Goal: Task Accomplishment & Management: Manage account settings

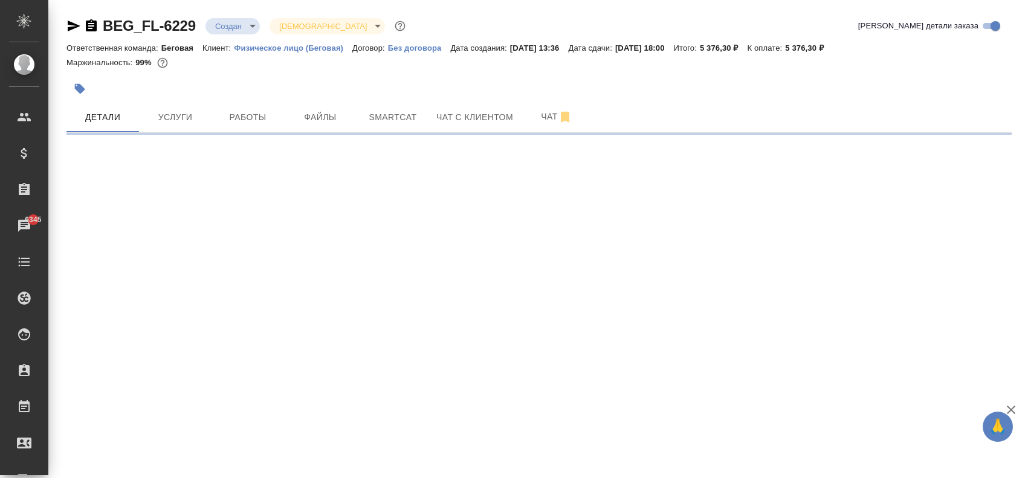
select select "RU"
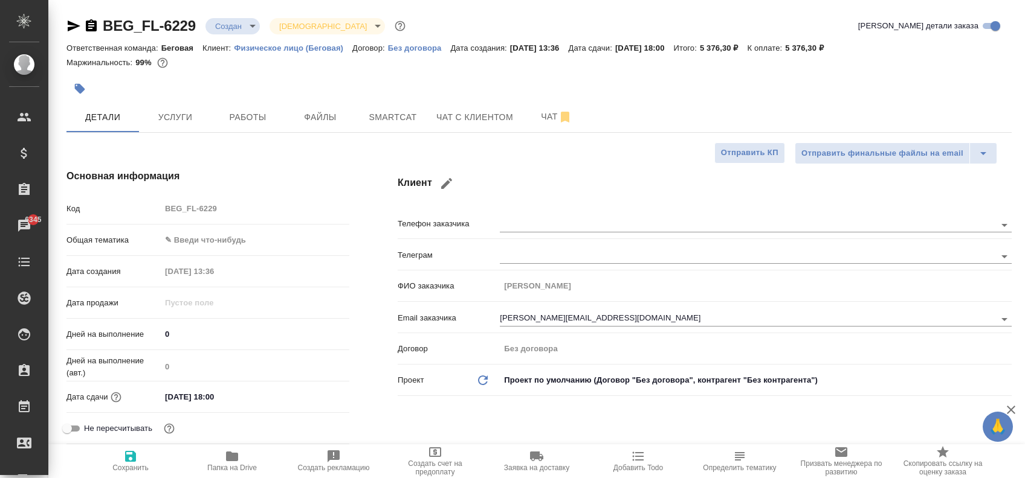
type textarea "x"
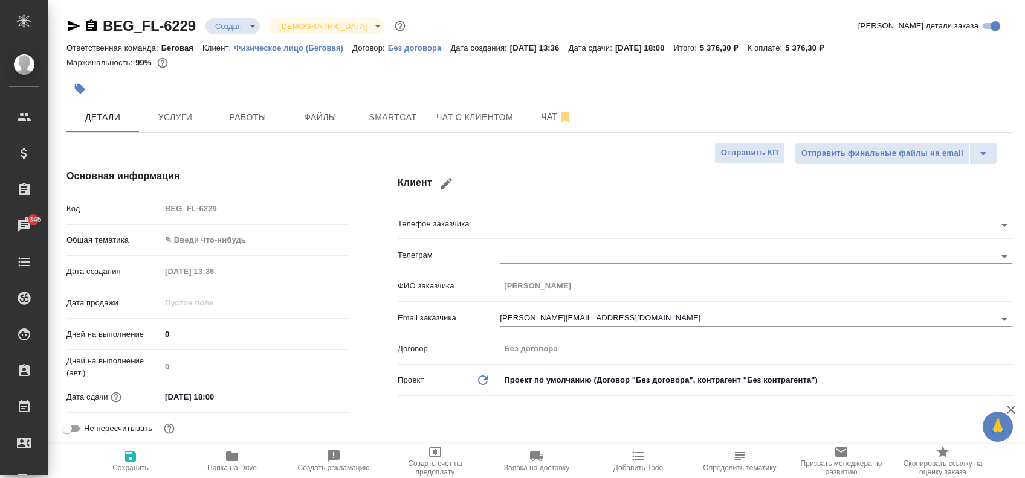
type textarea "x"
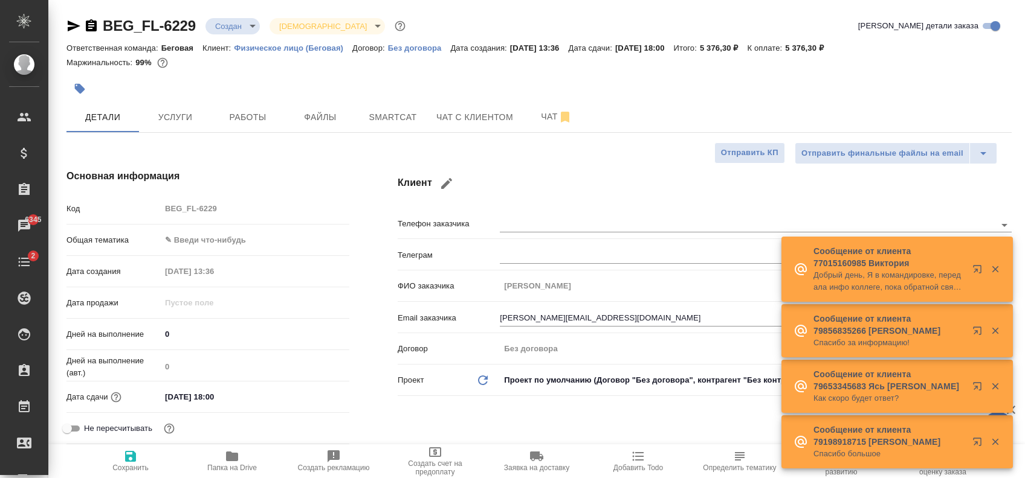
type textarea "x"
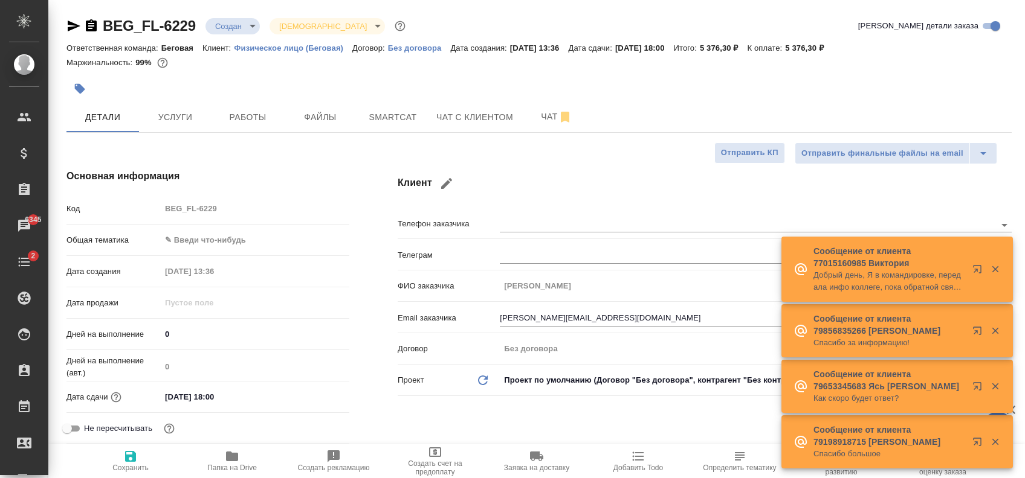
type textarea "x"
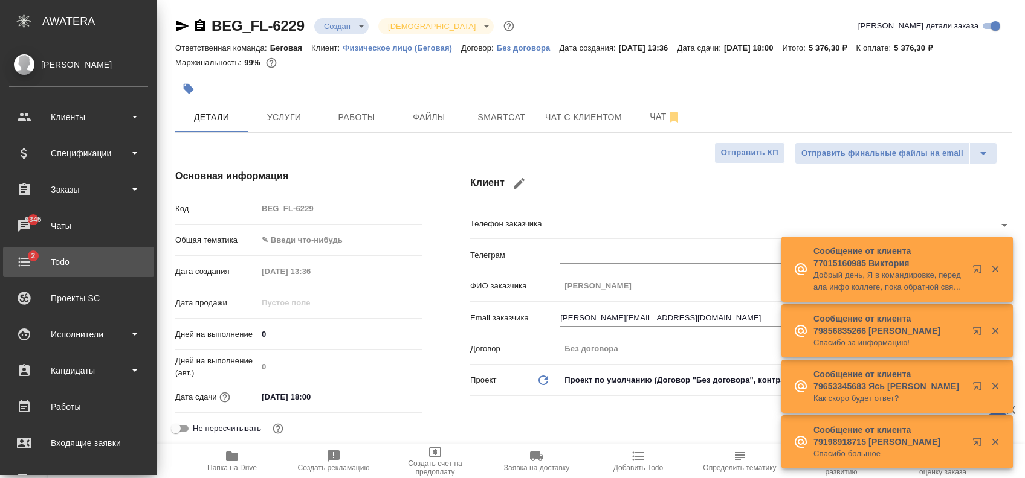
click at [68, 261] on div "Todo" at bounding box center [78, 262] width 139 height 18
type textarea "x"
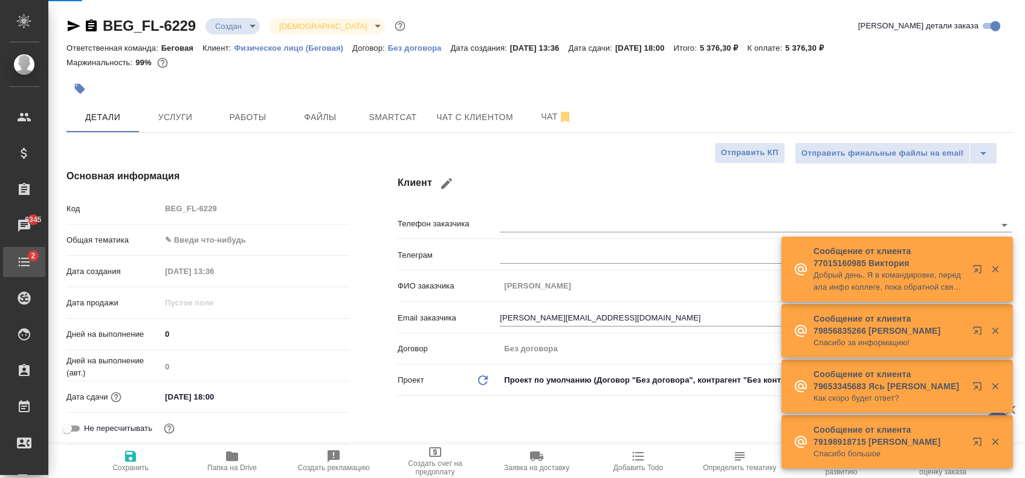
type textarea "x"
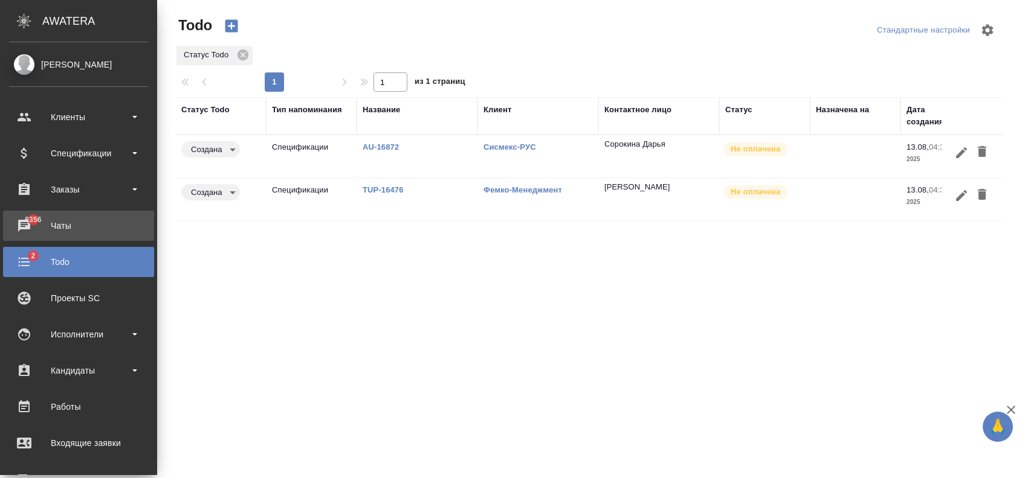
click at [54, 225] on div "Чаты" at bounding box center [78, 226] width 139 height 18
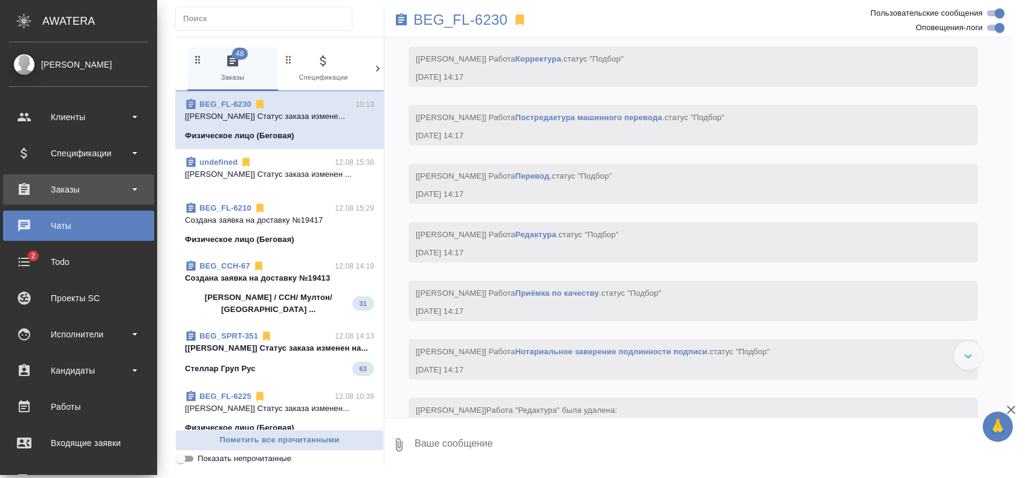
click at [58, 188] on div "Заказы" at bounding box center [78, 190] width 139 height 18
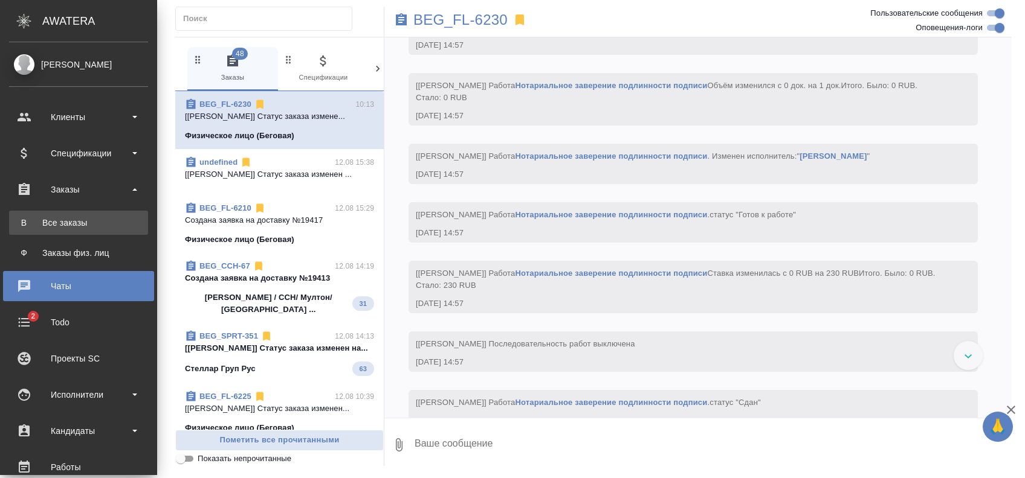
scroll to position [2406, 0]
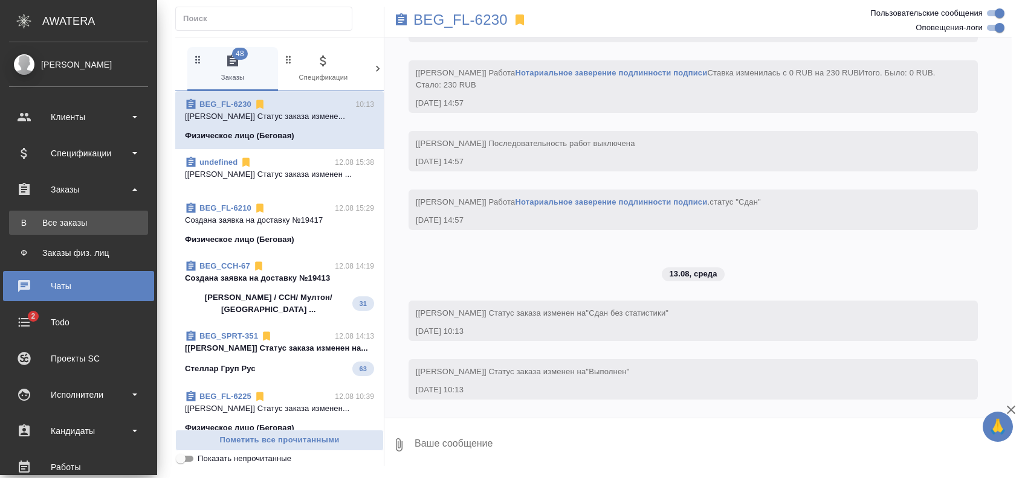
click at [66, 218] on div "Все заказы" at bounding box center [78, 223] width 127 height 12
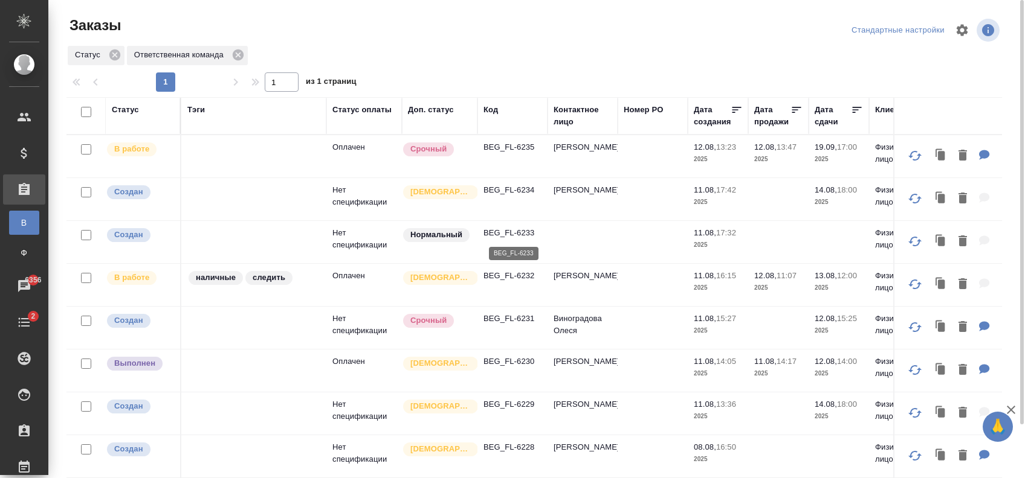
click at [520, 233] on p "BEG_FL-6233" at bounding box center [512, 233] width 58 height 12
click at [529, 360] on p "BEG_FL-6230" at bounding box center [512, 362] width 58 height 12
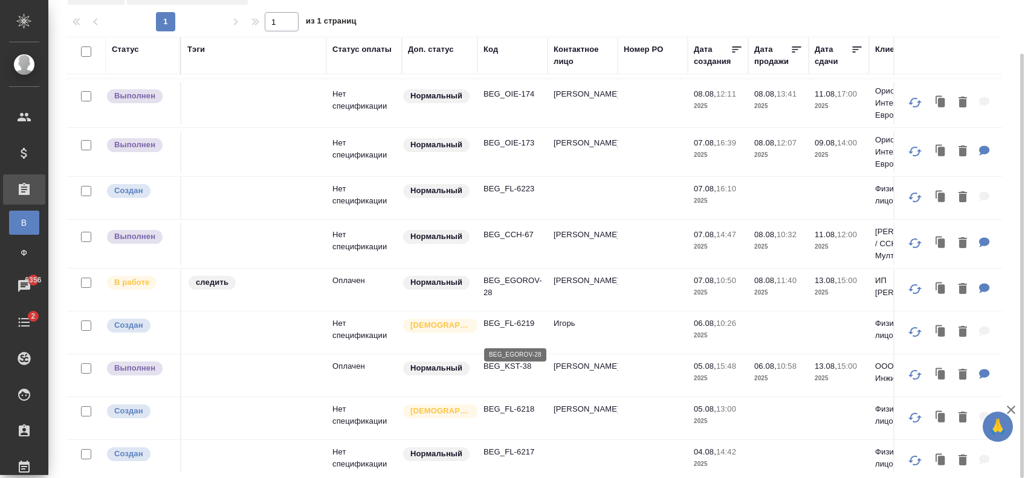
scroll to position [402, 0]
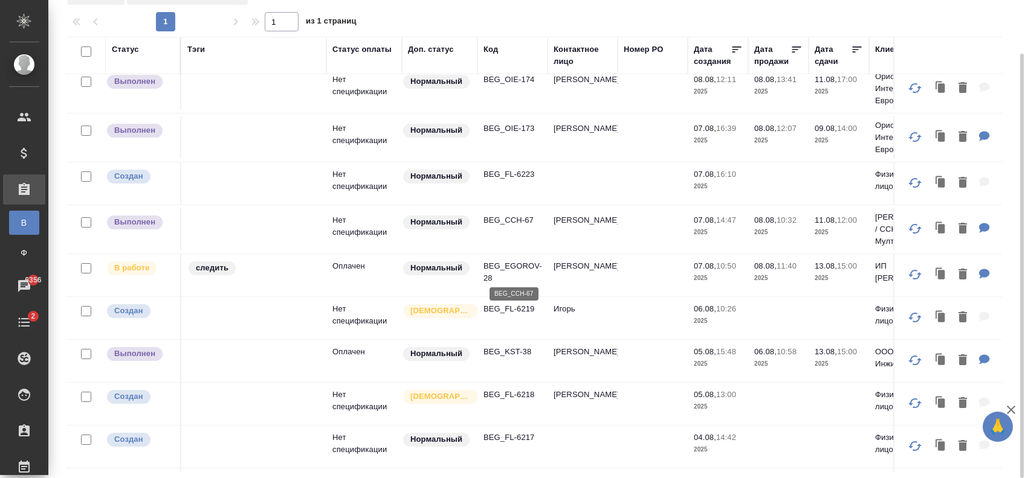
click at [518, 227] on p "BEG_CCH-67" at bounding box center [512, 220] width 58 height 12
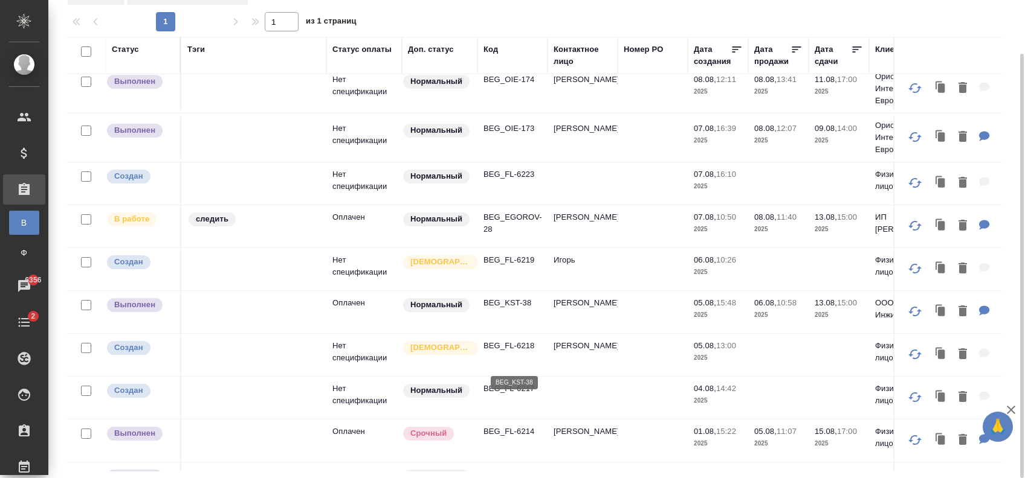
click at [517, 309] on p "BEG_KST-38" at bounding box center [512, 303] width 58 height 12
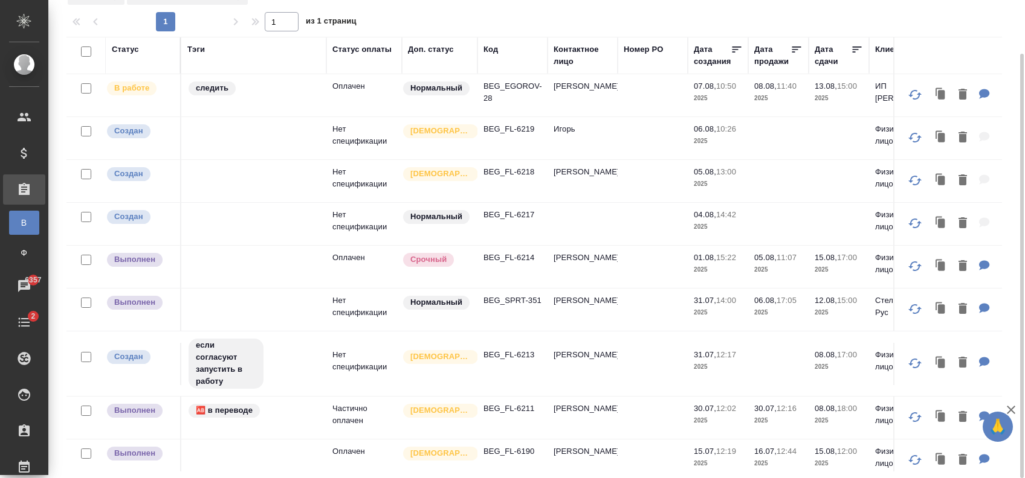
scroll to position [664, 0]
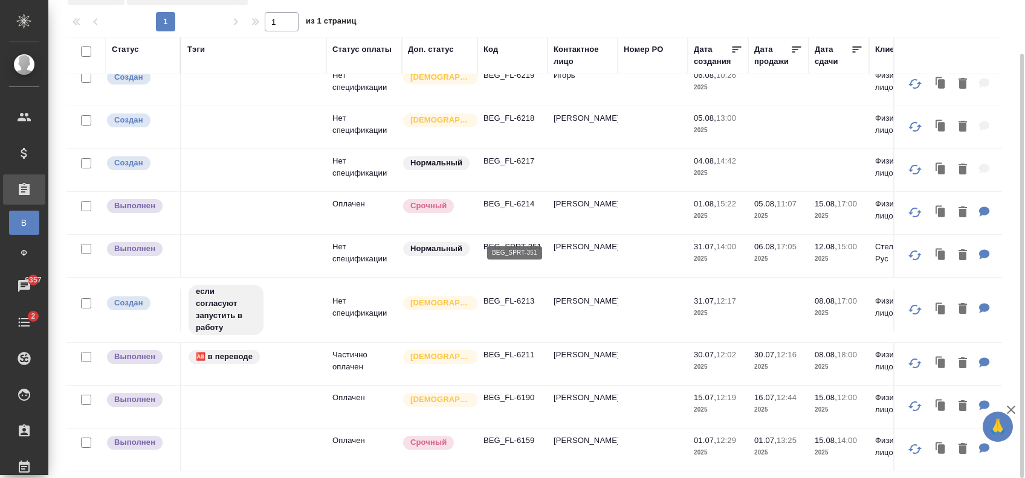
click at [526, 241] on p "BEG_SPRT-351" at bounding box center [512, 247] width 58 height 12
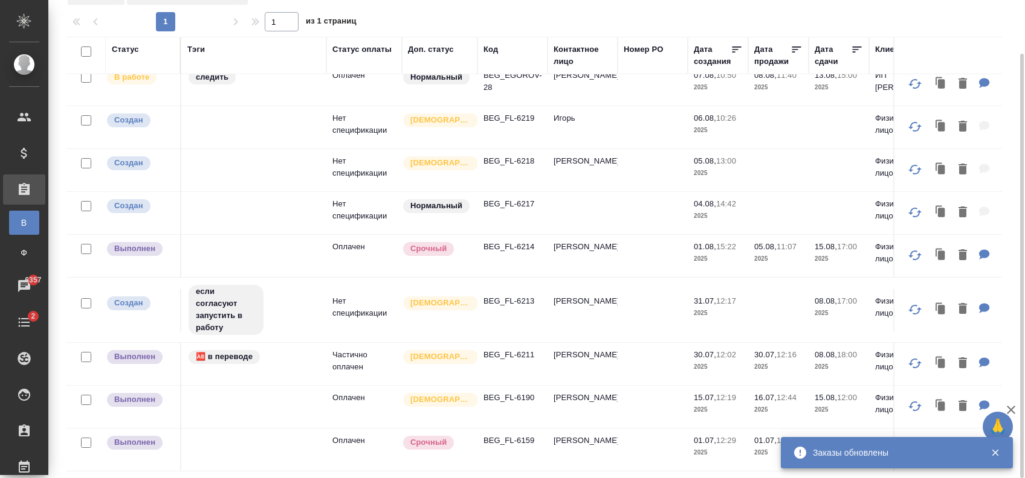
scroll to position [615, 0]
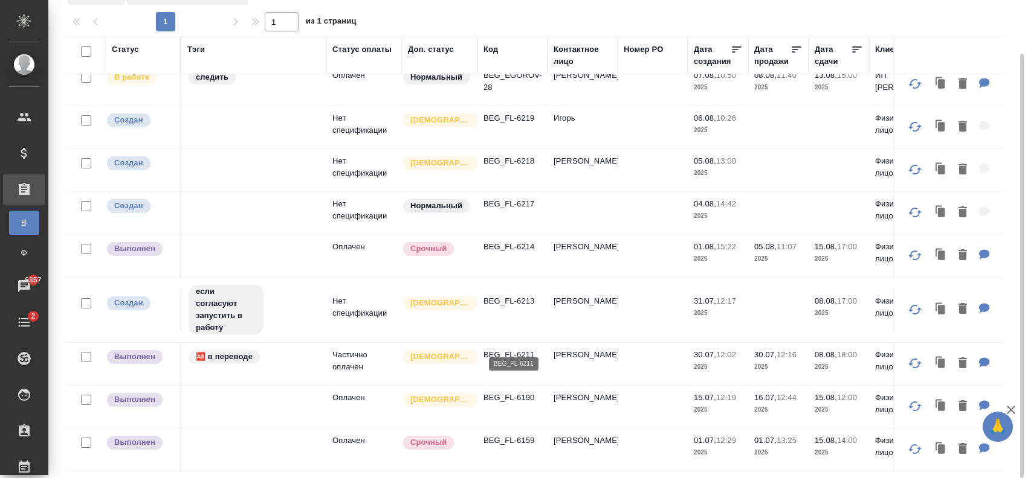
click at [521, 349] on p "BEG_FL-6211" at bounding box center [512, 355] width 58 height 12
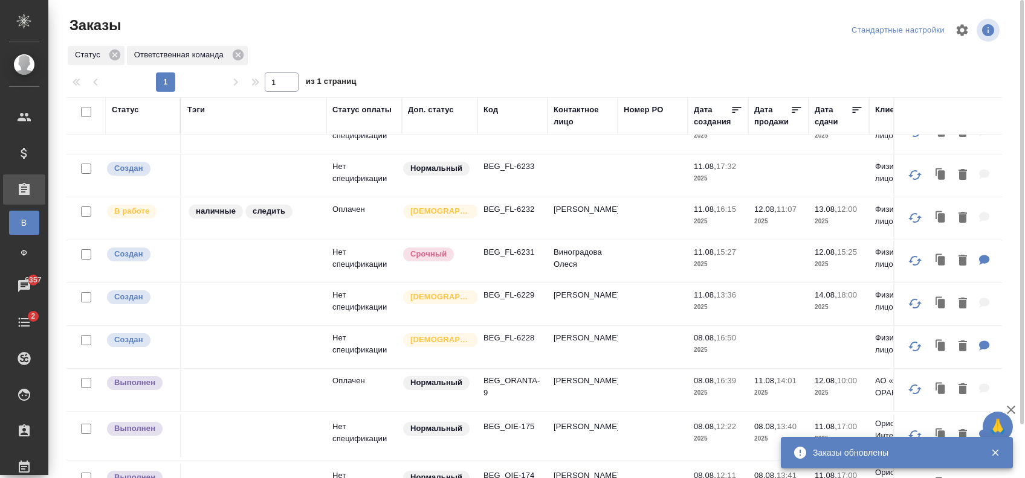
scroll to position [0, 0]
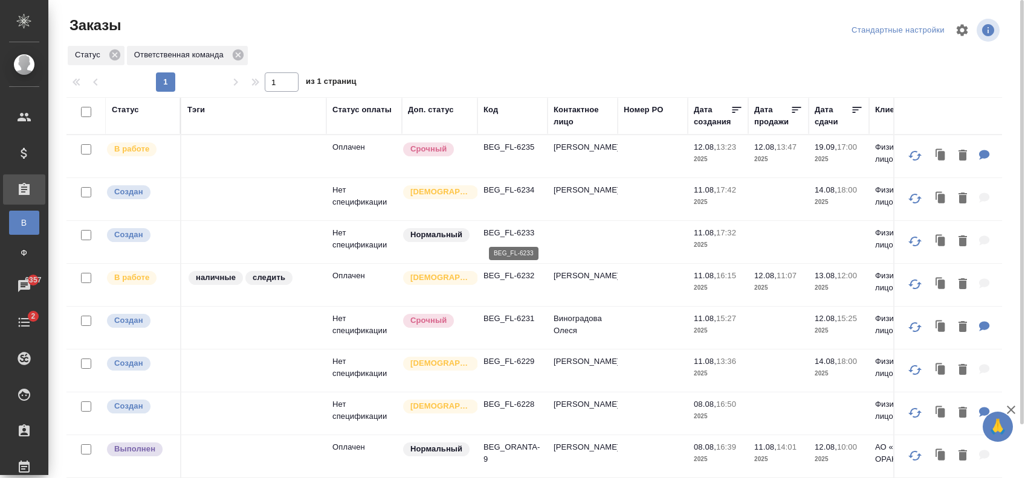
click at [512, 236] on p "BEG_FL-6233" at bounding box center [512, 233] width 58 height 12
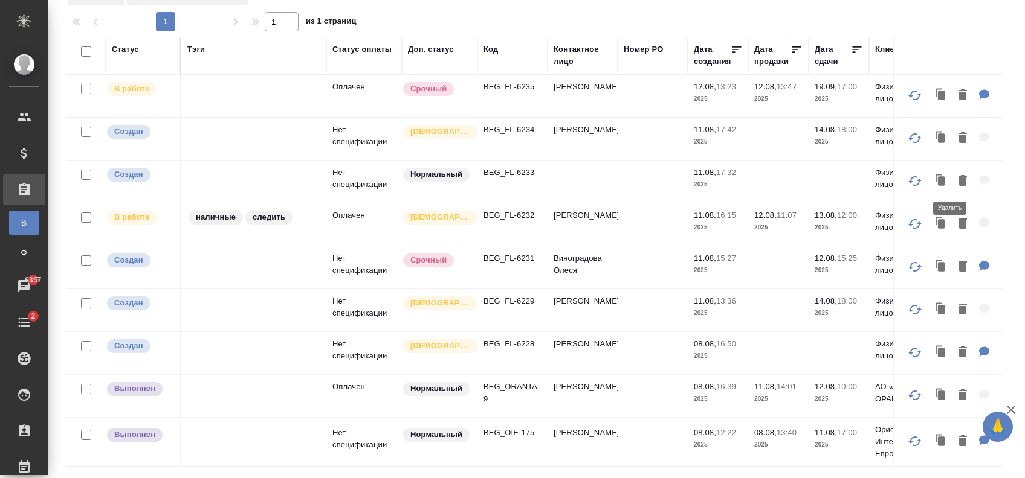
drag, startPoint x: 951, startPoint y: 179, endPoint x: 793, endPoint y: 262, distance: 178.6
click at [958, 179] on icon "button" at bounding box center [962, 180] width 8 height 11
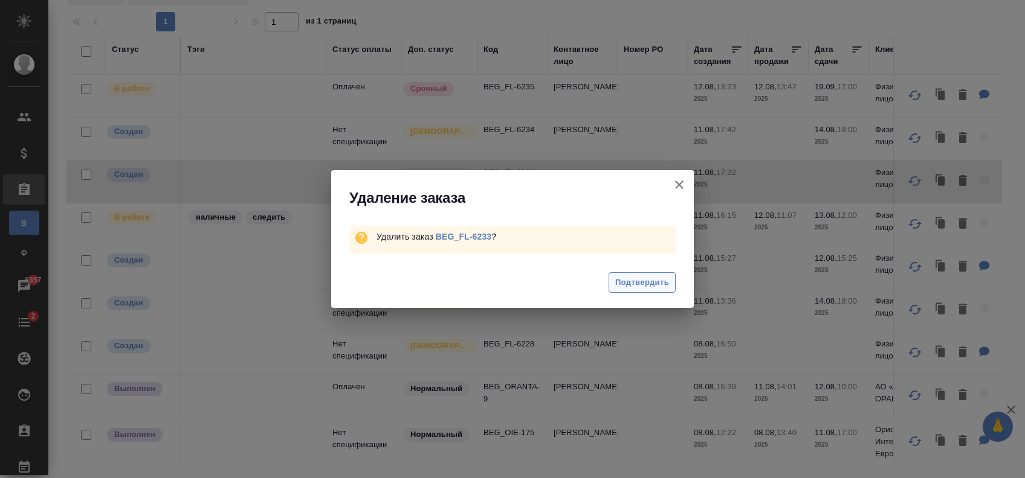
click at [644, 289] on span "Подтвердить" at bounding box center [642, 283] width 54 height 14
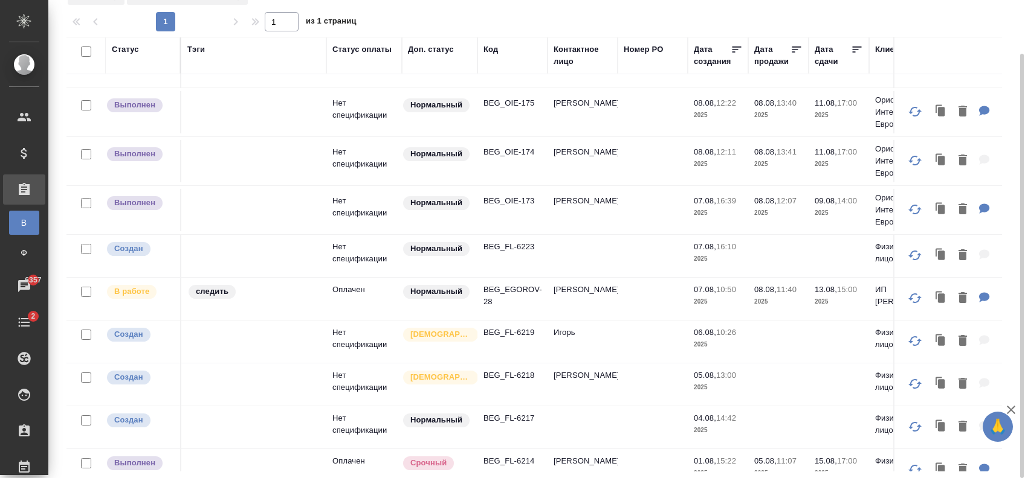
scroll to position [322, 0]
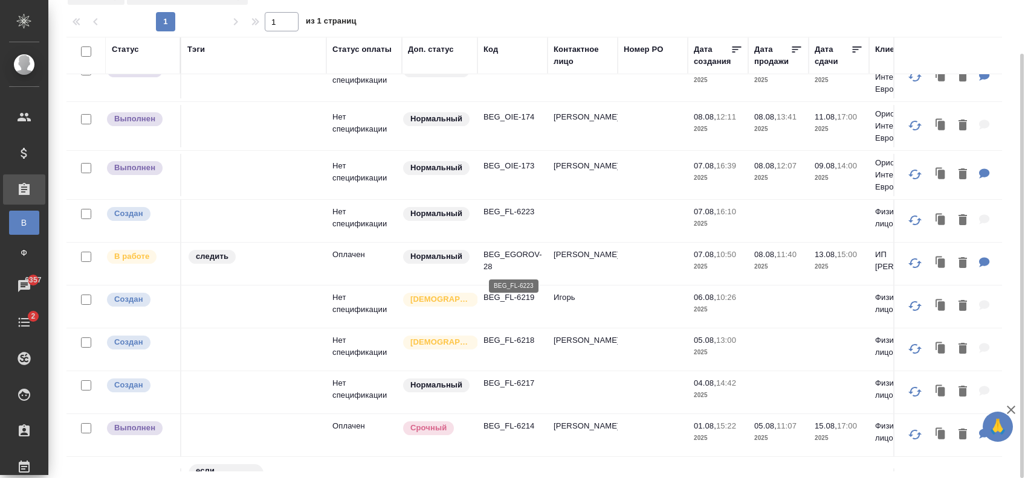
click at [515, 218] on p "BEG_FL-6223" at bounding box center [512, 212] width 58 height 12
click at [519, 218] on p "BEG_FL-6223" at bounding box center [512, 212] width 58 height 12
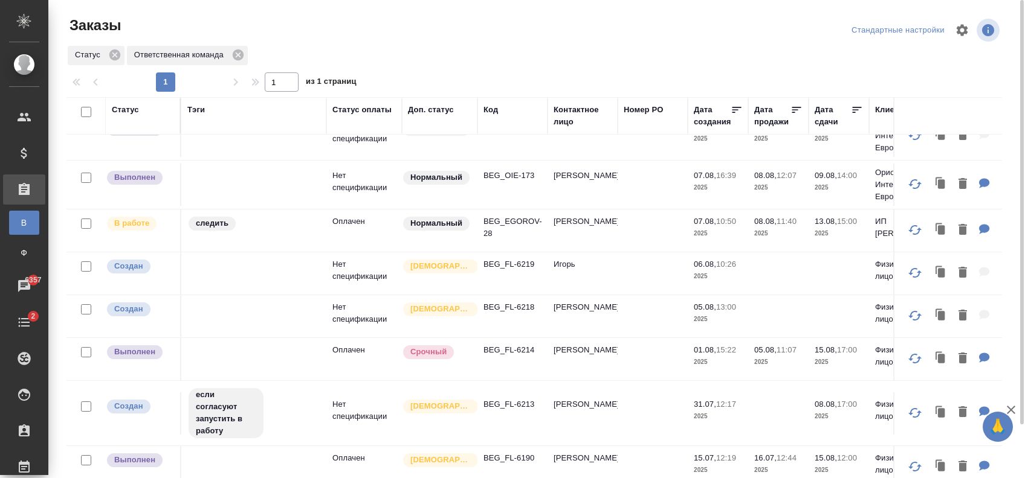
scroll to position [283, 0]
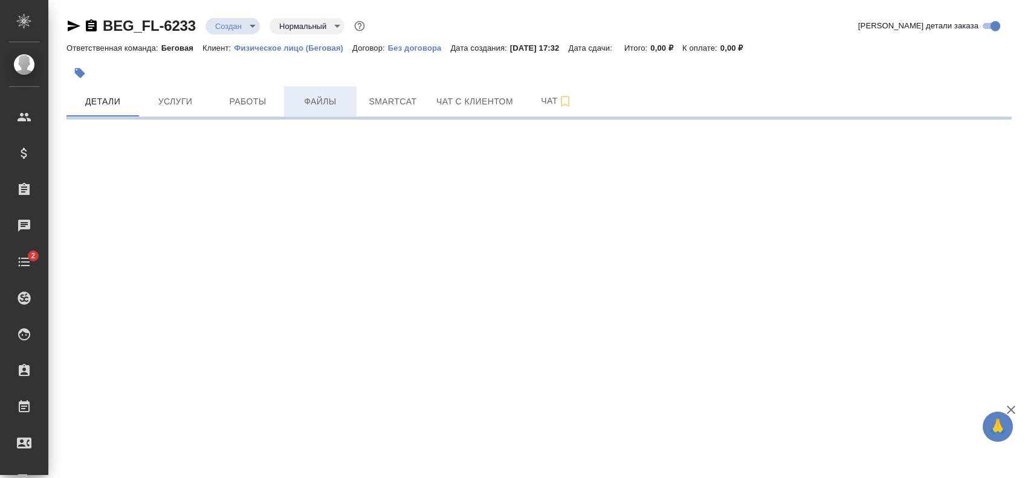
click at [335, 105] on span "Файлы" at bounding box center [320, 101] width 58 height 15
select select "RU"
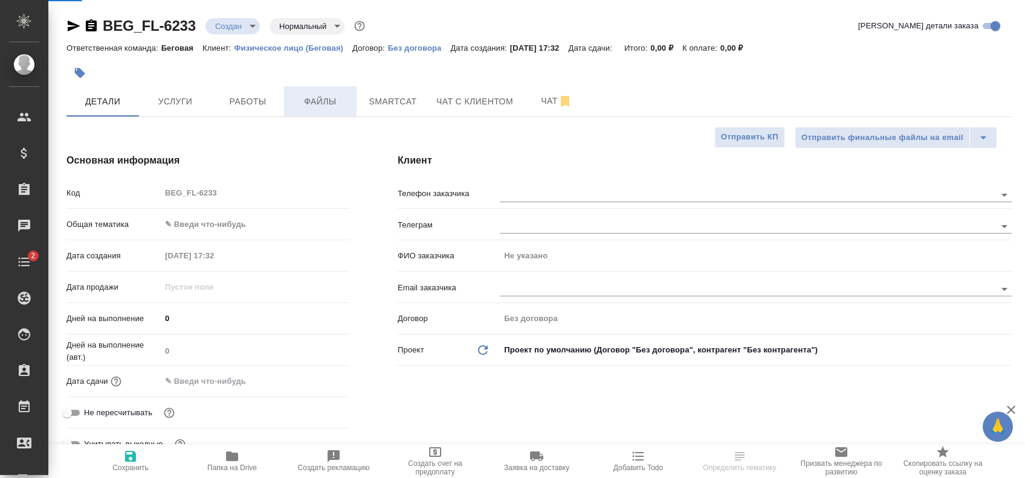
type textarea "x"
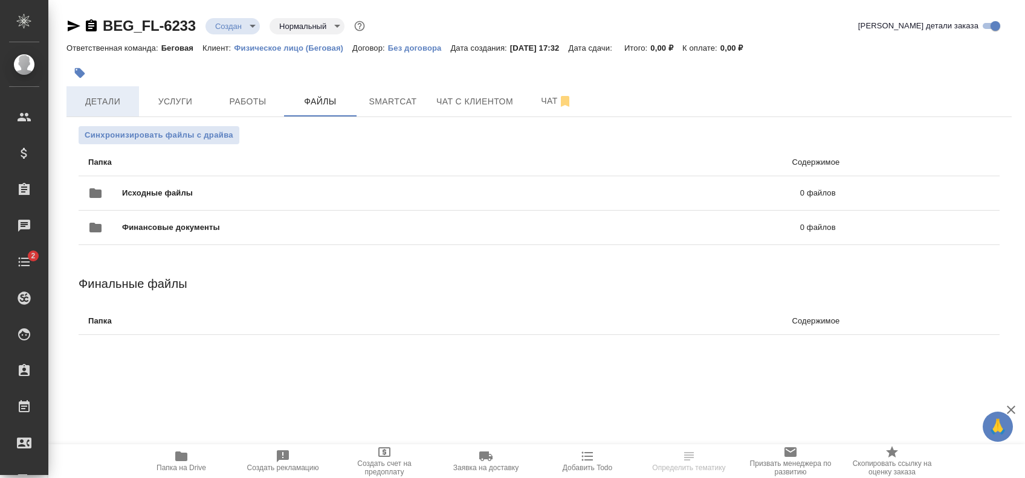
click at [123, 99] on span "Детали" at bounding box center [103, 101] width 58 height 15
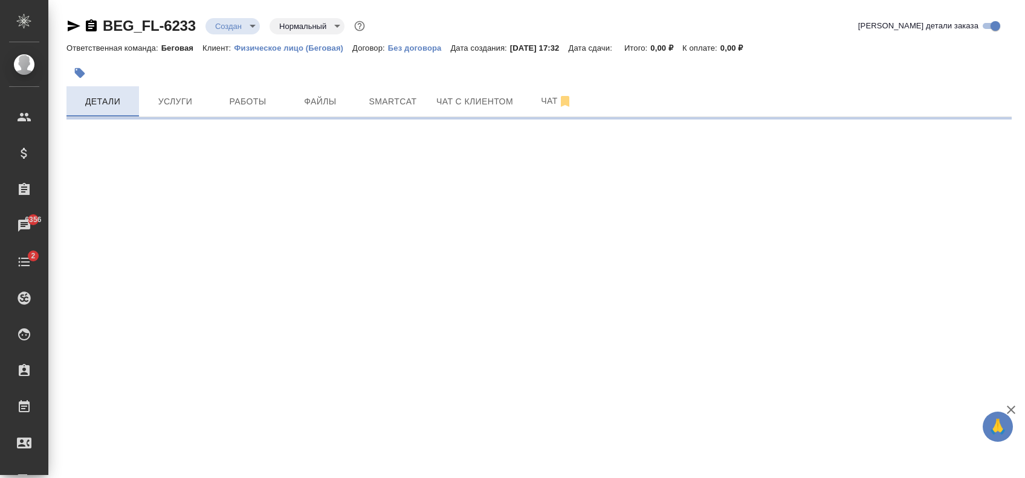
select select "RU"
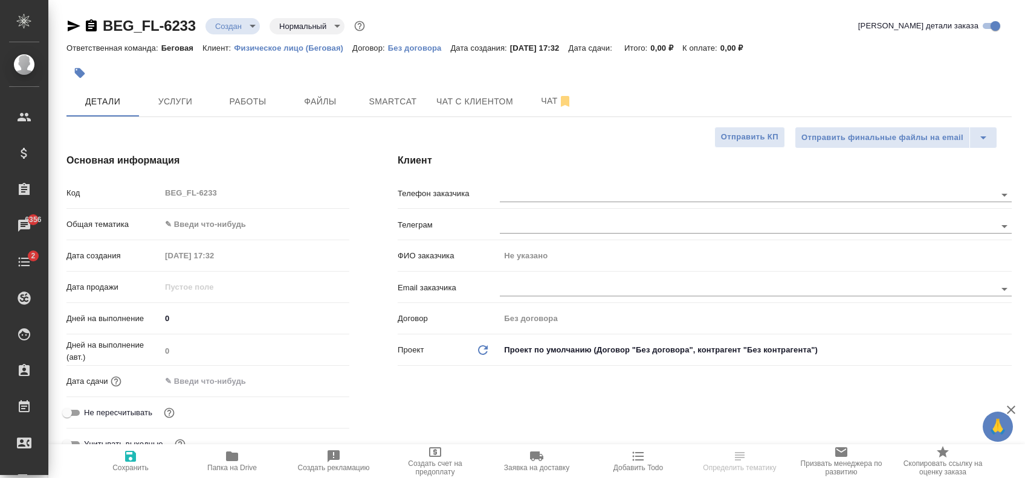
type textarea "x"
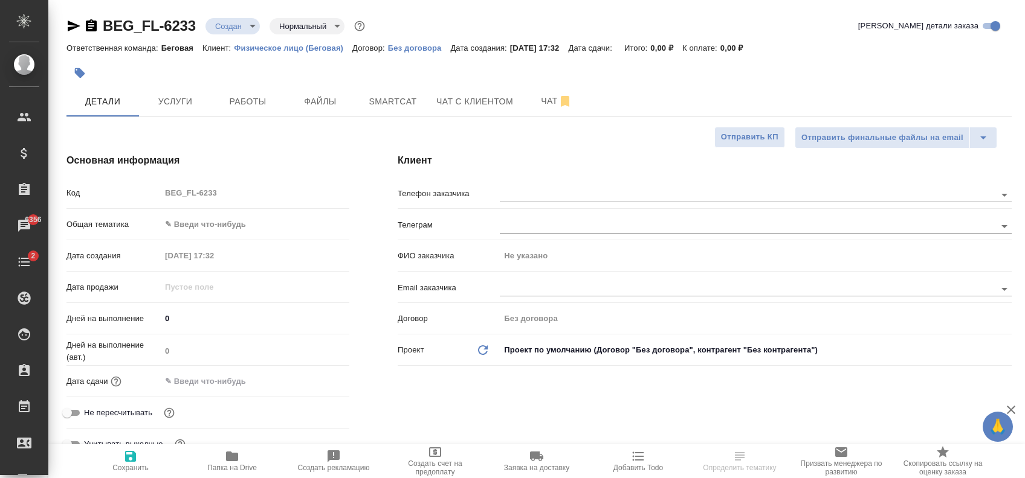
type textarea "x"
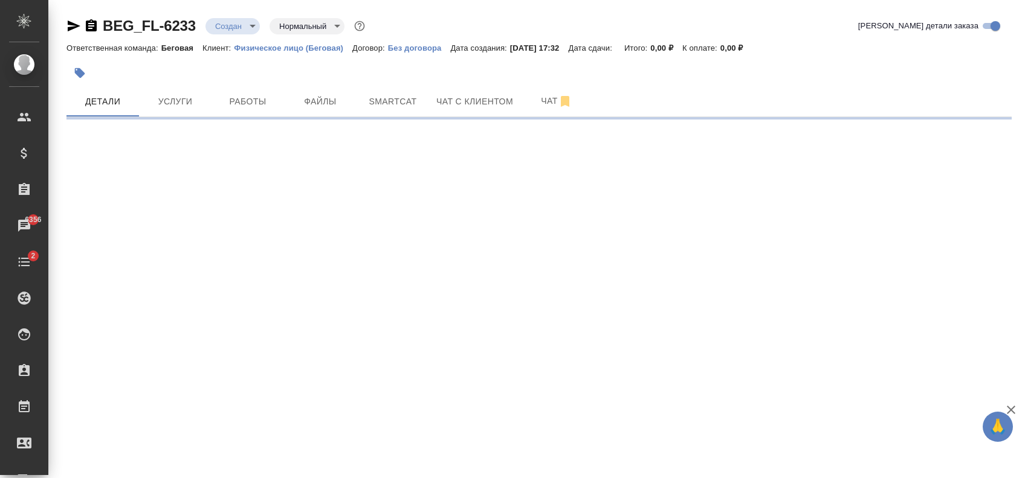
select select "RU"
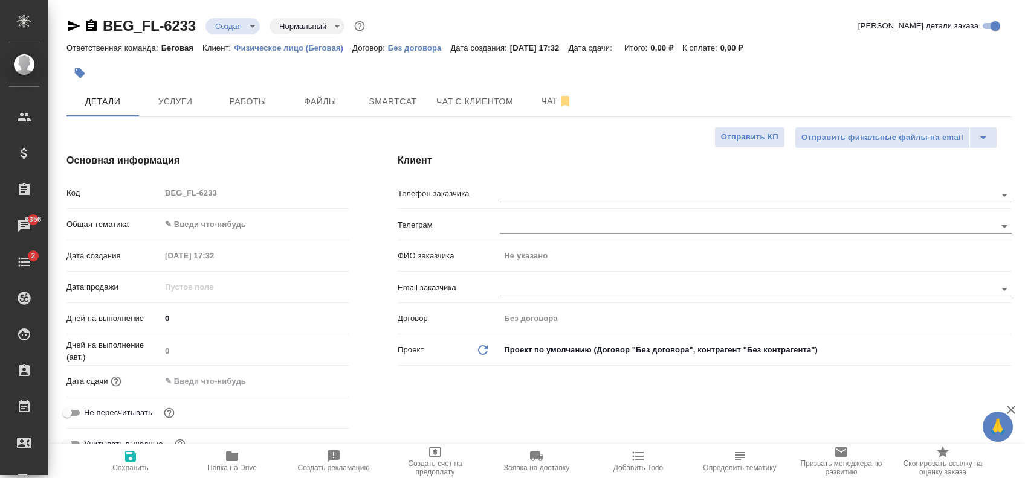
type textarea "x"
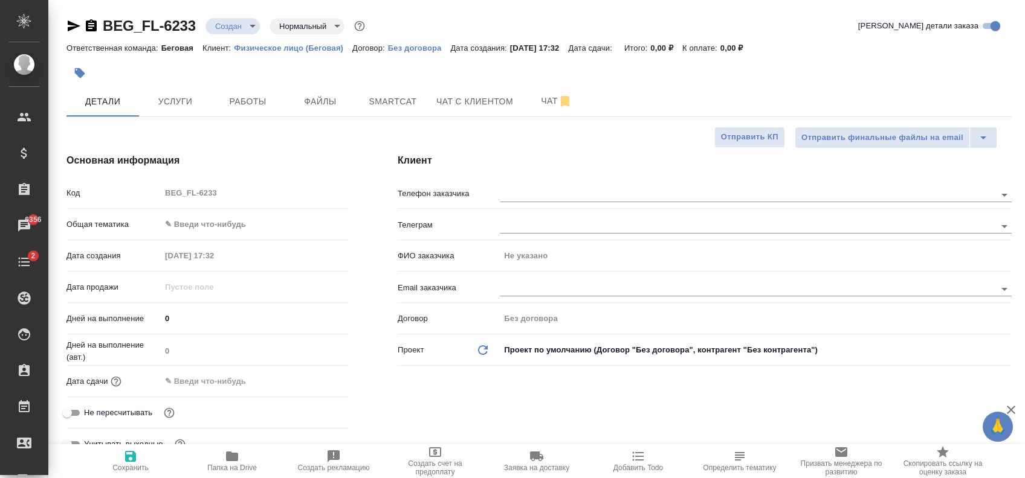
type textarea "x"
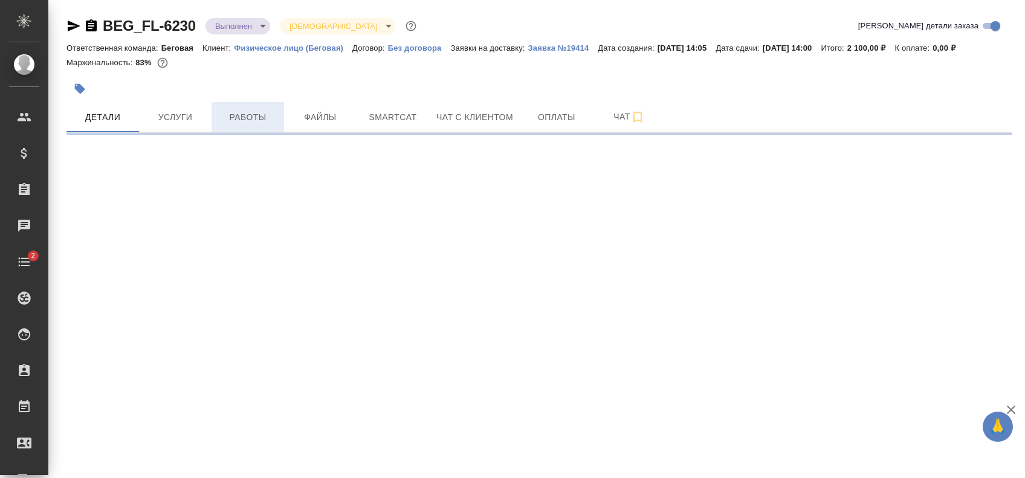
click at [242, 111] on span "Работы" at bounding box center [248, 117] width 58 height 15
select select "RU"
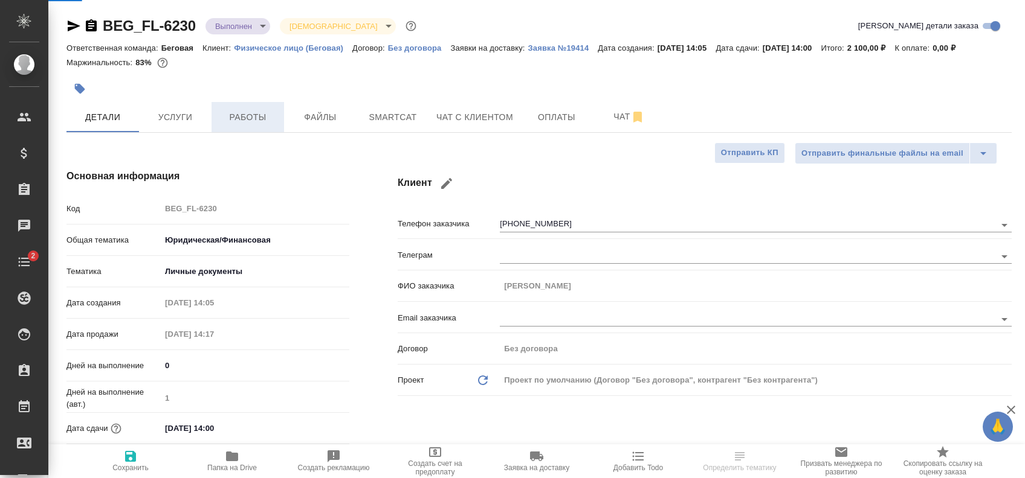
type textarea "x"
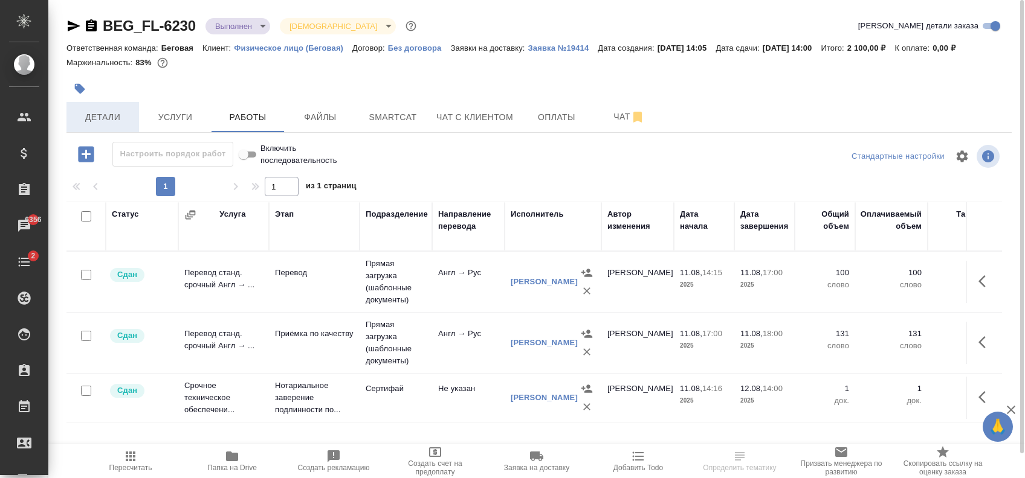
click at [130, 117] on span "Детали" at bounding box center [103, 117] width 58 height 15
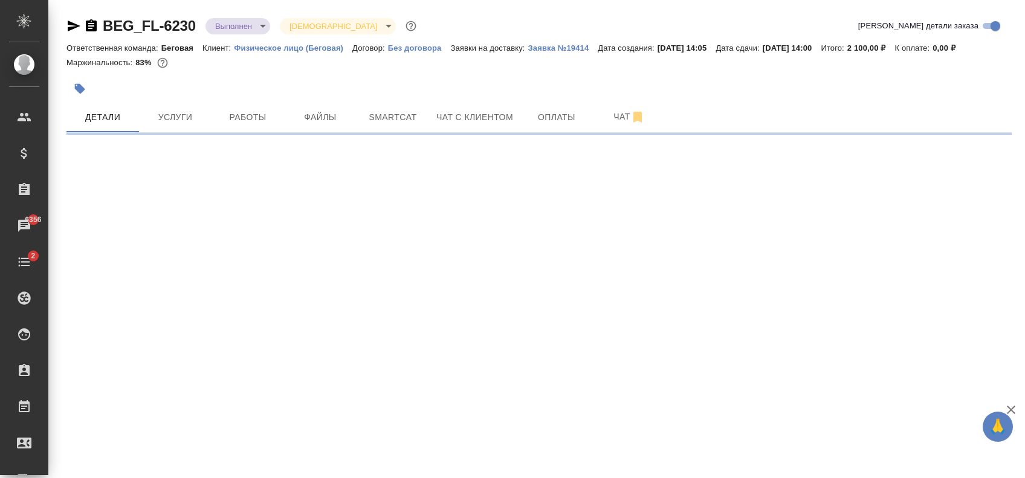
select select "RU"
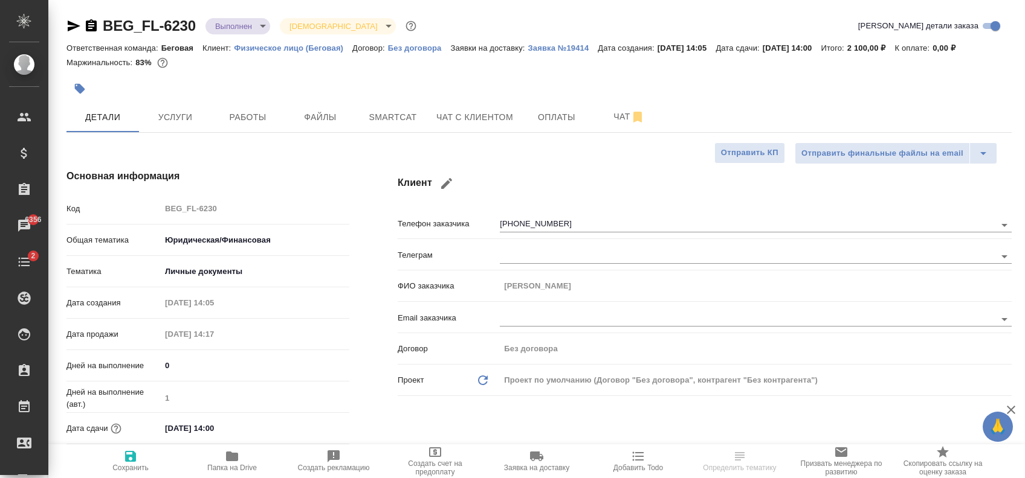
type textarea "x"
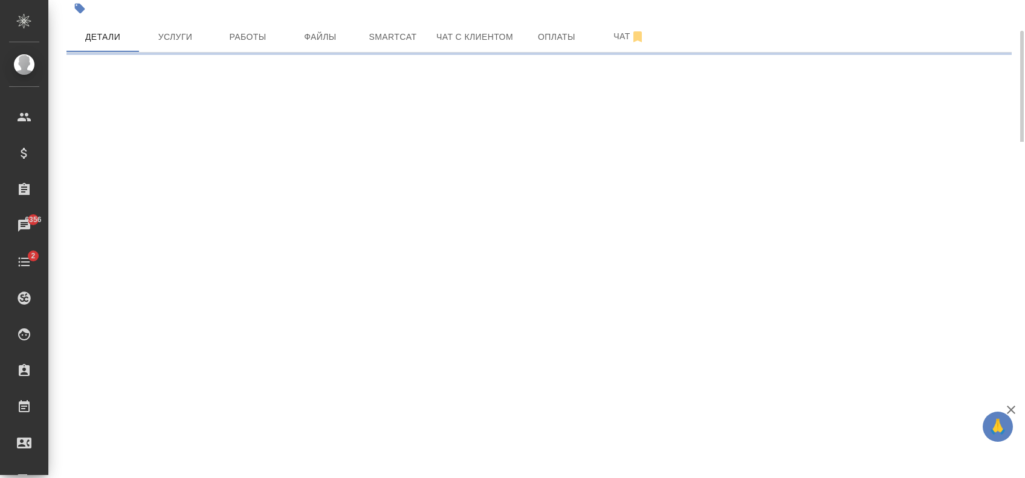
select select "RU"
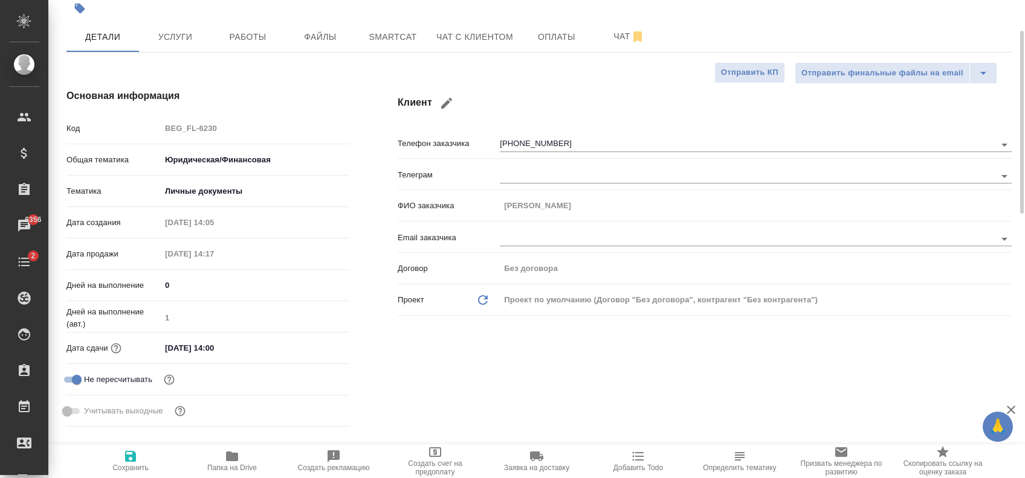
type textarea "x"
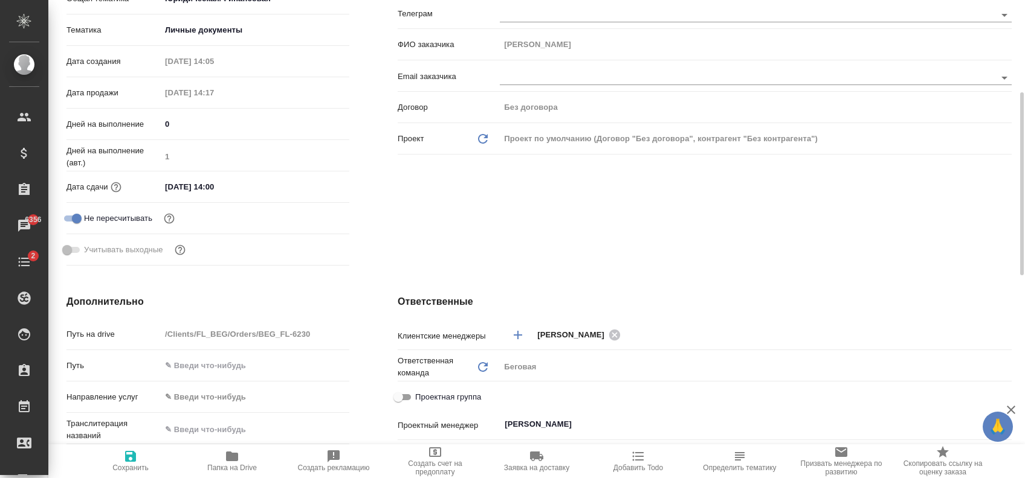
scroll to position [0, 0]
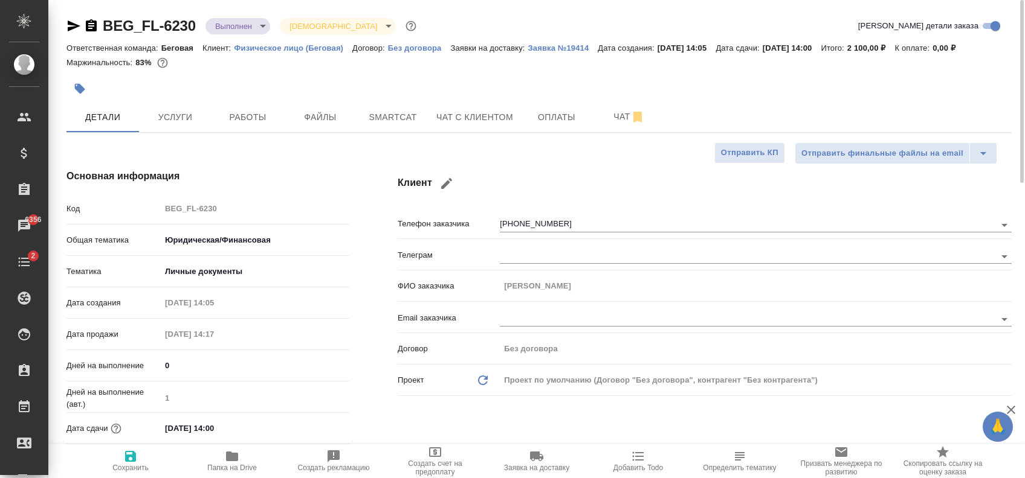
click at [257, 25] on body "🙏 .cls-1 fill:#fff; AWATERA Zaytseva Svetlana Клиенты Спецификации Заказы 6356 …" at bounding box center [512, 239] width 1025 height 478
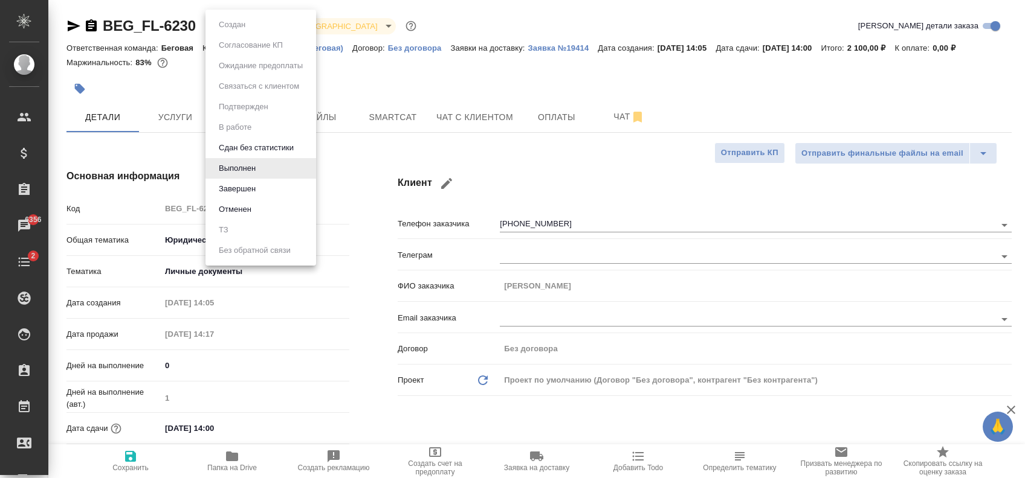
click at [260, 189] on li "Завершен" at bounding box center [260, 189] width 111 height 21
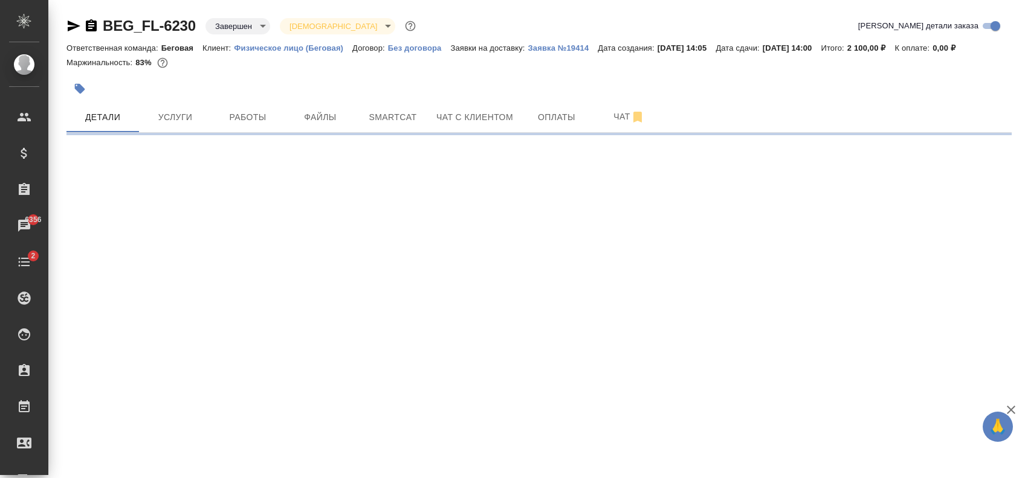
select select "RU"
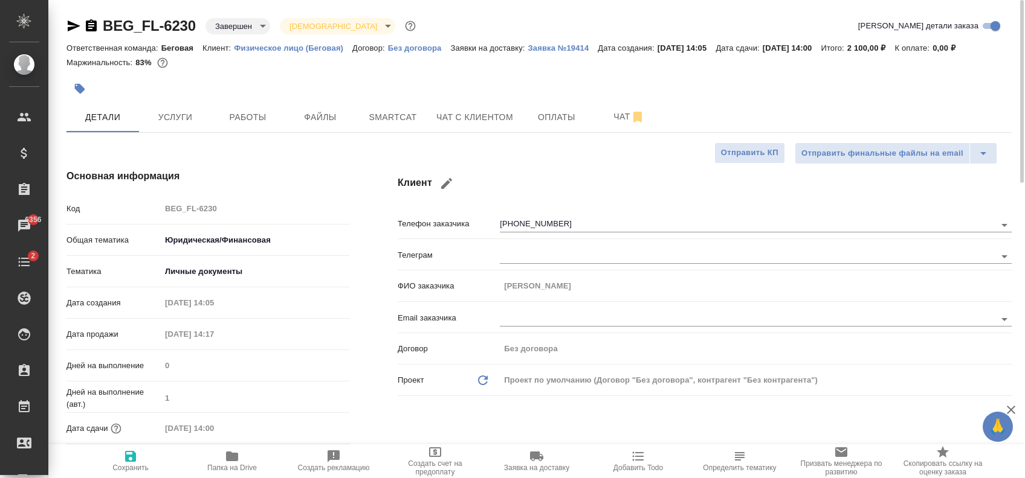
type textarea "x"
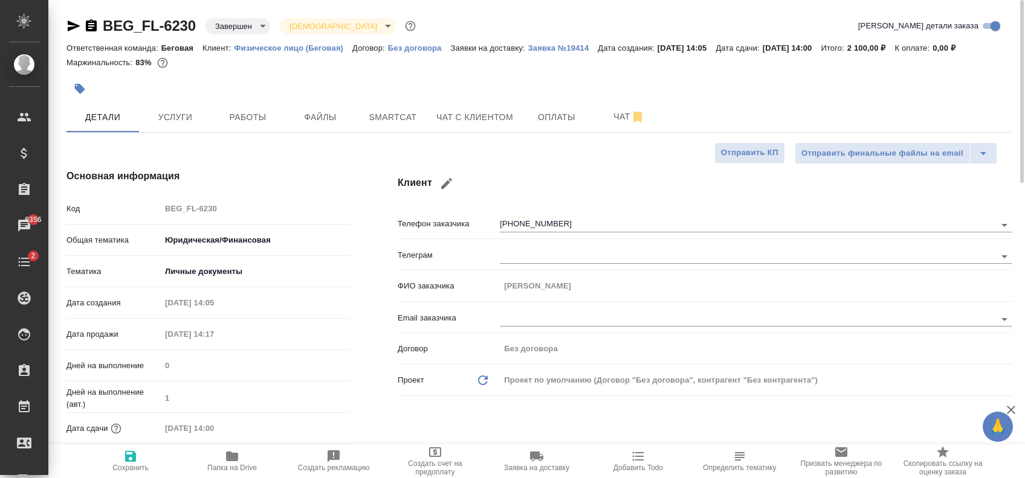
type textarea "x"
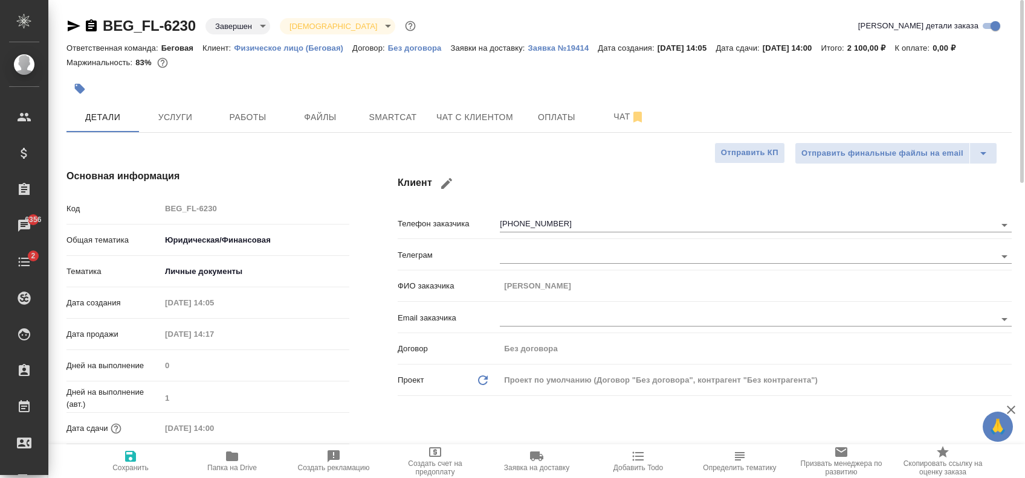
type textarea "x"
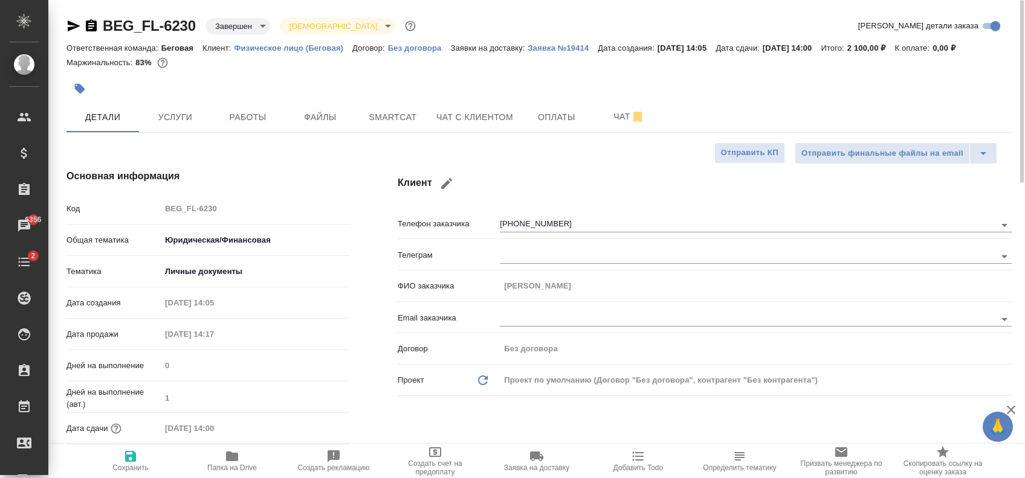
scroll to position [161, 0]
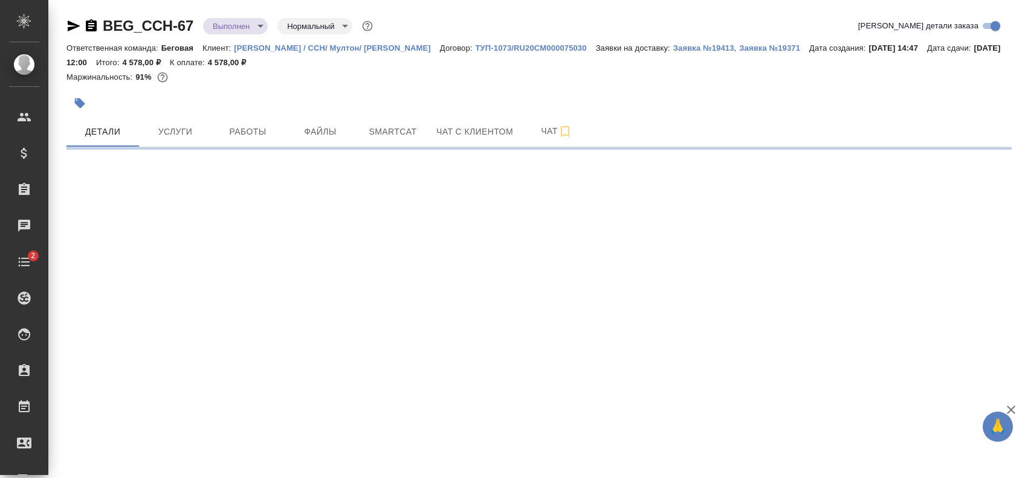
select select "RU"
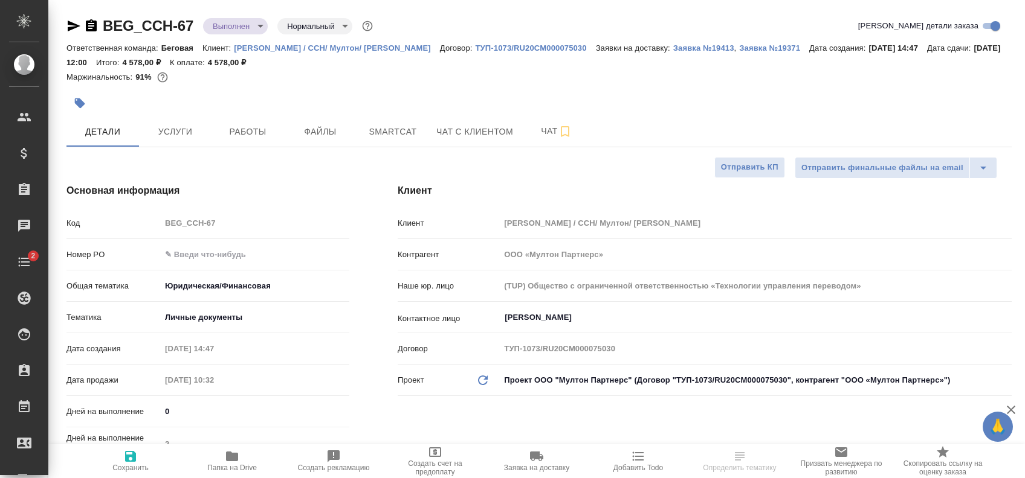
type textarea "x"
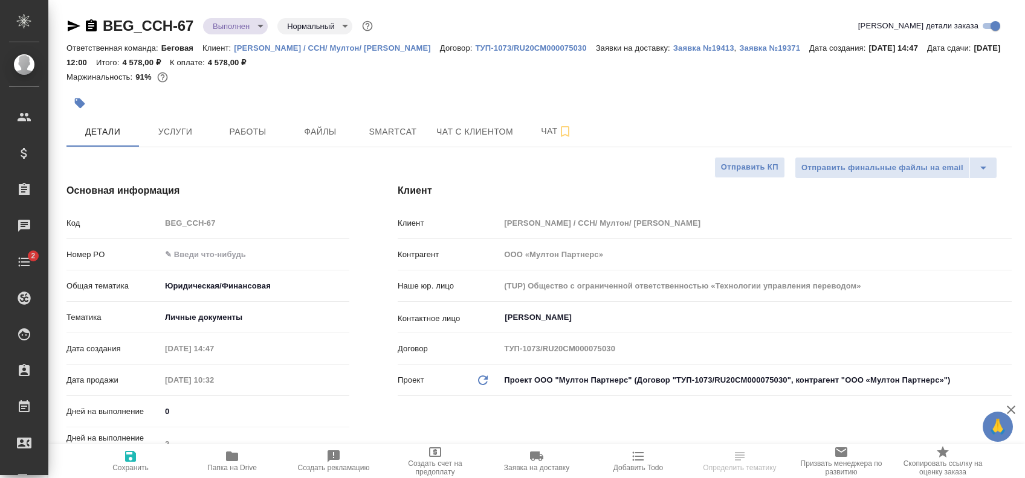
type textarea "x"
click at [213, 135] on button "Работы" at bounding box center [247, 132] width 72 height 30
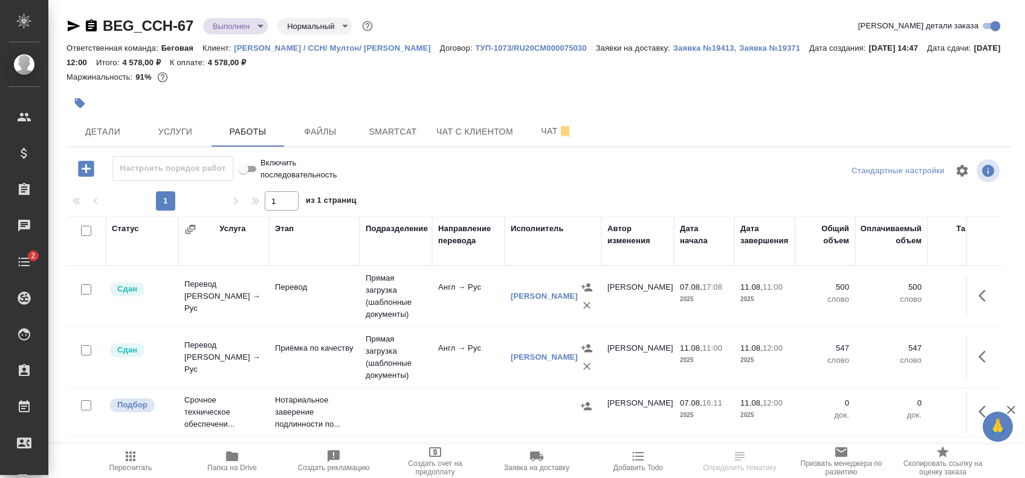
scroll to position [40, 0]
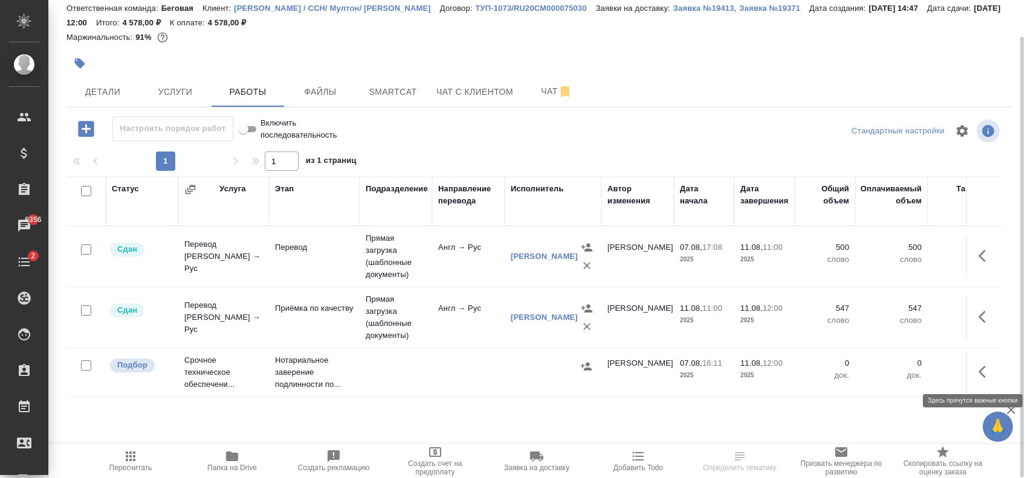
click at [981, 363] on button "button" at bounding box center [985, 372] width 29 height 29
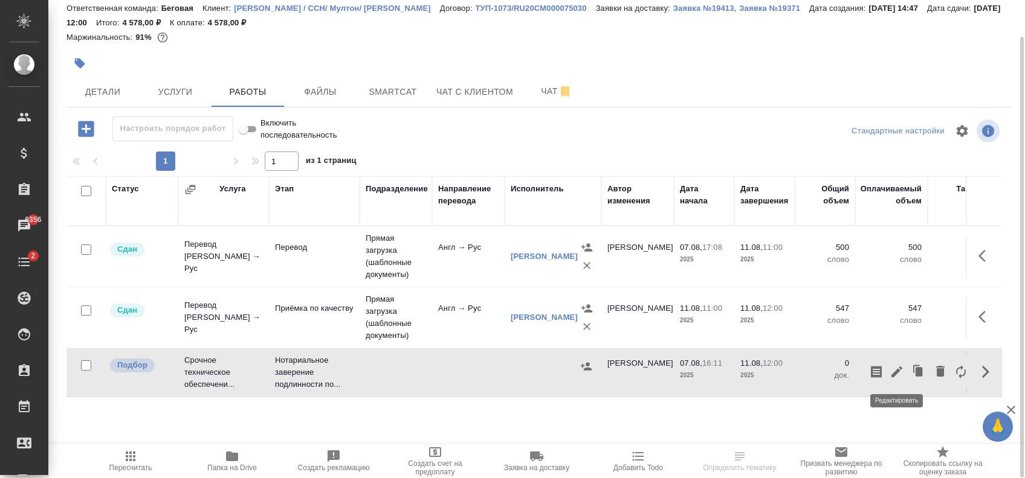
click at [894, 373] on icon "button" at bounding box center [896, 372] width 11 height 11
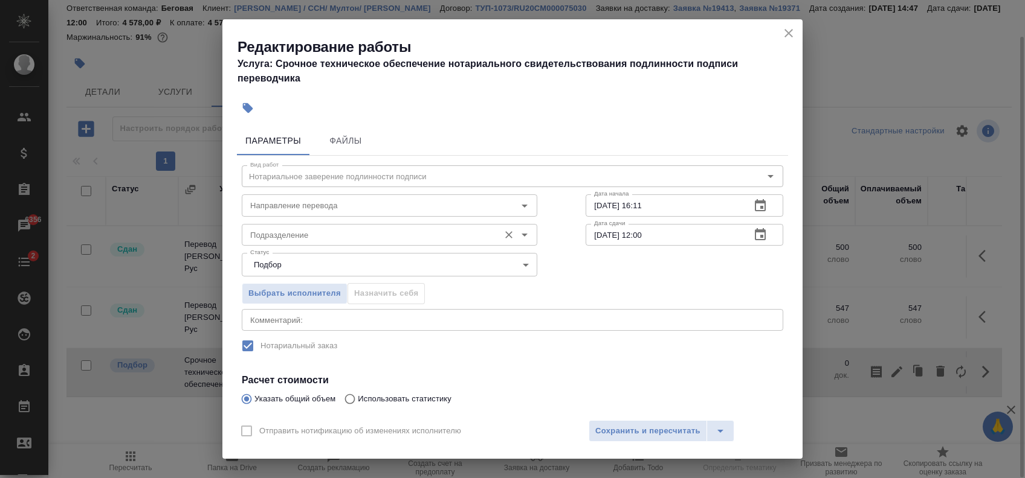
click at [333, 228] on input "Подразделение" at bounding box center [369, 235] width 248 height 14
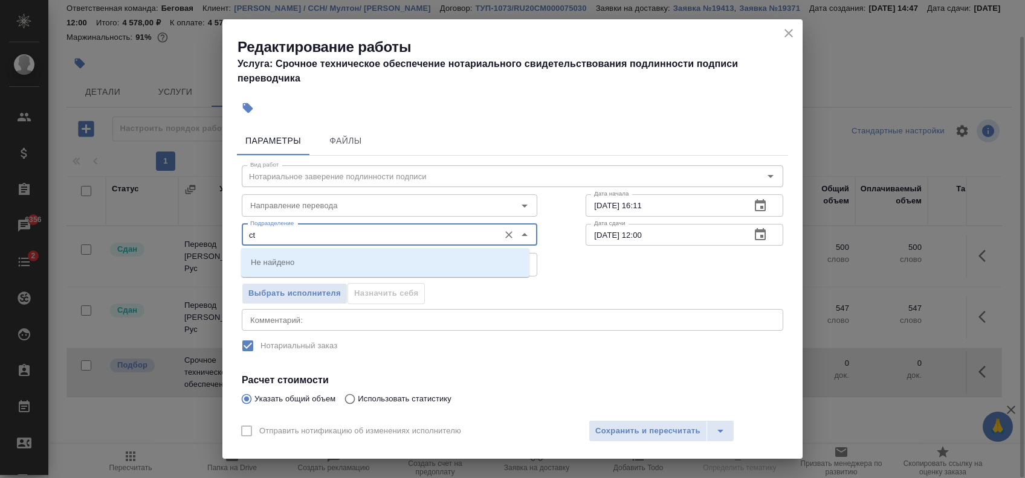
type input "c"
click at [327, 265] on li "Сертифай" at bounding box center [385, 262] width 288 height 22
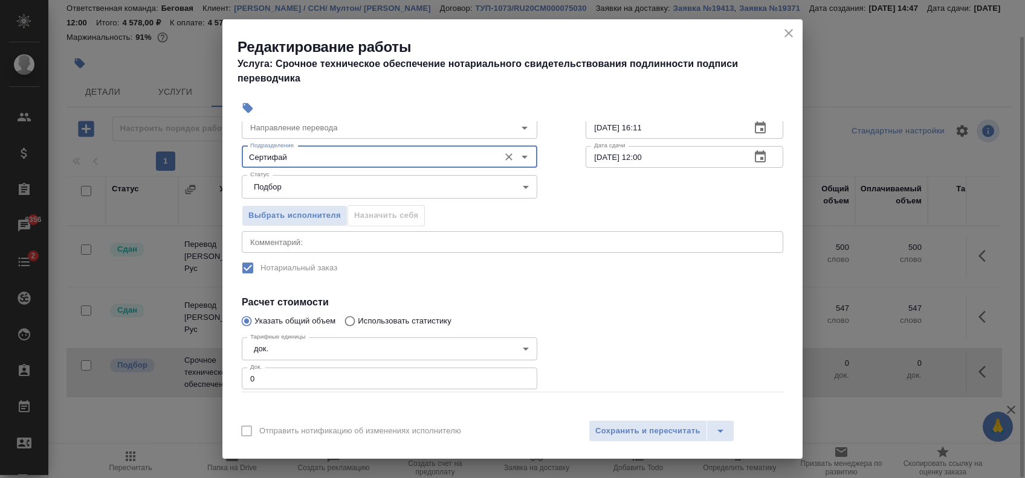
scroll to position [130, 0]
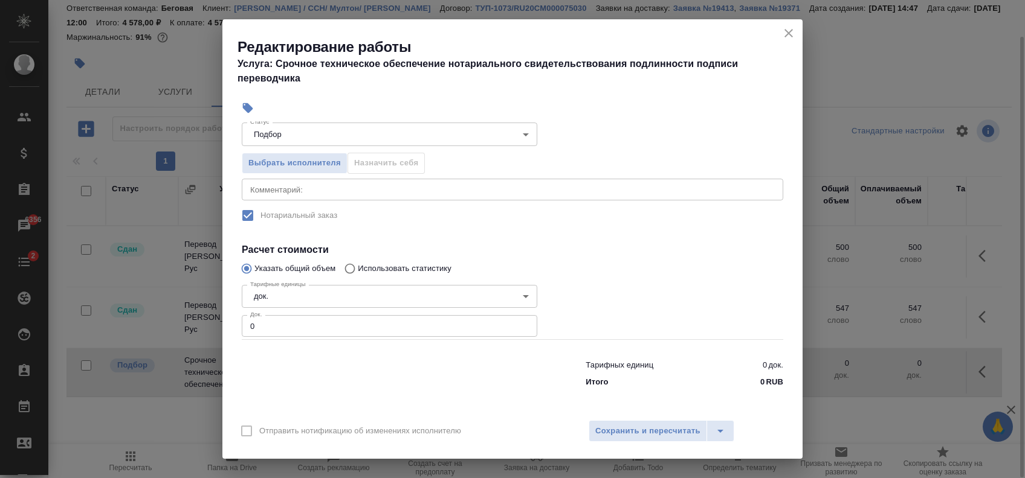
type input "Сертифай"
click at [515, 327] on input "0" at bounding box center [389, 326] width 295 height 22
click at [515, 323] on input "1" at bounding box center [389, 326] width 295 height 22
type input "2"
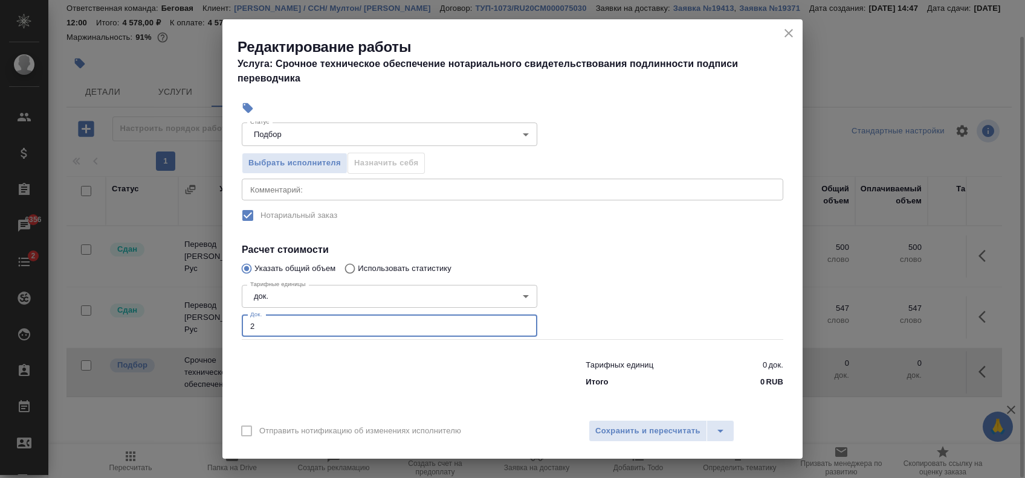
click at [515, 323] on input "2" at bounding box center [389, 326] width 295 height 22
click at [662, 449] on div "Отправить нотификацию об изменениях исполнителю Сохранить и пересчитать" at bounding box center [512, 436] width 580 height 47
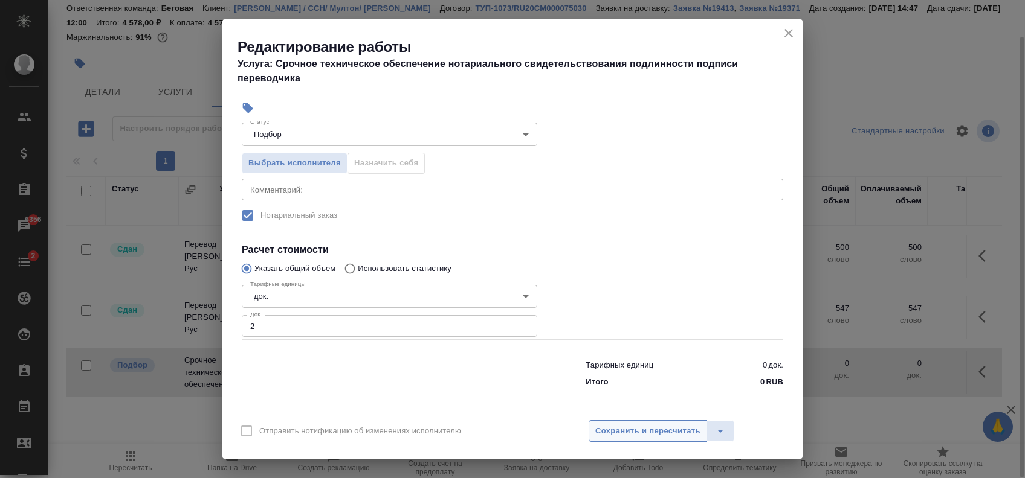
click at [662, 434] on span "Сохранить и пересчитать" at bounding box center [647, 432] width 105 height 14
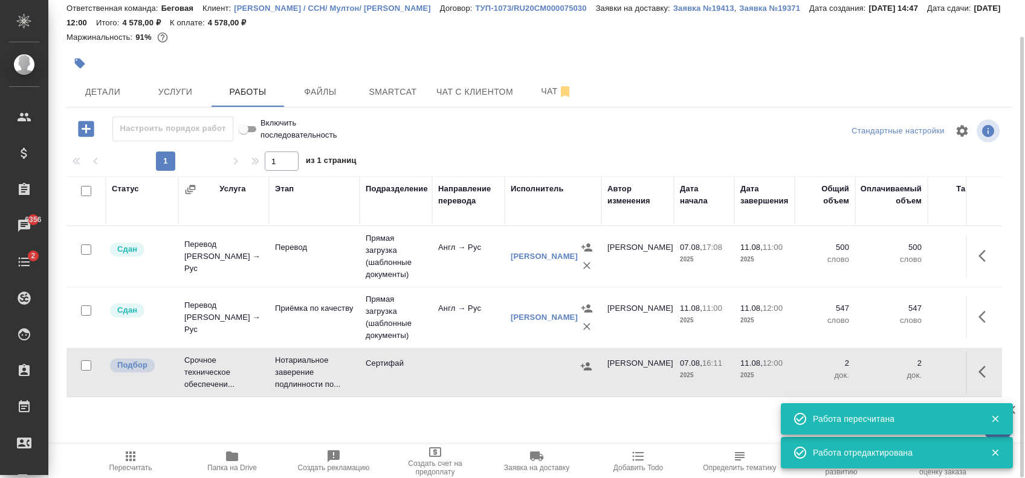
scroll to position [0, 0]
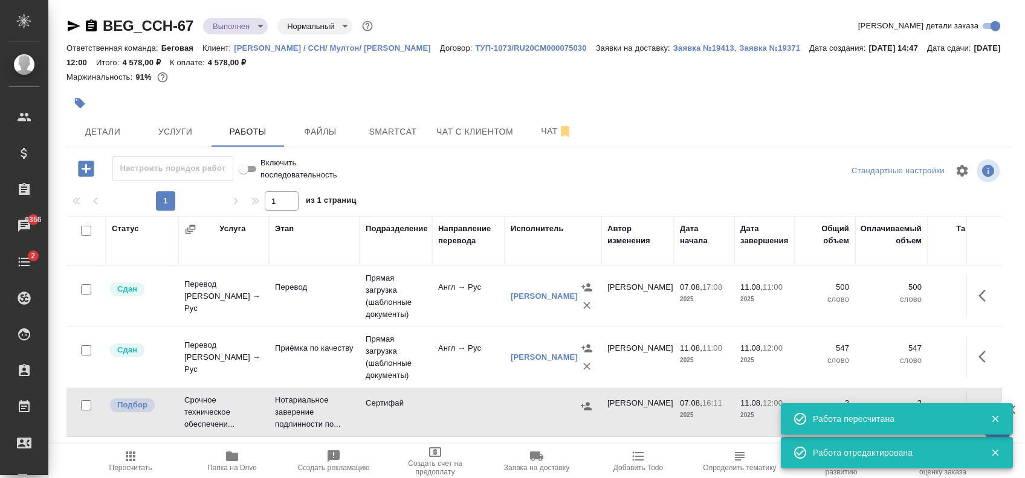
click at [585, 403] on icon "button" at bounding box center [586, 407] width 12 height 12
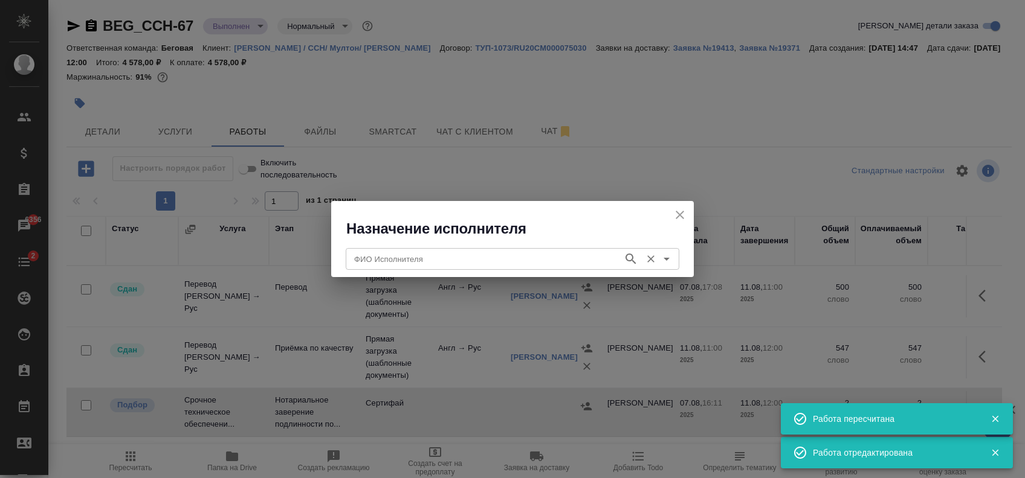
click at [469, 254] on input "ФИО Исполнителя" at bounding box center [483, 259] width 268 height 14
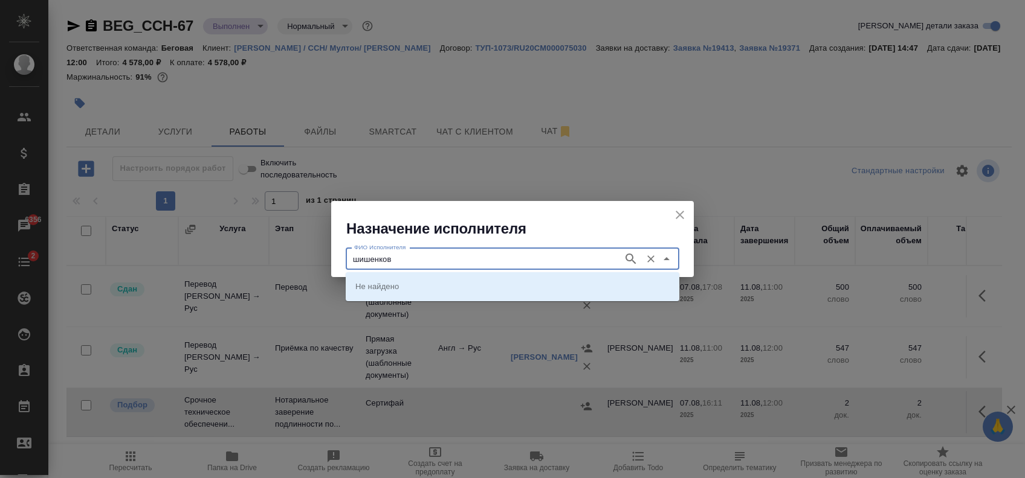
type input "шишенков"
click at [421, 284] on p "НОТАРИУС Шишенков Леонид Васильевич" at bounding box center [388, 286] width 66 height 12
type input "НОТАРИУС Шишенков Леонид Васильевич"
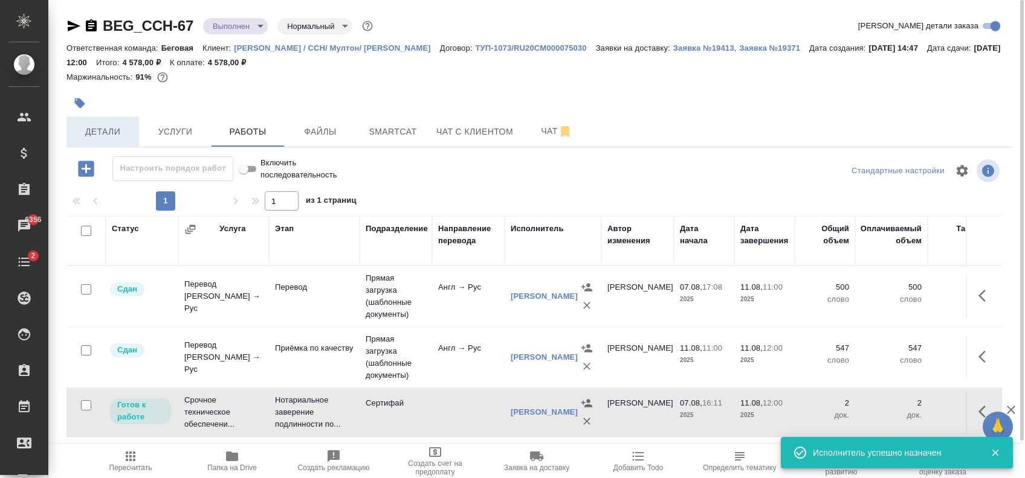
click at [103, 137] on span "Детали" at bounding box center [103, 131] width 58 height 15
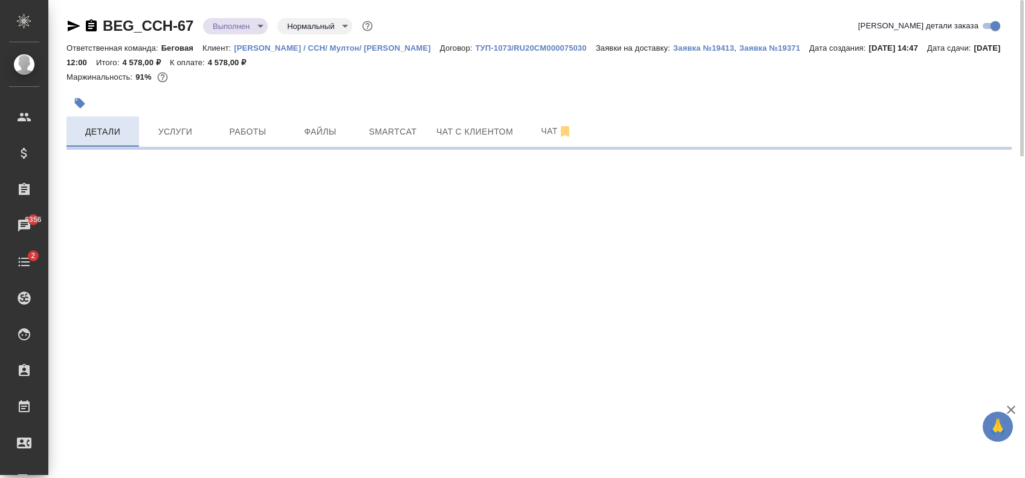
select select "RU"
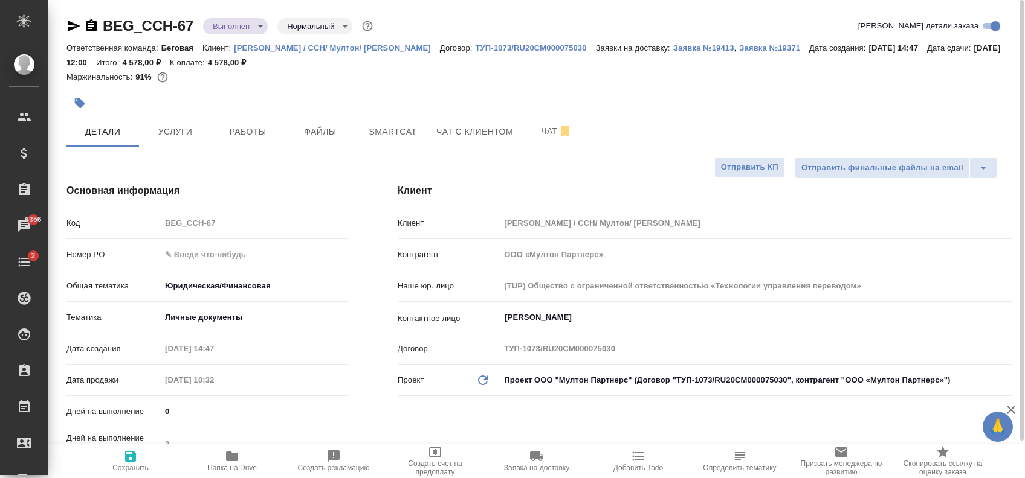
type textarea "x"
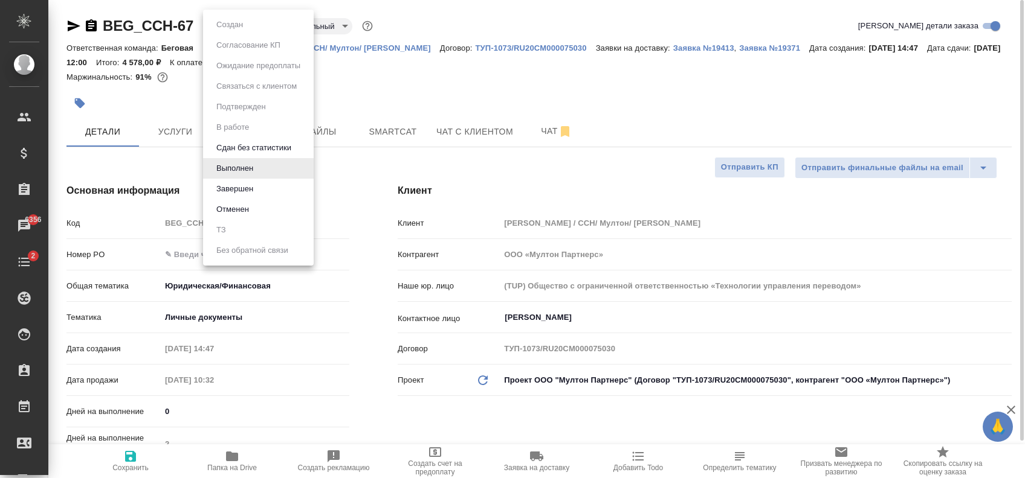
click at [222, 19] on body "🙏 .cls-1 fill:#fff; AWATERA Zaytseva Svetlana Клиенты Спецификации Заказы 6356 …" at bounding box center [512, 239] width 1025 height 478
click at [388, 103] on div at bounding box center [512, 239] width 1025 height 478
click at [244, 24] on body "🙏 .cls-1 fill:#fff; AWATERA Zaytseva Svetlana Клиенты Спецификации Заказы 6356 …" at bounding box center [512, 239] width 1025 height 478
click at [406, 106] on div at bounding box center [512, 239] width 1025 height 478
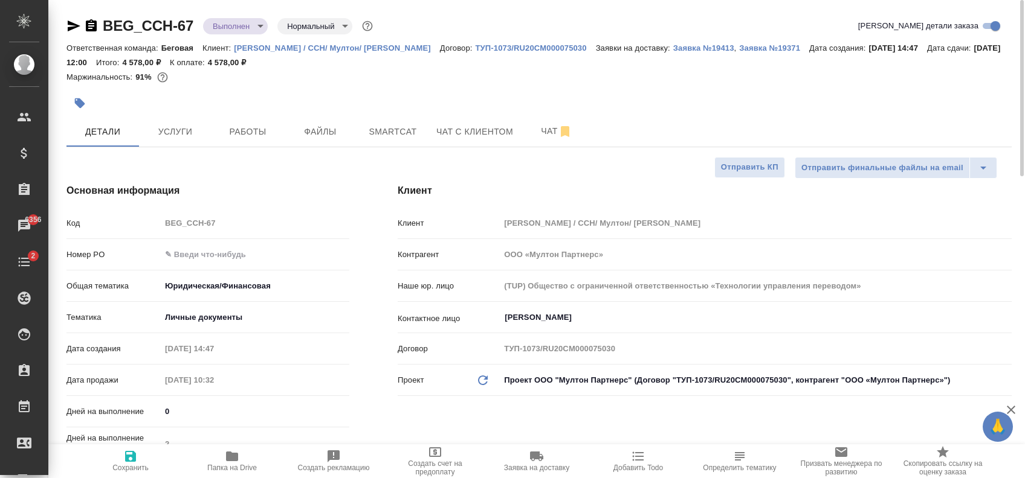
click at [243, 30] on body "🙏 .cls-1 fill:#fff; AWATERA Zaytseva Svetlana Клиенты Спецификации Заказы 6356 …" at bounding box center [512, 239] width 1025 height 478
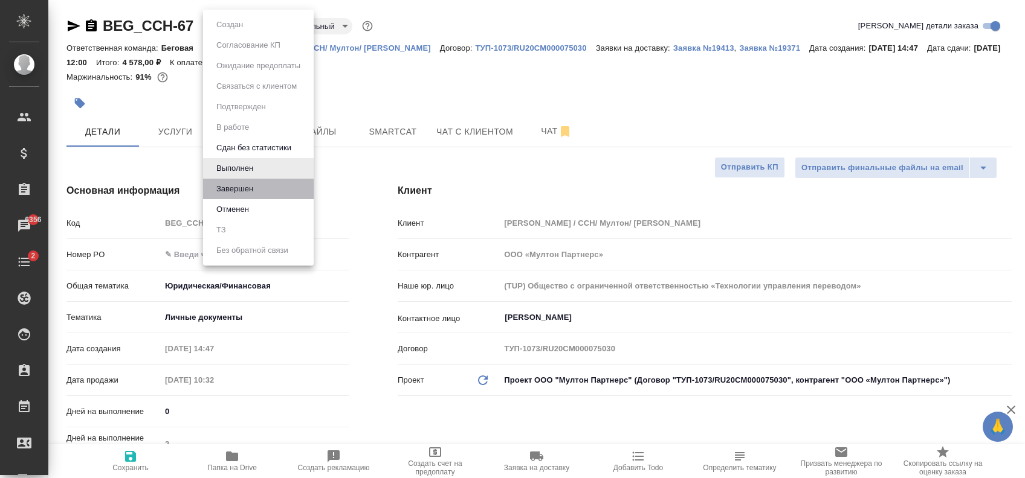
click at [267, 193] on li "Завершен" at bounding box center [258, 189] width 111 height 21
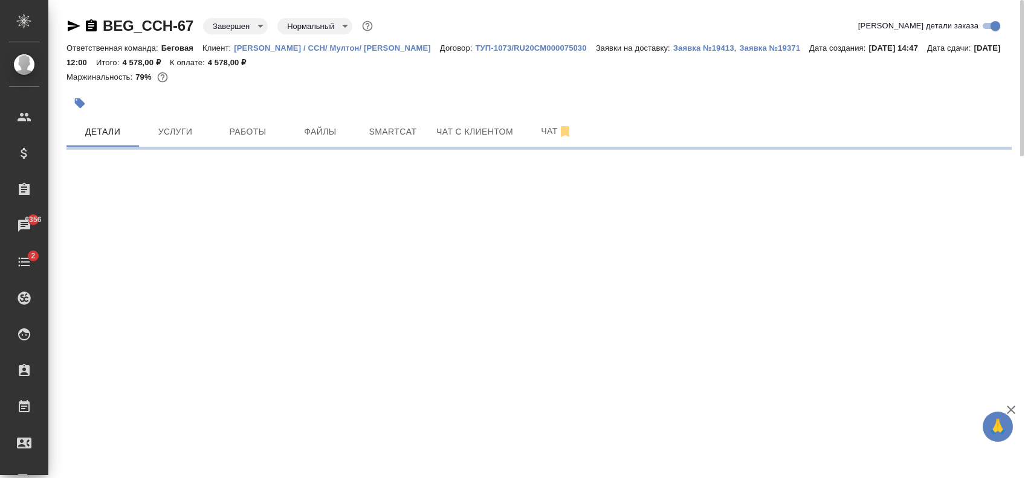
select select "RU"
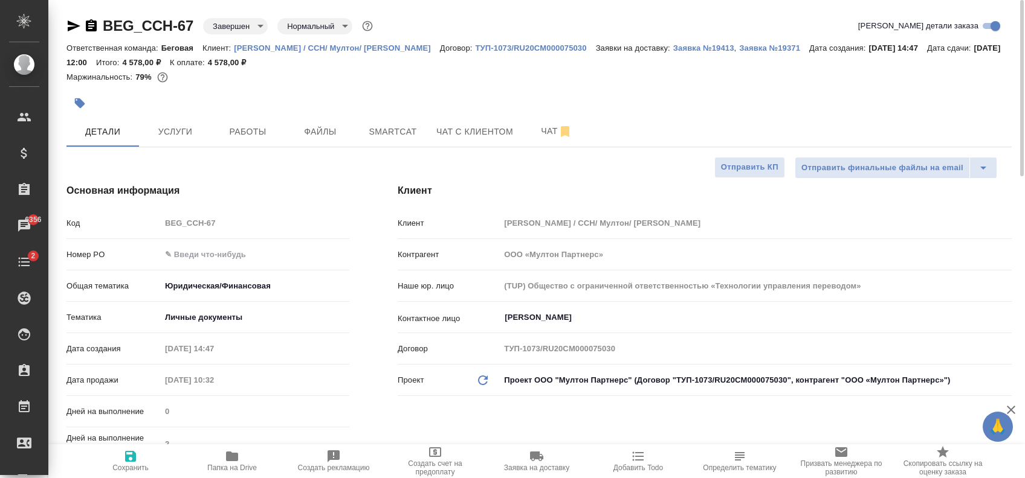
type textarea "x"
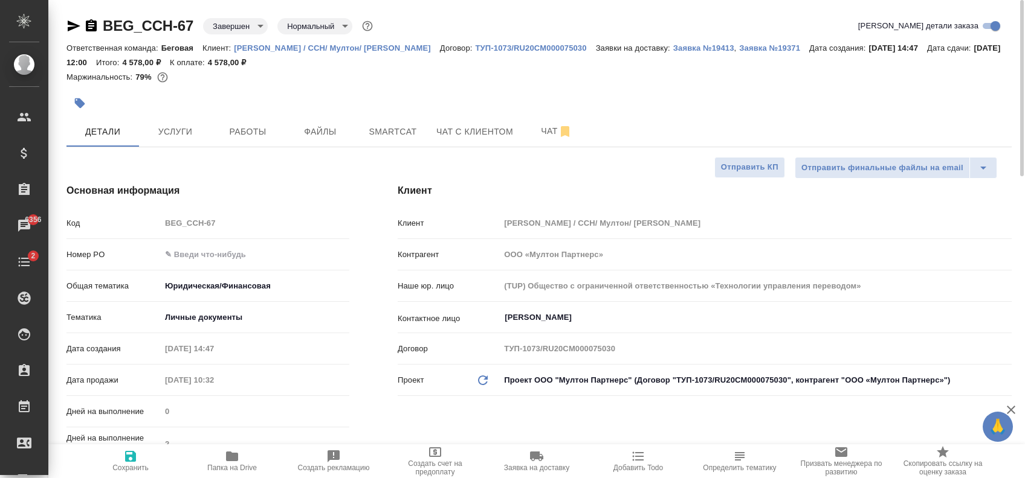
type textarea "x"
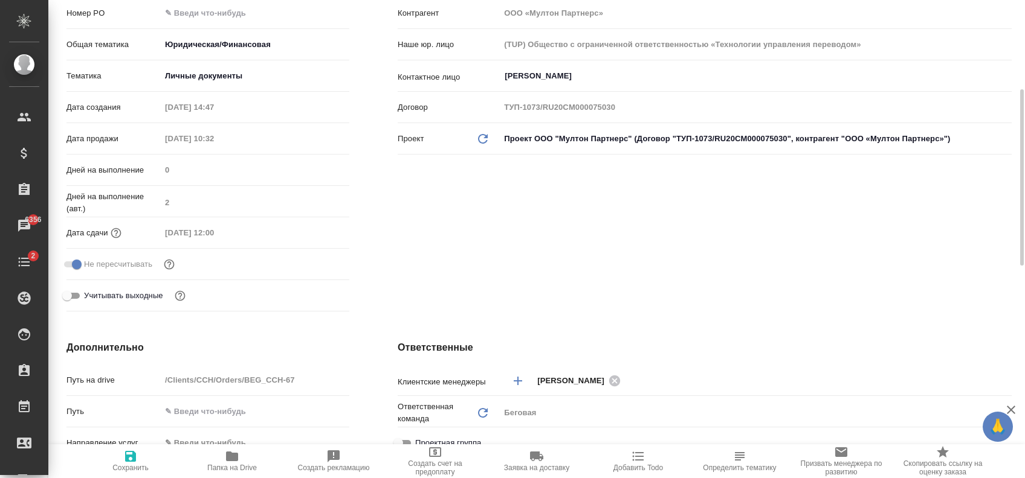
scroll to position [80, 0]
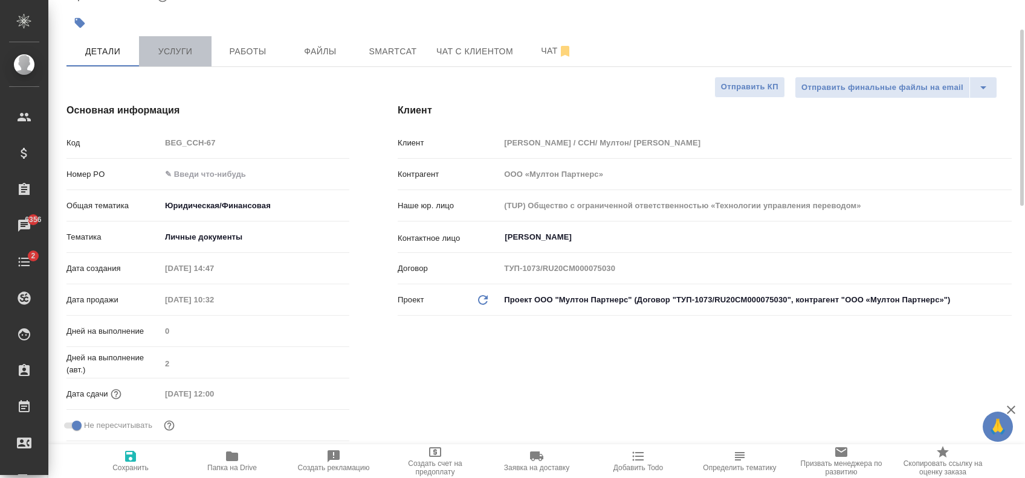
click at [169, 45] on span "Услуги" at bounding box center [175, 51] width 58 height 15
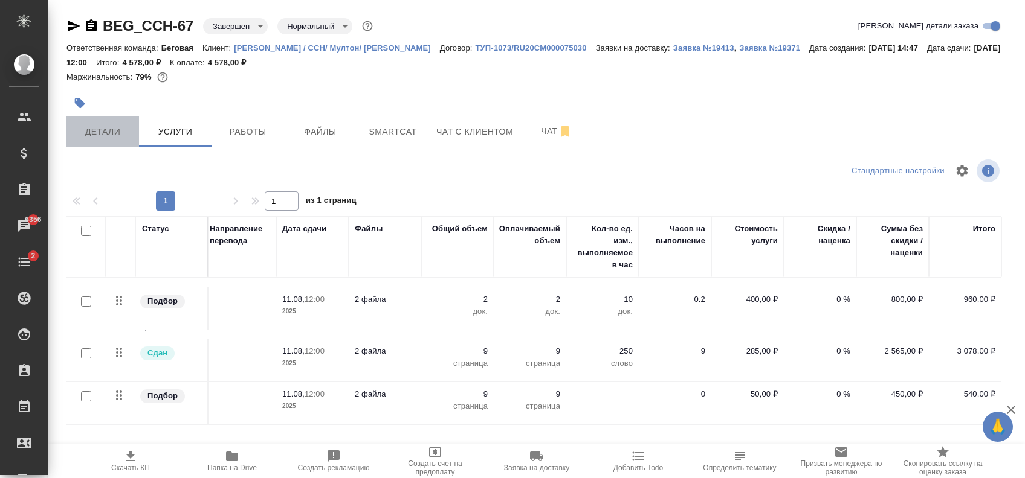
click at [87, 130] on span "Детали" at bounding box center [103, 131] width 58 height 15
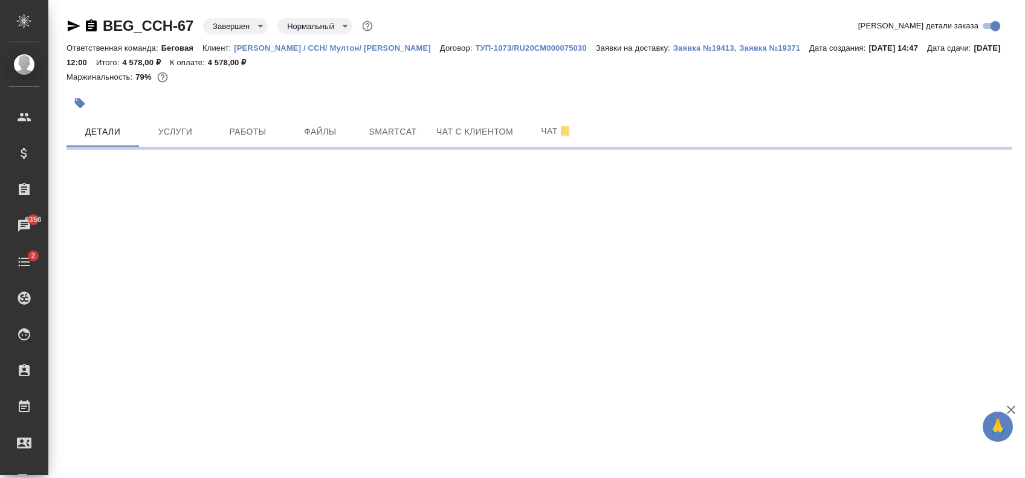
select select "RU"
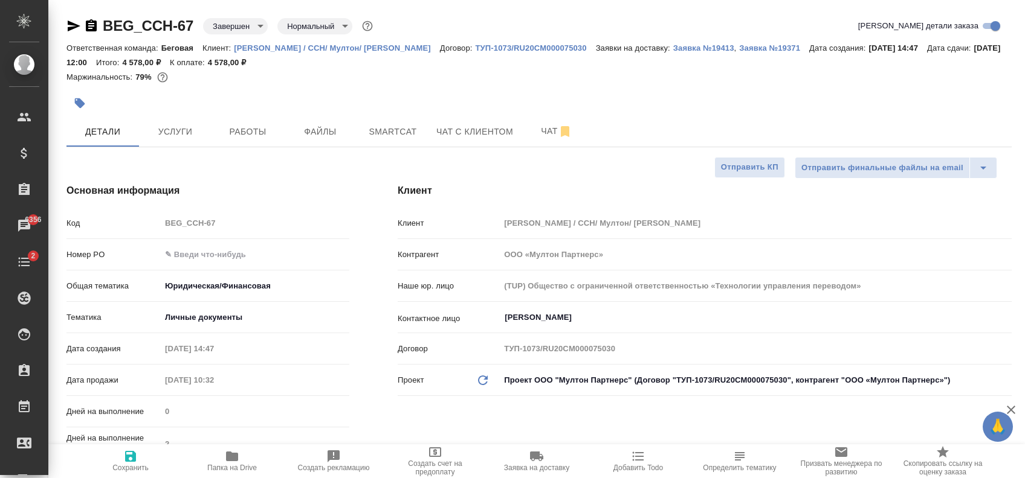
type textarea "x"
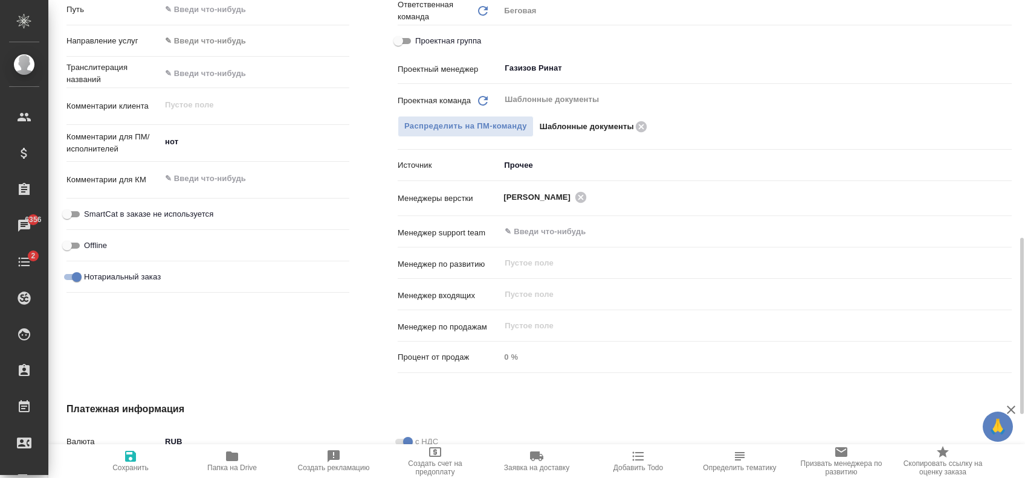
scroll to position [402, 0]
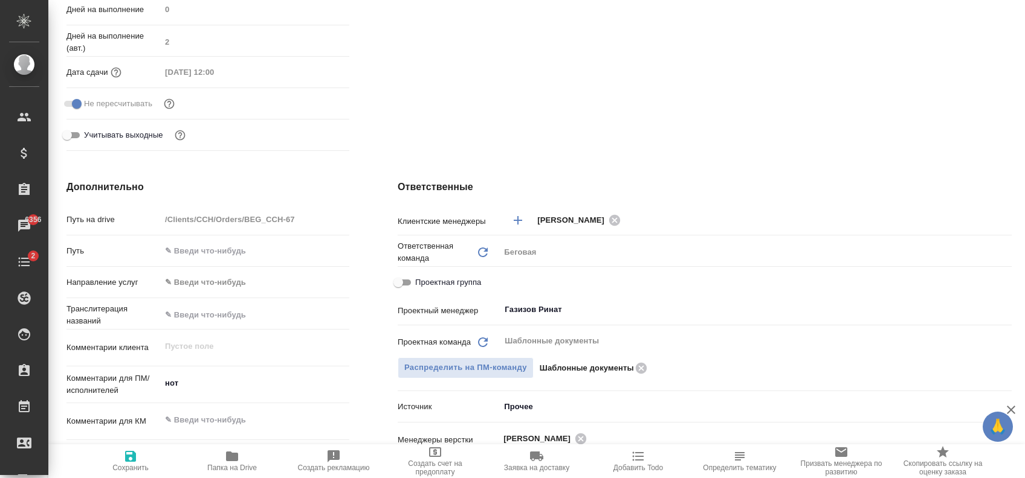
click at [424, 285] on span "Проектная группа" at bounding box center [448, 283] width 66 height 12
click at [420, 285] on input "Проектная группа" at bounding box center [397, 282] width 43 height 14
checkbox input "true"
type textarea "x"
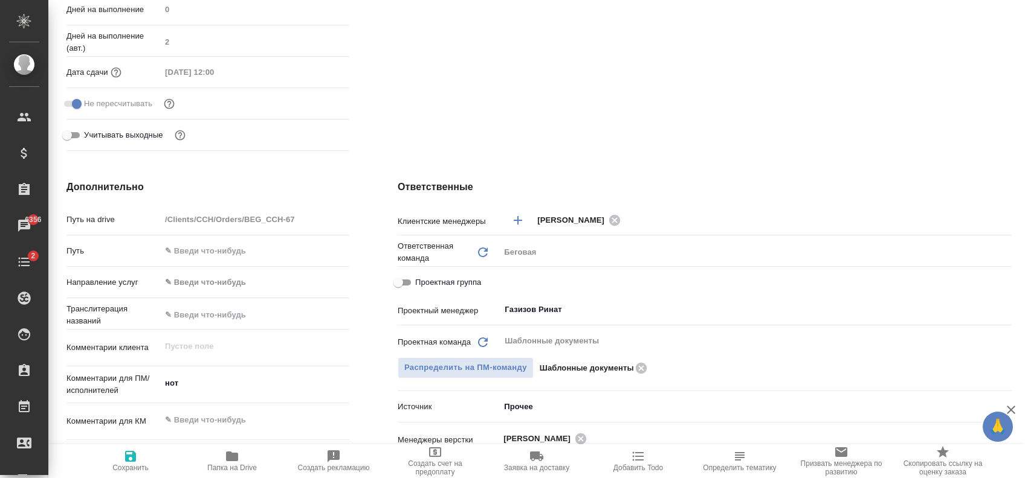
type textarea "x"
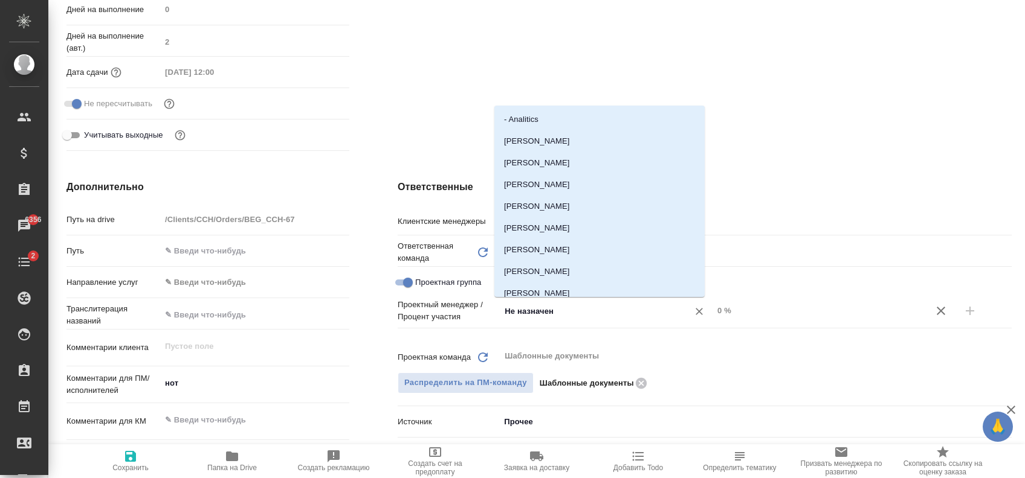
click at [578, 304] on input "Не назначен" at bounding box center [586, 311] width 166 height 14
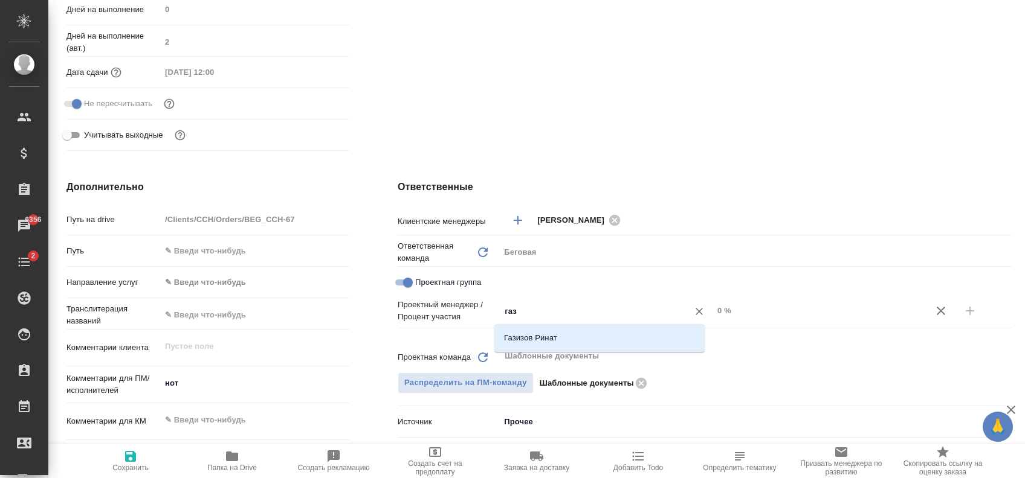
type input "гази"
click at [562, 333] on li "Газизов Ринат" at bounding box center [599, 338] width 210 height 22
type textarea "x"
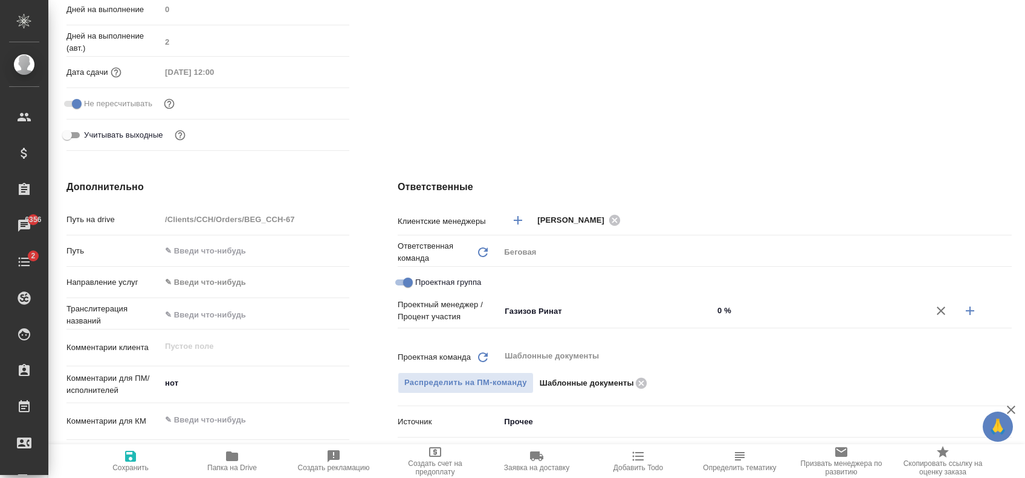
click at [713, 314] on input "0 %" at bounding box center [819, 311] width 213 height 18
type textarea "x"
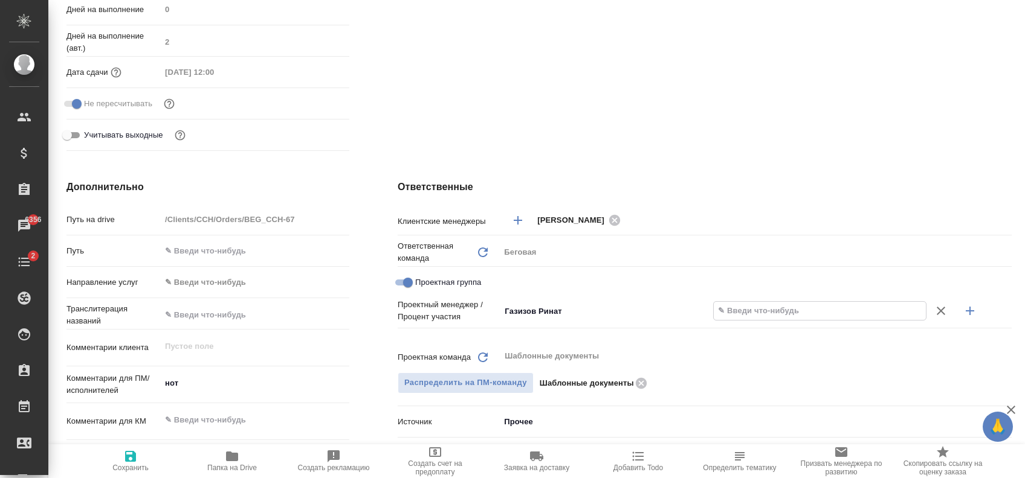
type textarea "x"
type input "8 %"
type textarea "x"
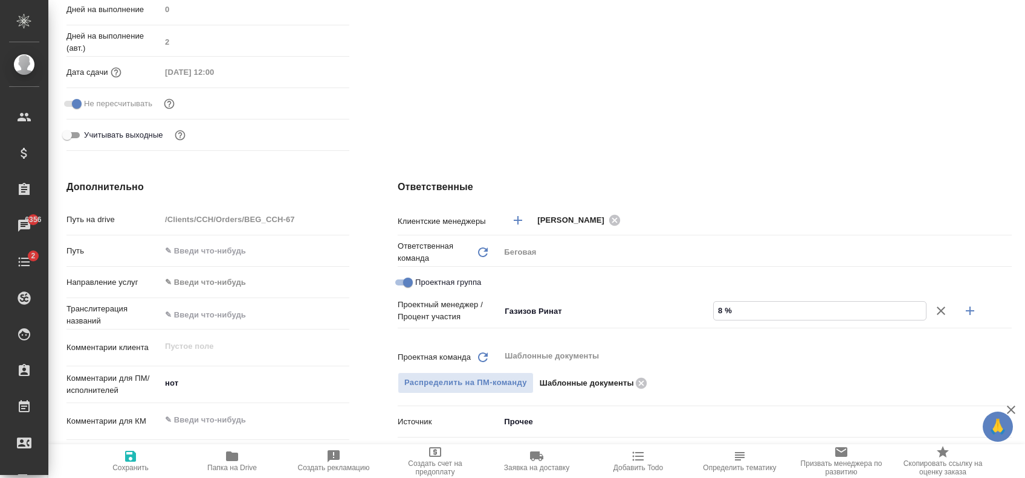
type textarea "x"
type input "80 %"
click at [964, 307] on icon "button" at bounding box center [969, 311] width 14 height 14
type textarea "x"
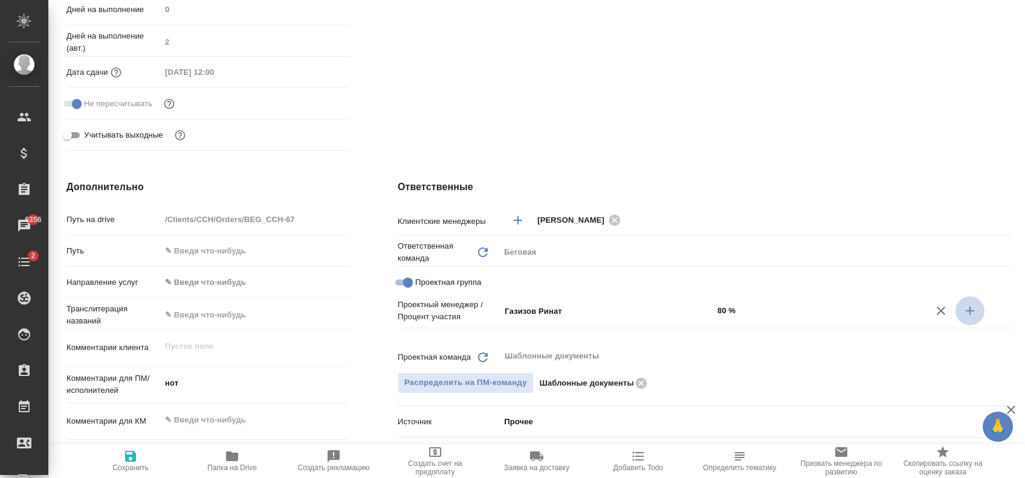
type textarea "x"
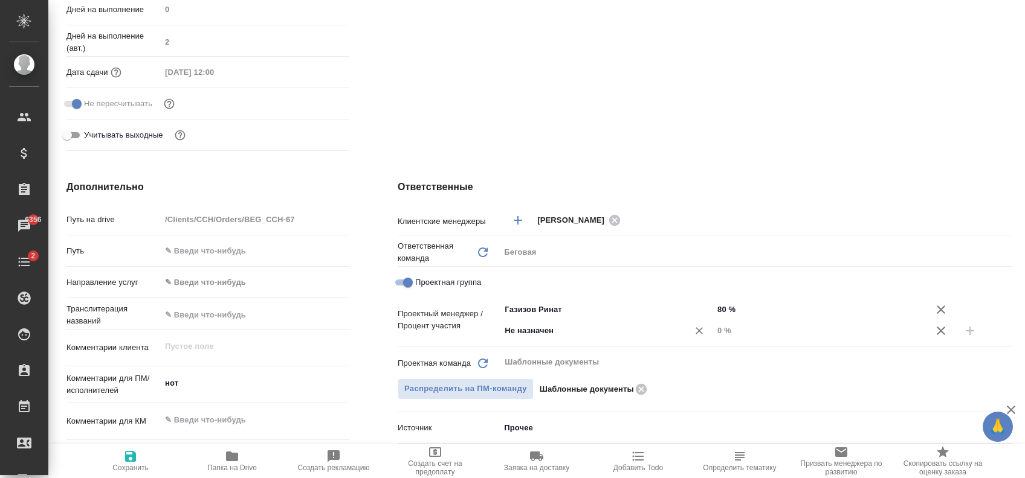
click at [555, 333] on input "Не назначен" at bounding box center [586, 331] width 166 height 14
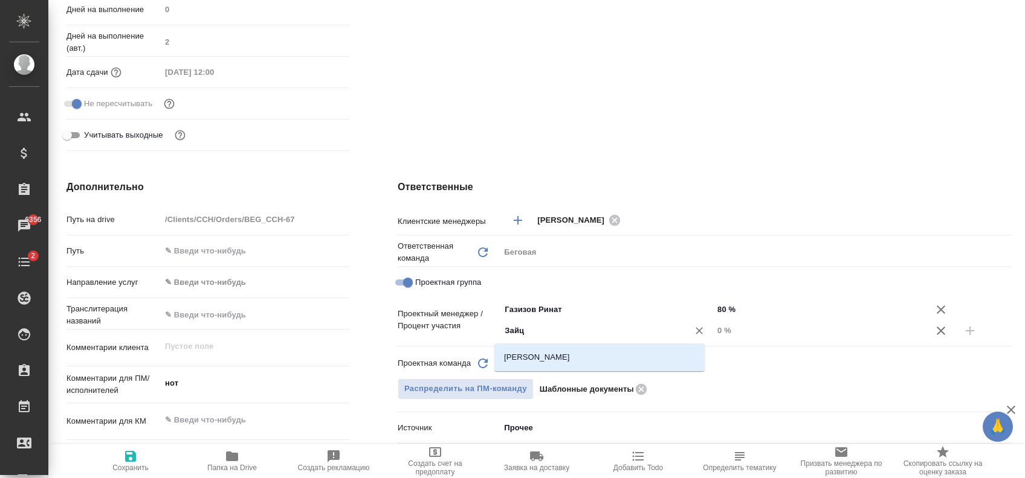
type input "Зайце"
click at [589, 356] on li "[PERSON_NAME]" at bounding box center [599, 358] width 210 height 22
type textarea "x"
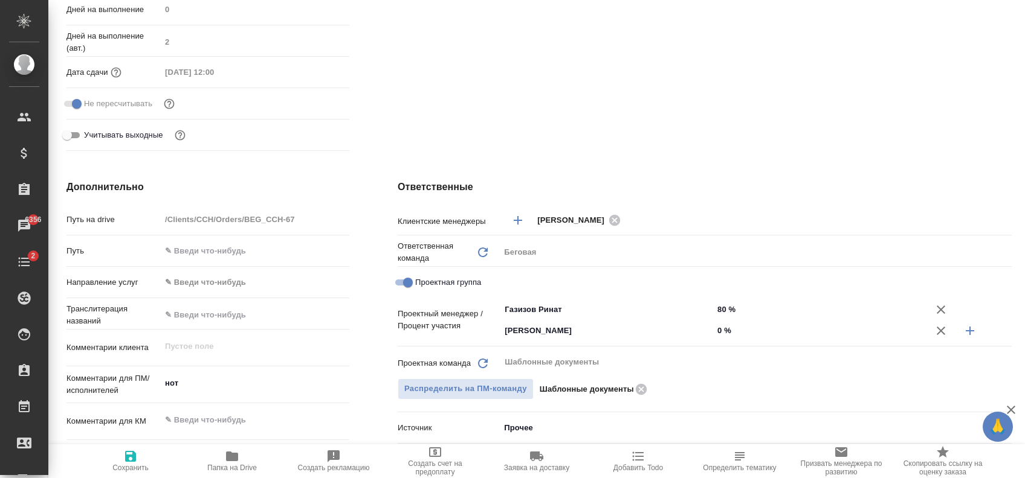
click at [713, 336] on input "0 %" at bounding box center [819, 331] width 213 height 18
type textarea "x"
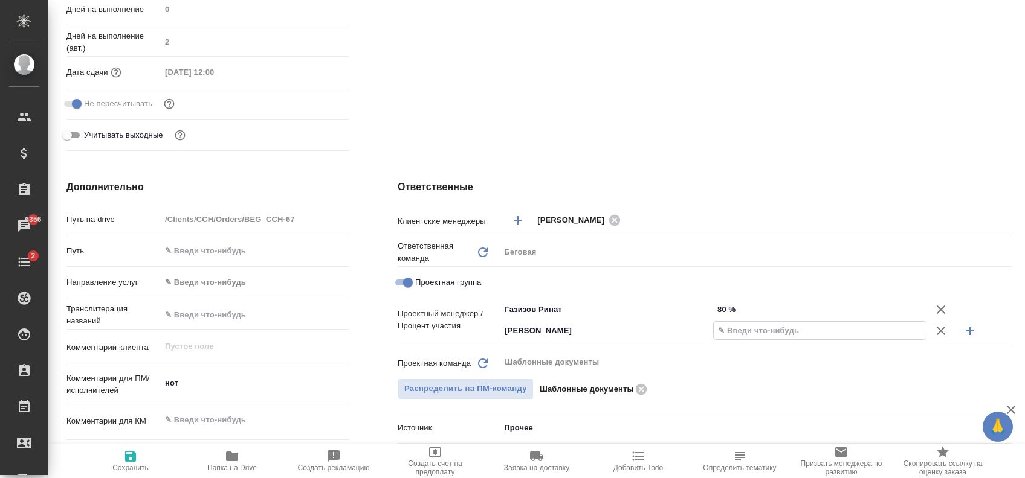
type textarea "x"
type input "2 %"
type textarea "x"
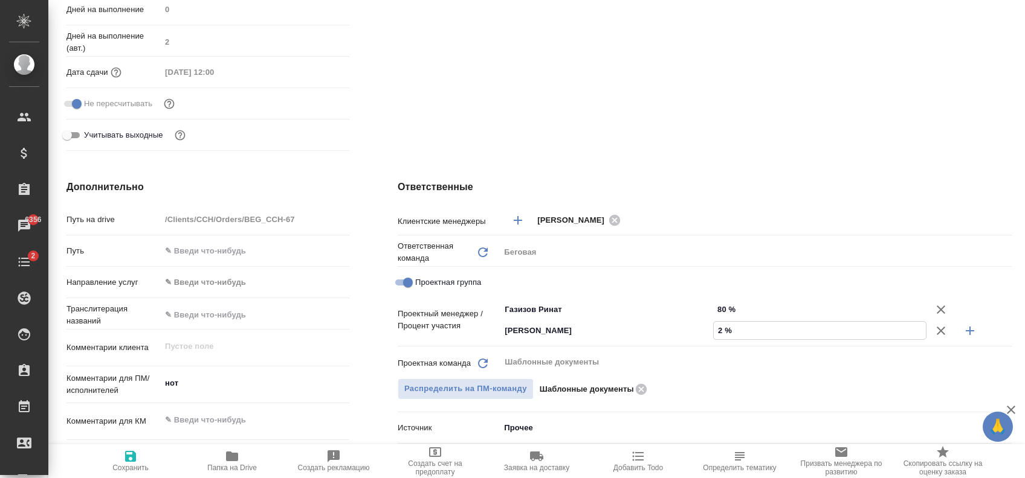
type textarea "x"
type input "20 %"
click at [117, 460] on span "Сохранить" at bounding box center [130, 460] width 87 height 23
type textarea "x"
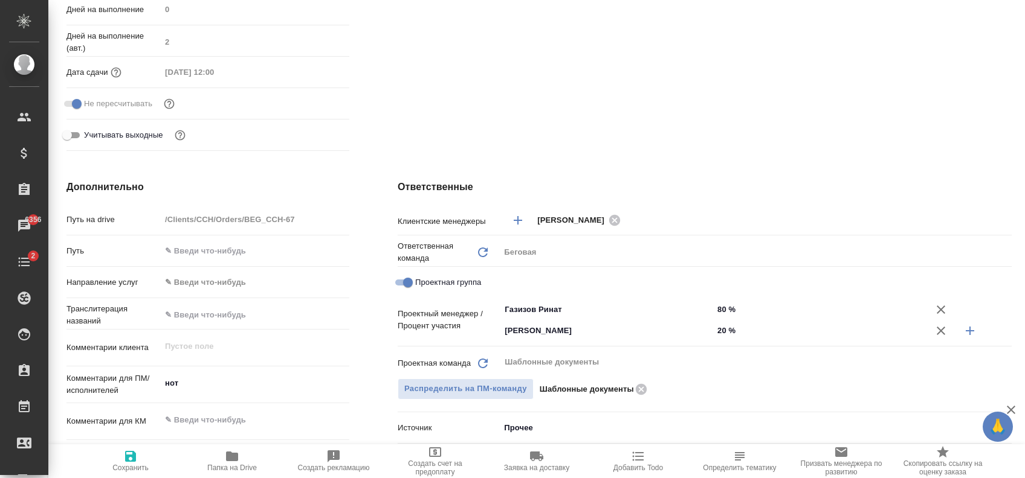
type textarea "x"
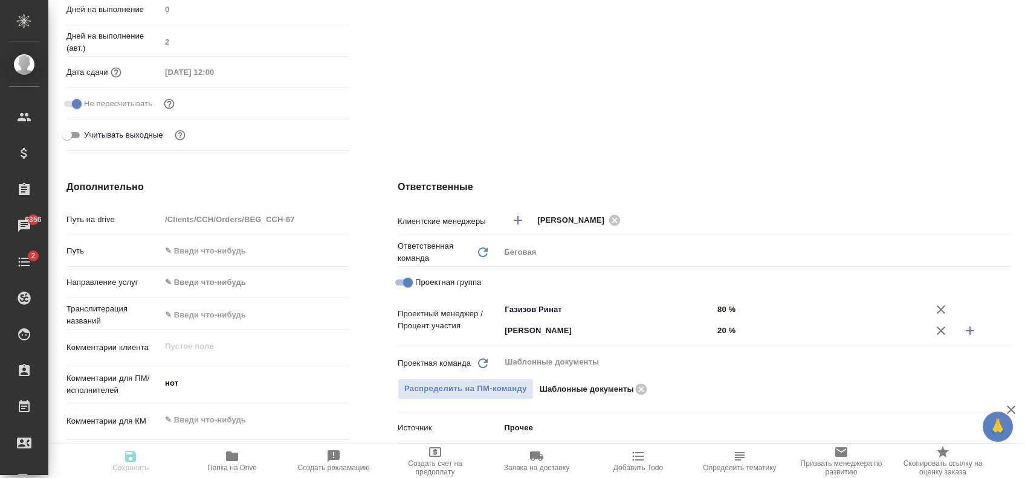
type textarea "x"
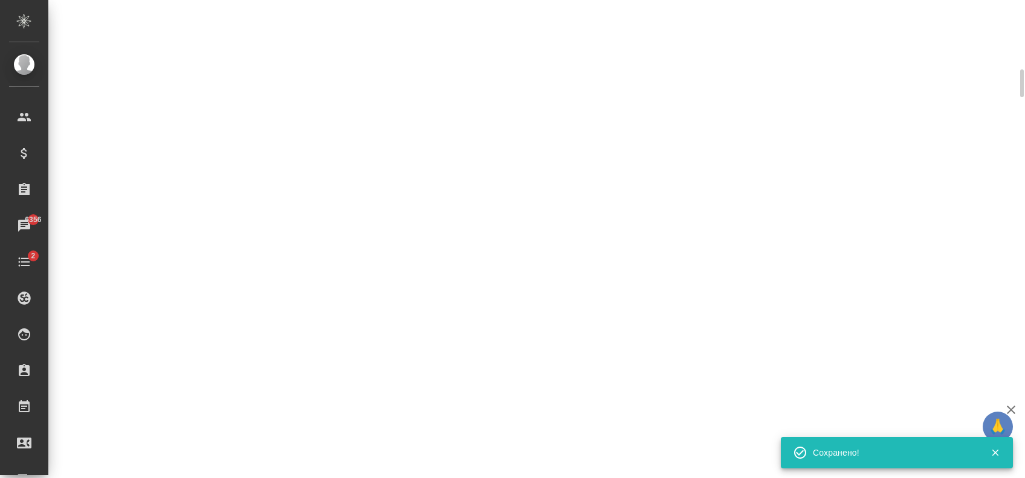
select select "RU"
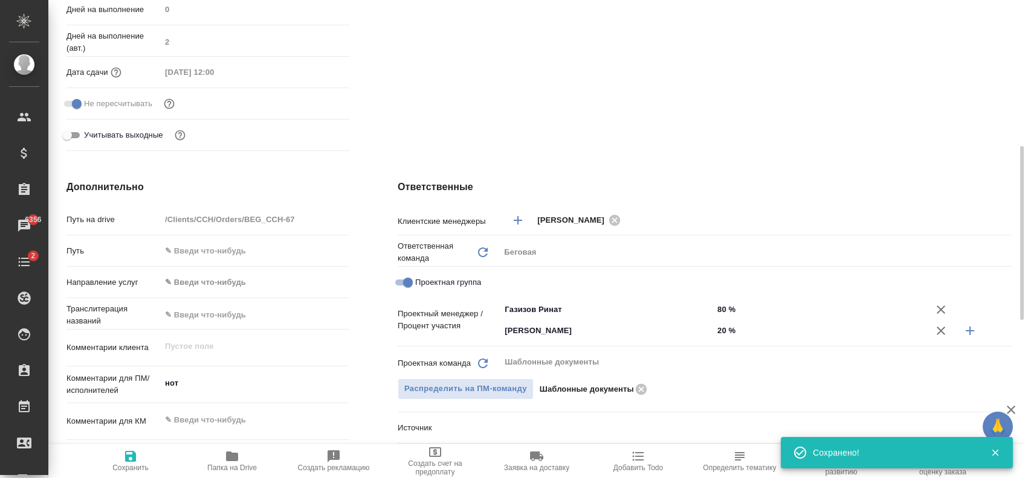
type textarea "x"
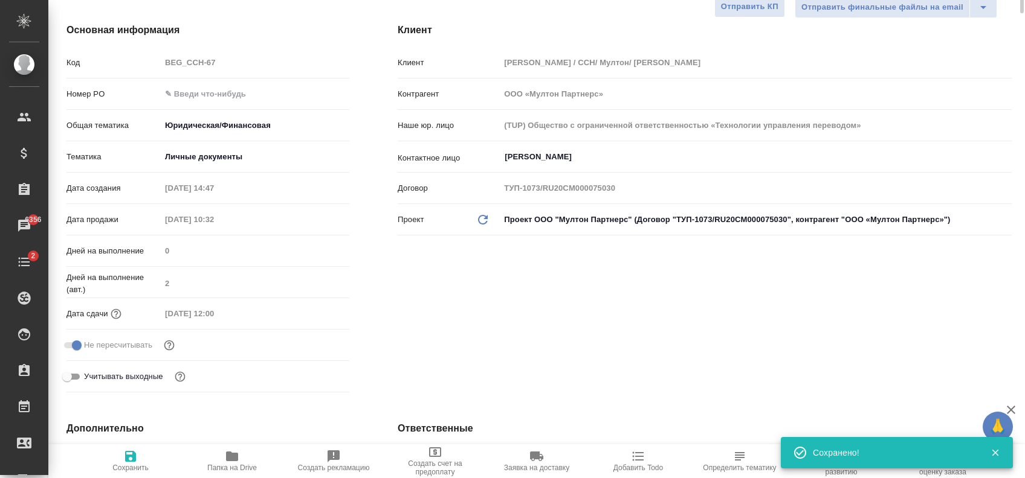
scroll to position [0, 0]
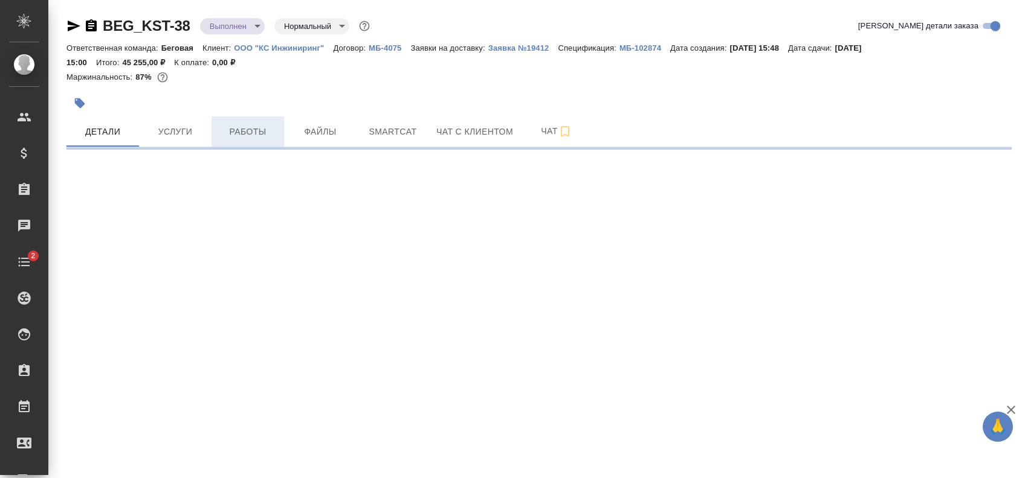
select select "RU"
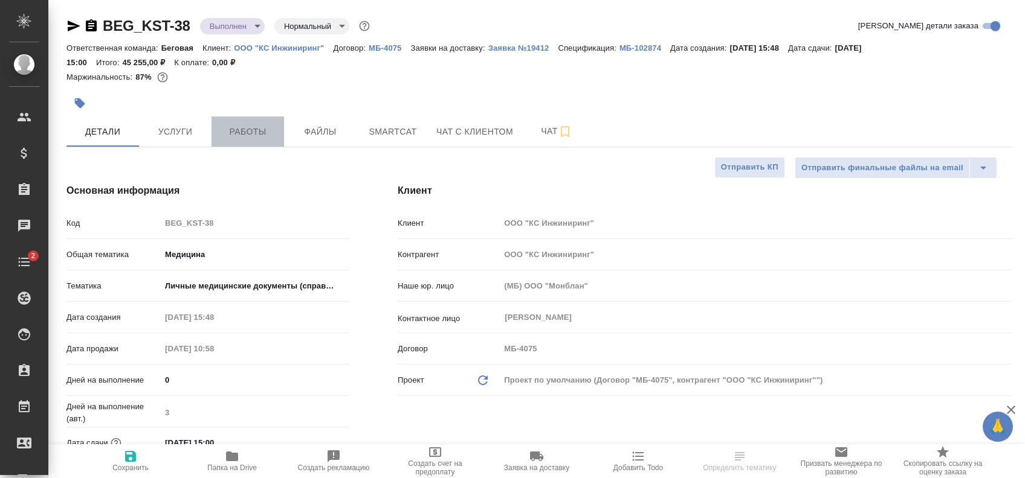
type textarea "x"
click at [234, 130] on span "Работы" at bounding box center [248, 131] width 58 height 15
type textarea "x"
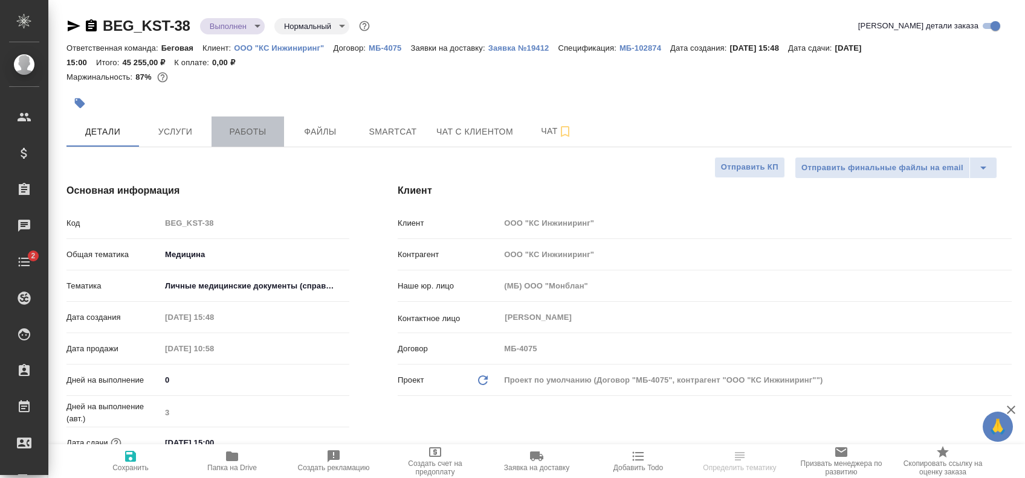
type textarea "x"
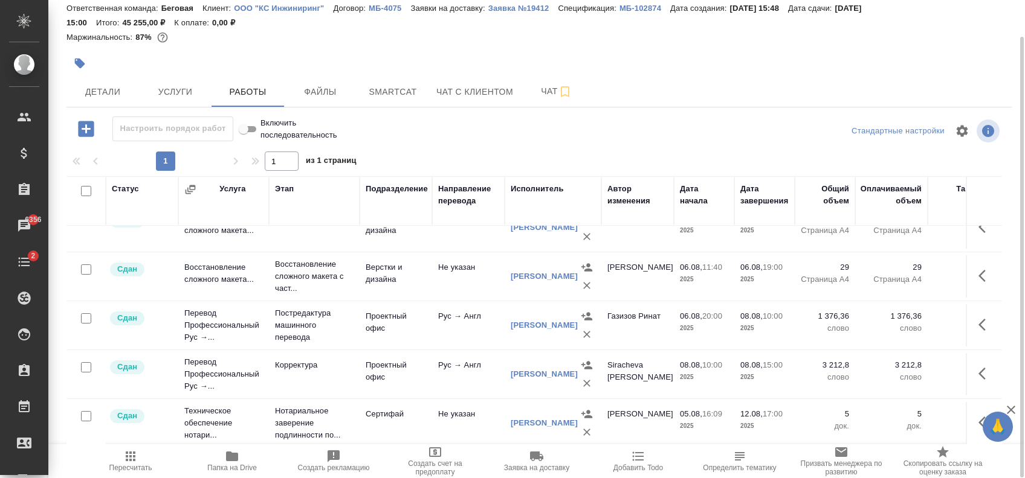
scroll to position [47, 372]
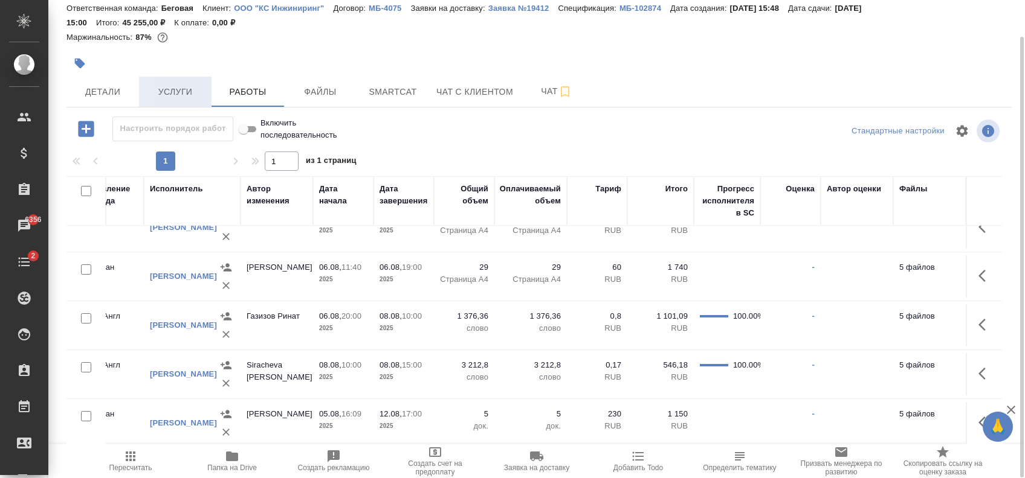
click at [169, 91] on span "Услуги" at bounding box center [175, 92] width 58 height 15
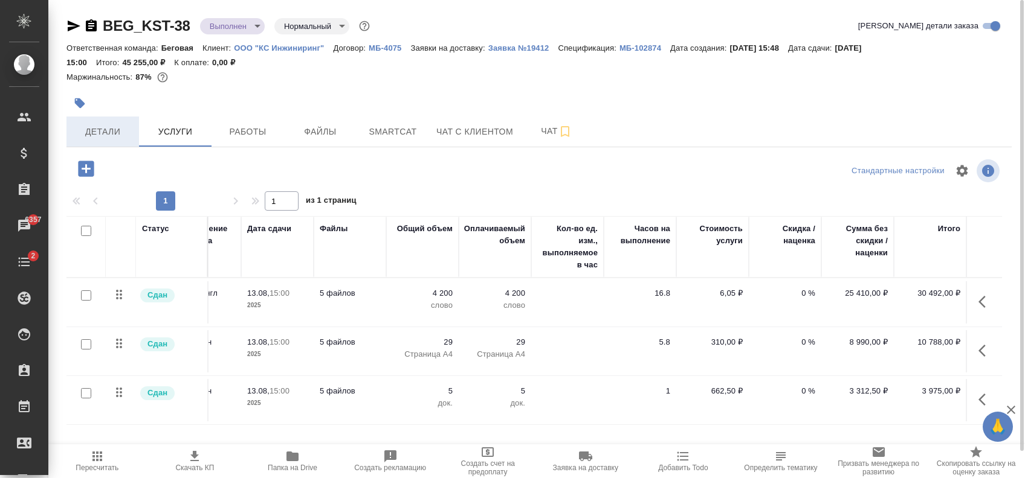
click at [102, 135] on span "Детали" at bounding box center [103, 131] width 58 height 15
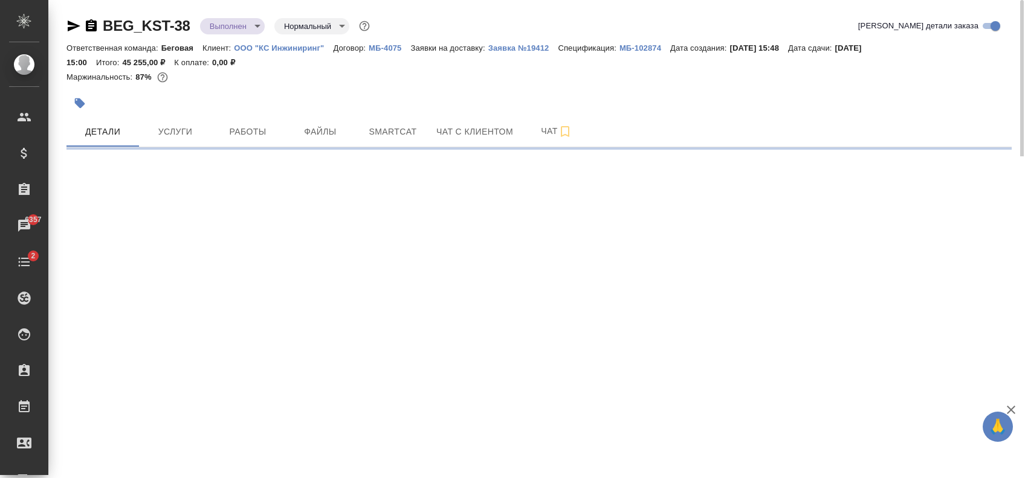
select select "RU"
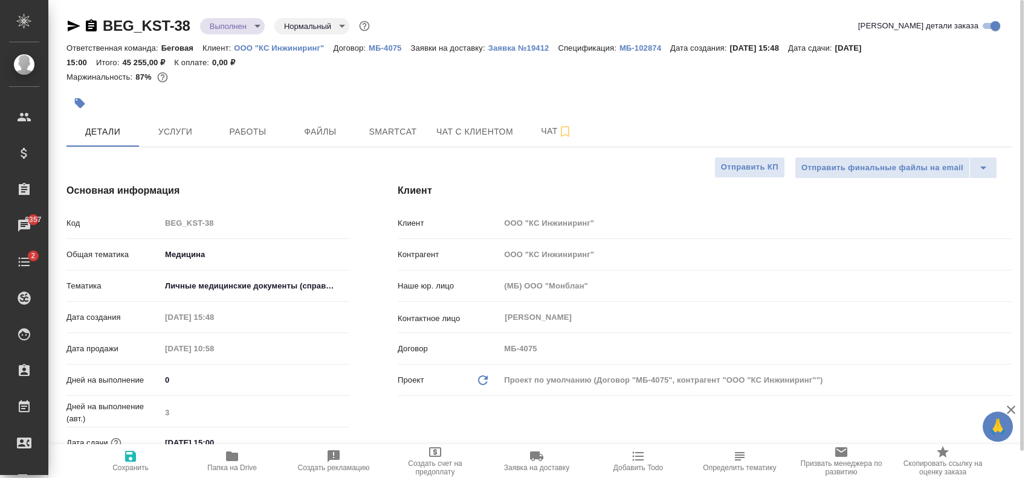
type textarea "x"
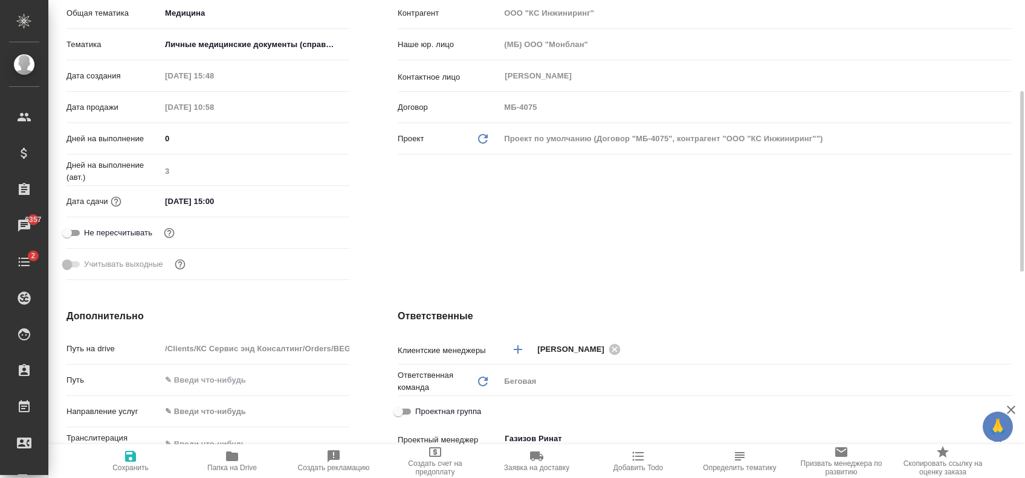
scroll to position [483, 0]
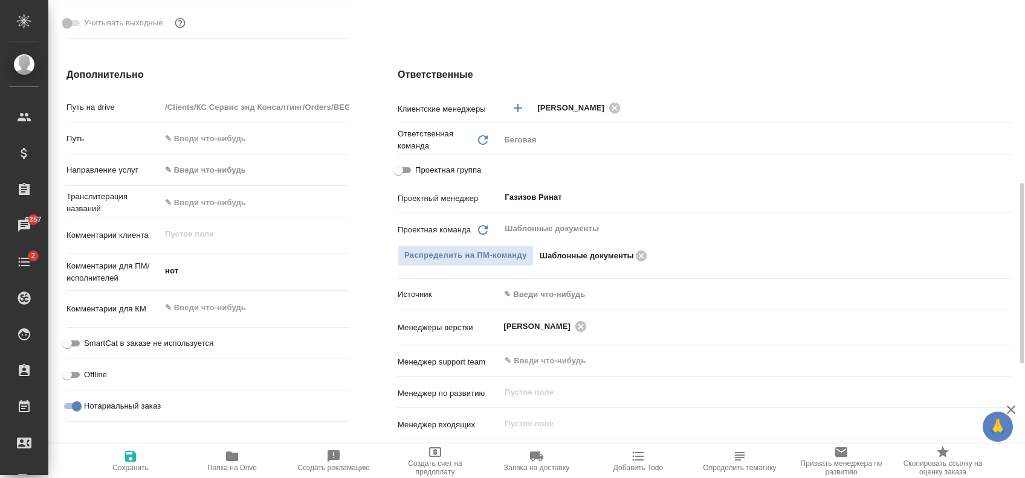
click at [428, 168] on span "Проектная группа" at bounding box center [448, 170] width 66 height 12
click at [420, 168] on input "Проектная группа" at bounding box center [397, 170] width 43 height 14
checkbox input "true"
type textarea "x"
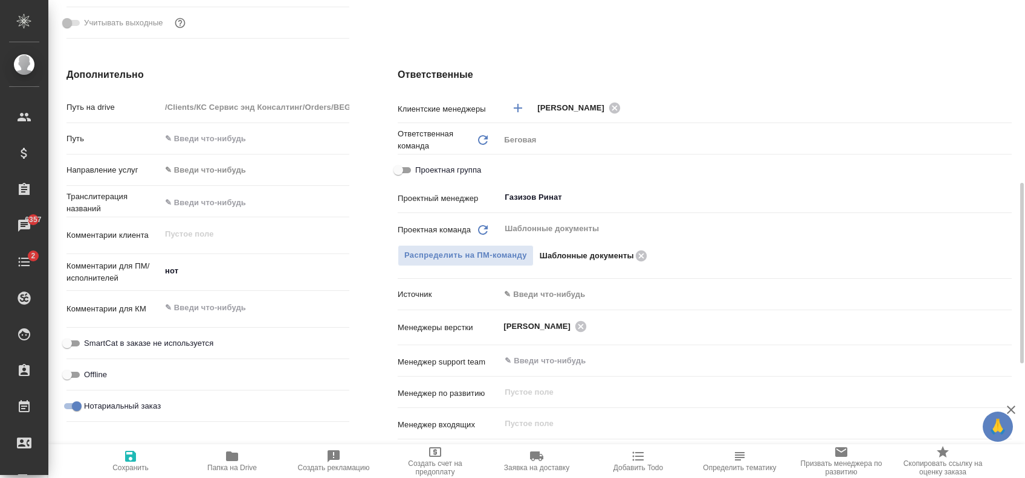
type textarea "x"
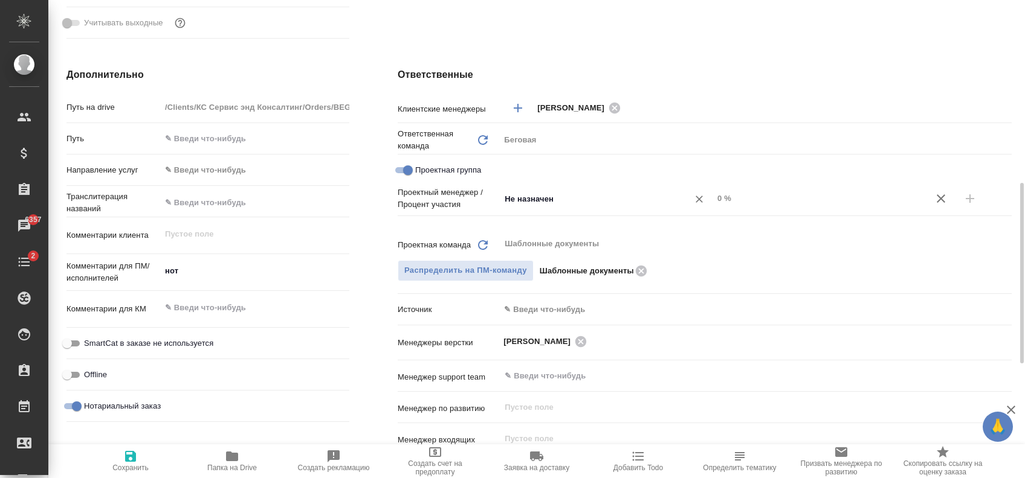
click at [570, 190] on div "Не назначен ​" at bounding box center [606, 199] width 213 height 22
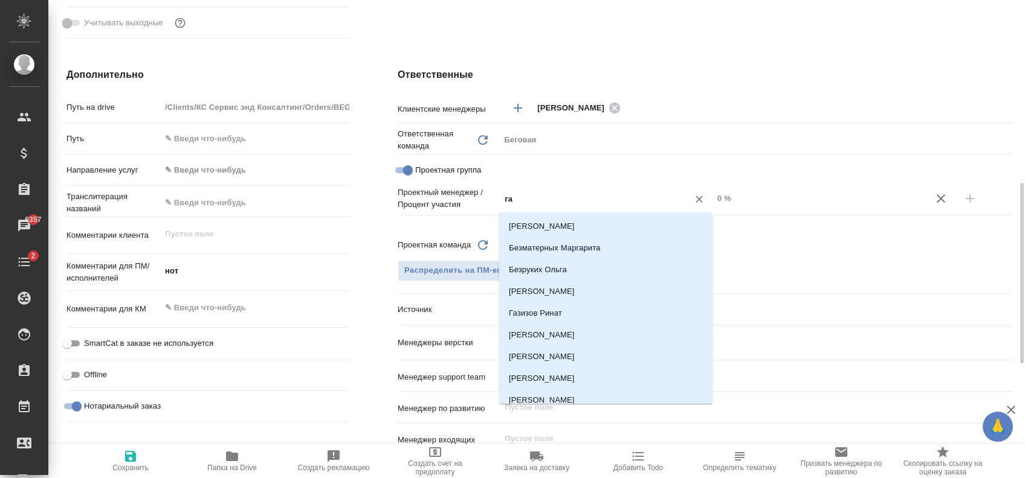
type input "газ"
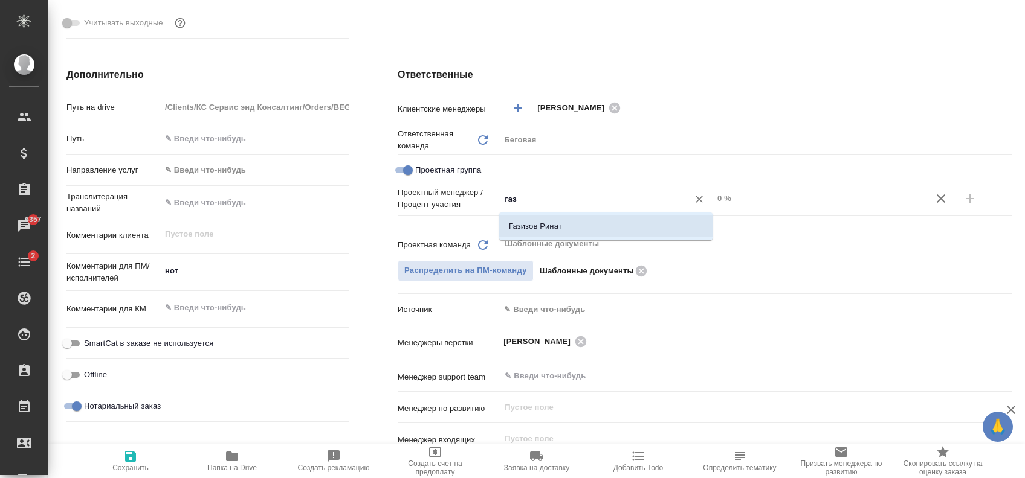
click at [578, 221] on li "Газизов Ринат" at bounding box center [605, 227] width 213 height 22
type textarea "x"
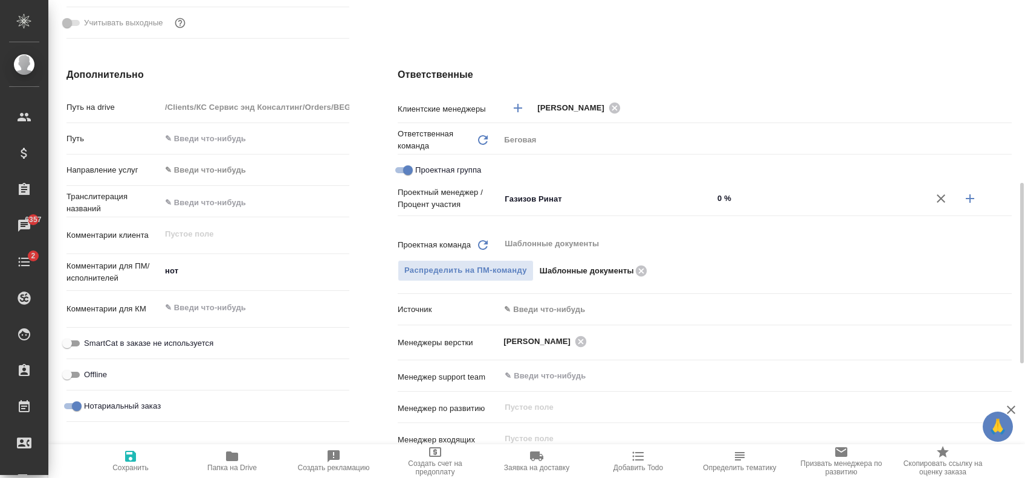
click at [723, 201] on input "0 %" at bounding box center [819, 199] width 213 height 18
type textarea "x"
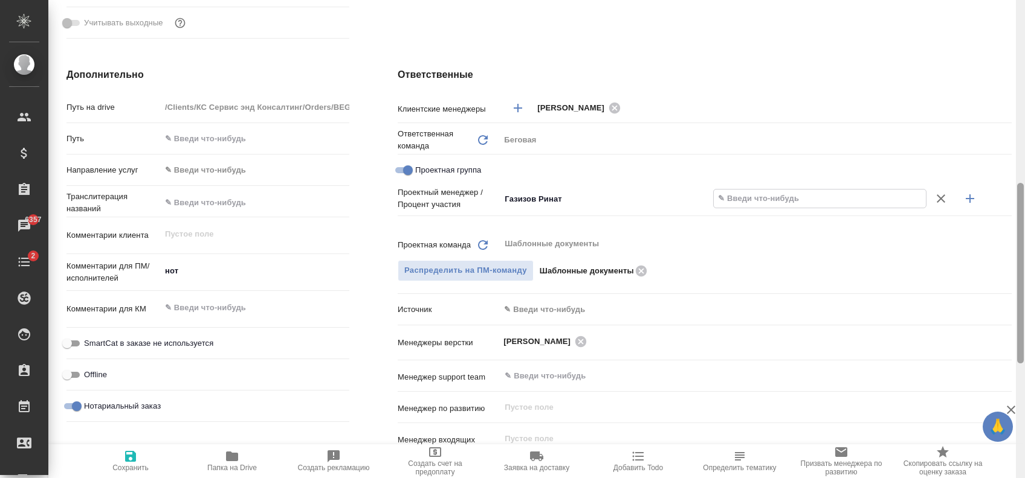
type textarea "x"
type input "9 %"
type textarea "x"
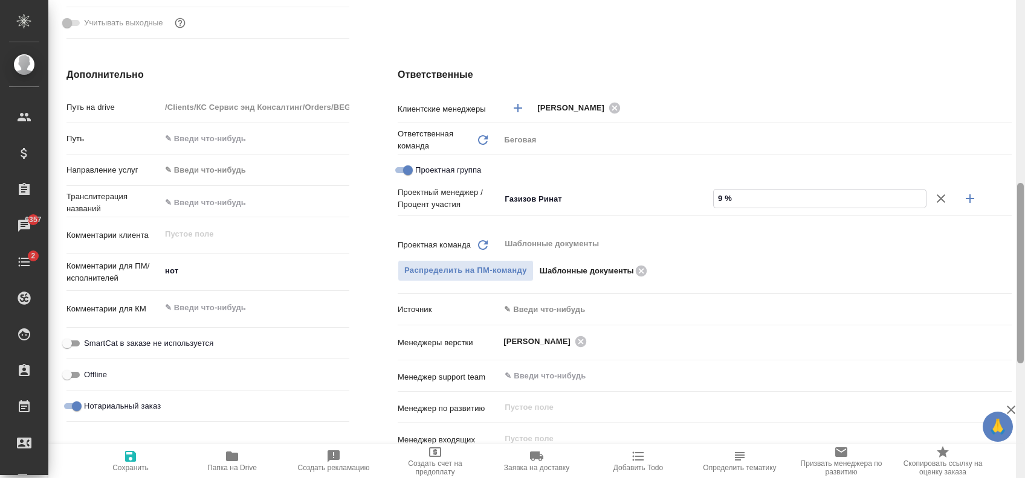
type textarea "x"
type input "95 %"
click at [969, 196] on icon "button" at bounding box center [969, 199] width 8 height 8
type textarea "x"
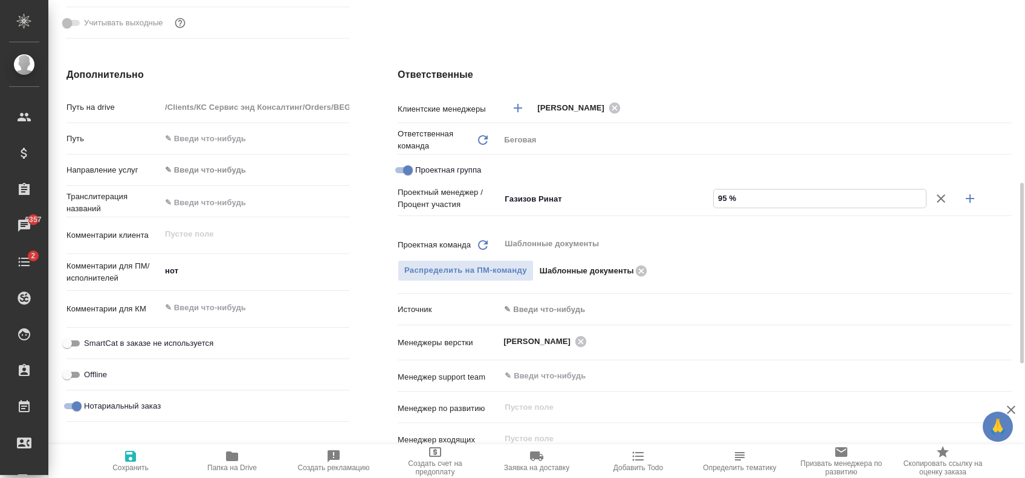
type textarea "x"
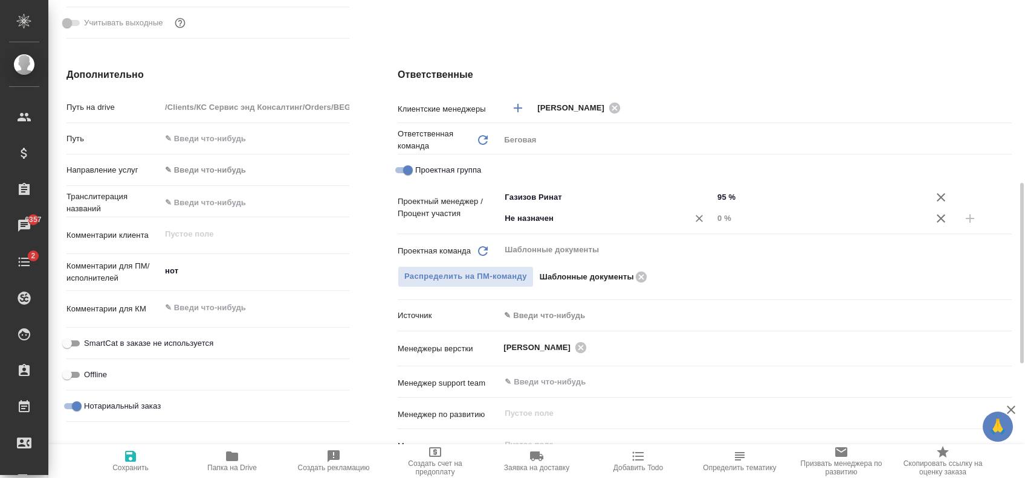
click at [522, 229] on div "Не назначен ​" at bounding box center [606, 219] width 213 height 22
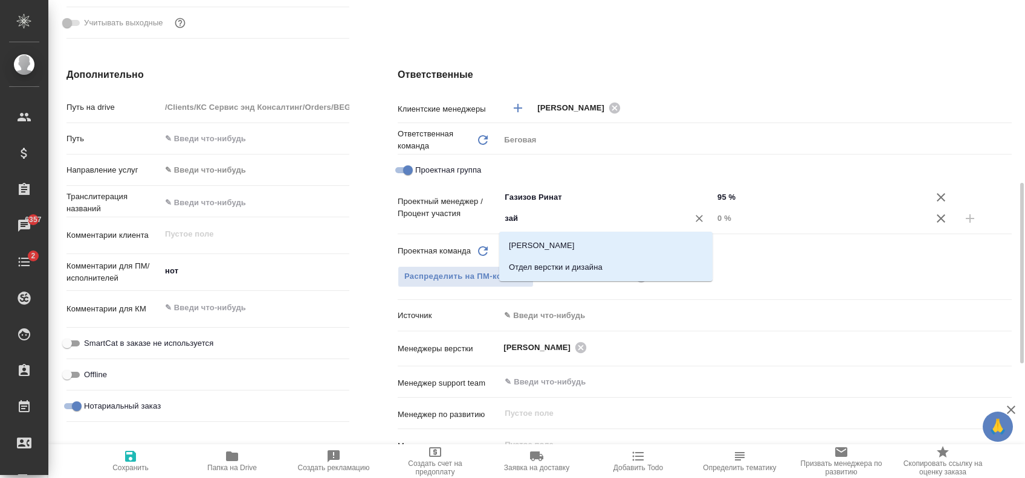
type input "зайц"
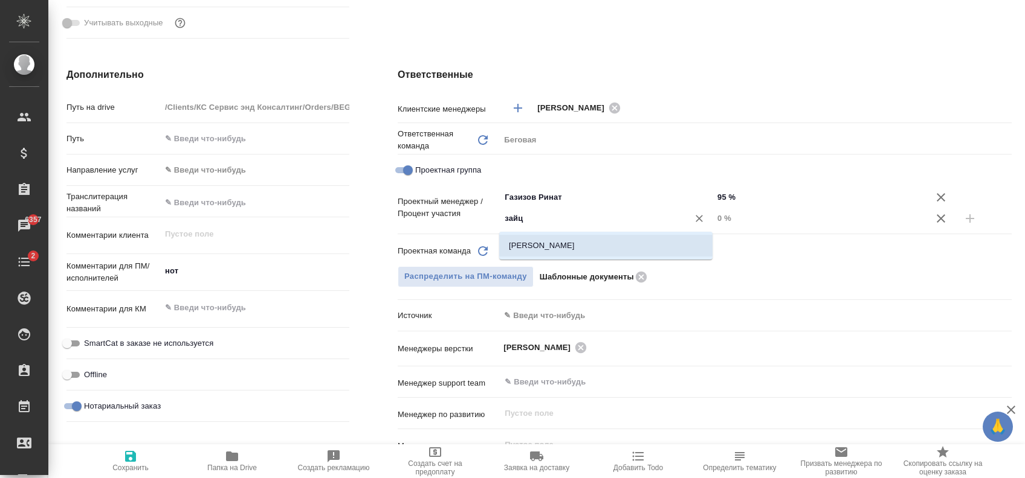
click at [551, 243] on li "[PERSON_NAME]" at bounding box center [605, 246] width 213 height 22
type textarea "x"
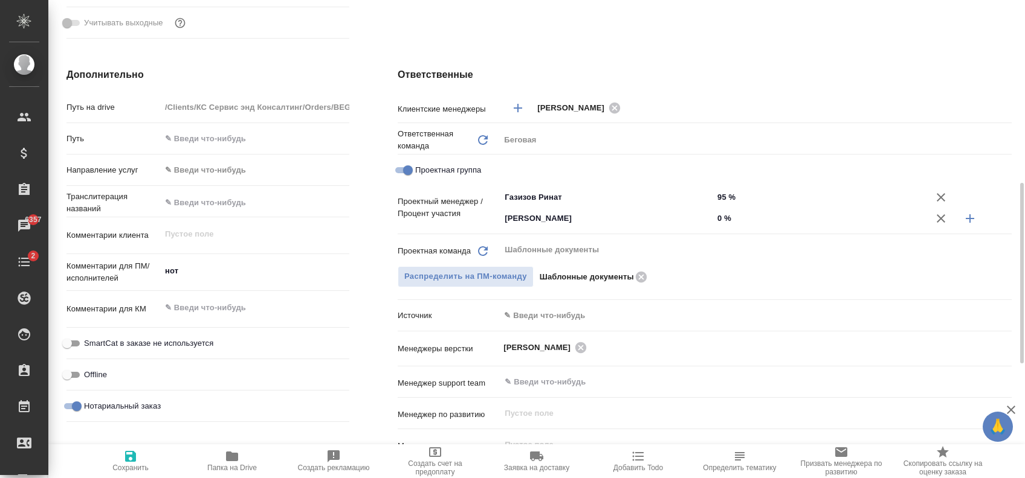
click at [720, 216] on input "0 %" at bounding box center [819, 219] width 213 height 18
type textarea "x"
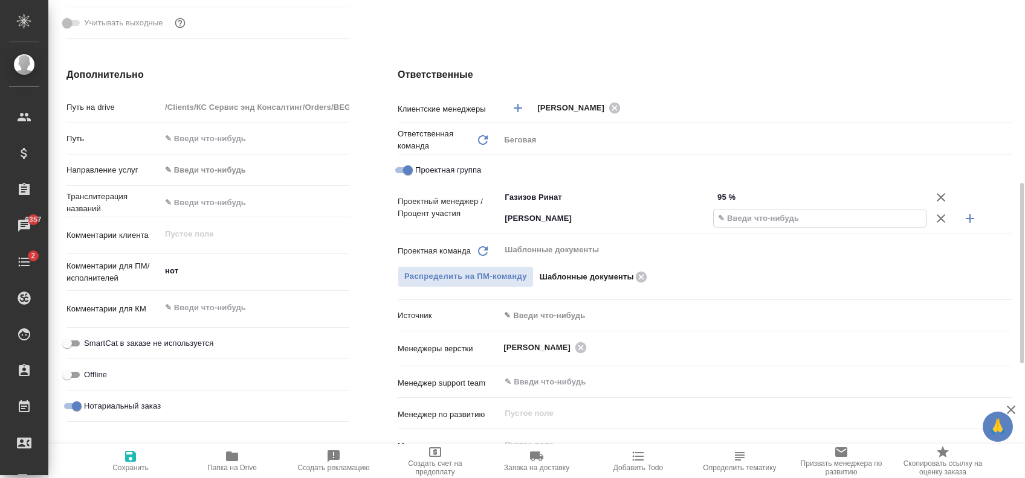
type textarea "x"
type input "5 %"
click at [137, 463] on icon "button" at bounding box center [130, 456] width 14 height 14
type textarea "x"
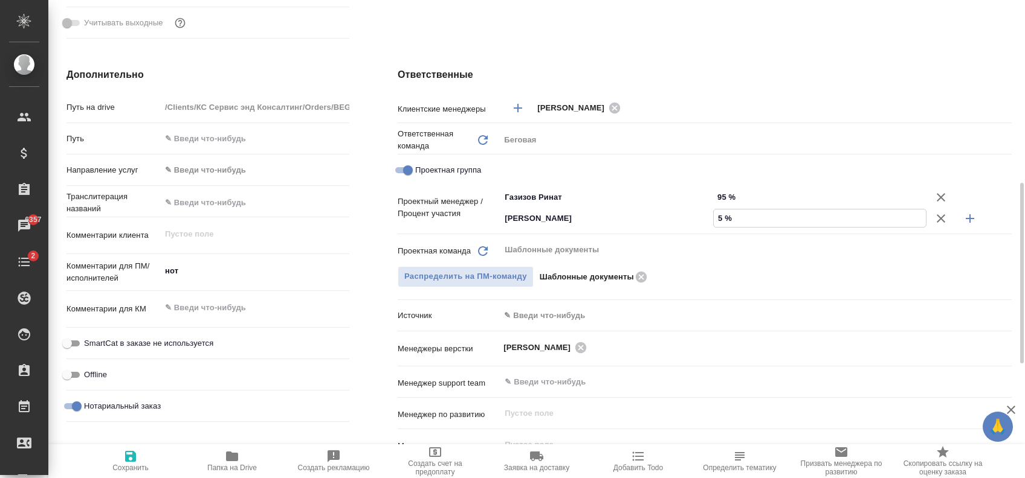
type textarea "x"
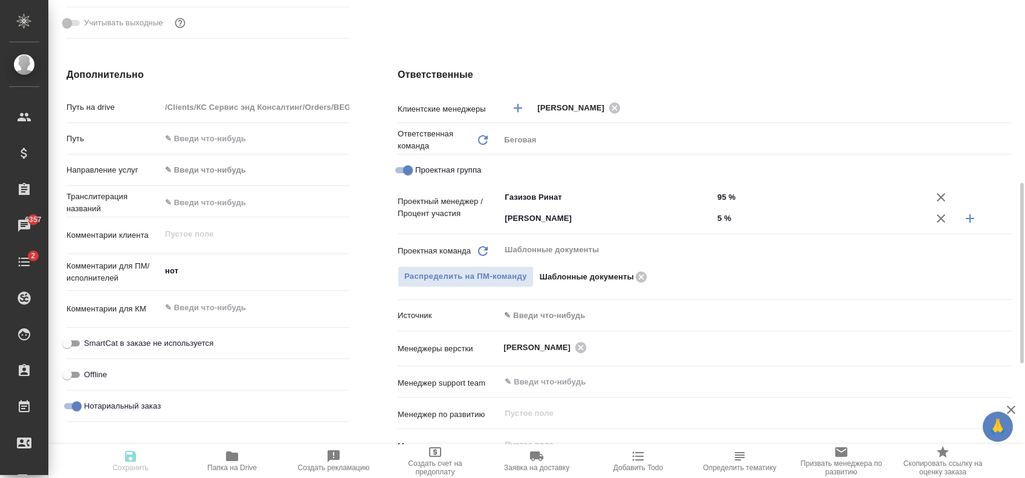
type textarea "x"
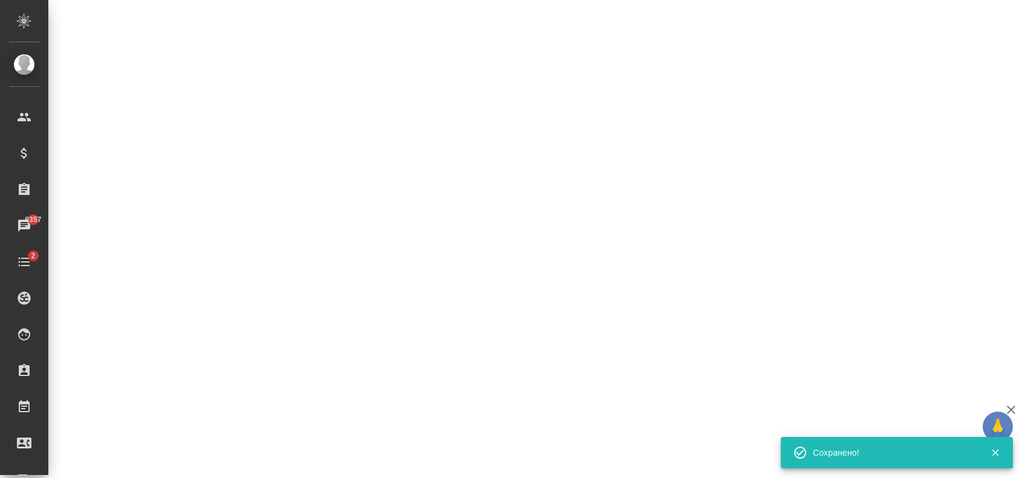
select select "RU"
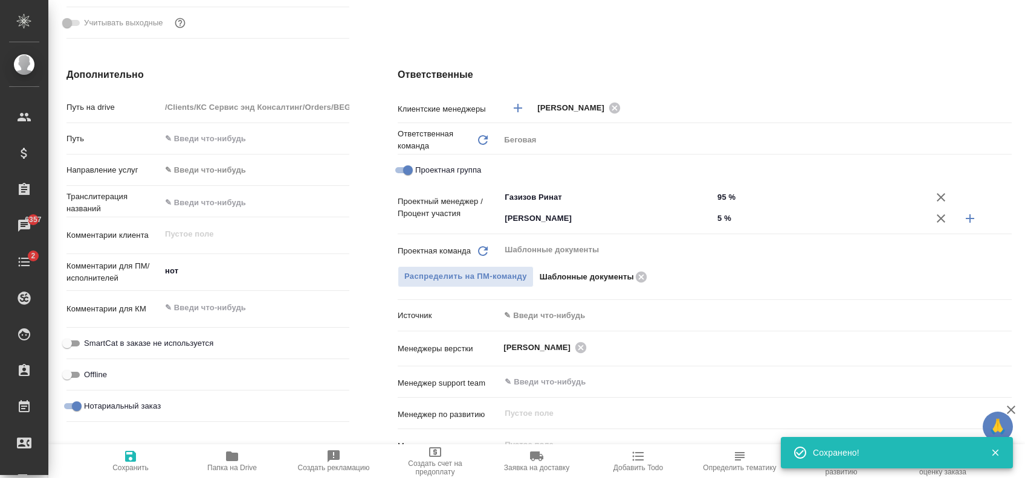
type textarea "x"
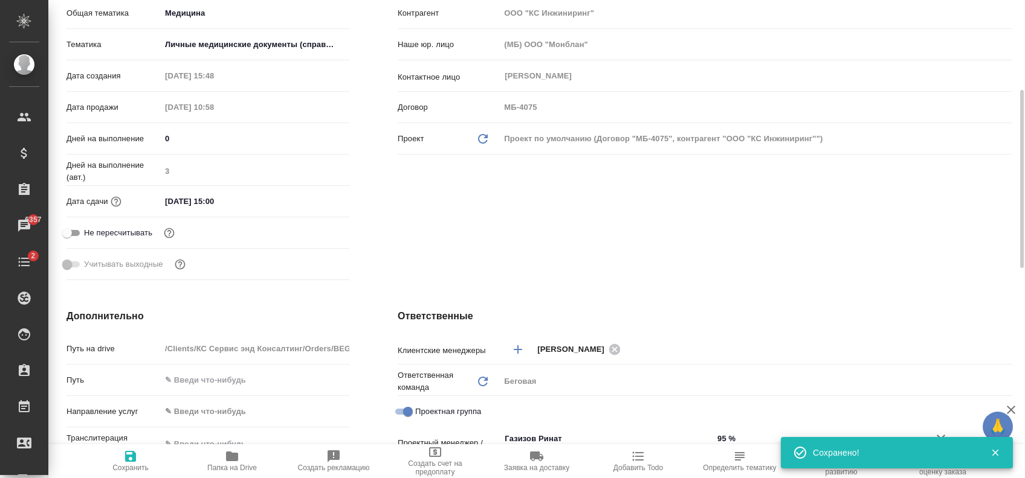
scroll to position [0, 0]
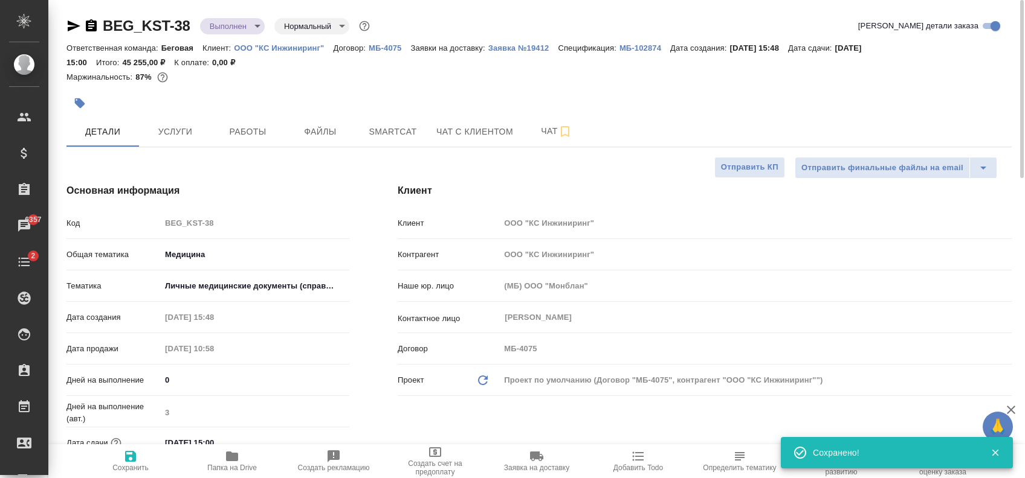
click at [242, 24] on body "🙏 .cls-1 fill:#fff; AWATERA Zaytseva Svetlana Клиенты Спецификации Заказы 6357 …" at bounding box center [512, 239] width 1025 height 478
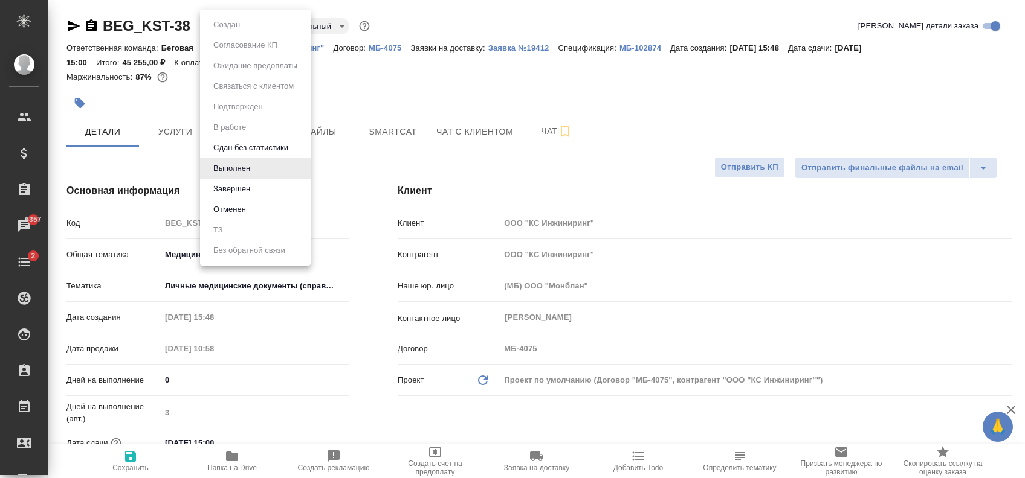
click at [188, 125] on div at bounding box center [512, 239] width 1025 height 478
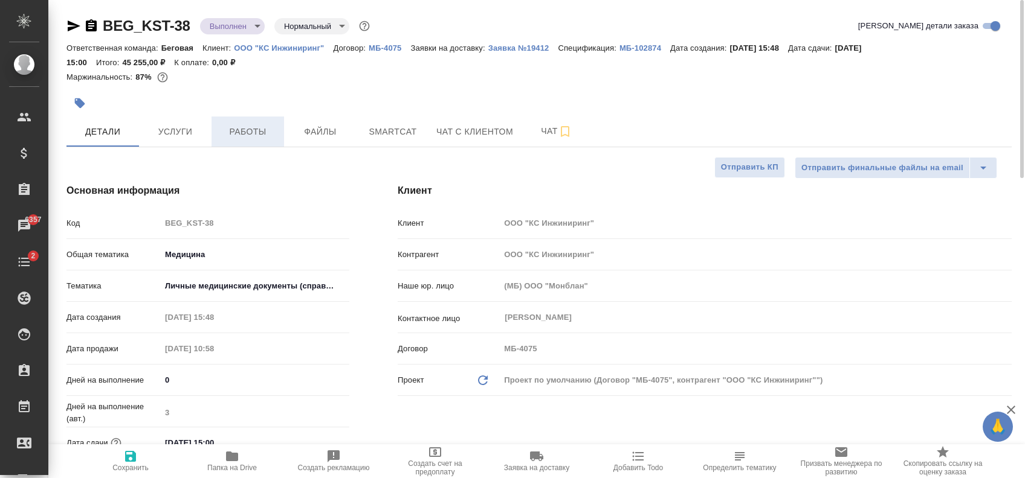
click at [232, 129] on span "Работы" at bounding box center [248, 131] width 58 height 15
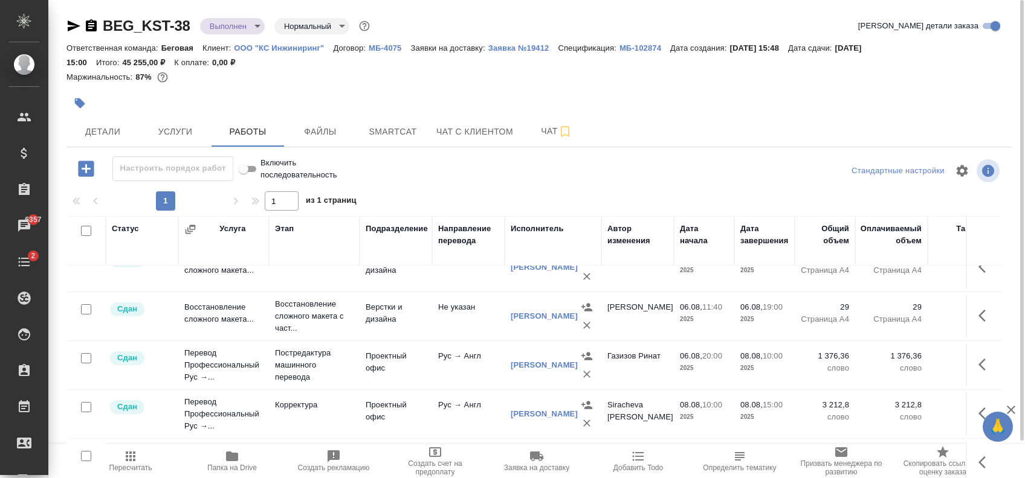
click at [250, 19] on body "🙏 .cls-1 fill:#fff; AWATERA Zaytseva Svetlana Клиенты Спецификации Заказы 6357 …" at bounding box center [512, 239] width 1025 height 478
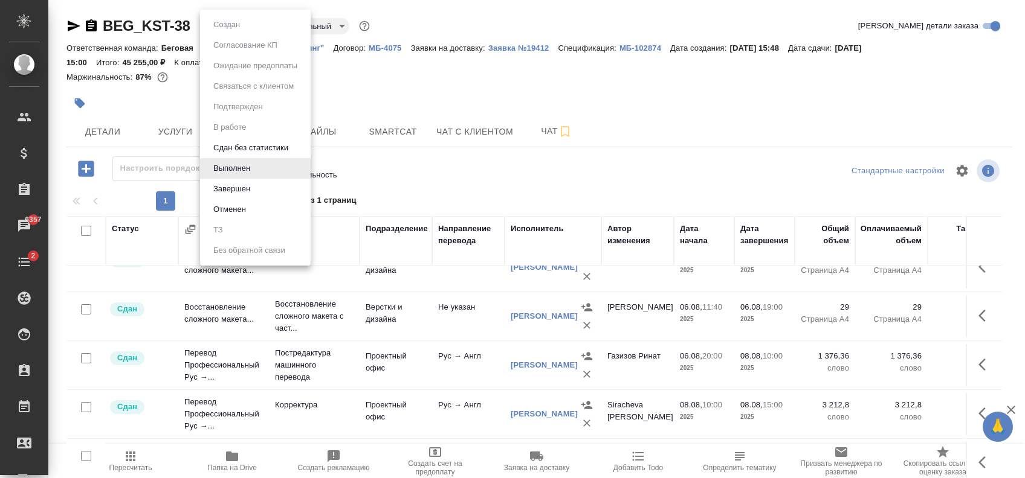
click at [260, 182] on li "Завершен" at bounding box center [255, 189] width 111 height 21
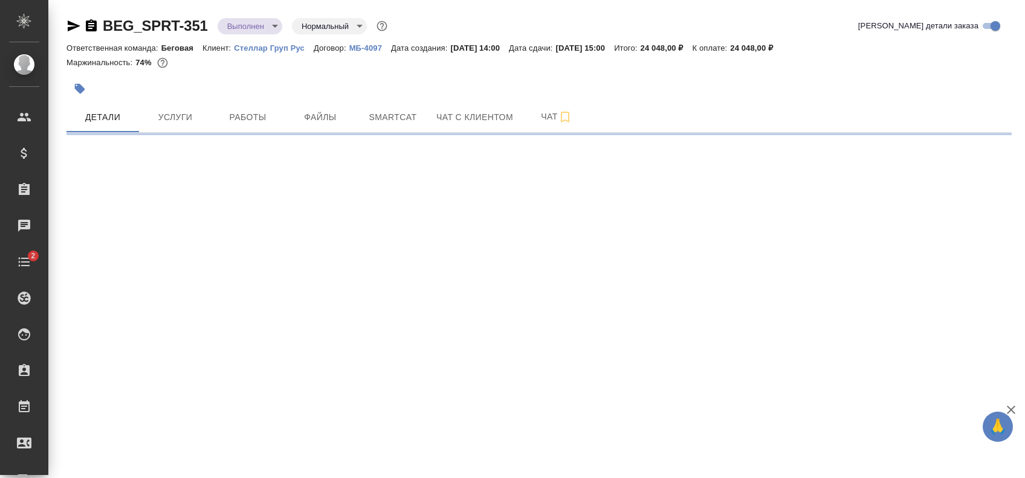
select select "RU"
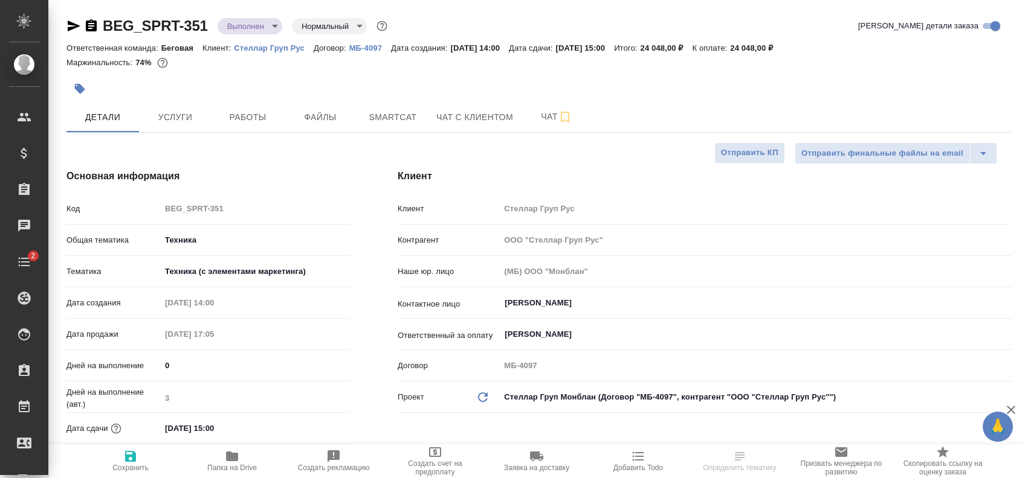
type textarea "x"
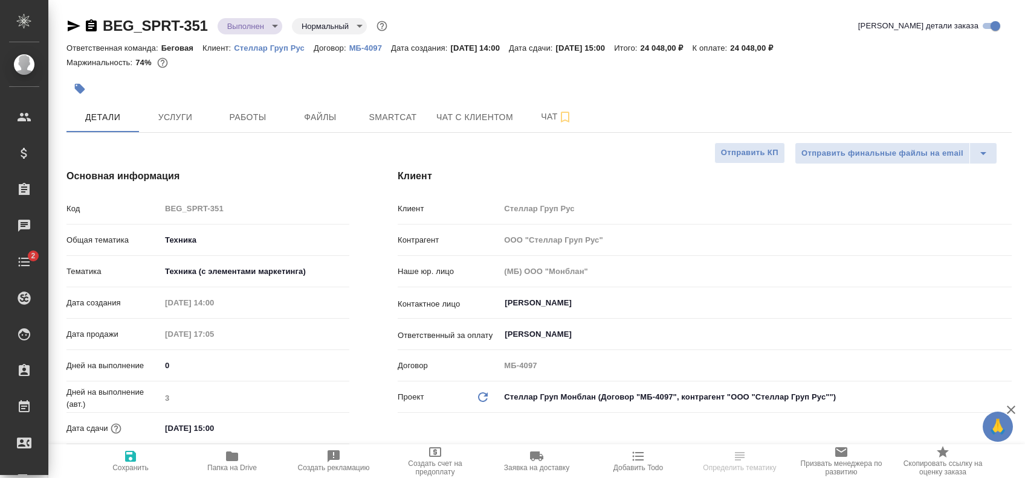
type textarea "x"
click at [227, 116] on span "Работы" at bounding box center [248, 117] width 58 height 15
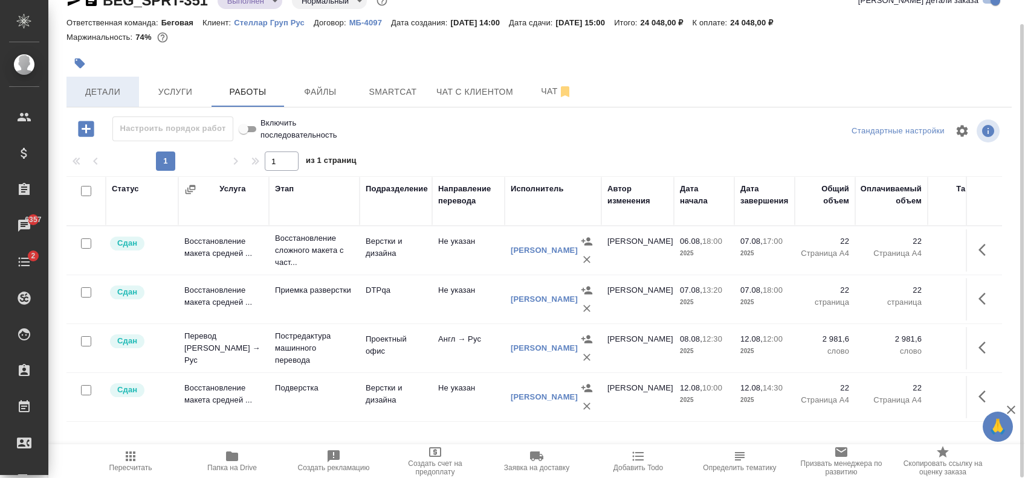
click at [106, 94] on span "Детали" at bounding box center [103, 92] width 58 height 15
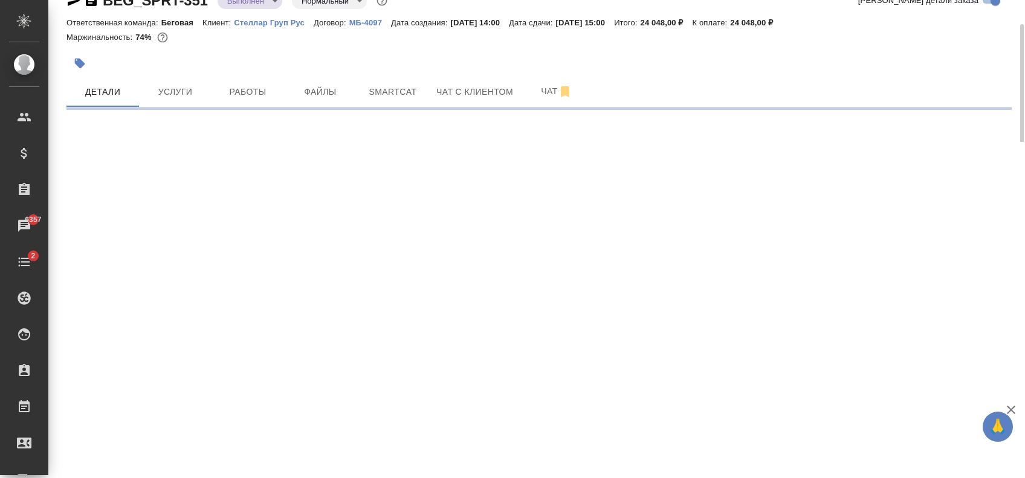
select select "RU"
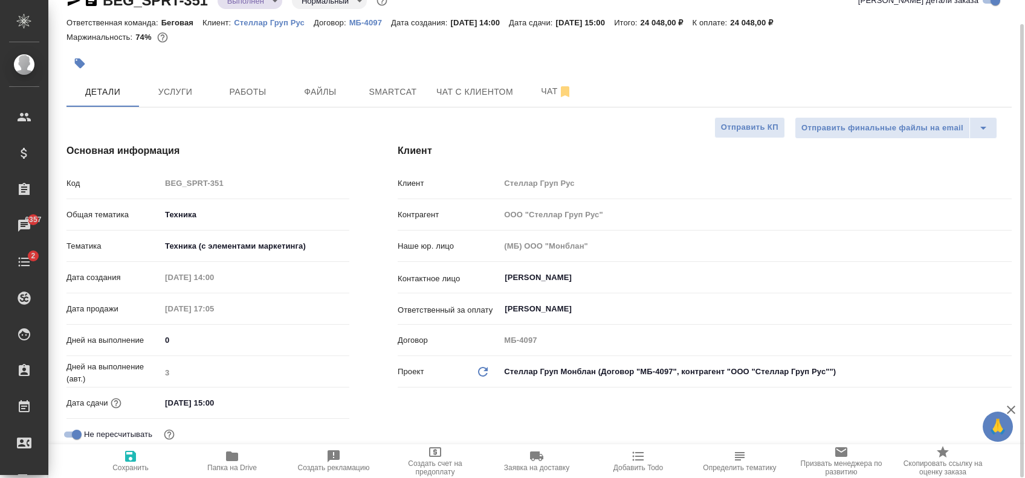
type textarea "x"
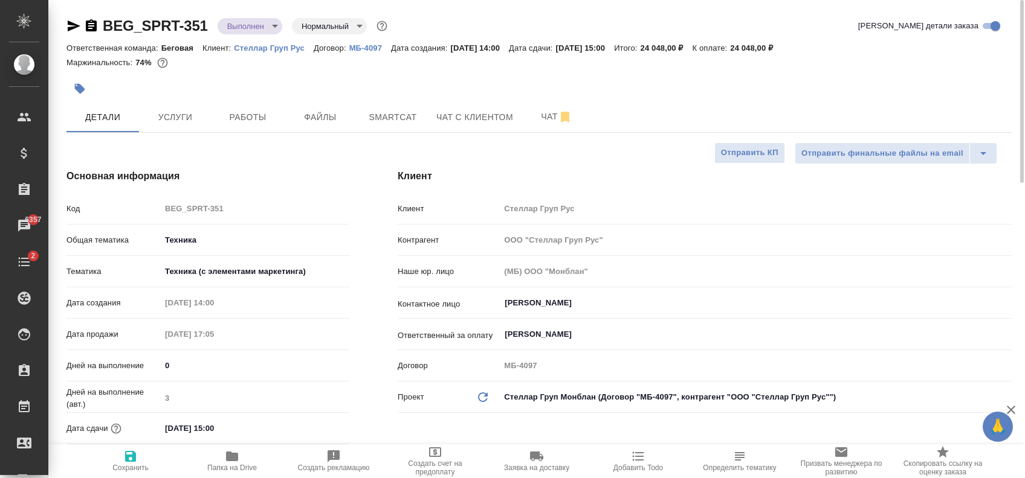
click at [255, 28] on body "🙏 .cls-1 fill:#fff; AWATERA Zaytseva Svetlana Клиенты Спецификации Заказы 6357 …" at bounding box center [512, 239] width 1025 height 478
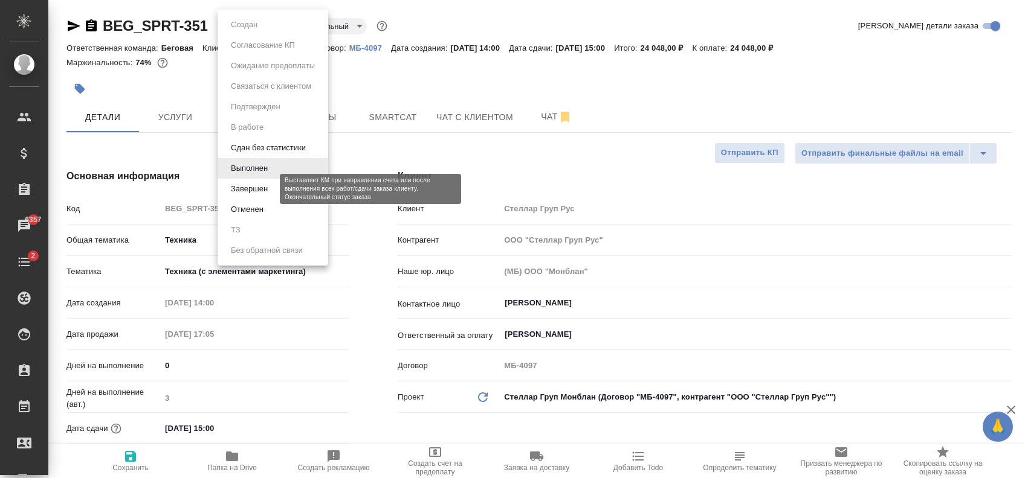
click at [270, 185] on button "Завершен" at bounding box center [249, 188] width 44 height 13
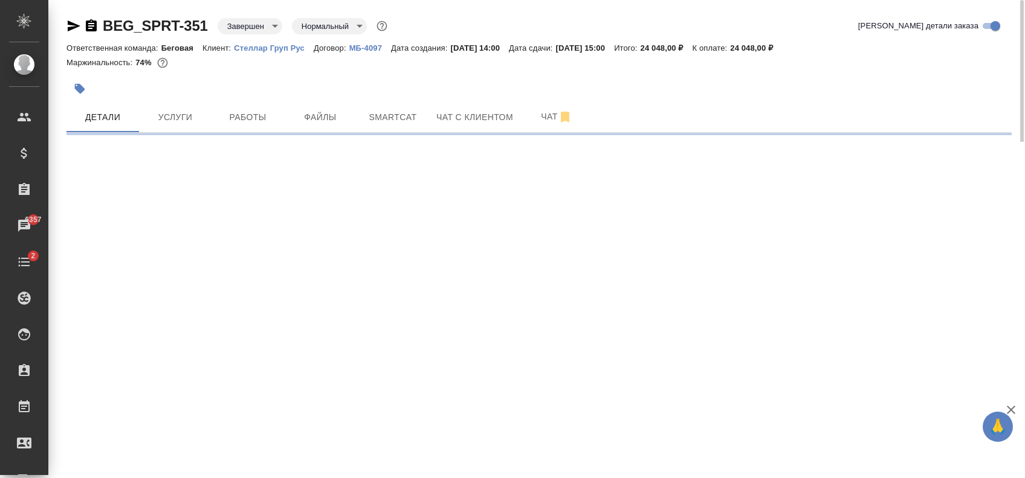
select select "RU"
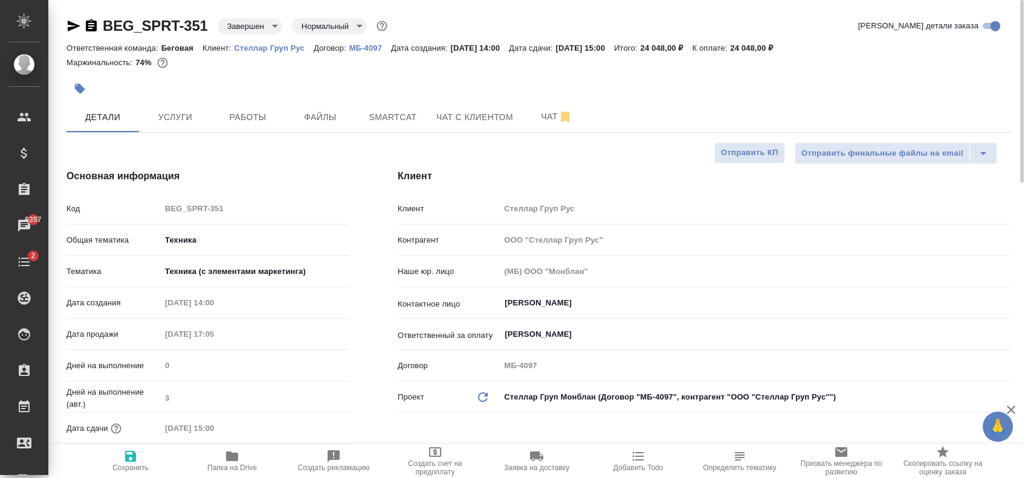
type textarea "x"
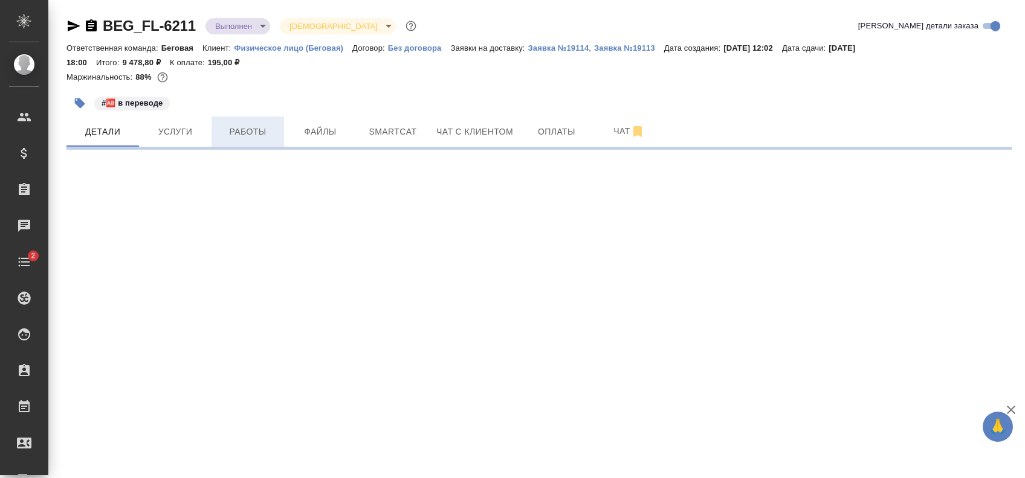
select select "RU"
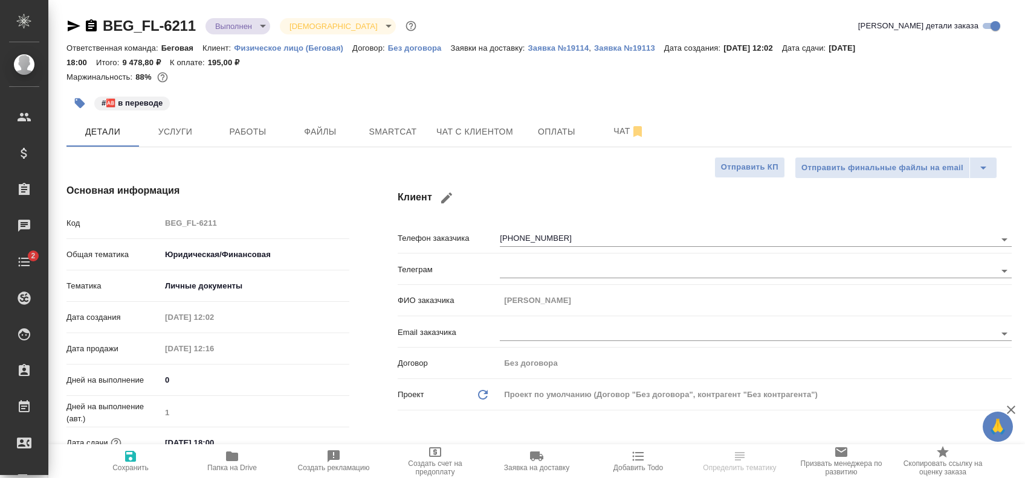
type textarea "x"
click at [544, 135] on span "Оплаты" at bounding box center [556, 131] width 58 height 15
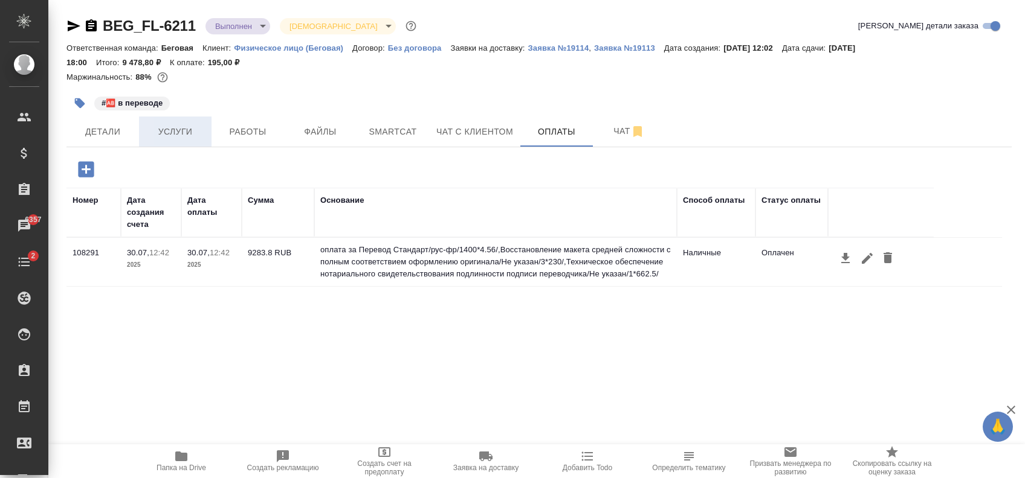
click at [204, 131] on span "Услуги" at bounding box center [175, 131] width 58 height 15
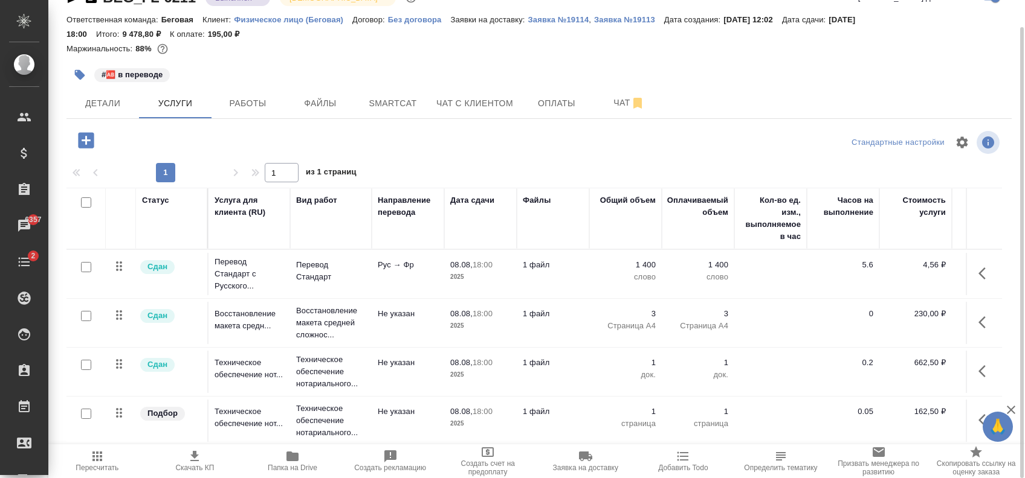
scroll to position [10, 0]
click at [85, 409] on input "checkbox" at bounding box center [86, 414] width 10 height 10
checkbox input "true"
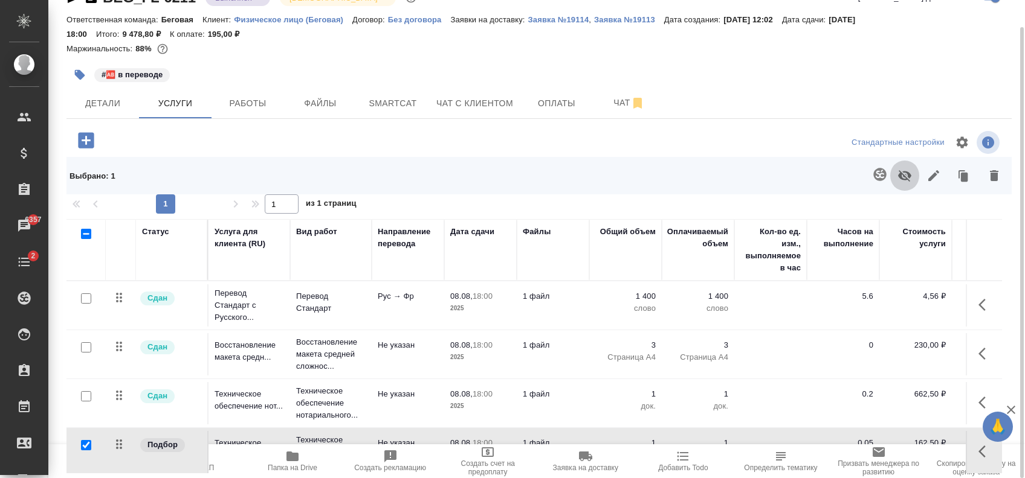
click at [899, 179] on icon "button" at bounding box center [904, 176] width 14 height 14
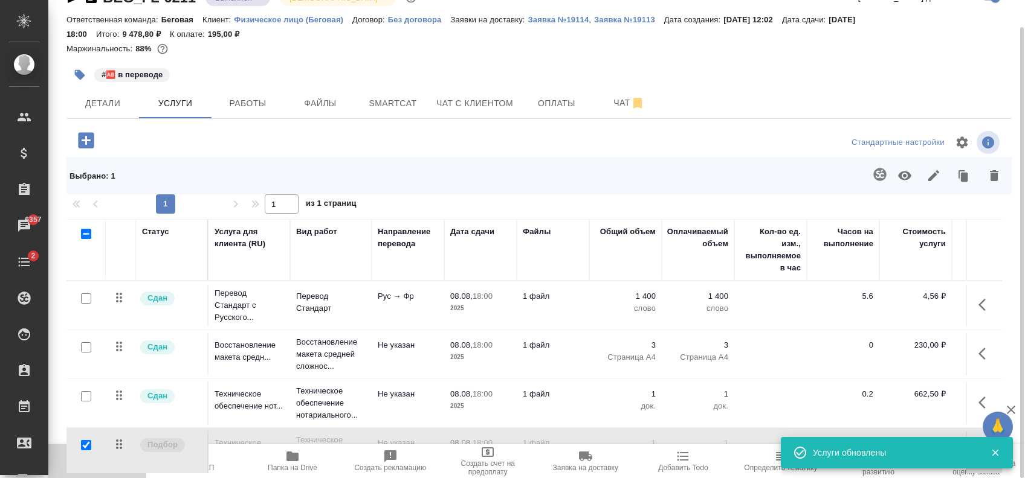
click at [101, 467] on span "Пересчитать" at bounding box center [97, 468] width 43 height 8
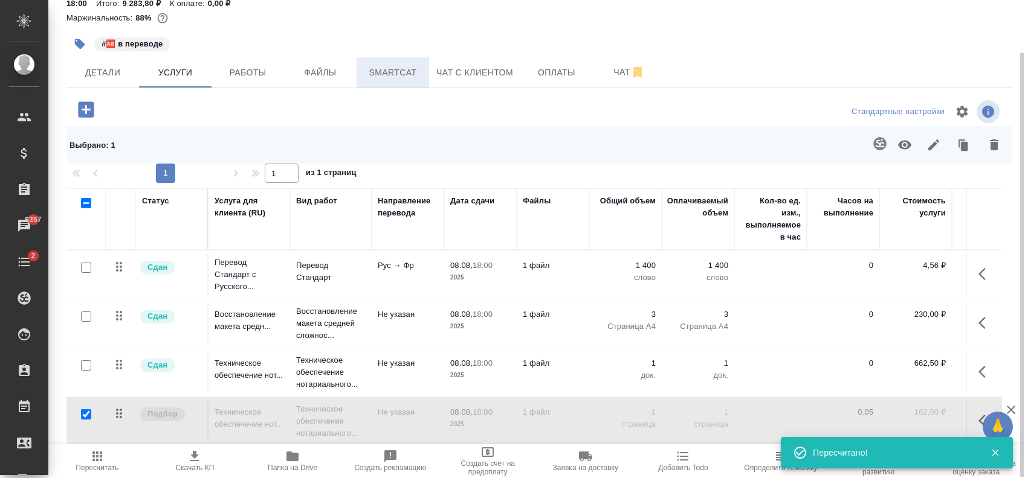
scroll to position [0, 0]
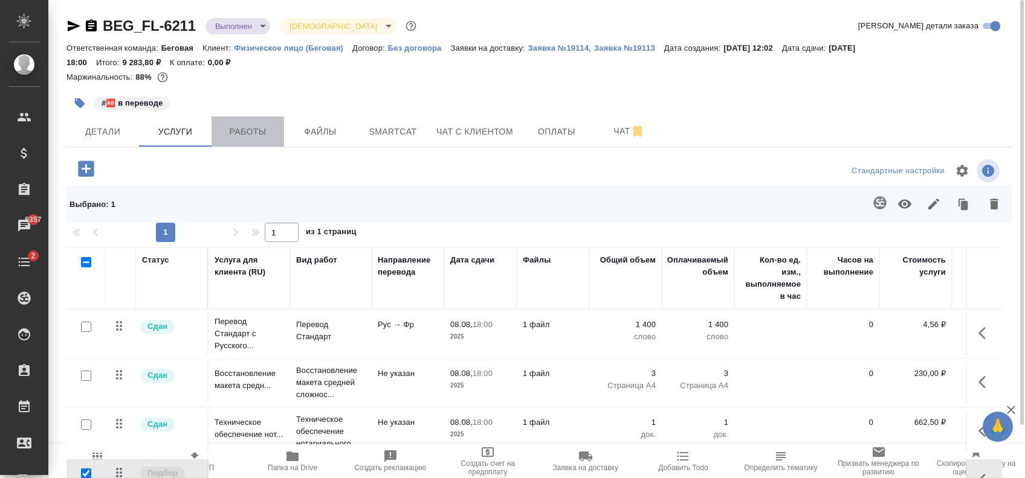
click at [257, 137] on span "Работы" at bounding box center [248, 131] width 58 height 15
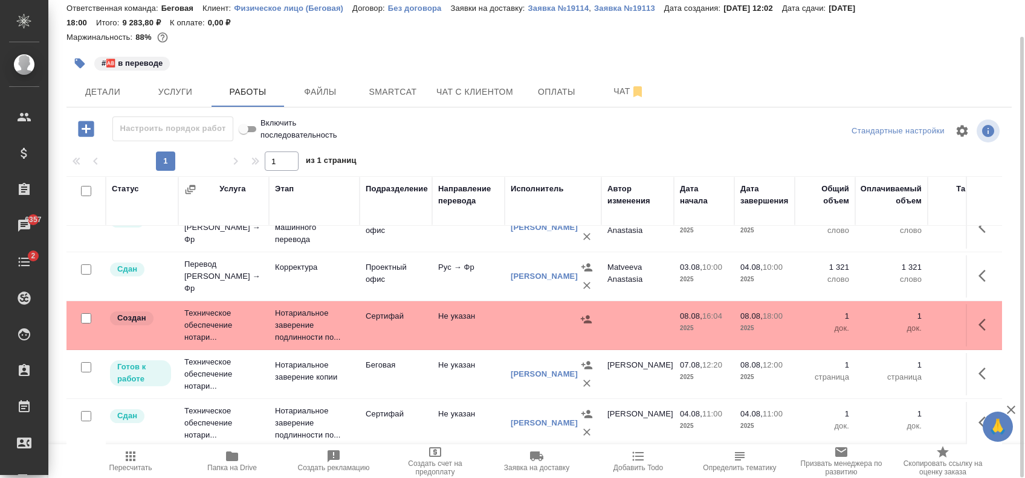
scroll to position [156, 0]
click at [589, 315] on icon "button" at bounding box center [586, 319] width 11 height 8
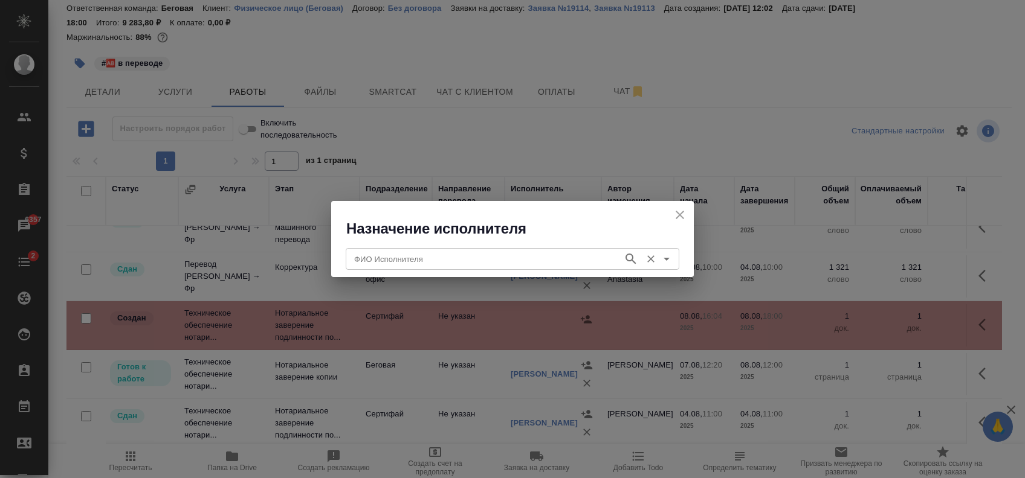
click at [485, 266] on input "ФИО Исполнителя" at bounding box center [483, 259] width 268 height 14
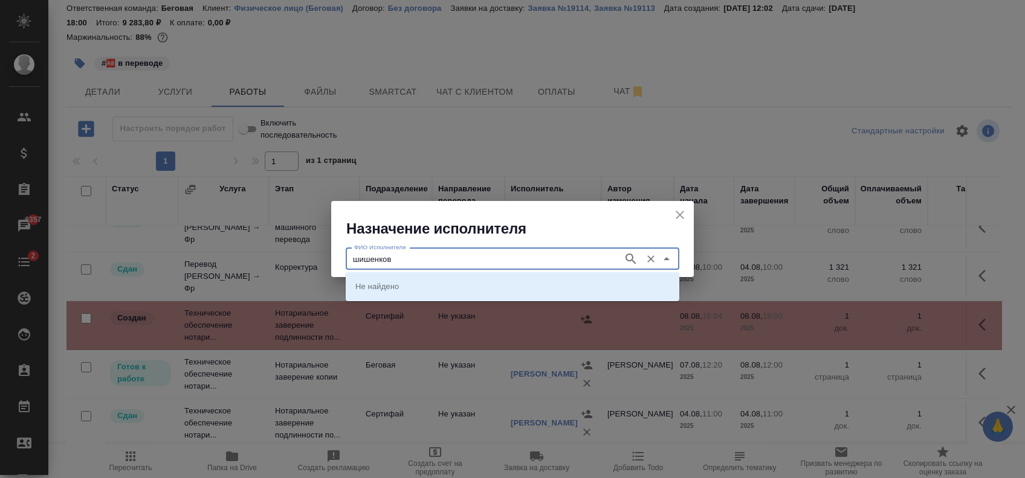
type input "шишенков"
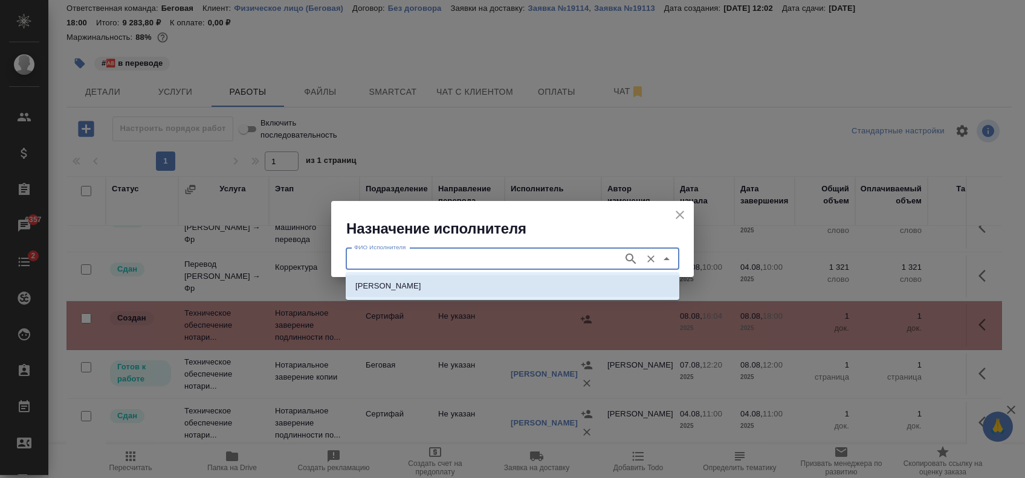
click at [421, 289] on p "НОТАРИУС Шишенков Леонид Васильевич" at bounding box center [388, 286] width 66 height 12
type input "НОТАРИУС Шишенков Леонид Васильевич"
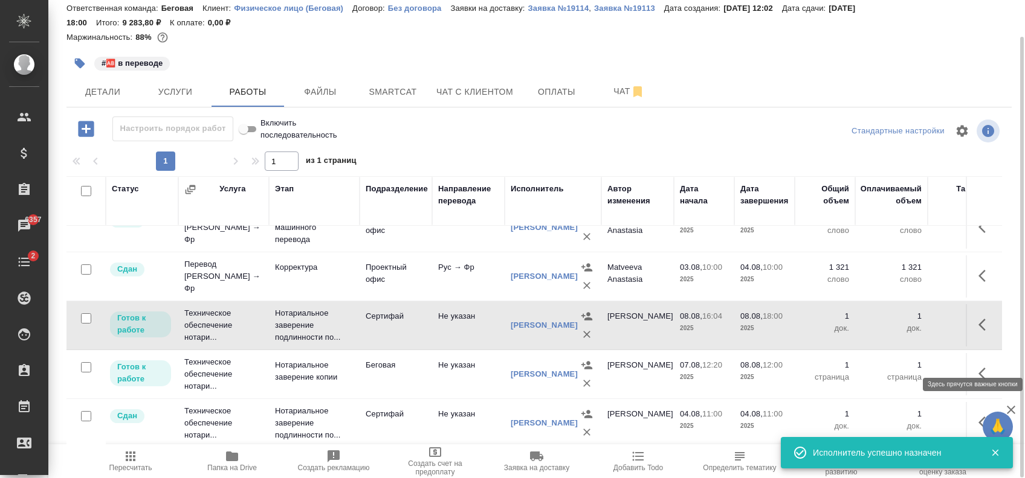
click at [978, 367] on icon "button" at bounding box center [985, 374] width 14 height 14
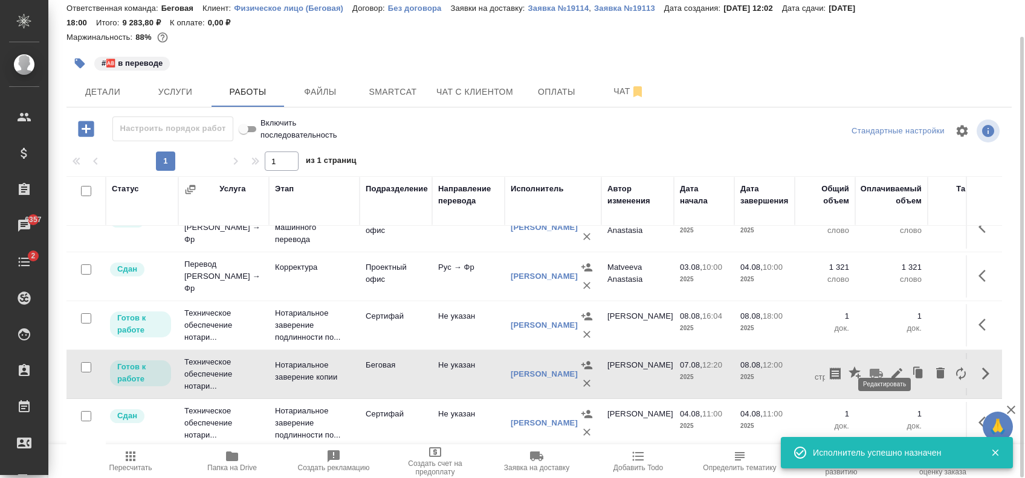
click at [889, 367] on icon "button" at bounding box center [896, 374] width 14 height 14
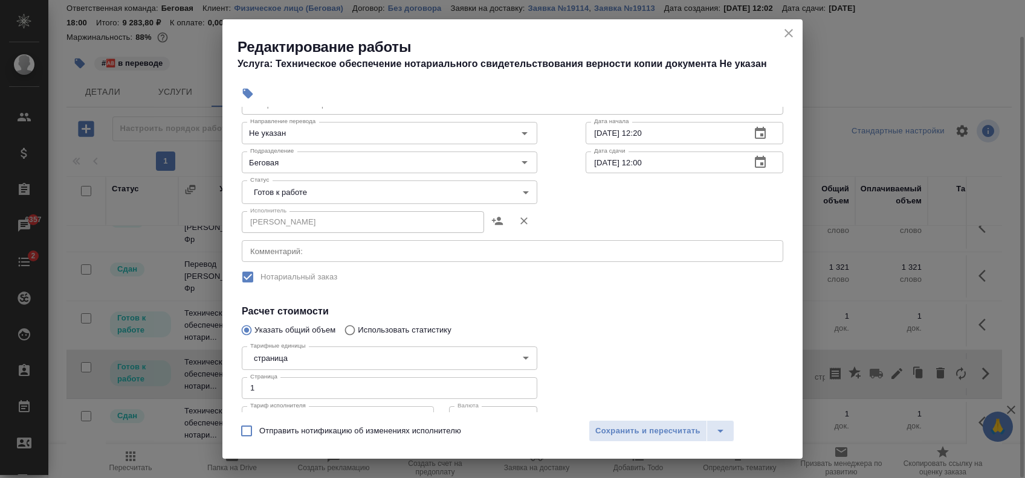
scroll to position [0, 0]
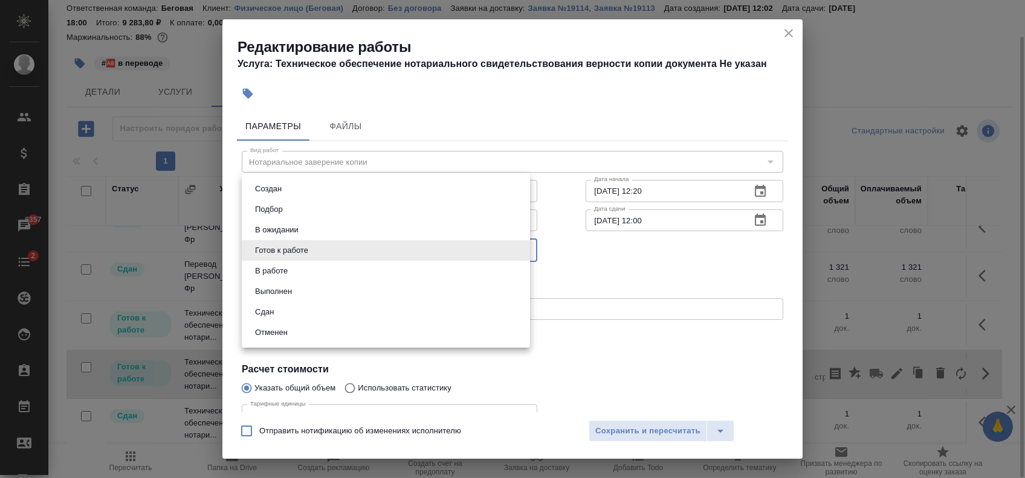
click at [342, 248] on body "🙏 .cls-1 fill:#fff; AWATERA Zaytseva Svetlana Клиенты Спецификации Заказы 6357 …" at bounding box center [512, 239] width 1025 height 478
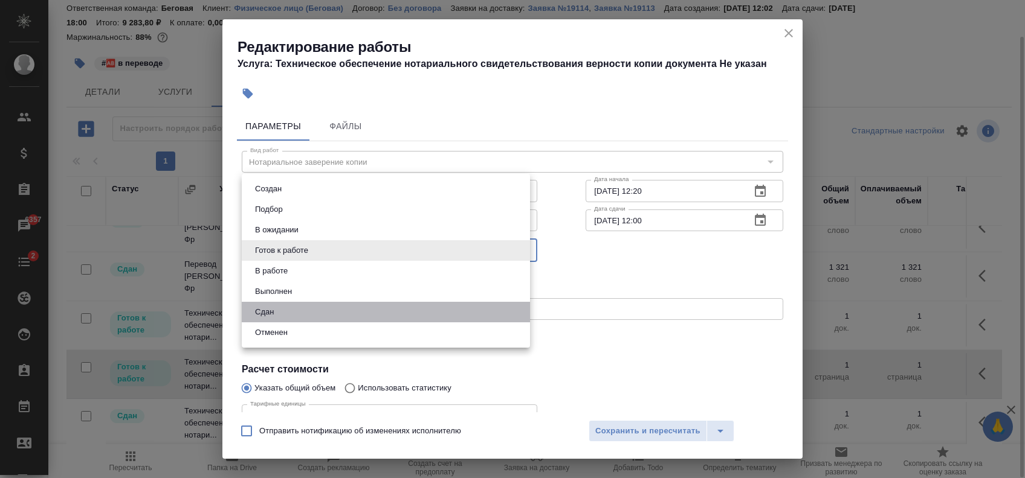
click at [358, 309] on li "Сдан" at bounding box center [386, 312] width 288 height 21
type input "closed"
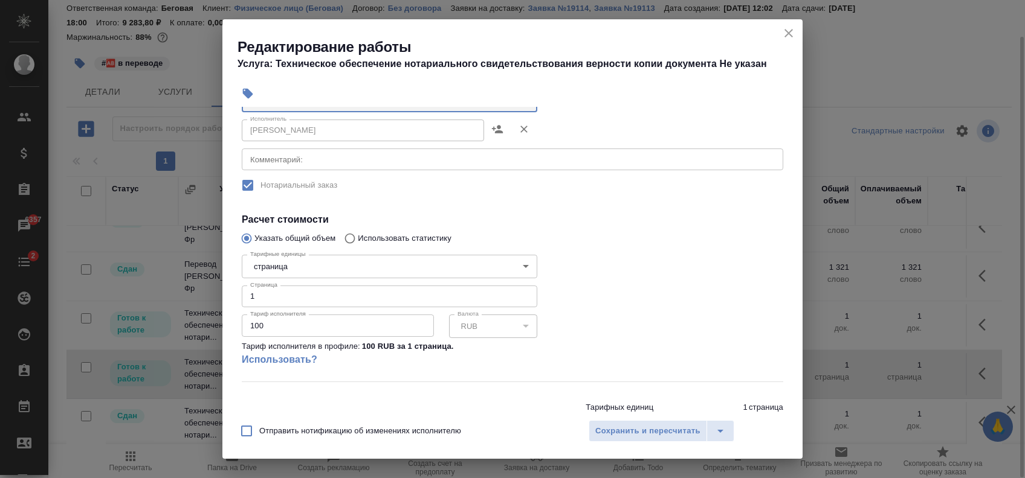
scroll to position [161, 0]
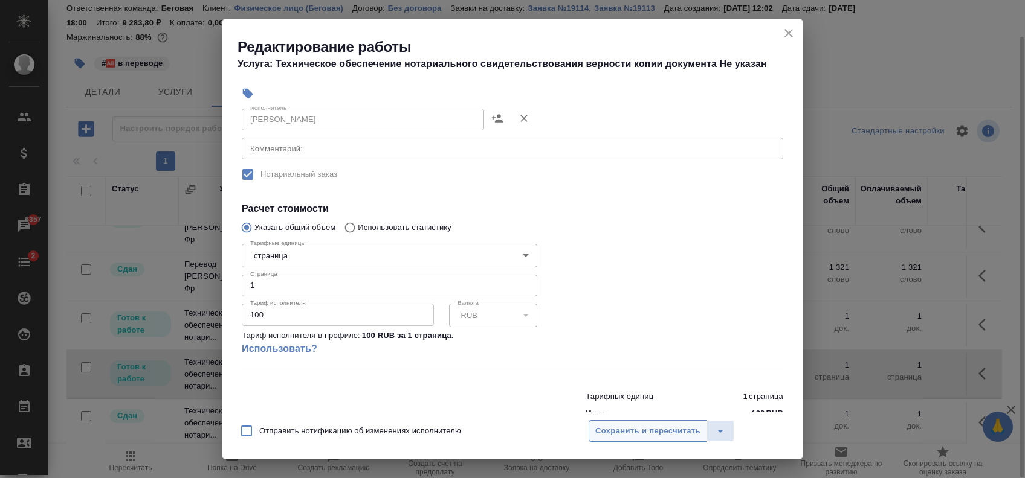
click at [620, 423] on button "Сохранить и пересчитать" at bounding box center [647, 431] width 118 height 22
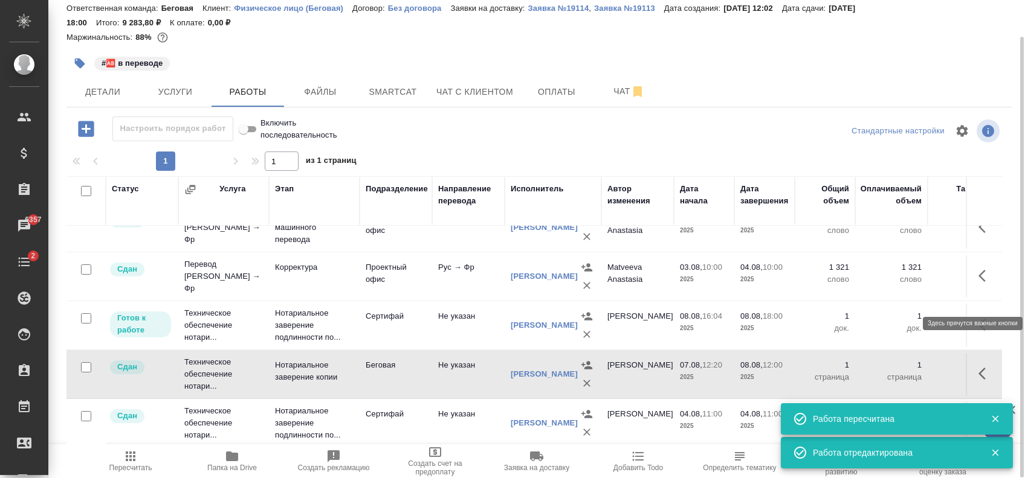
click at [978, 318] on icon "button" at bounding box center [985, 325] width 14 height 14
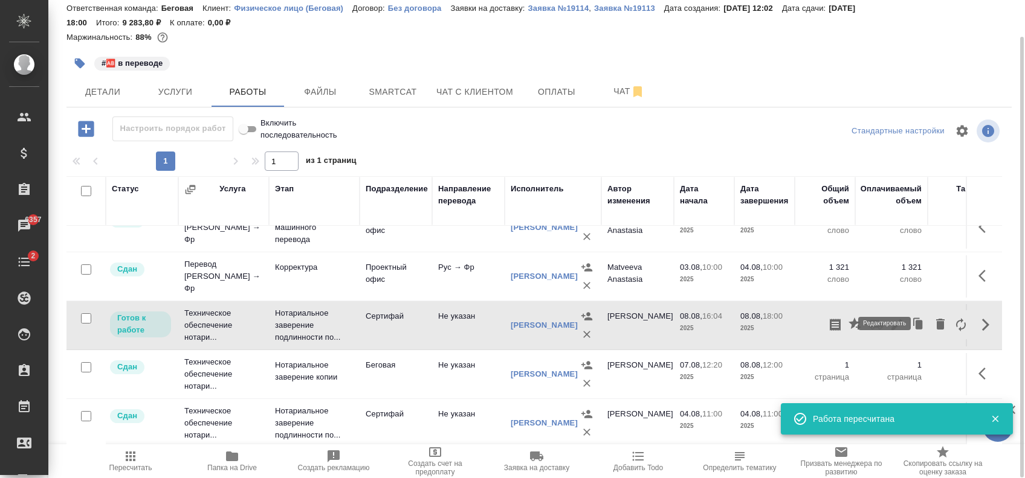
click at [889, 318] on icon "button" at bounding box center [896, 325] width 14 height 14
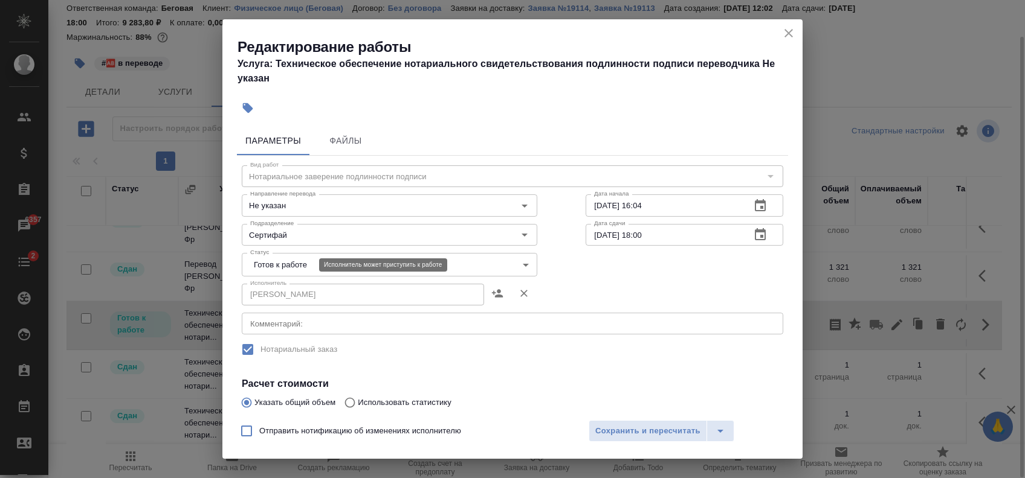
click at [305, 261] on body "🙏 .cls-1 fill:#fff; AWATERA Zaytseva Svetlana Клиенты Спецификации Заказы 6357 …" at bounding box center [512, 239] width 1025 height 478
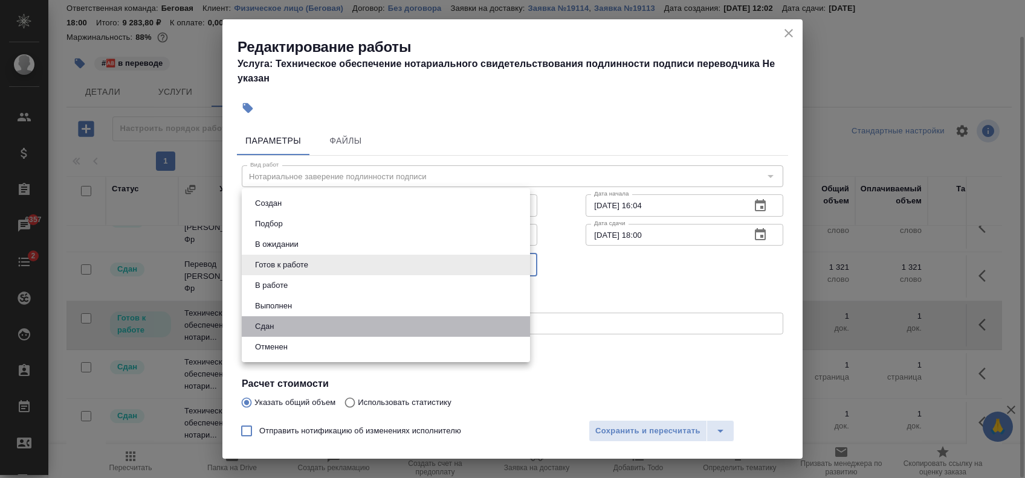
click at [300, 327] on li "Сдан" at bounding box center [386, 327] width 288 height 21
type input "closed"
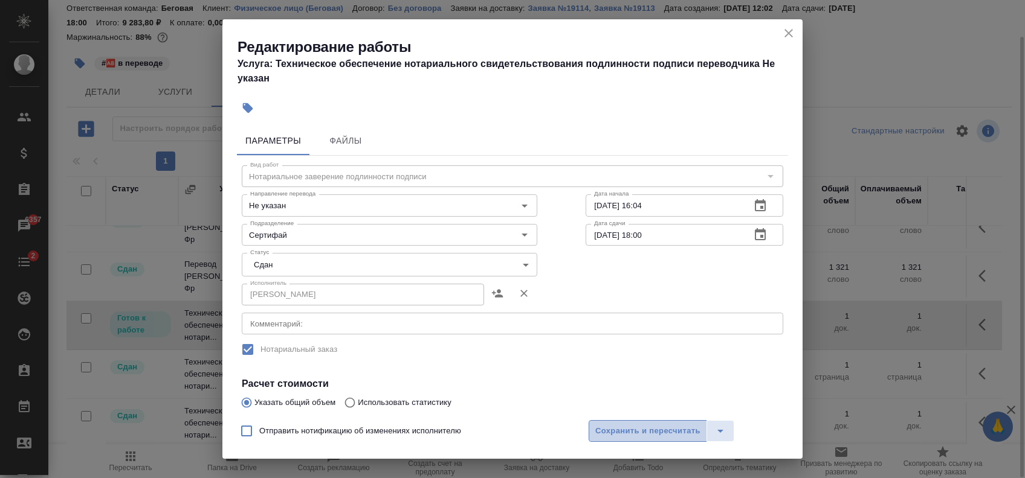
click at [602, 430] on span "Сохранить и пересчитать" at bounding box center [647, 432] width 105 height 14
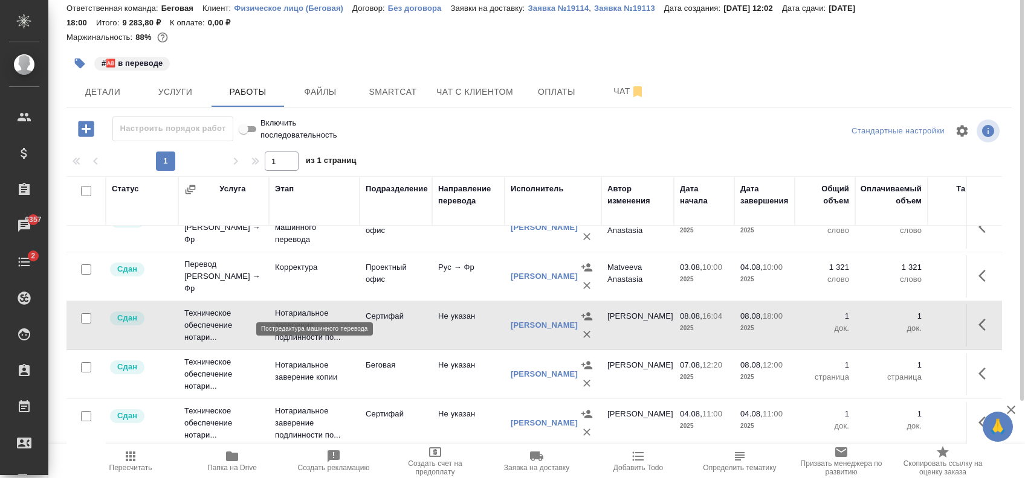
scroll to position [7, 0]
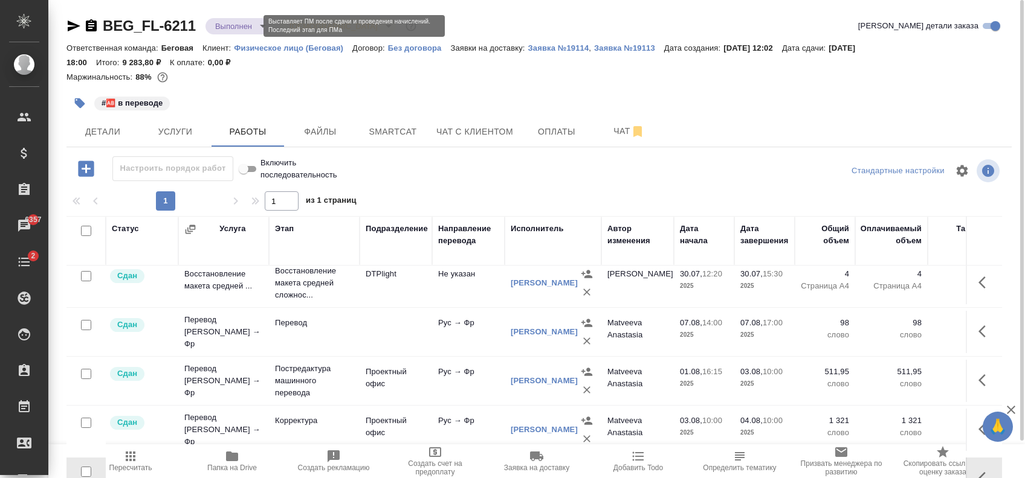
click at [227, 20] on body "🙏 .cls-1 fill:#fff; AWATERA Zaytseva Svetlana Клиенты Спецификации Заказы 6357 …" at bounding box center [512, 239] width 1025 height 478
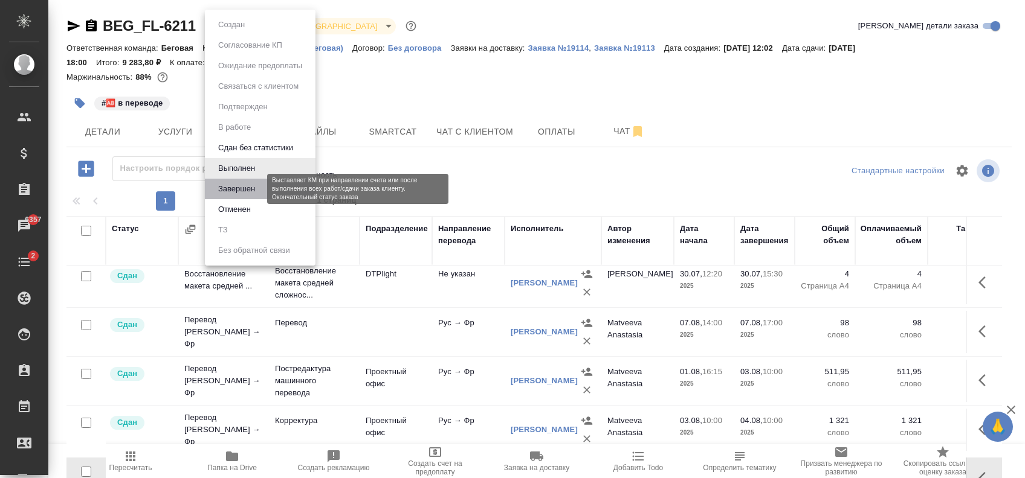
click at [246, 182] on button "Завершен" at bounding box center [236, 188] width 44 height 13
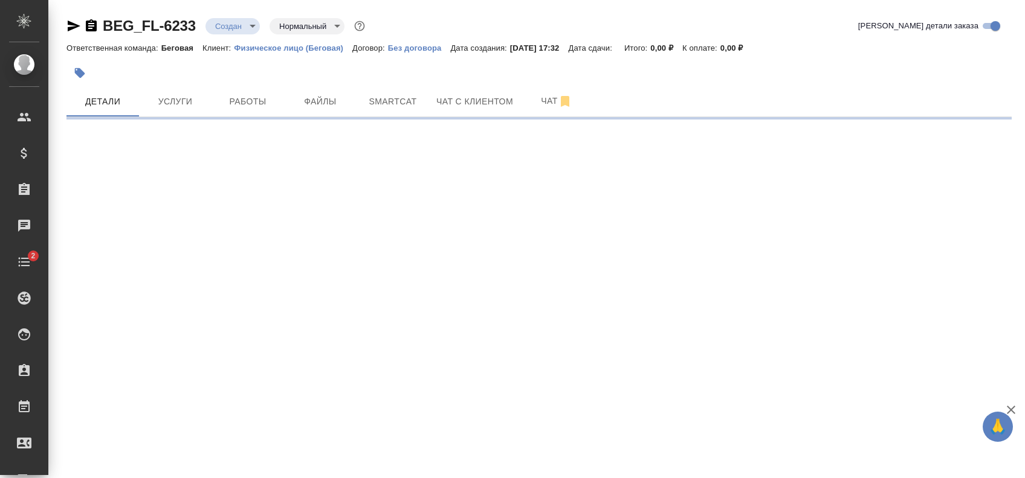
select select "RU"
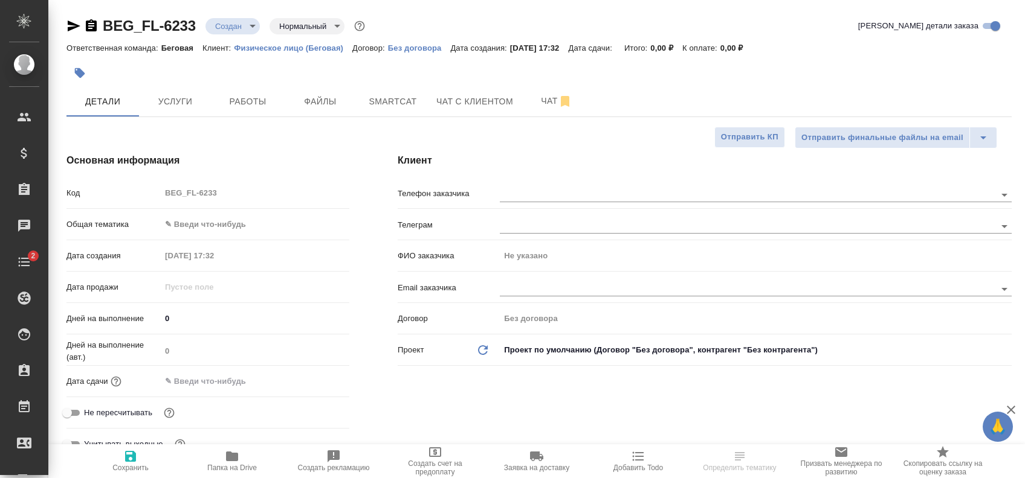
type textarea "x"
click at [324, 110] on button "Файлы" at bounding box center [320, 101] width 72 height 30
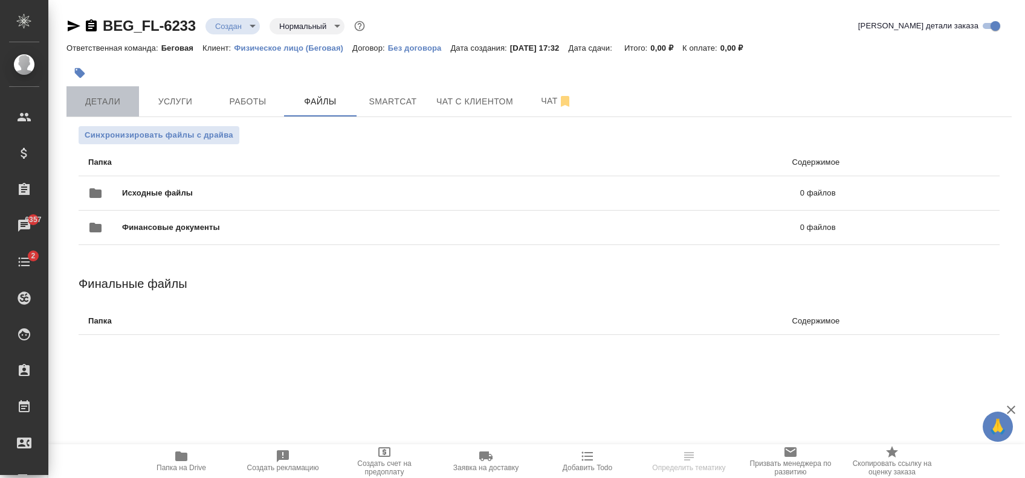
click at [100, 96] on span "Детали" at bounding box center [103, 101] width 58 height 15
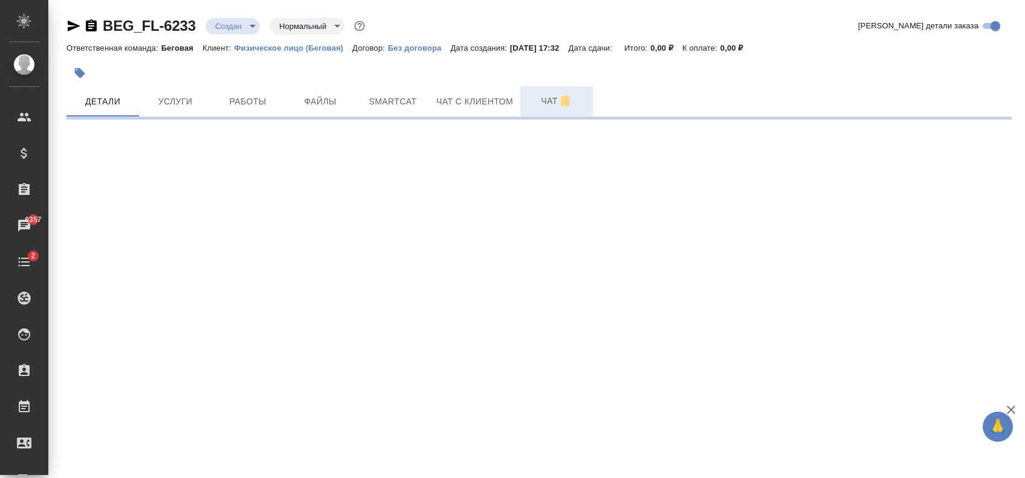
select select "RU"
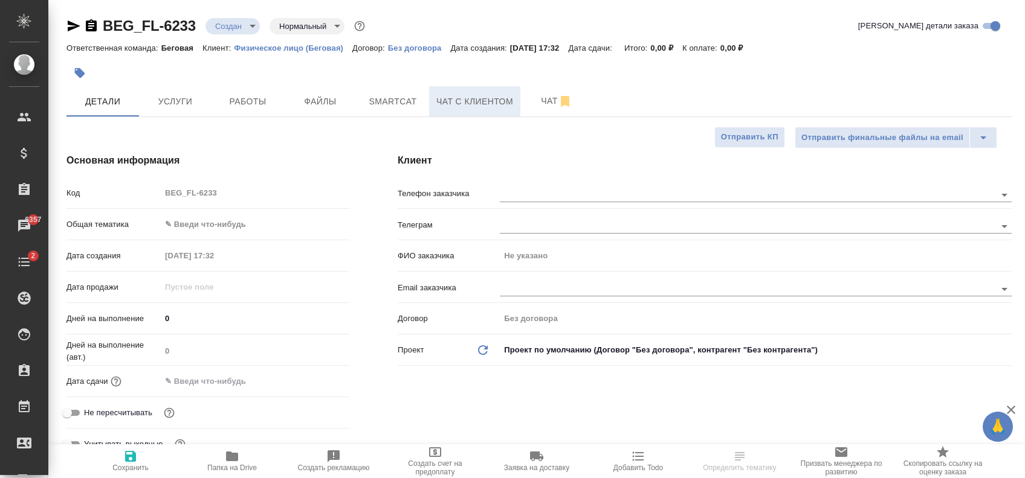
type textarea "x"
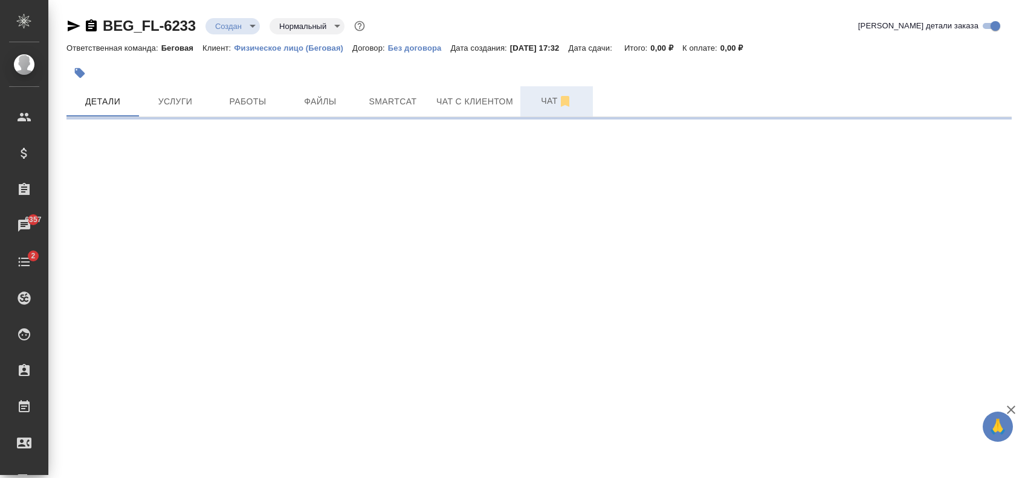
select select "RU"
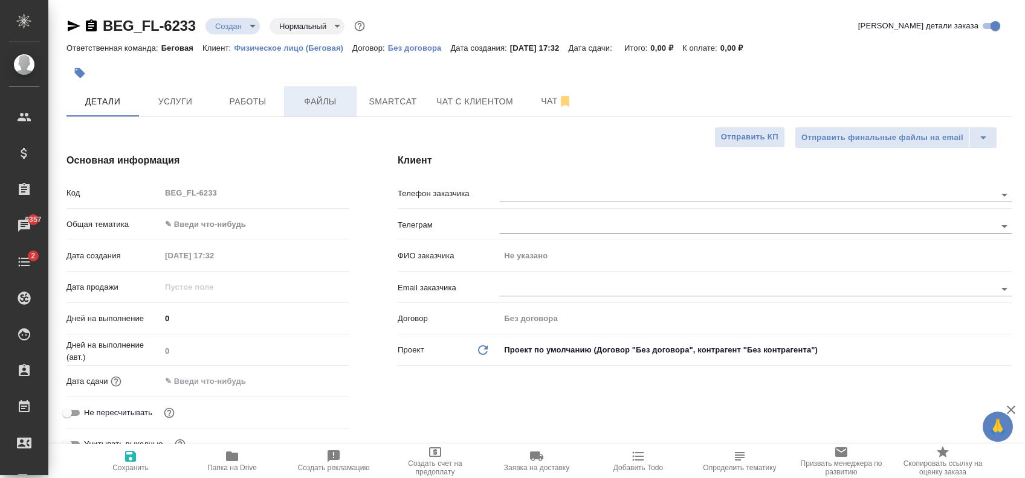
type textarea "x"
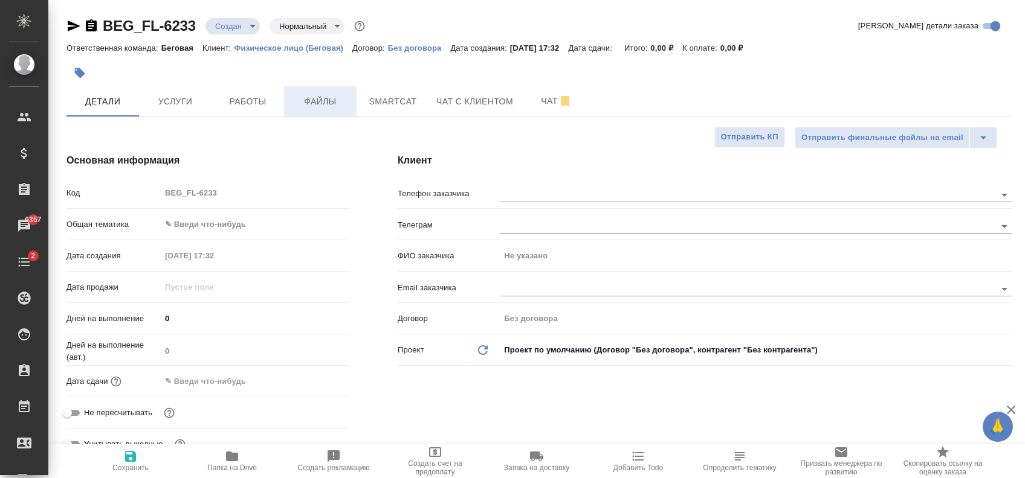
type textarea "x"
click at [526, 104] on button "Чат" at bounding box center [556, 101] width 72 height 30
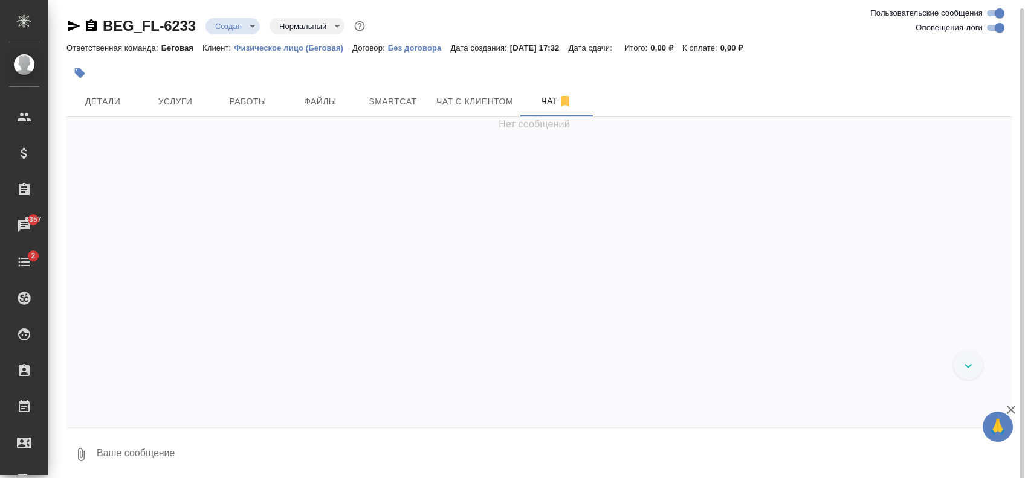
scroll to position [4, 0]
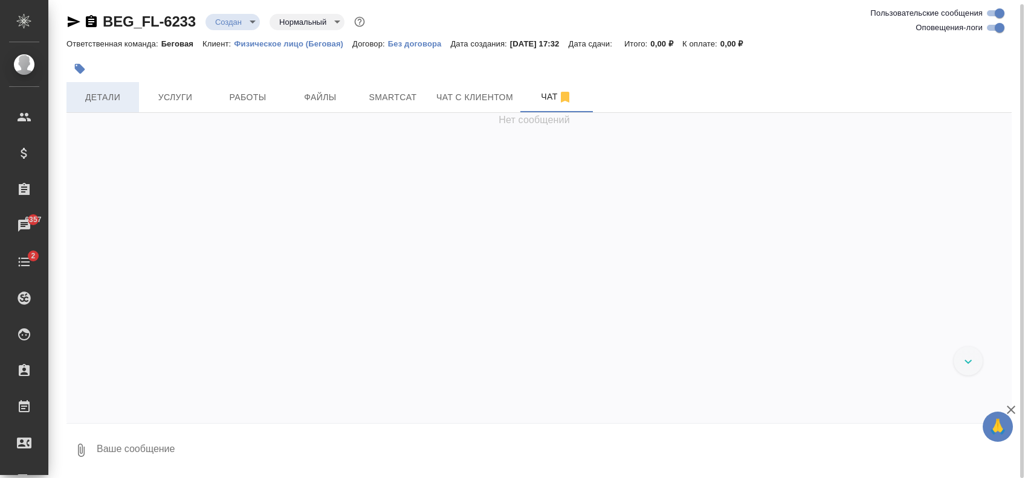
click at [120, 87] on button "Детали" at bounding box center [102, 97] width 72 height 30
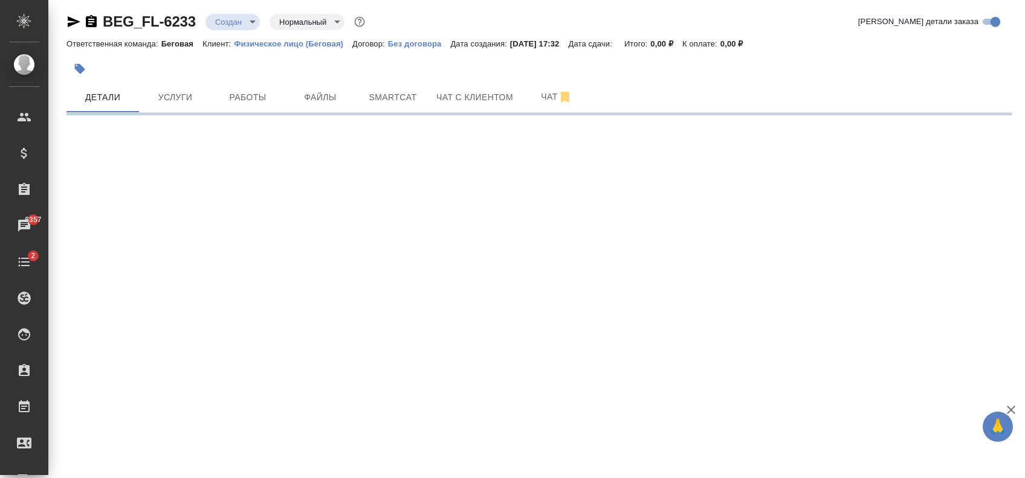
select select "RU"
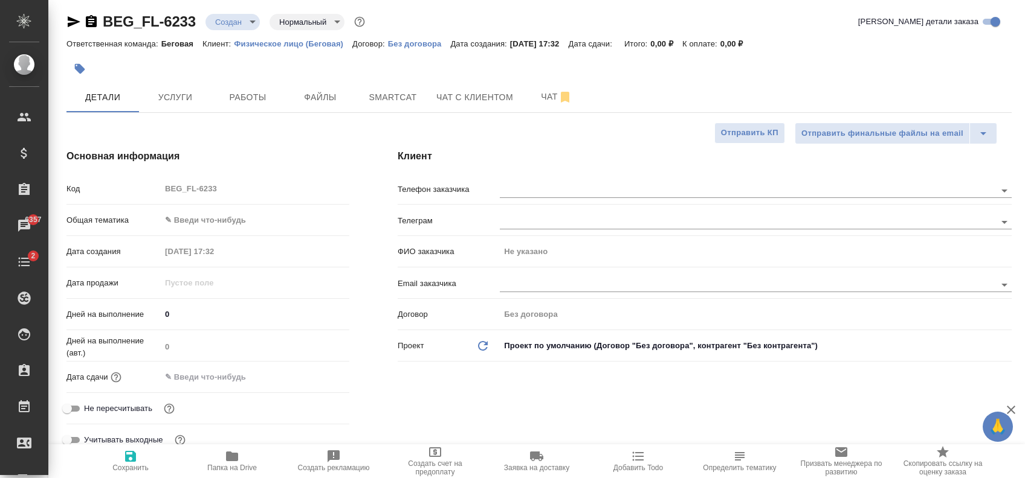
type textarea "x"
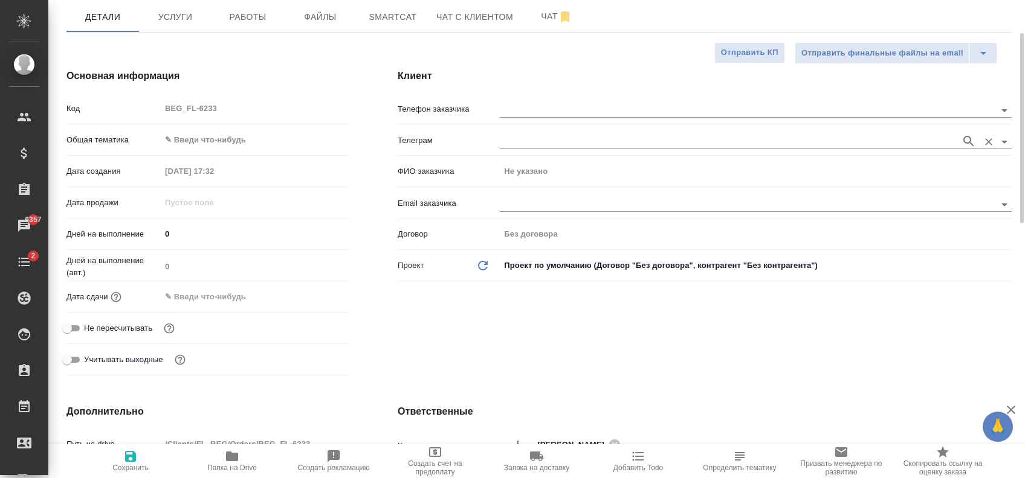
scroll to position [4, 0]
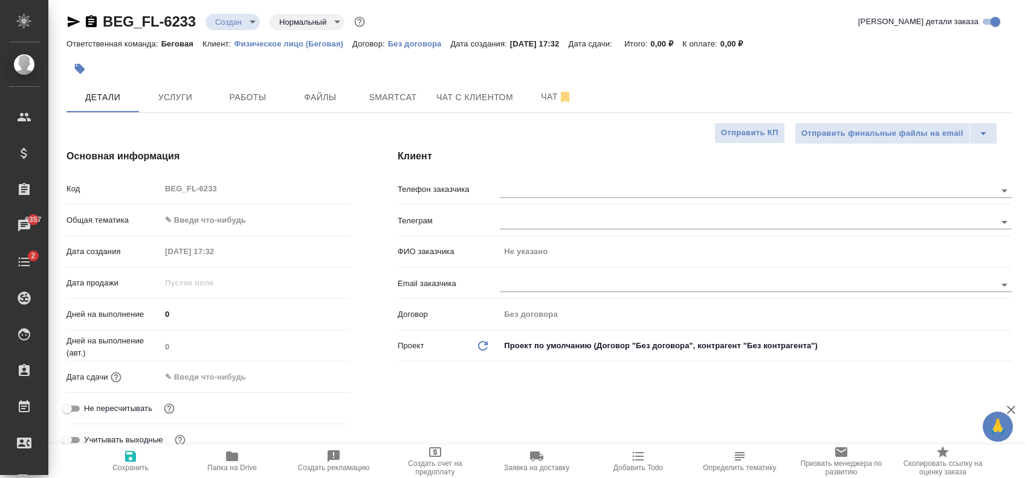
type textarea "x"
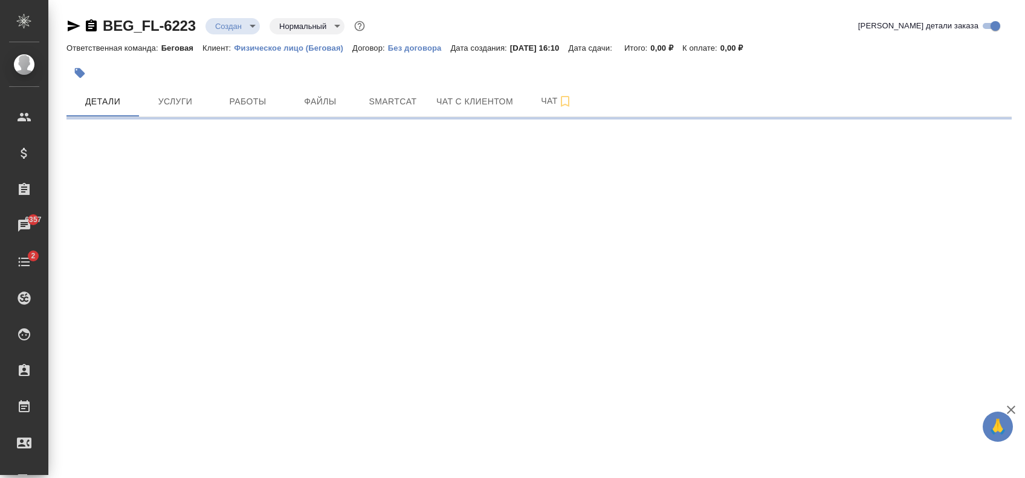
select select "RU"
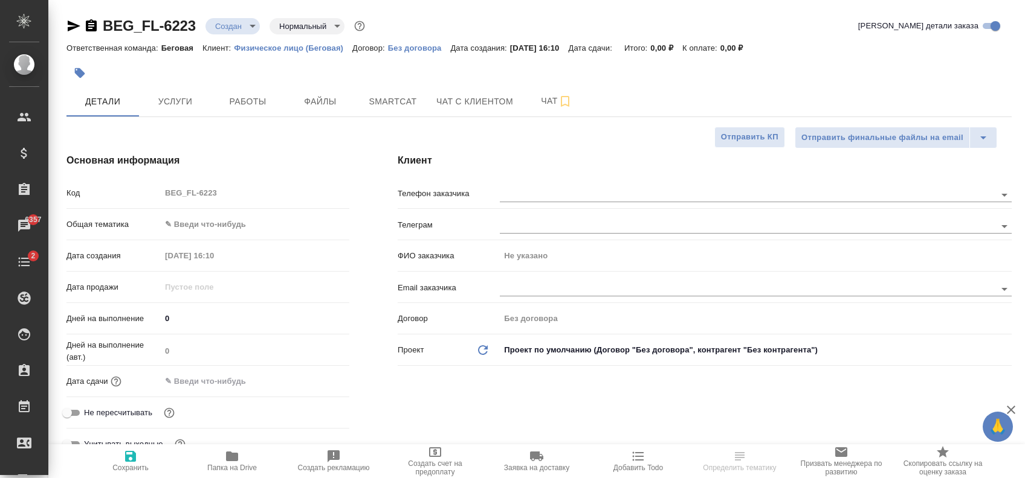
type textarea "x"
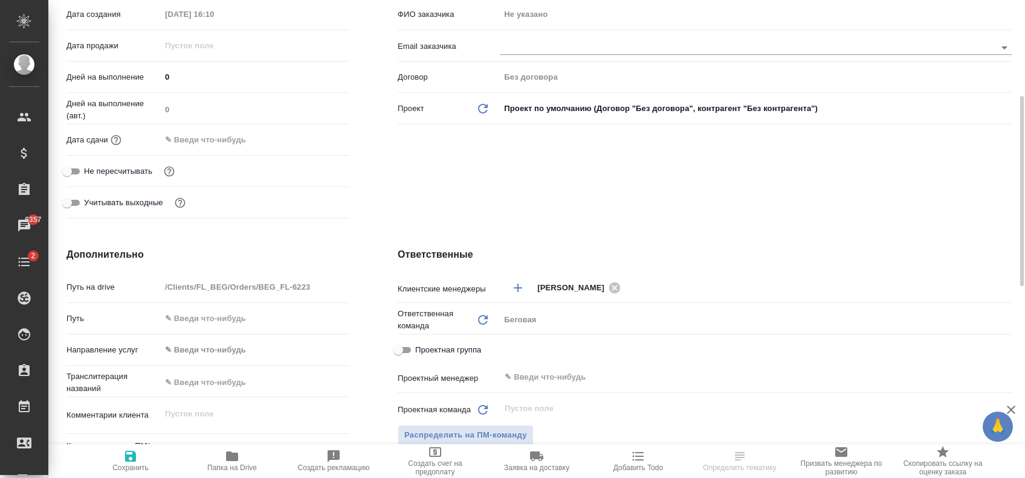
scroll to position [80, 0]
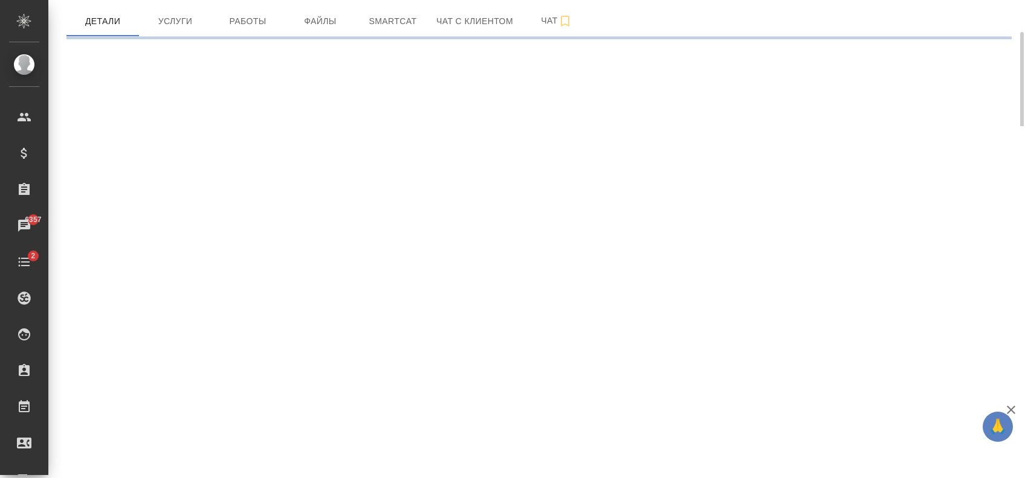
select select "RU"
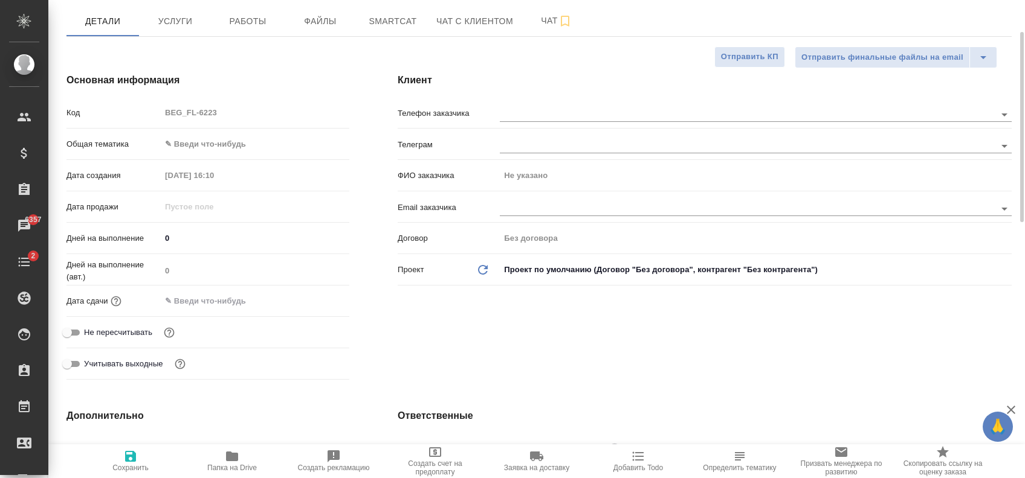
type textarea "x"
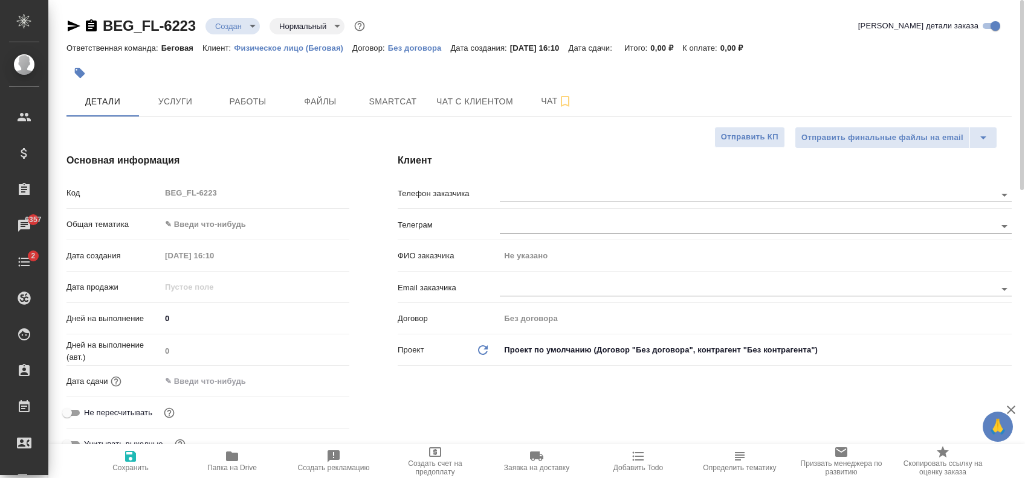
type textarea "x"
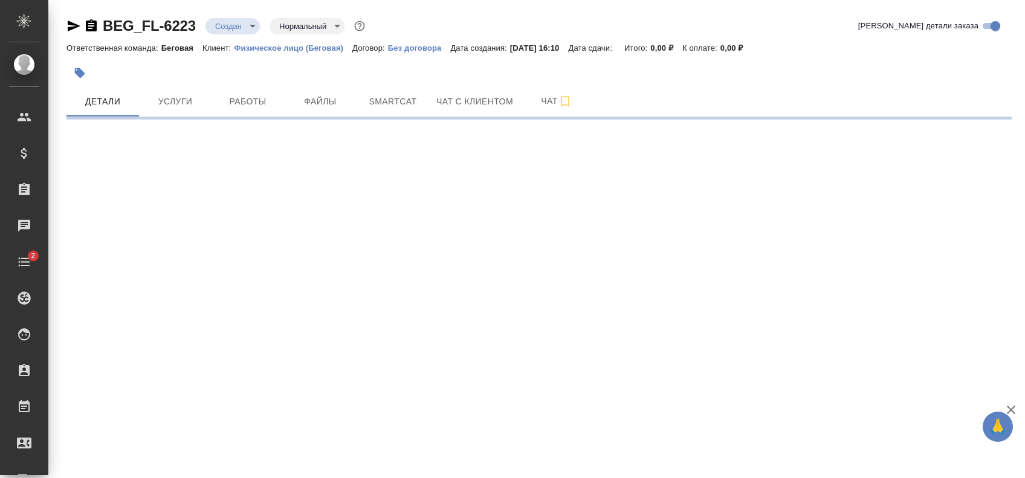
select select "RU"
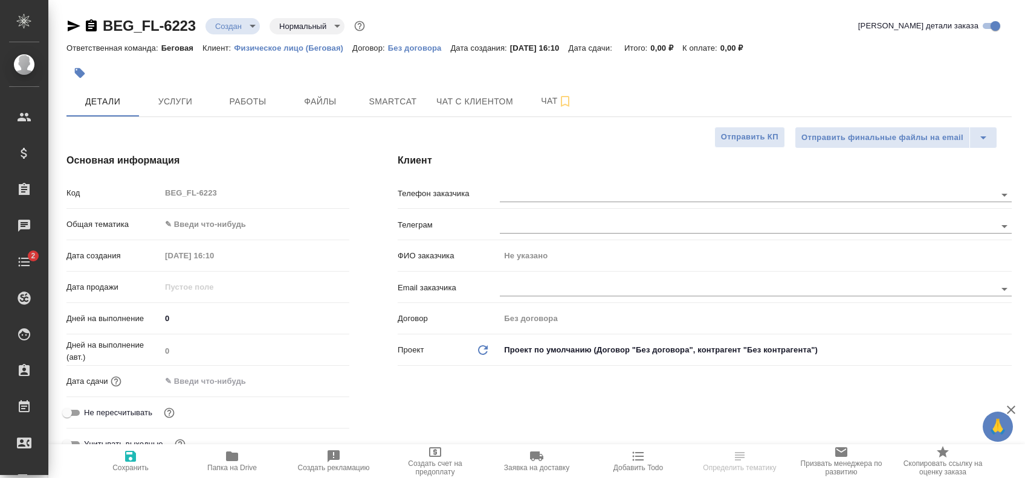
type textarea "x"
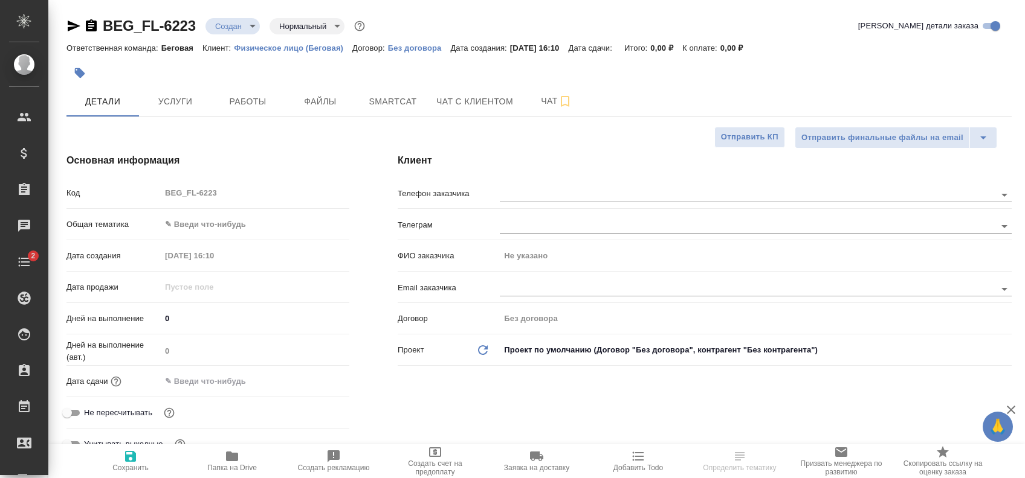
type textarea "x"
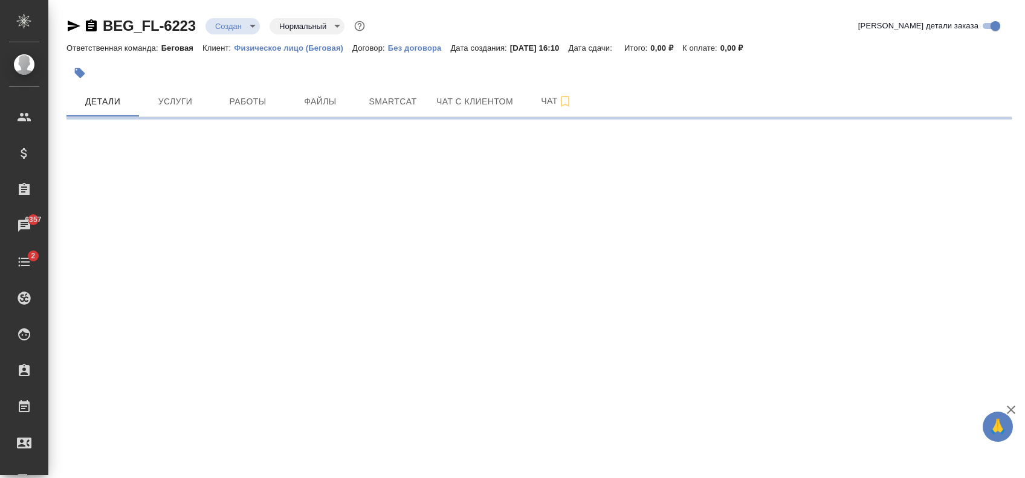
select select "RU"
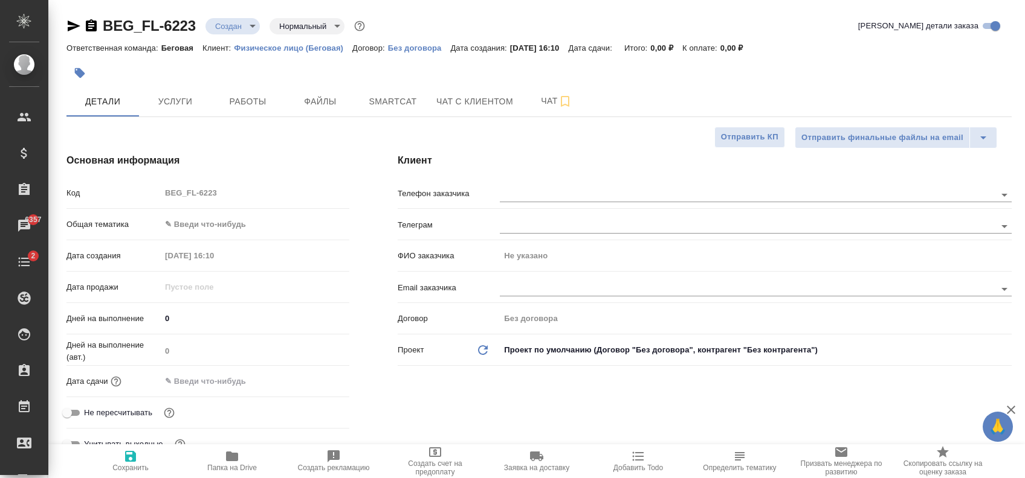
type textarea "x"
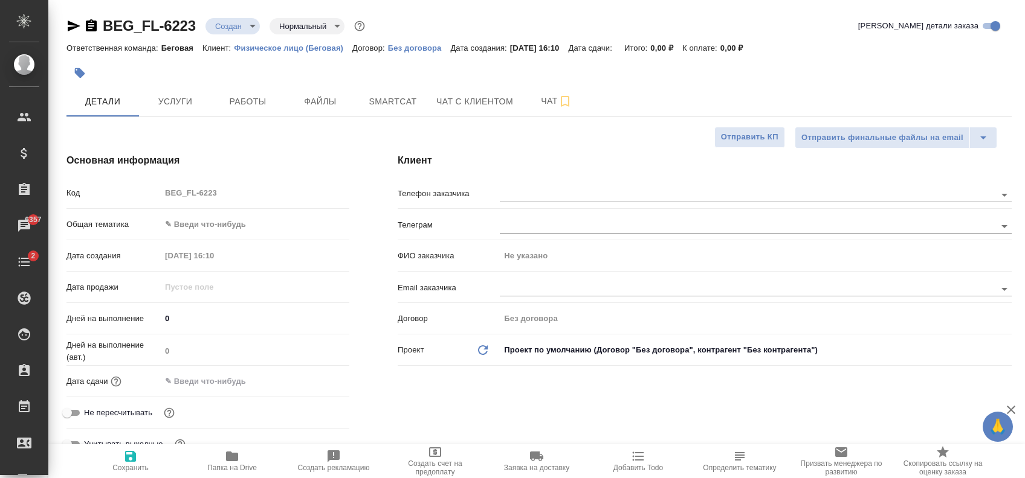
type textarea "x"
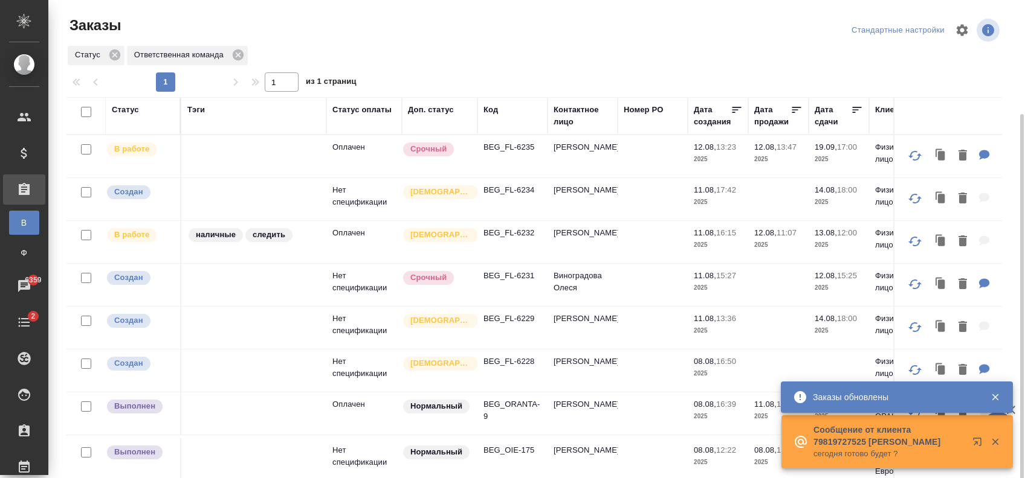
scroll to position [60, 0]
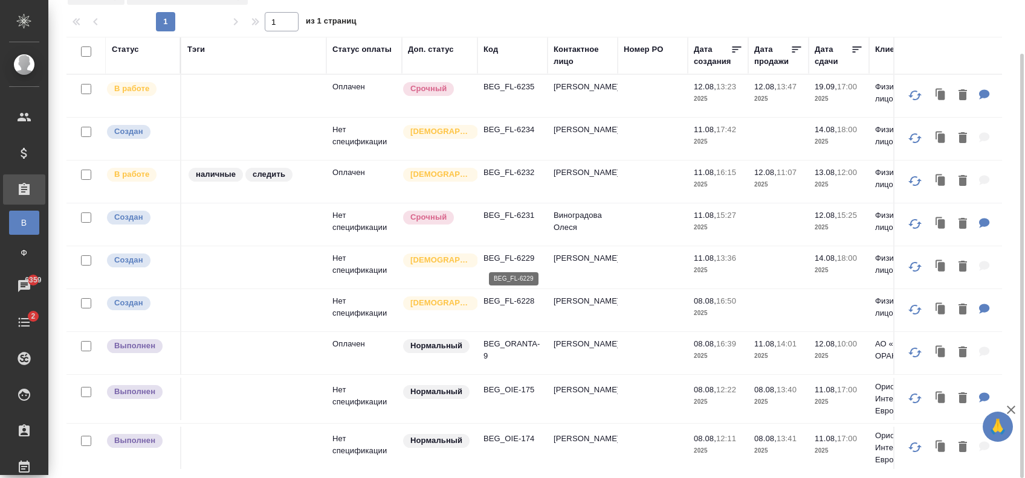
click at [527, 256] on p "BEG_FL-6229" at bounding box center [512, 259] width 58 height 12
click at [504, 126] on p "BEG_FL-6234" at bounding box center [512, 130] width 58 height 12
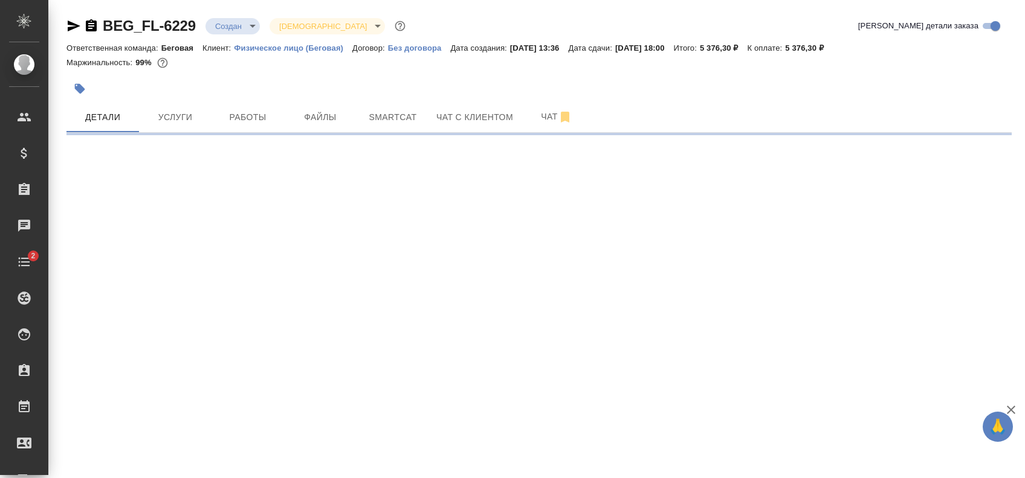
select select "RU"
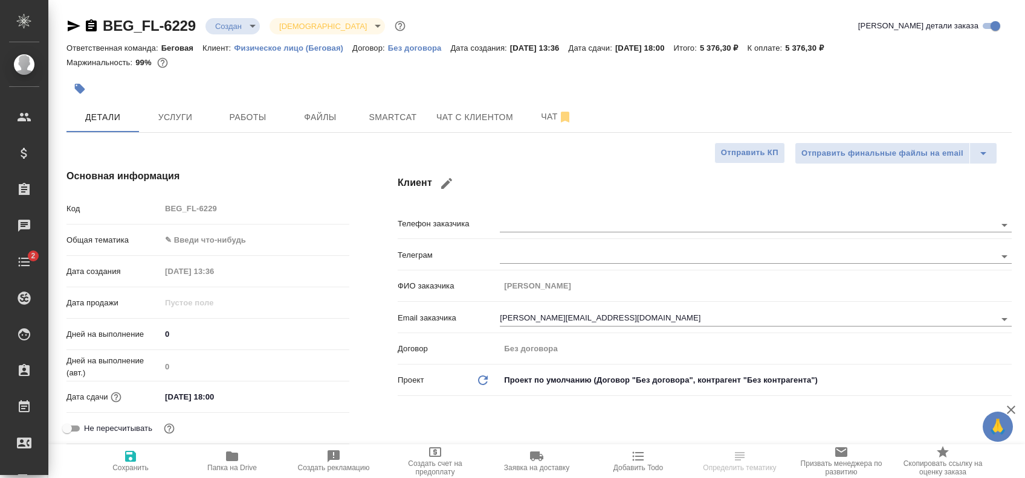
type textarea "x"
click at [235, 394] on input "[DATE] 18:00" at bounding box center [214, 397] width 106 height 18
click at [318, 393] on icon "button" at bounding box center [314, 396] width 11 height 12
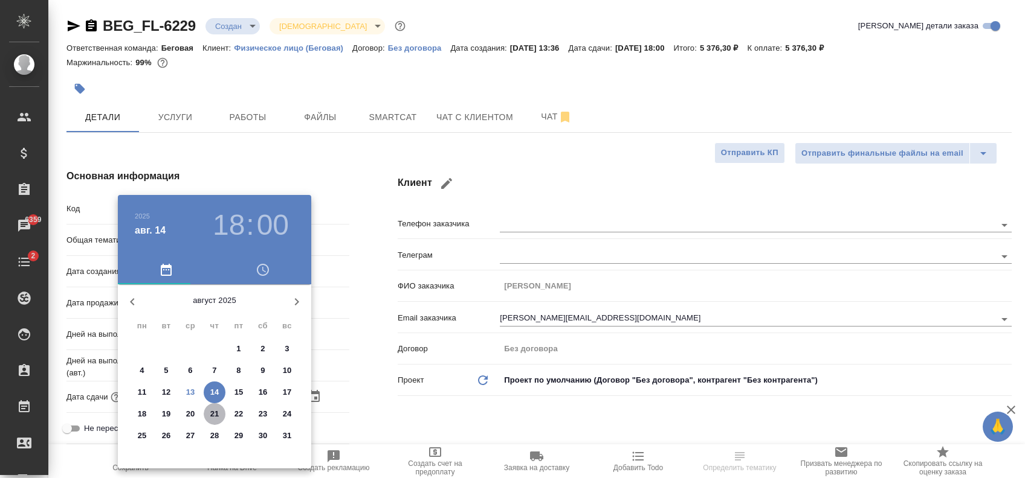
click at [211, 411] on p "21" at bounding box center [214, 414] width 9 height 12
type input "[DATE] 18:00"
type textarea "x"
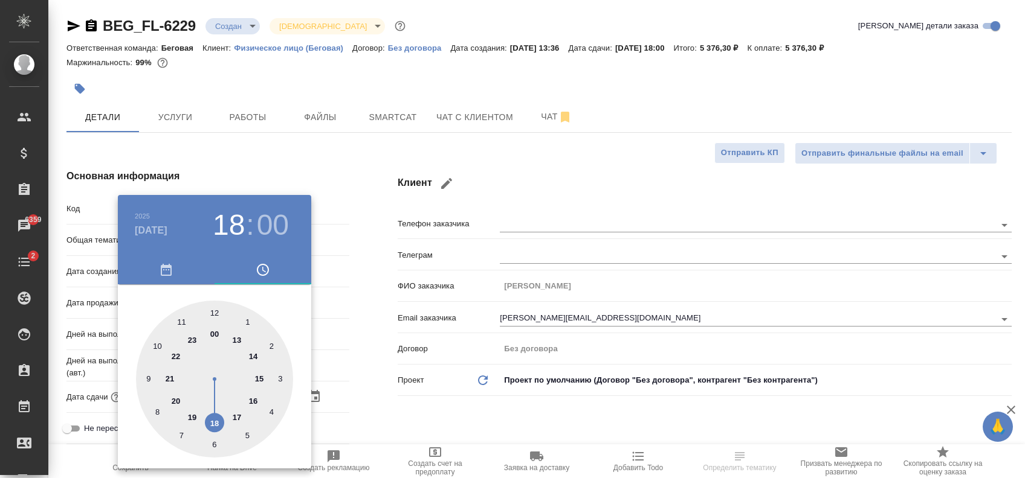
click at [216, 310] on div at bounding box center [214, 379] width 157 height 157
type input "[DATE] 12:00"
type textarea "x"
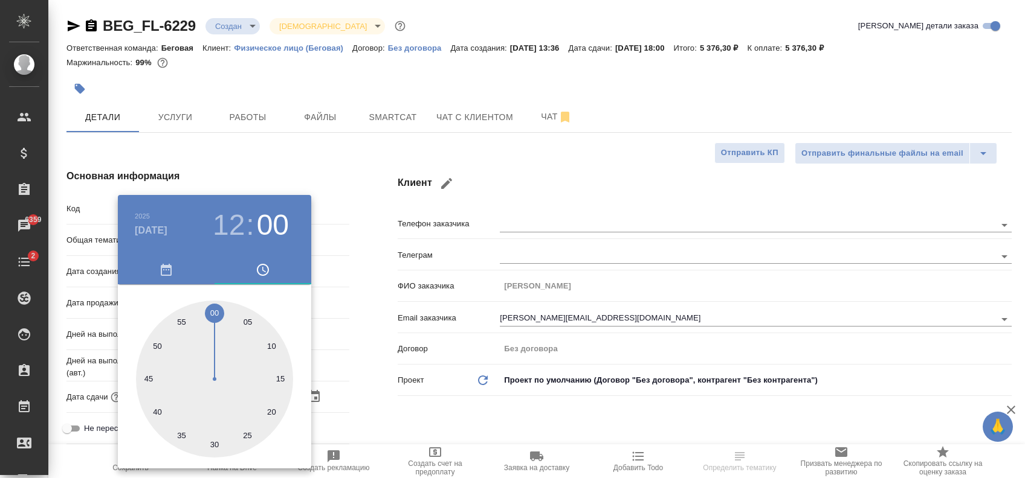
click at [298, 147] on div at bounding box center [512, 239] width 1025 height 478
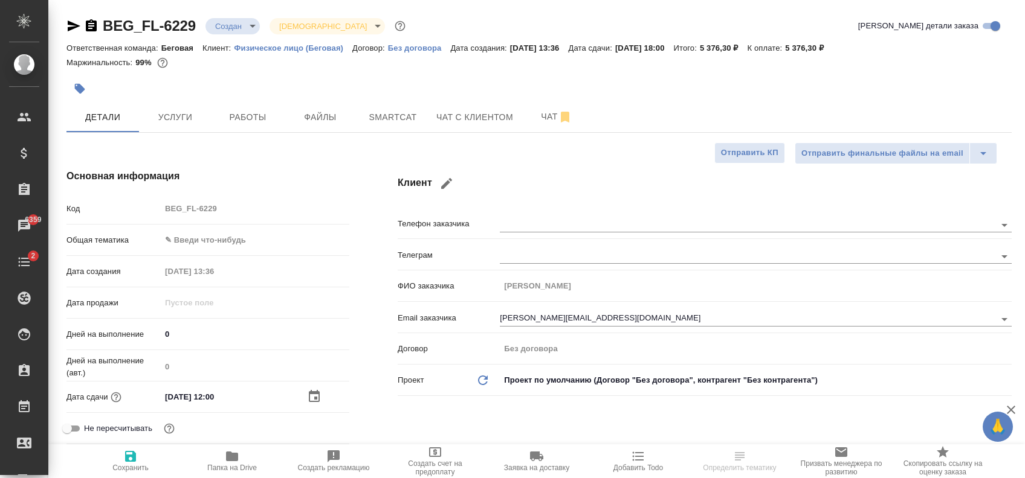
click at [126, 452] on icon "button" at bounding box center [130, 456] width 11 height 11
type textarea "x"
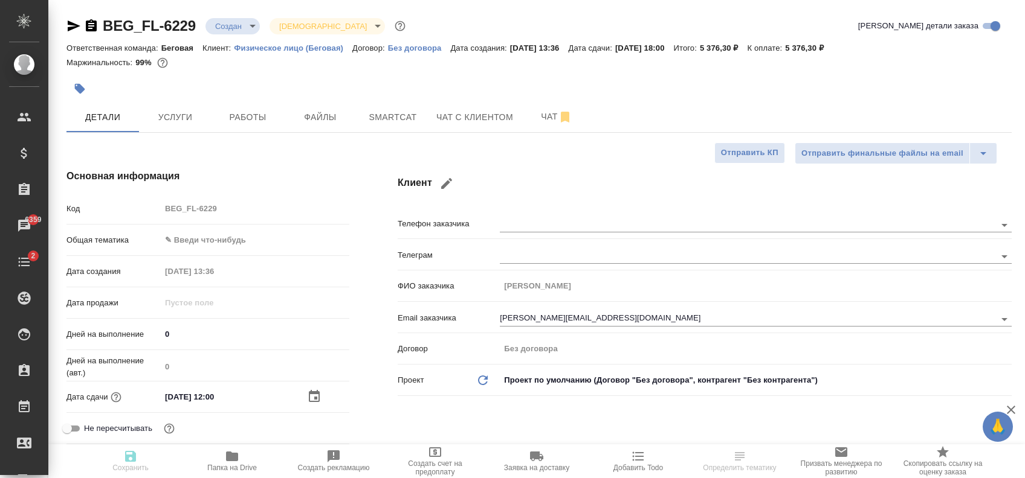
type textarea "x"
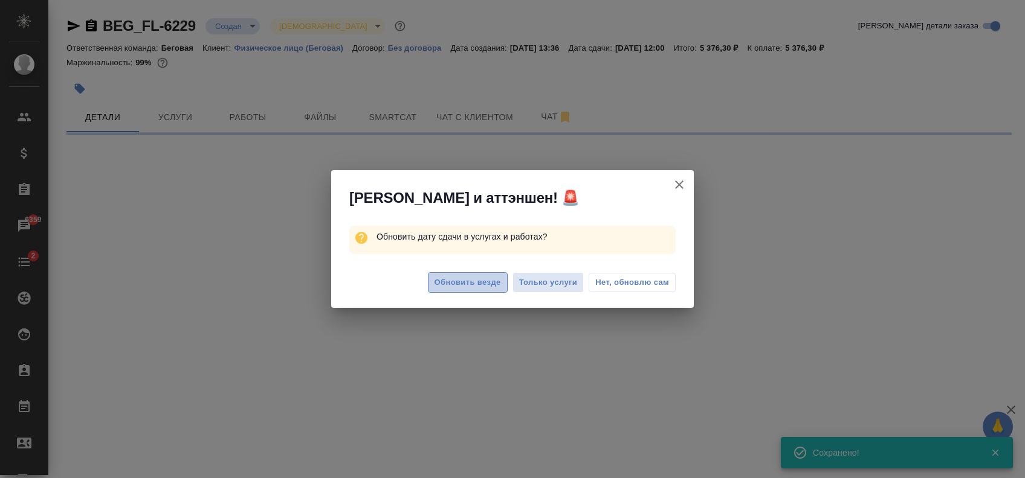
click at [492, 280] on span "Обновить везде" at bounding box center [467, 283] width 66 height 14
select select "RU"
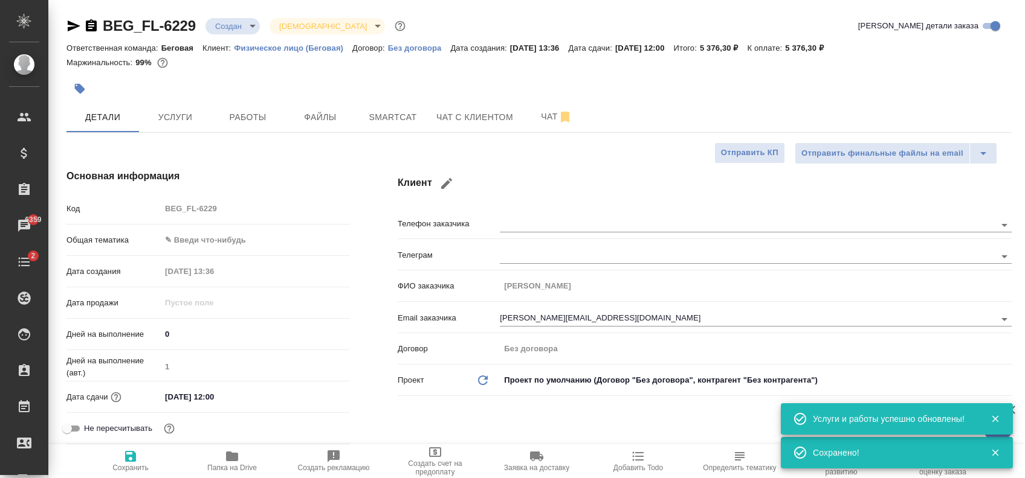
type textarea "x"
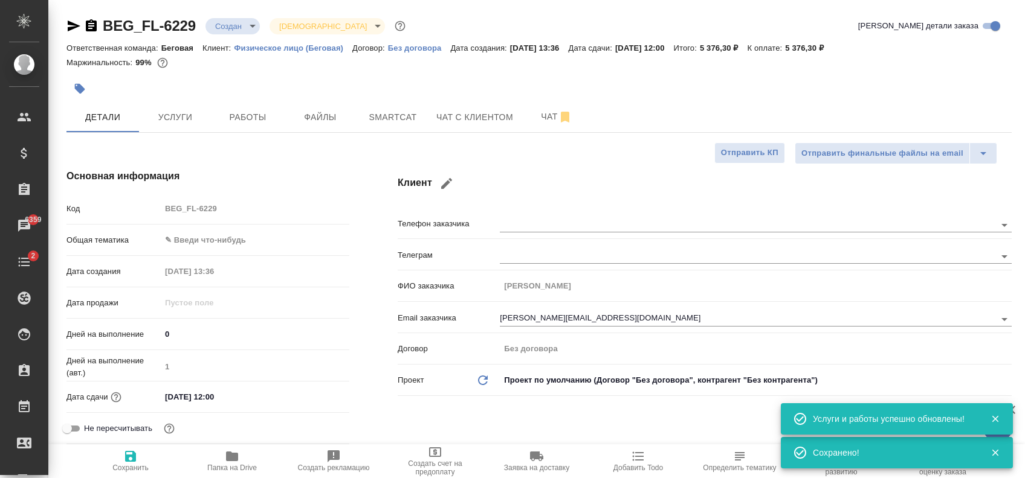
type textarea "x"
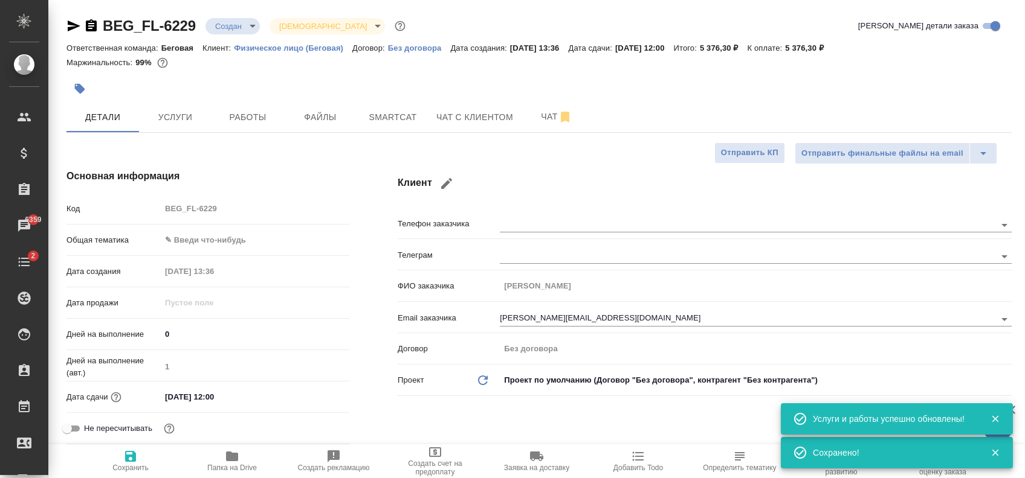
type textarea "x"
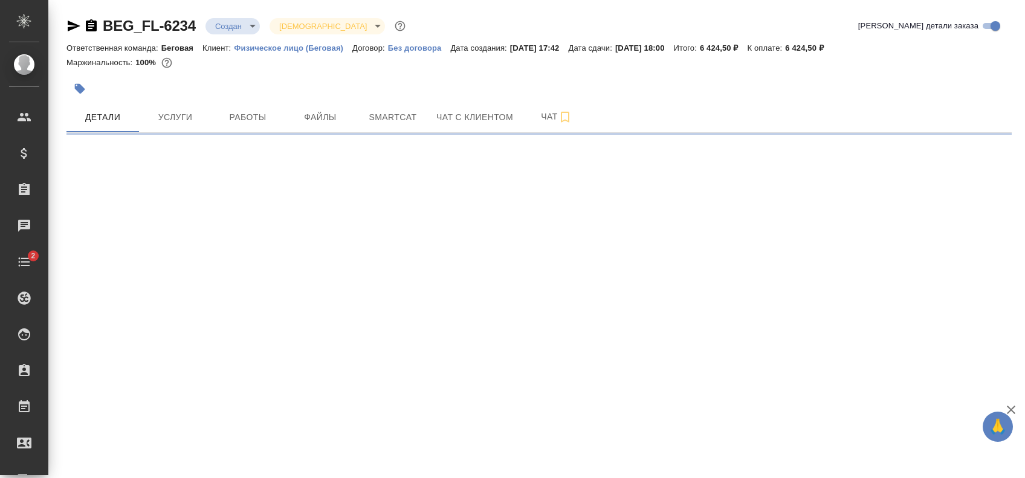
select select "RU"
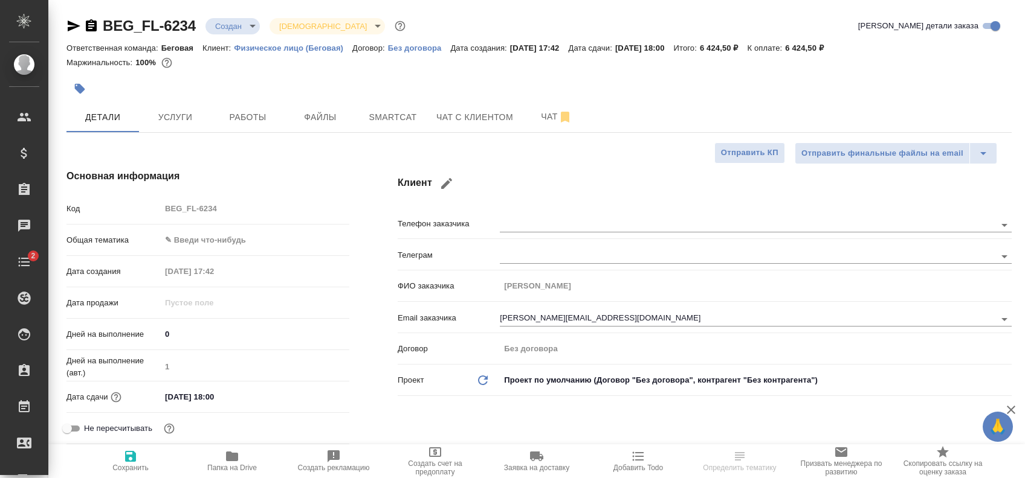
type textarea "x"
click at [219, 396] on input "[DATE] 18:00" at bounding box center [214, 397] width 106 height 18
click at [306, 388] on div "[DATE] 18:00" at bounding box center [255, 397] width 188 height 19
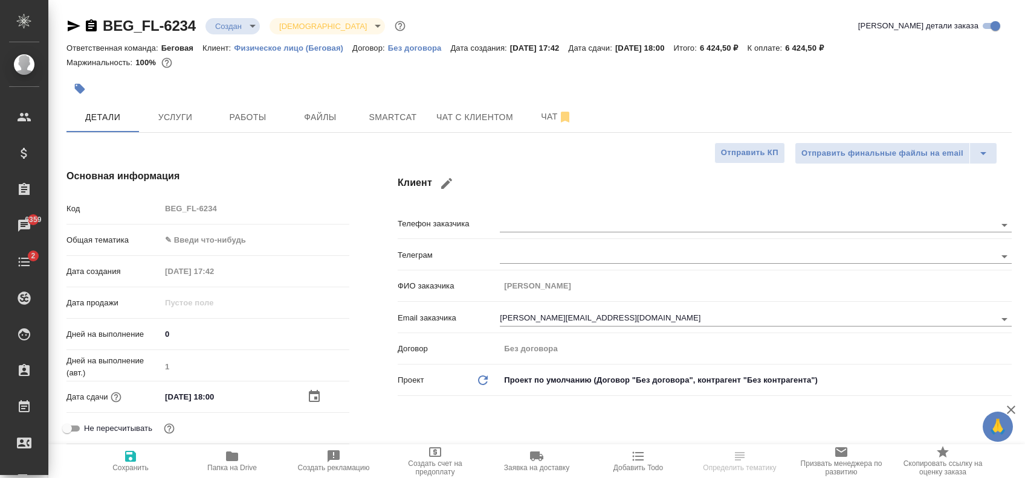
click at [316, 397] on icon "button" at bounding box center [314, 396] width 11 height 12
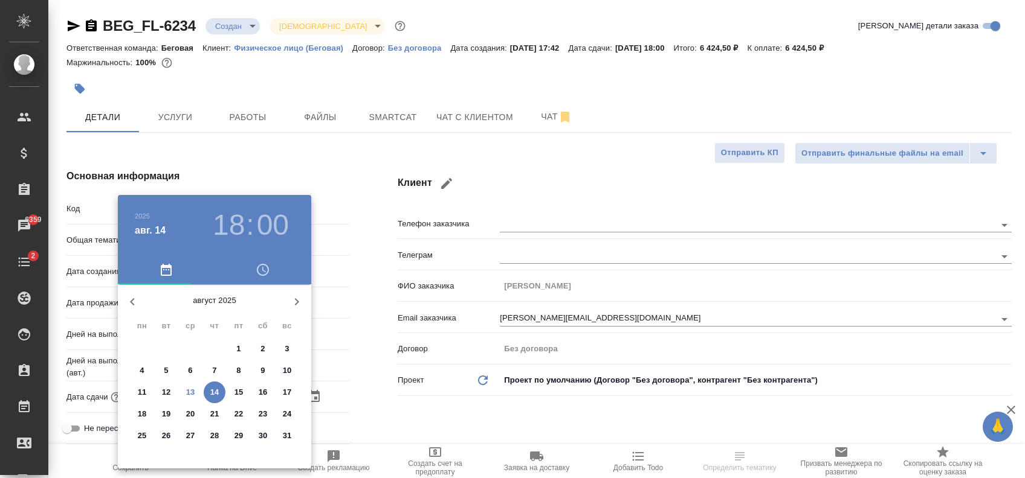
click at [213, 416] on p "21" at bounding box center [214, 414] width 9 height 12
type input "[DATE] 18:00"
type textarea "x"
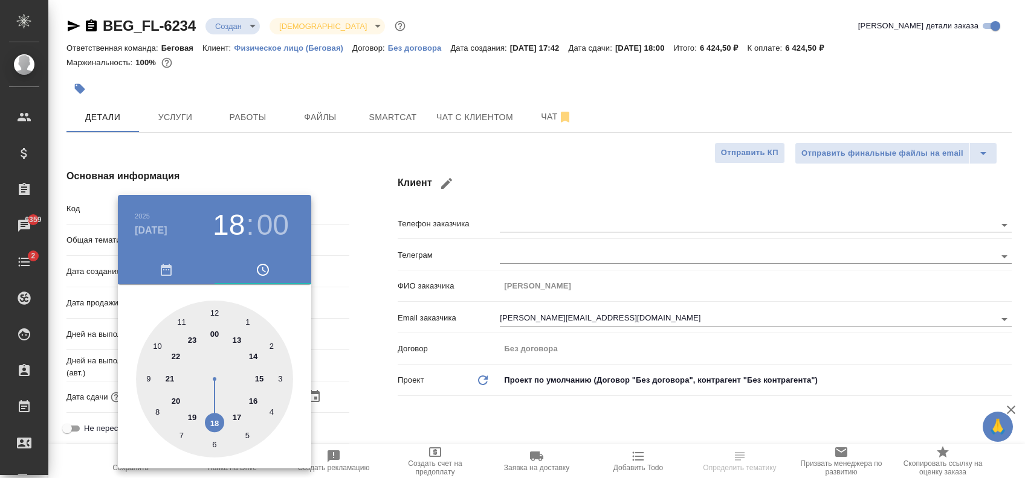
click at [216, 308] on div at bounding box center [214, 379] width 157 height 157
type input "[DATE] 12:00"
type textarea "x"
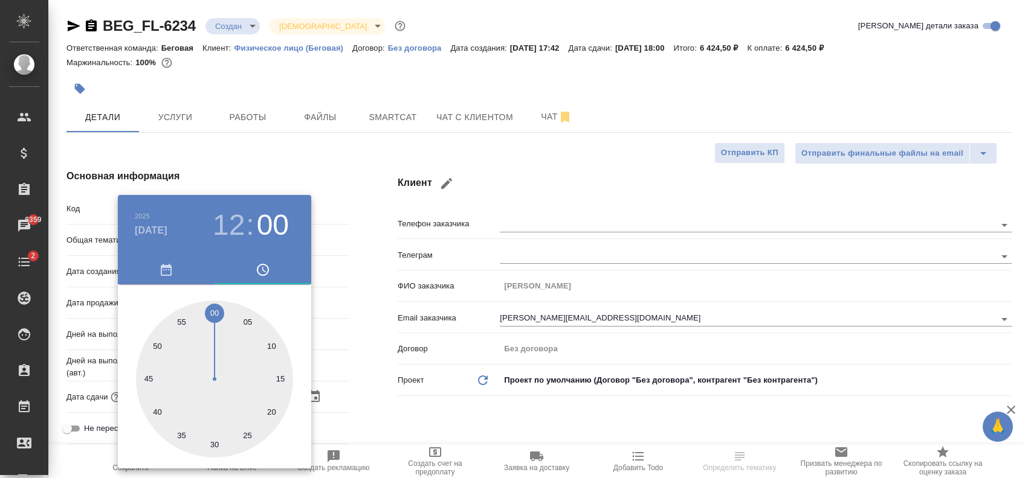
click at [270, 164] on div at bounding box center [512, 239] width 1025 height 478
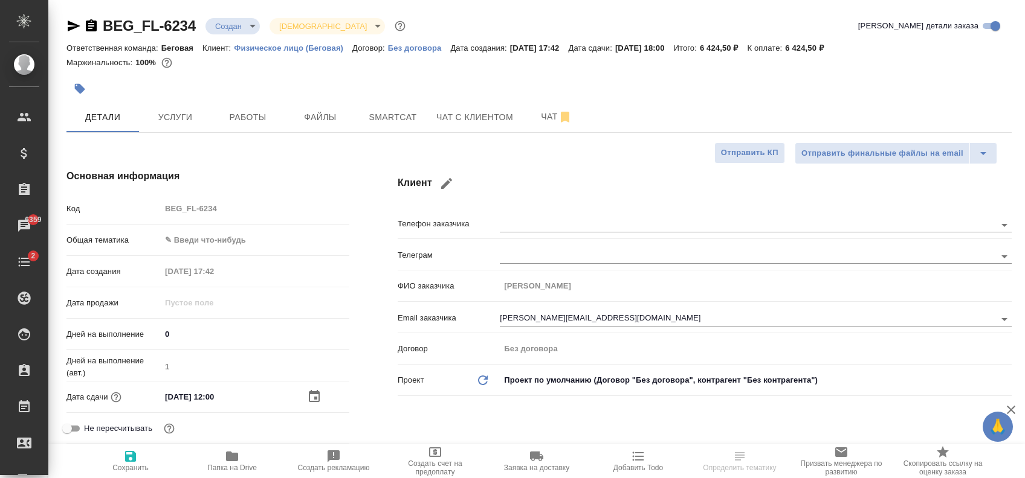
click at [125, 466] on span "Сохранить" at bounding box center [130, 468] width 36 height 8
type textarea "x"
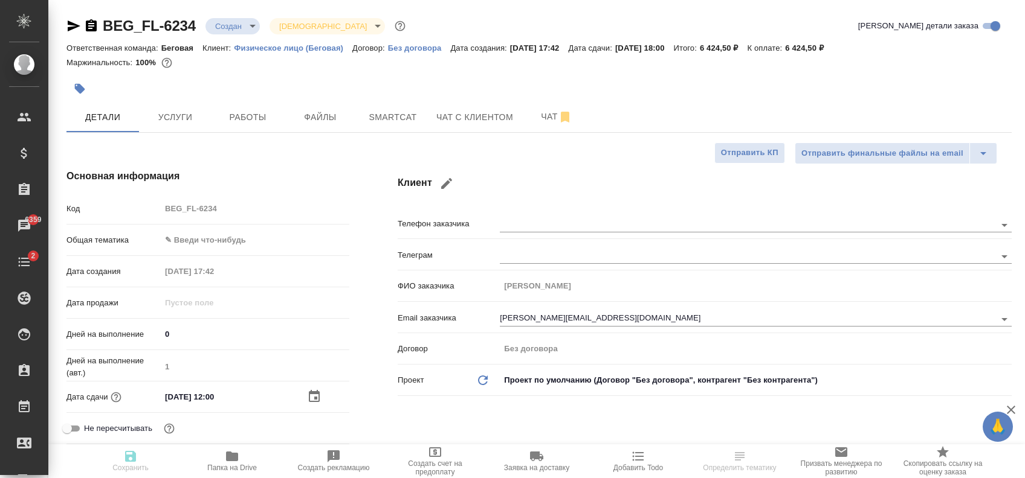
type textarea "x"
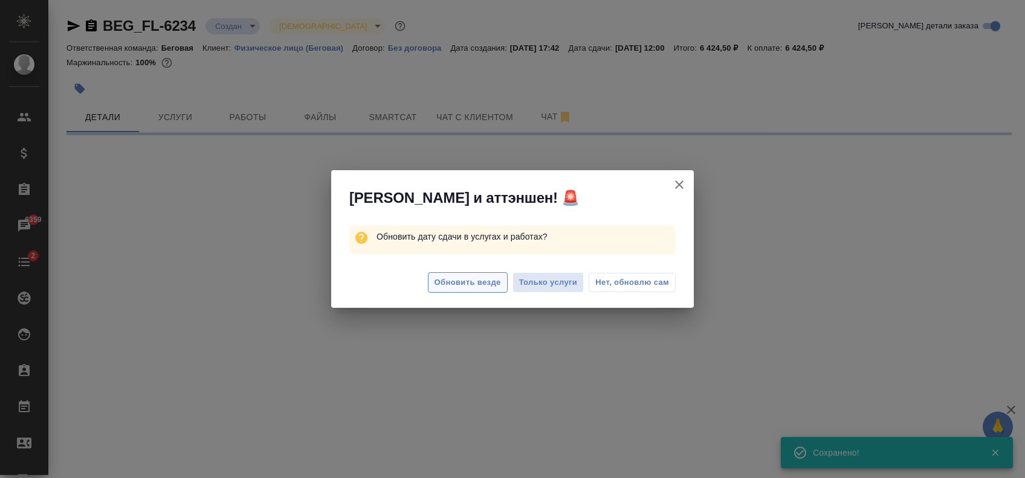
select select "RU"
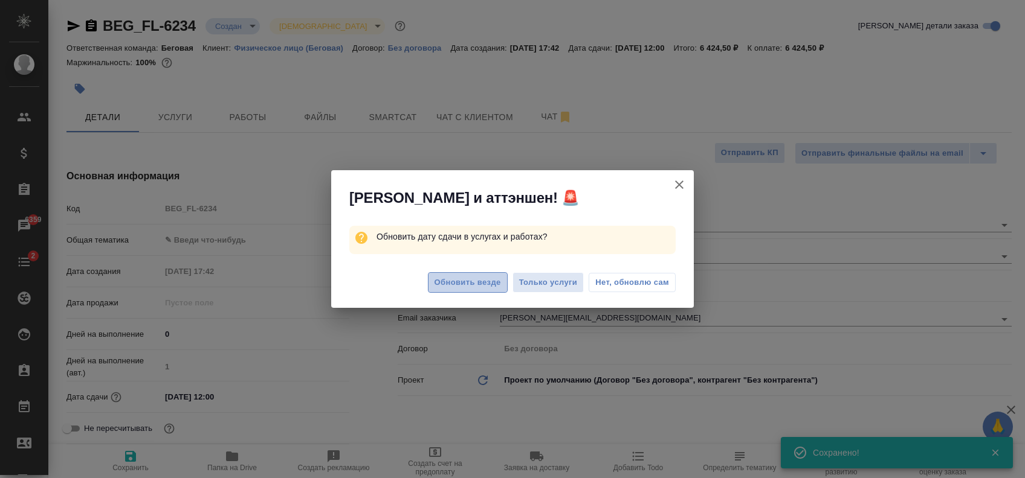
click at [472, 286] on span "Обновить везде" at bounding box center [467, 283] width 66 height 14
type textarea "x"
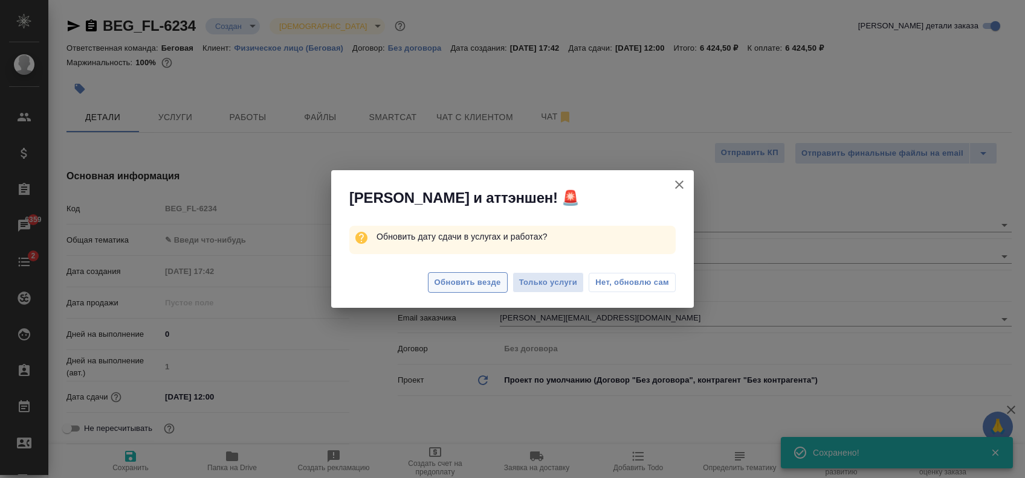
type textarea "x"
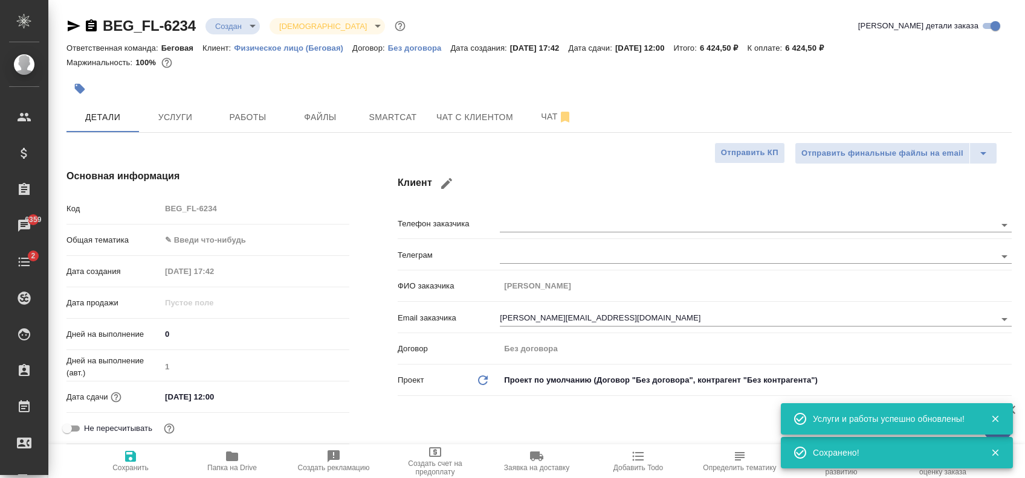
type textarea "x"
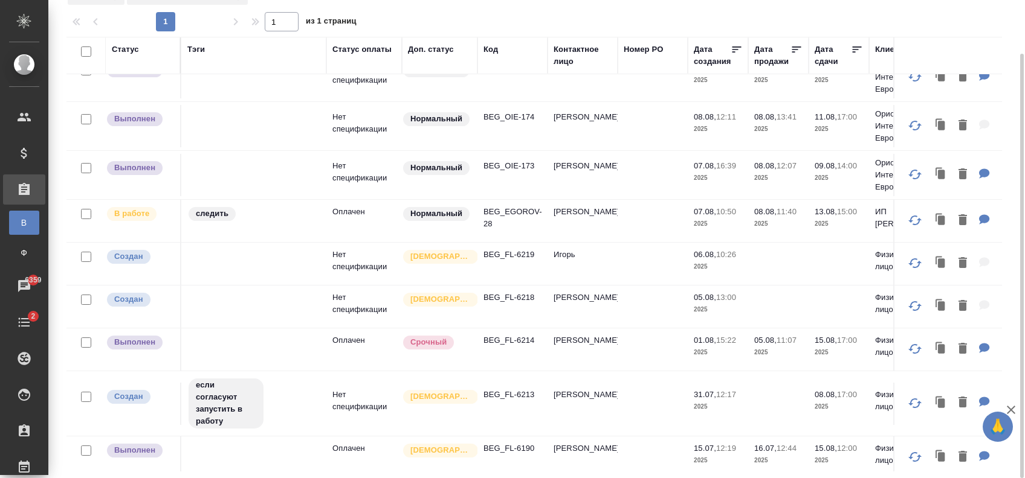
scroll to position [402, 0]
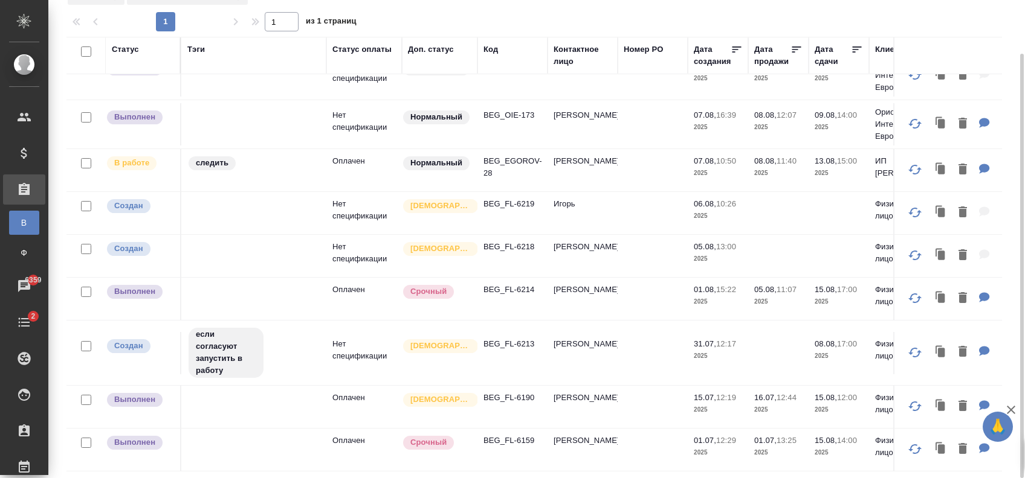
click at [512, 350] on p "BEG_FL-6213" at bounding box center [512, 344] width 58 height 12
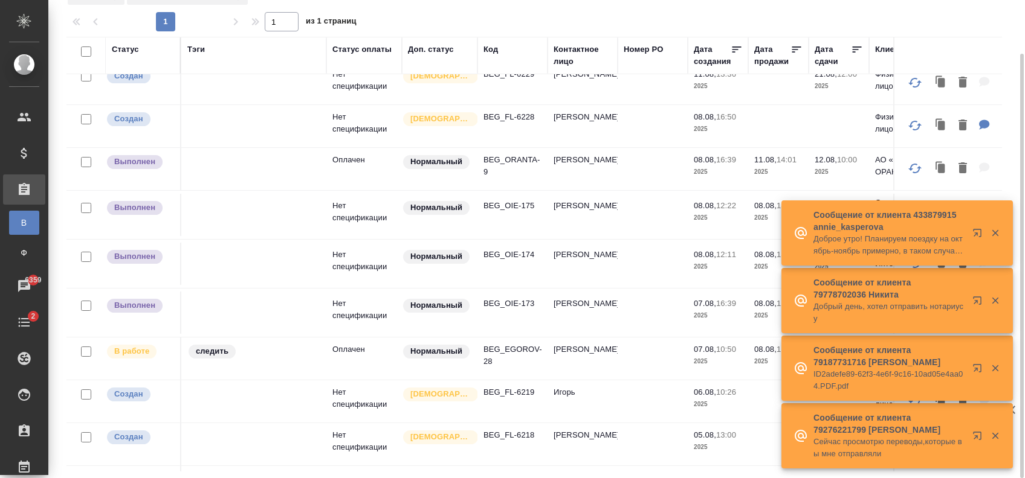
scroll to position [161, 0]
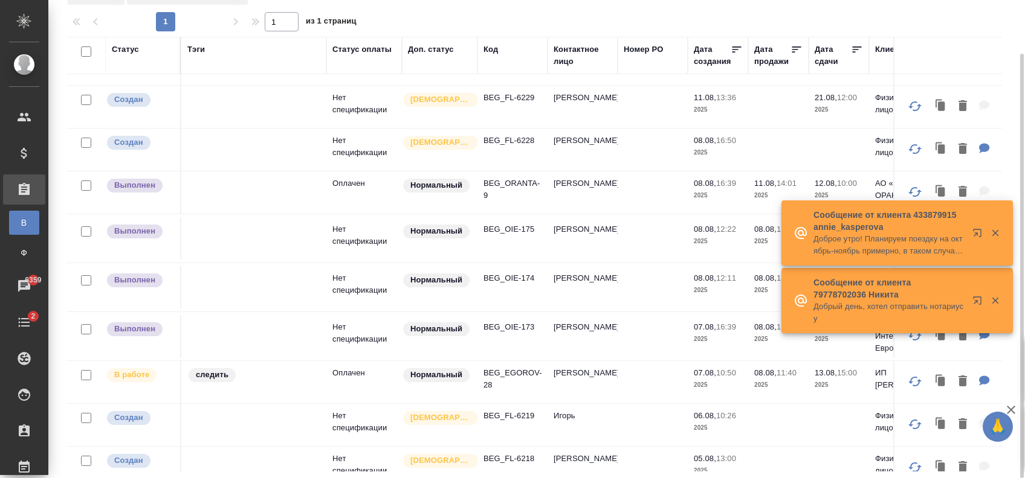
click at [527, 391] on p "BEG_EGOROV-28" at bounding box center [512, 379] width 58 height 24
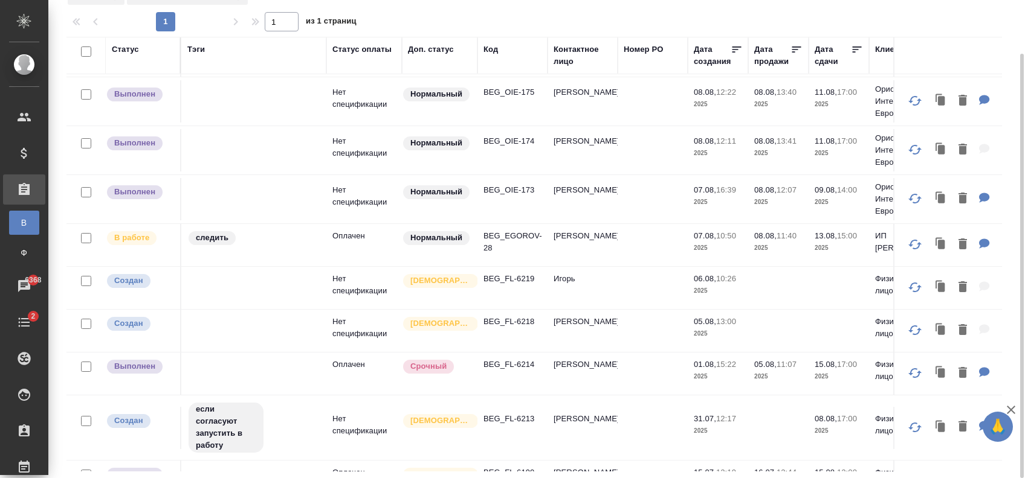
scroll to position [322, 0]
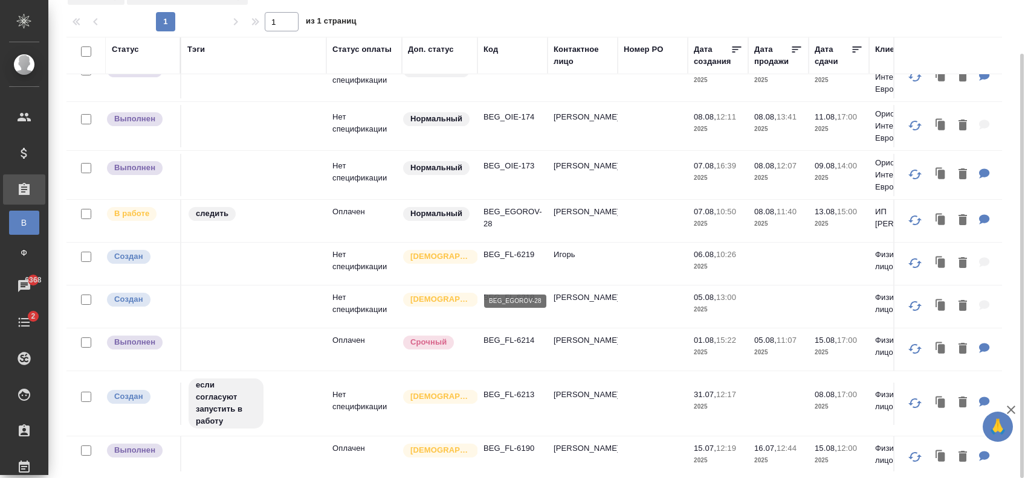
click at [507, 230] on p "BEG_EGOROV-28" at bounding box center [512, 218] width 58 height 24
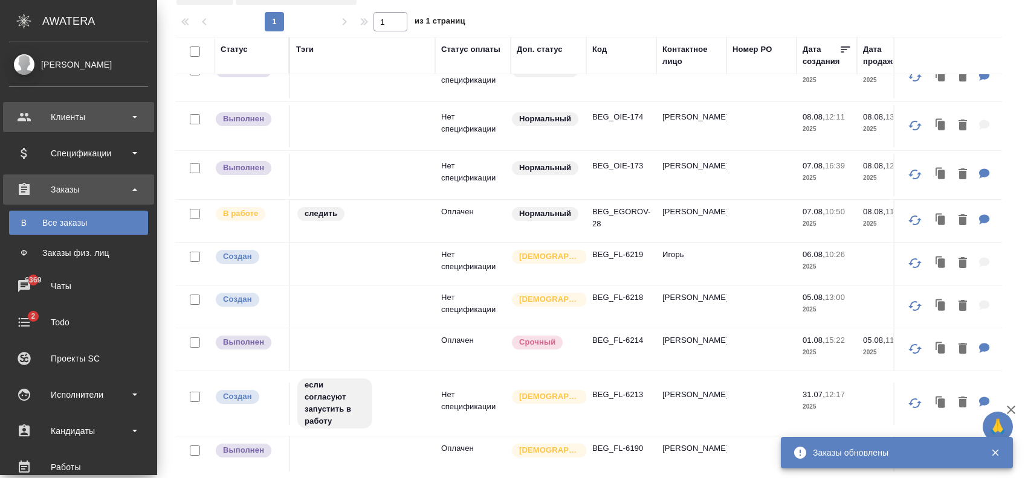
click at [25, 113] on div "Клиенты" at bounding box center [78, 117] width 139 height 18
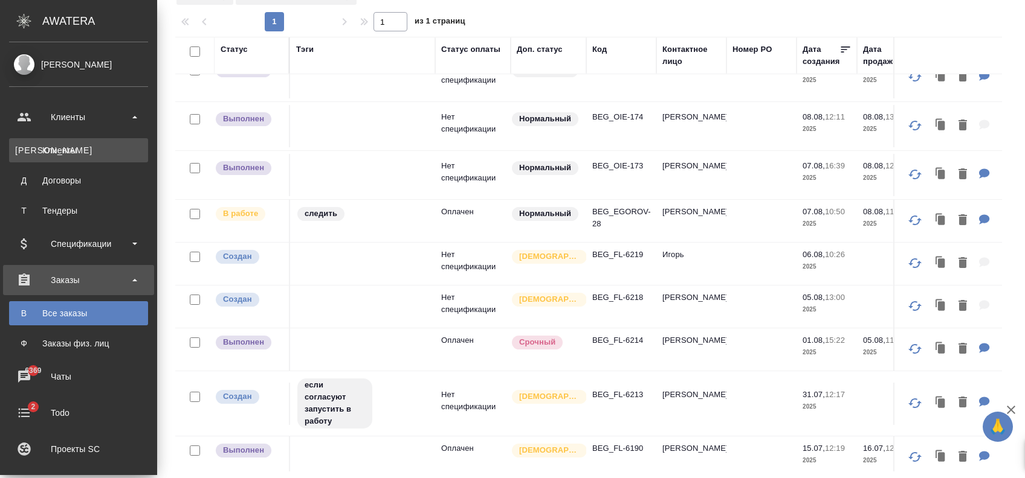
click at [43, 155] on div "Клиенты" at bounding box center [78, 150] width 127 height 12
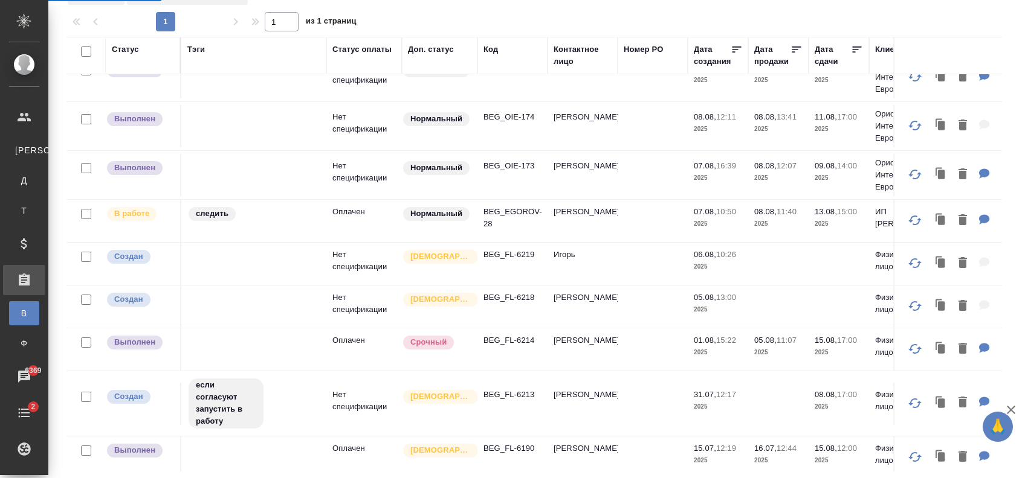
select select "RU"
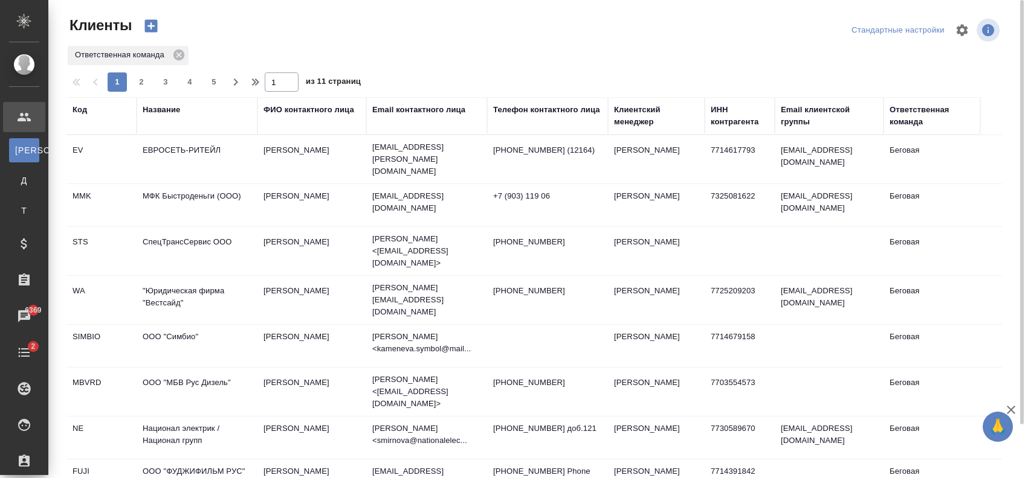
click at [396, 111] on div "Email контактного лица" at bounding box center [418, 110] width 93 height 12
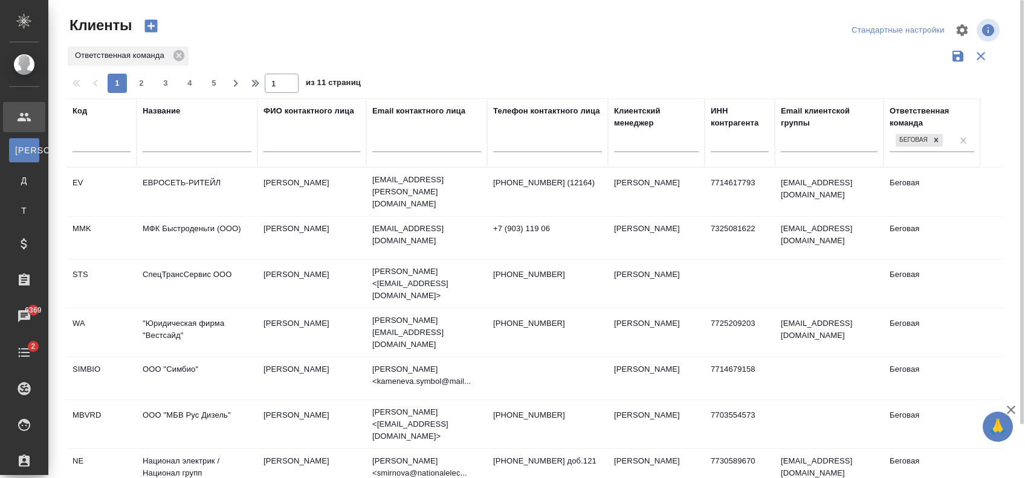
click at [399, 144] on input "text" at bounding box center [426, 144] width 109 height 15
paste input "k.seraya@mail.ru,8 августа в 11:32"
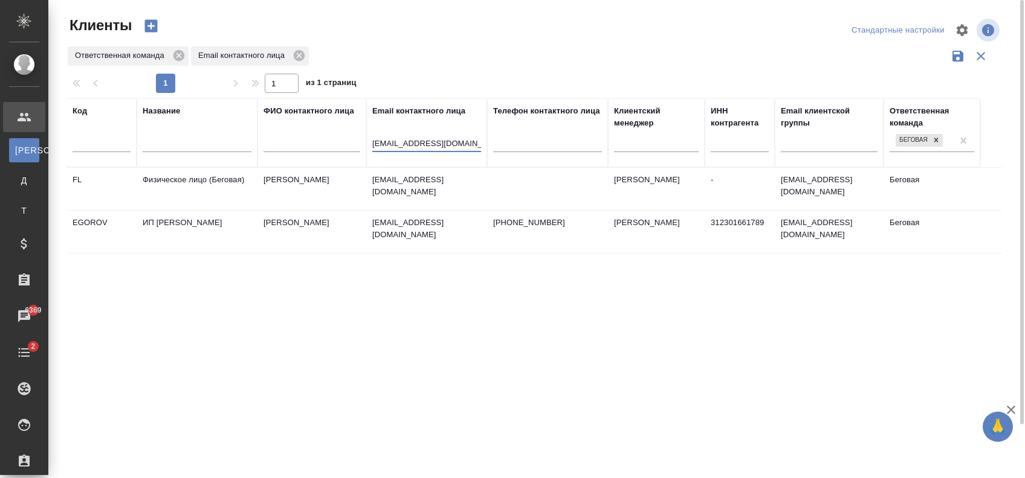
type input "k.seraya@mail.ru"
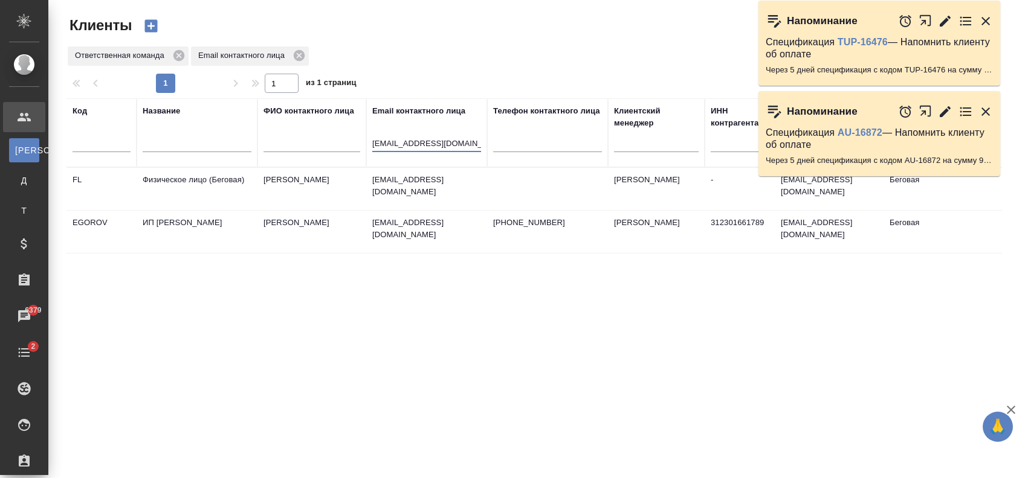
click at [942, 115] on icon "button" at bounding box center [944, 111] width 11 height 11
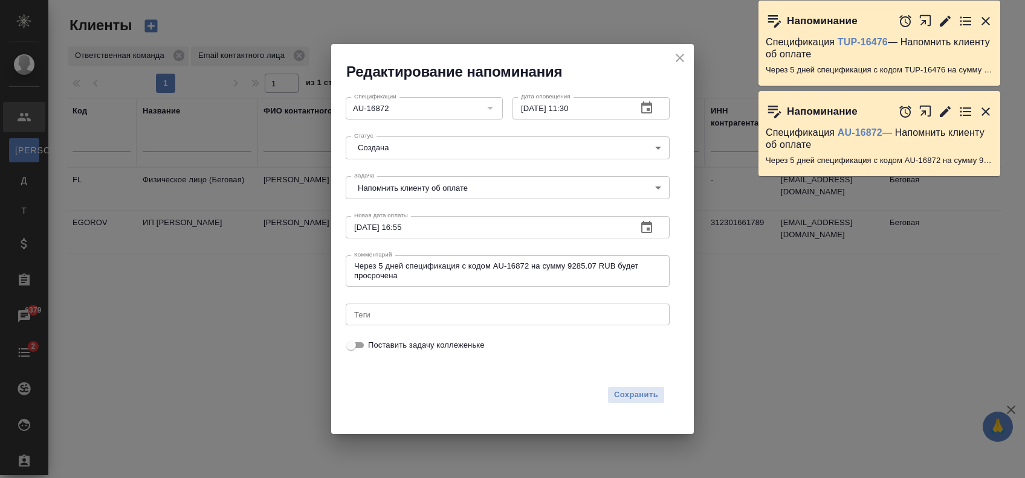
click at [476, 139] on body "🙏 .cls-1 fill:#fff; AWATERA Zaytseva Svetlana Клиенты К Клиенты Д Договоры Т Те…" at bounding box center [512, 239] width 1025 height 478
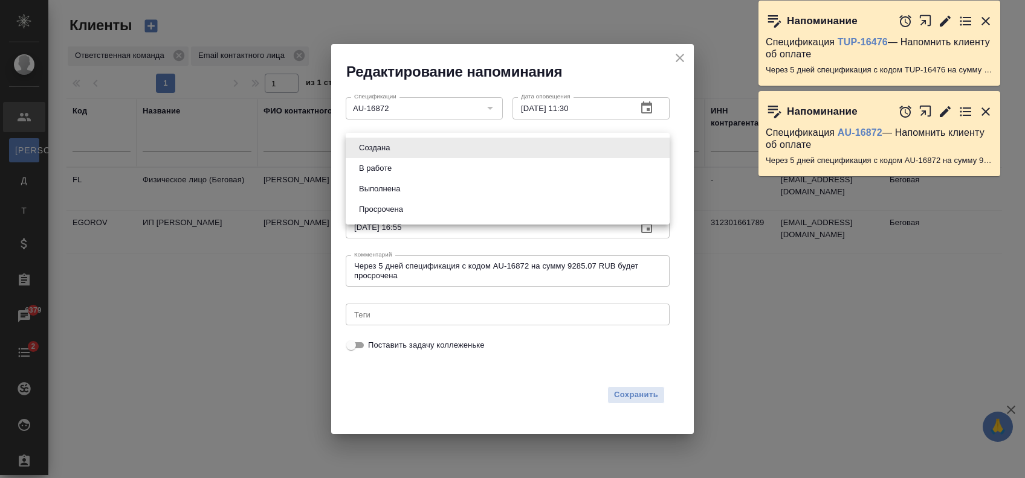
click at [486, 112] on div at bounding box center [512, 239] width 1025 height 478
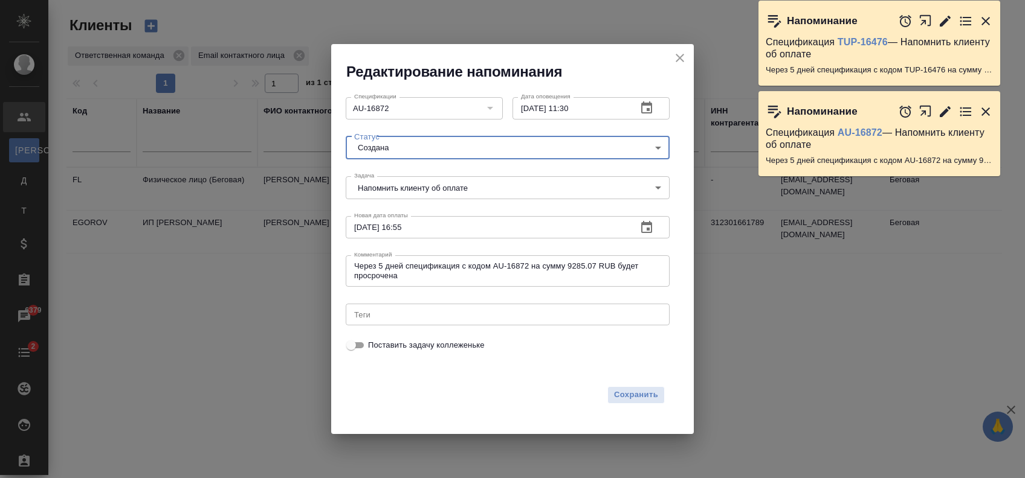
click at [474, 192] on body "🙏 .cls-1 fill:#fff; AWATERA Zaytseva Svetlana Клиенты К Клиенты Д Договоры Т Те…" at bounding box center [512, 239] width 1025 height 478
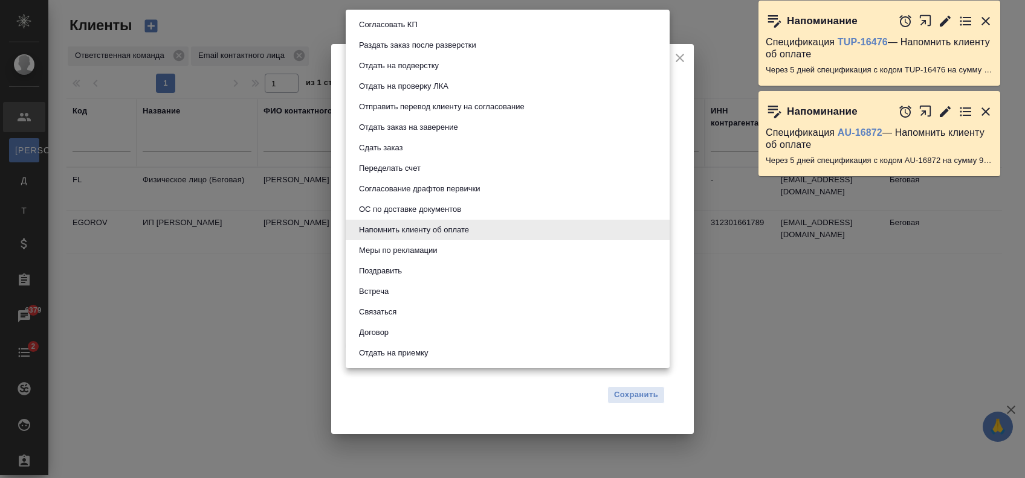
click at [306, 192] on div at bounding box center [512, 239] width 1025 height 478
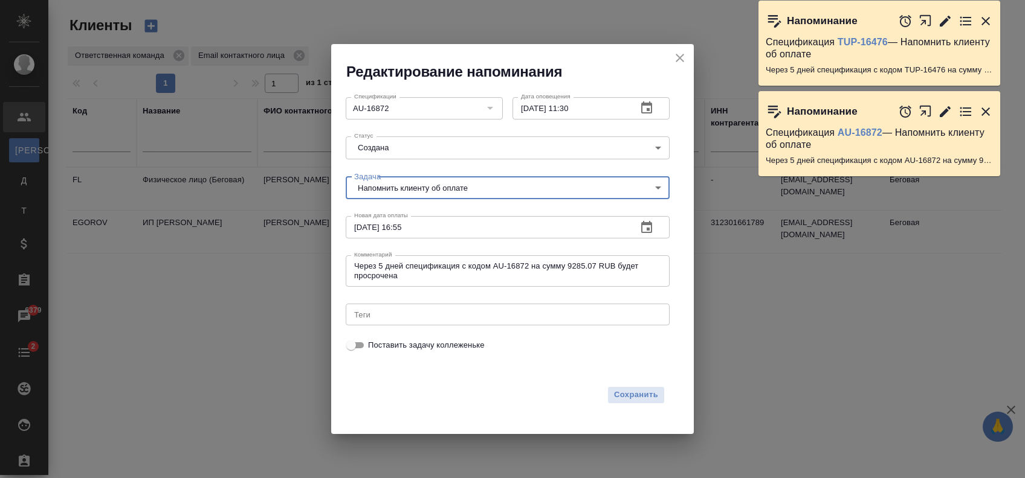
click at [525, 272] on textarea "Через 5 дней спецификация с кодом AU-16872 на сумму 9285.07 RUB будет просрочена" at bounding box center [507, 271] width 307 height 19
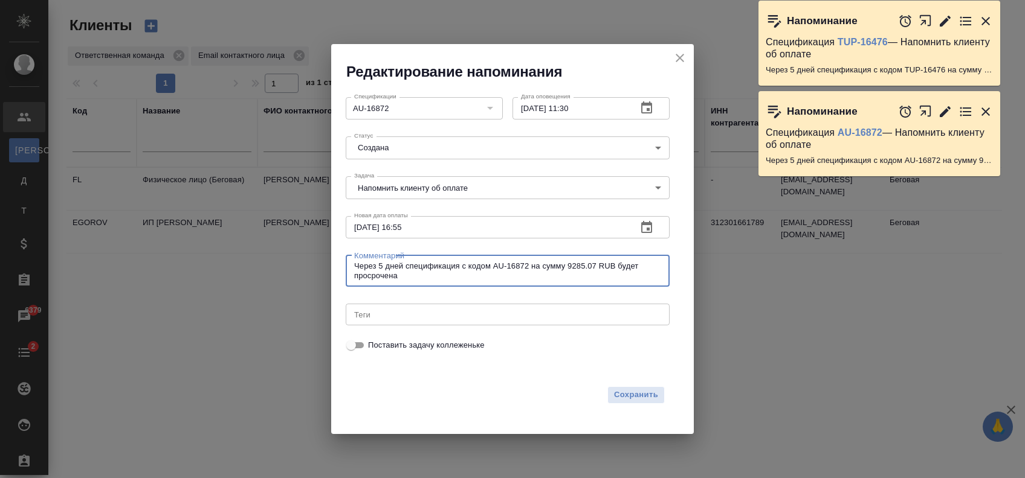
click at [525, 272] on textarea "Через 5 дней спецификация с кодом AU-16872 на сумму 9285.07 RUB будет просрочена" at bounding box center [507, 271] width 307 height 19
drag, startPoint x: 525, startPoint y: 272, endPoint x: 528, endPoint y: 309, distance: 37.0
click at [541, 285] on div "Через 5 дней спецификация с кодом AU-16872 на сумму 9285.07 RUB будет просрочен…" at bounding box center [508, 271] width 324 height 31
click at [440, 346] on span "Поставить задачу коллеженьке" at bounding box center [426, 346] width 117 height 12
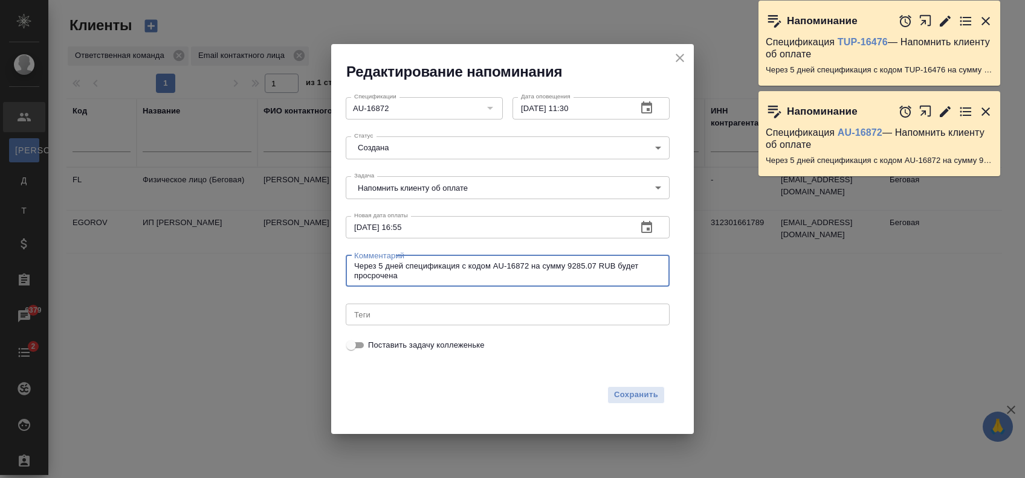
click at [373, 346] on input "Поставить задачу коллеженьке" at bounding box center [350, 345] width 43 height 14
checkbox input "true"
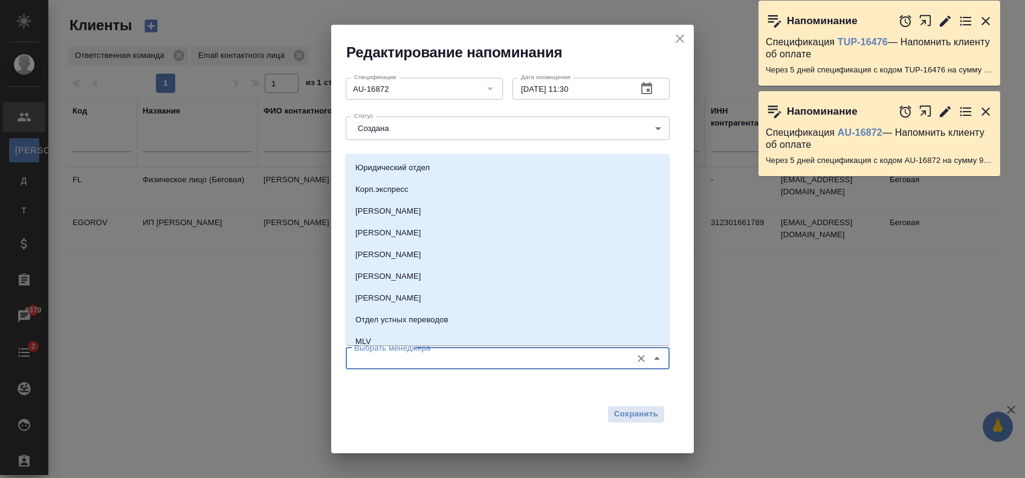
click at [427, 353] on input "Выбрать менеджера" at bounding box center [487, 359] width 276 height 14
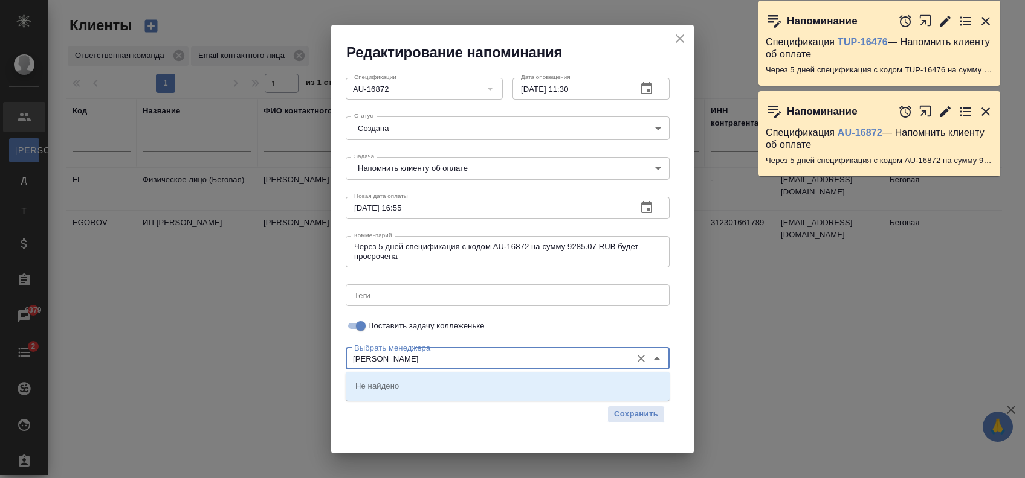
click at [429, 360] on input "антонова кристин" at bounding box center [487, 359] width 276 height 14
drag, startPoint x: 426, startPoint y: 360, endPoint x: 314, endPoint y: 376, distance: 112.9
click at [314, 376] on div "Редактирование напоминания Спецификации AU-16872 Спецификации Дата оповещения 1…" at bounding box center [512, 239] width 1025 height 478
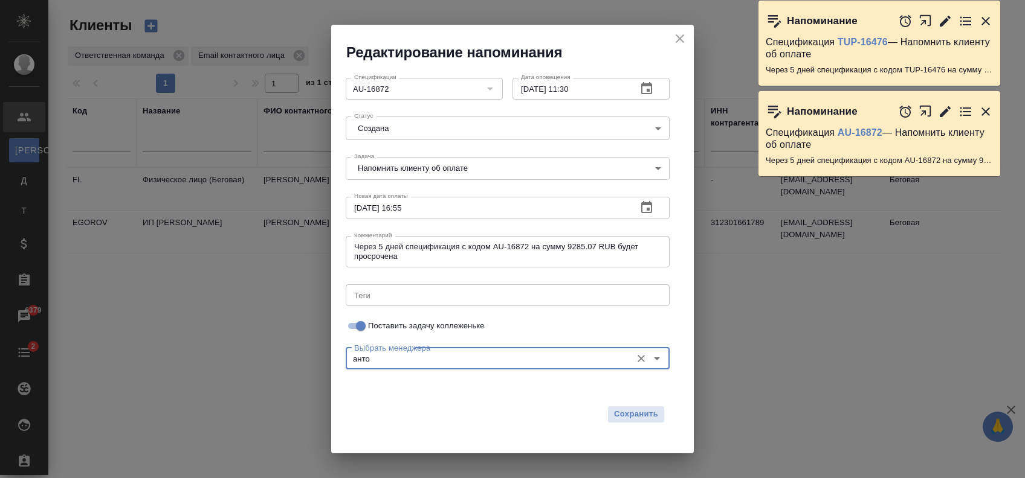
click at [464, 359] on input "анто" at bounding box center [487, 359] width 276 height 14
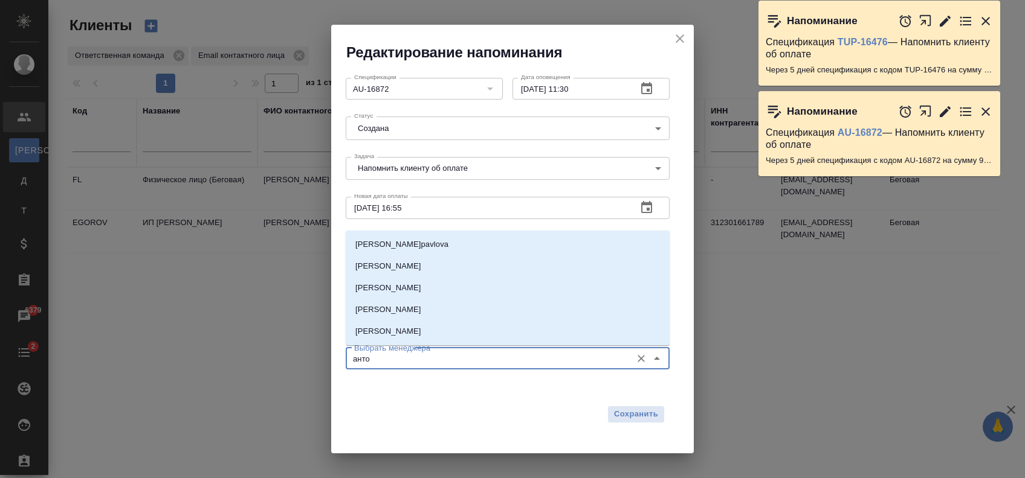
click at [464, 359] on input "анто" at bounding box center [487, 359] width 276 height 14
type input "а"
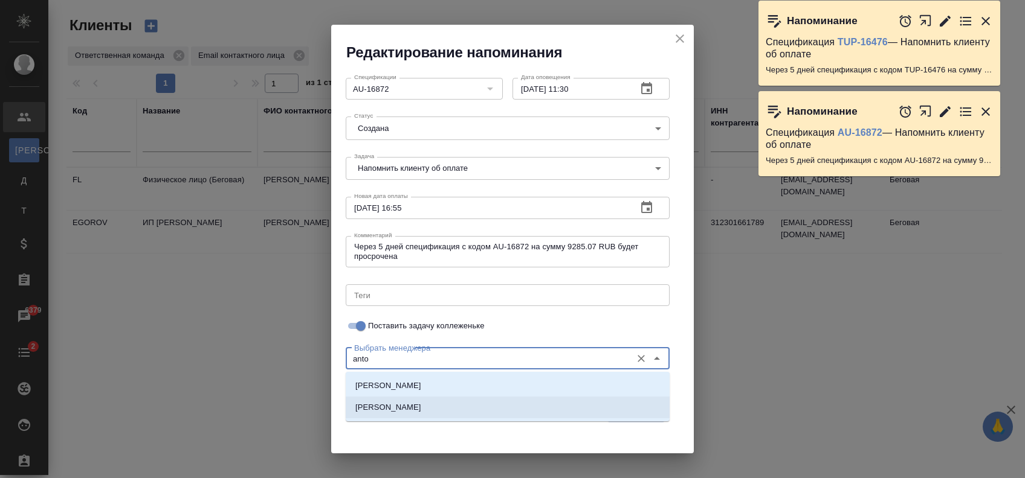
click at [451, 404] on li "[PERSON_NAME]" at bounding box center [508, 408] width 324 height 22
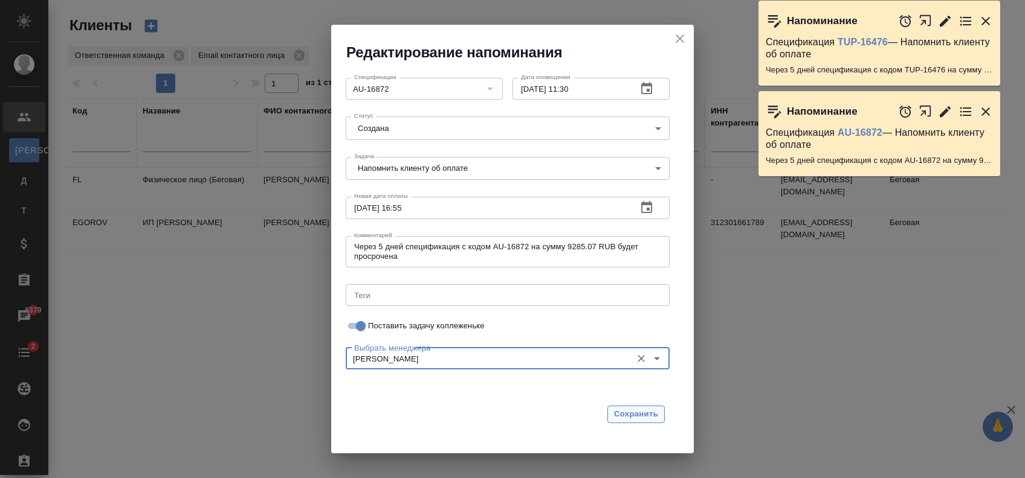
type input "[PERSON_NAME]"
click at [638, 411] on span "Сохранить" at bounding box center [636, 415] width 44 height 14
checkbox input "false"
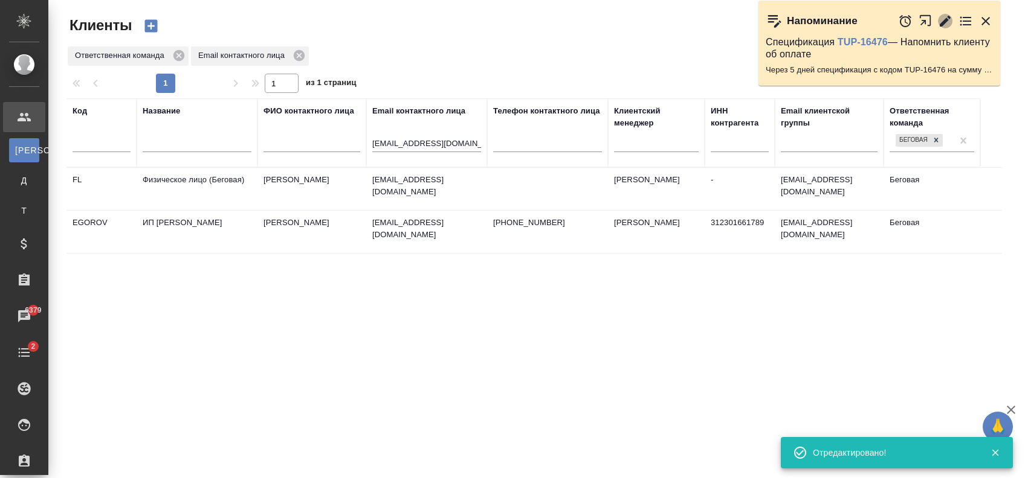
click at [941, 21] on icon "button" at bounding box center [945, 21] width 14 height 14
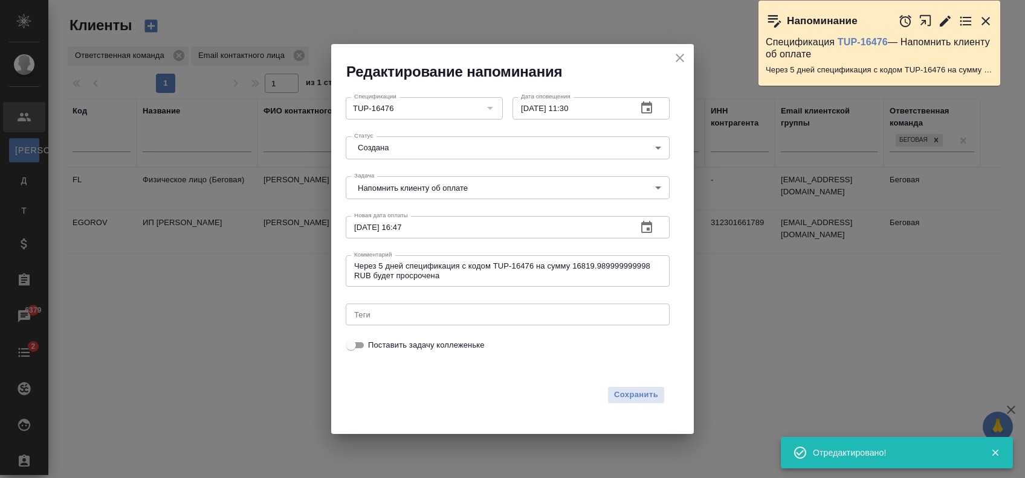
click at [370, 340] on span "Поставить задачу коллеженьке" at bounding box center [426, 346] width 117 height 12
click at [370, 340] on input "Поставить задачу коллеженьке" at bounding box center [350, 345] width 43 height 14
checkbox input "true"
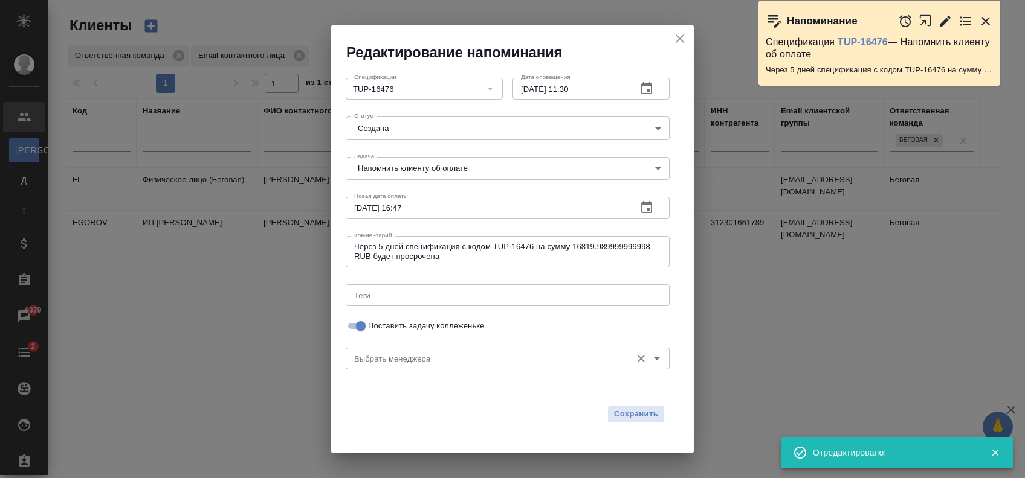
click at [439, 361] on input "Выбрать менеджера" at bounding box center [487, 359] width 276 height 14
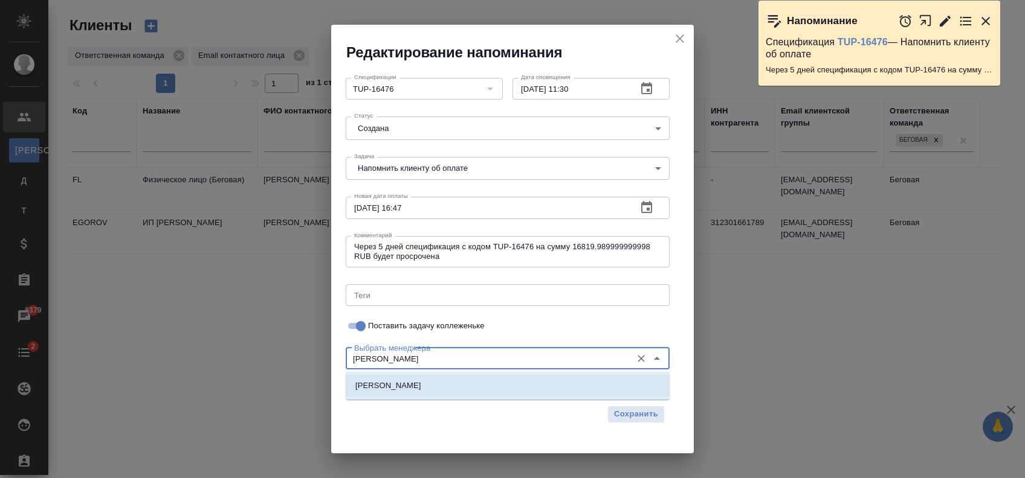
click at [483, 387] on li "[PERSON_NAME]" at bounding box center [508, 386] width 324 height 22
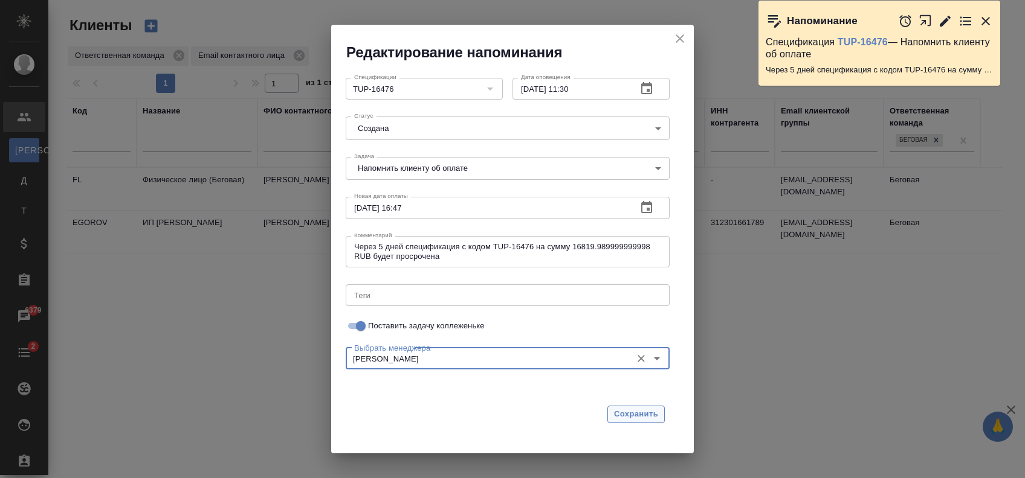
type input "[PERSON_NAME]"
click at [657, 416] on span "Сохранить" at bounding box center [636, 415] width 44 height 14
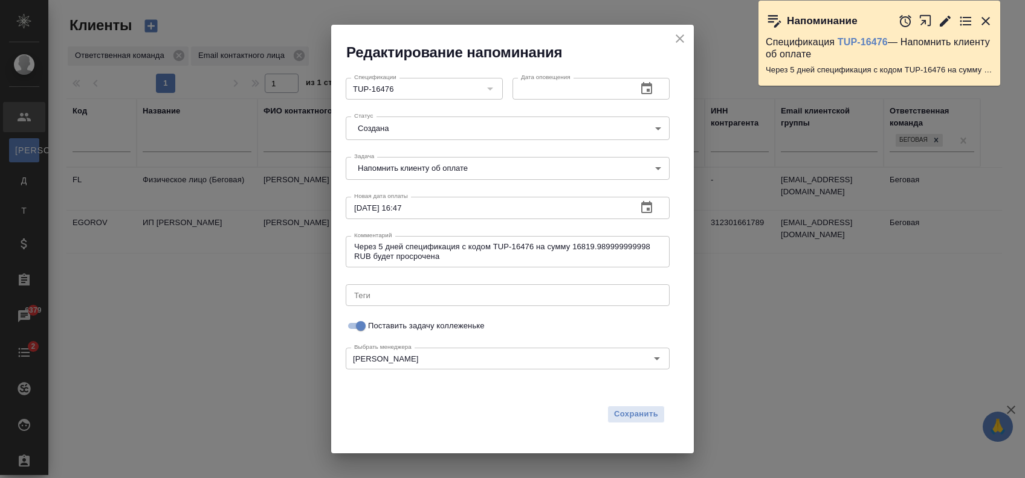
checkbox input "false"
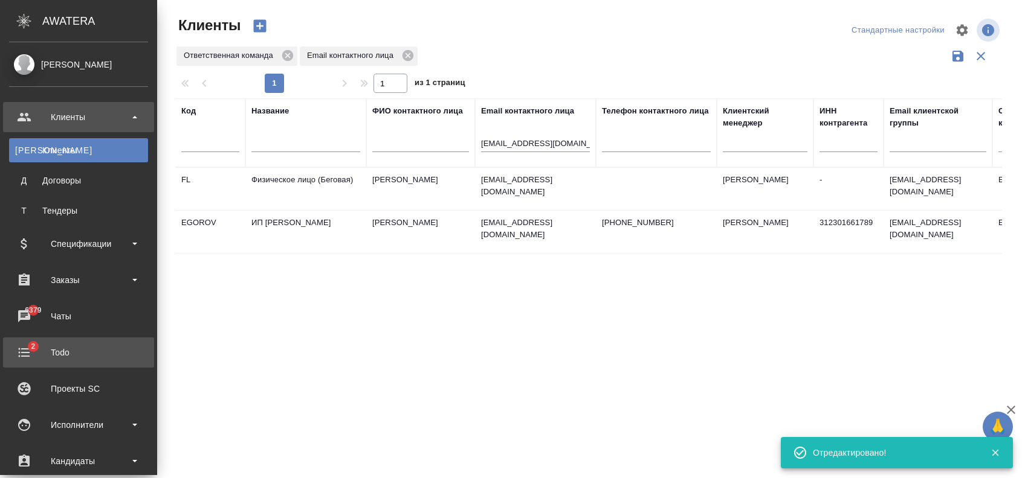
click at [51, 348] on div "Todo" at bounding box center [78, 353] width 139 height 18
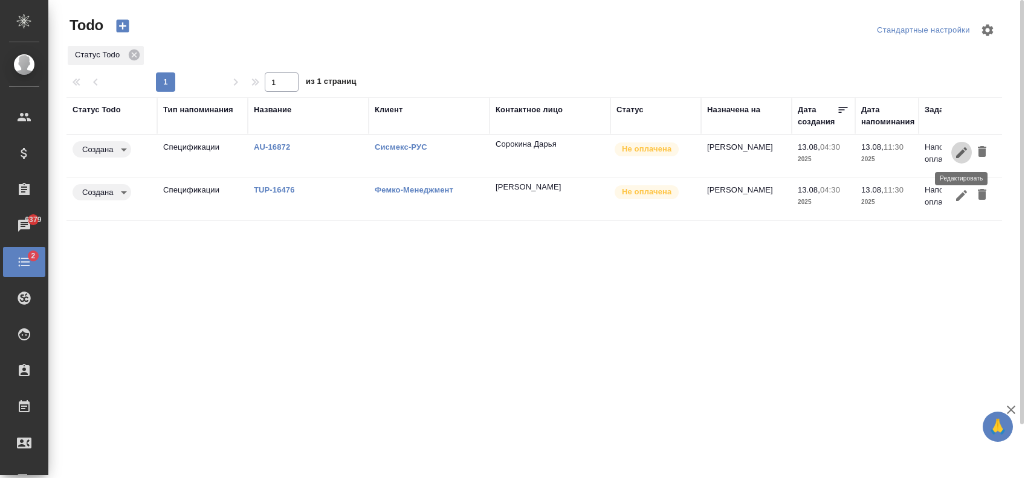
click at [954, 155] on icon "button" at bounding box center [961, 153] width 14 height 14
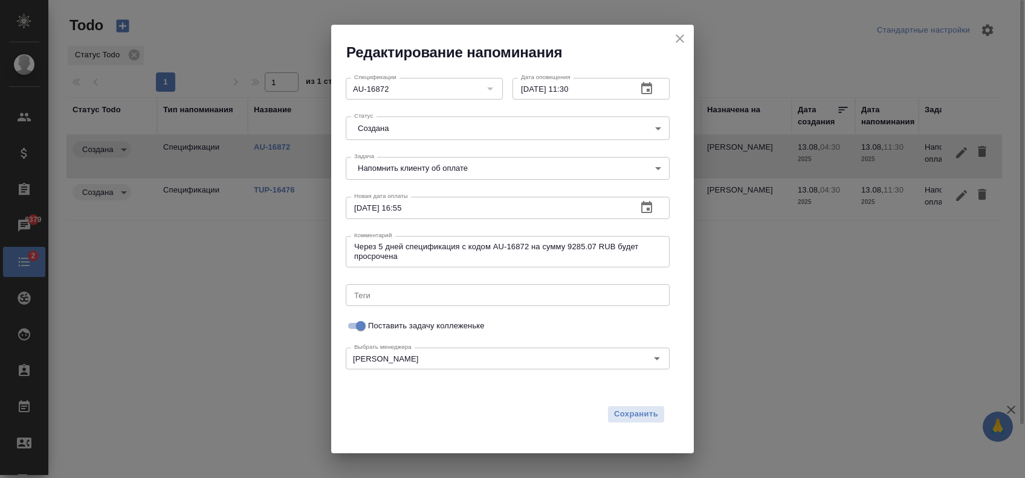
click at [681, 43] on icon "close" at bounding box center [679, 38] width 14 height 14
checkbox input "false"
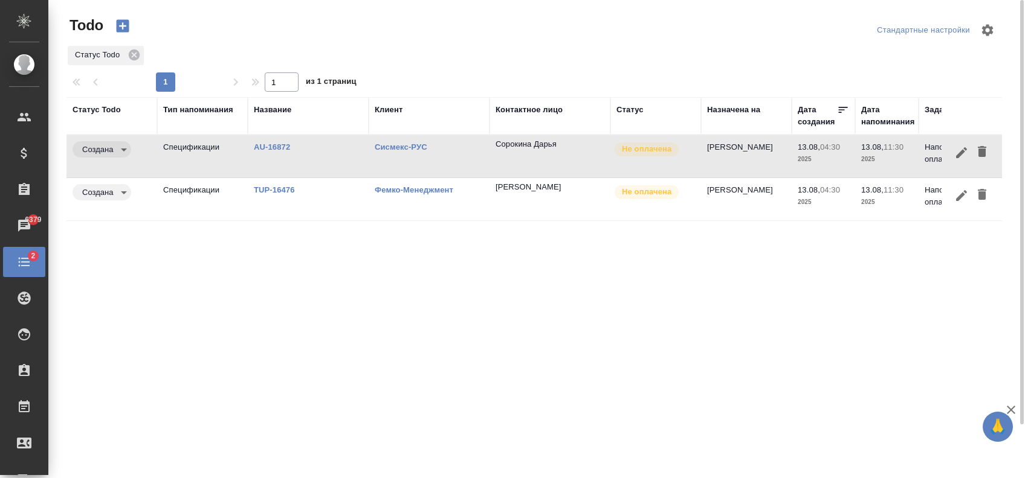
click at [277, 144] on link "AU-16872" at bounding box center [272, 147] width 36 height 9
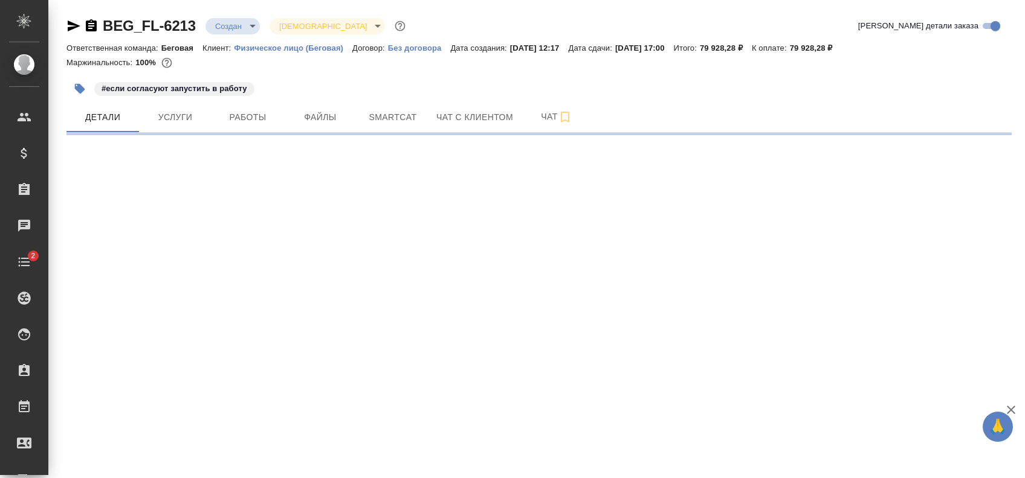
select select "RU"
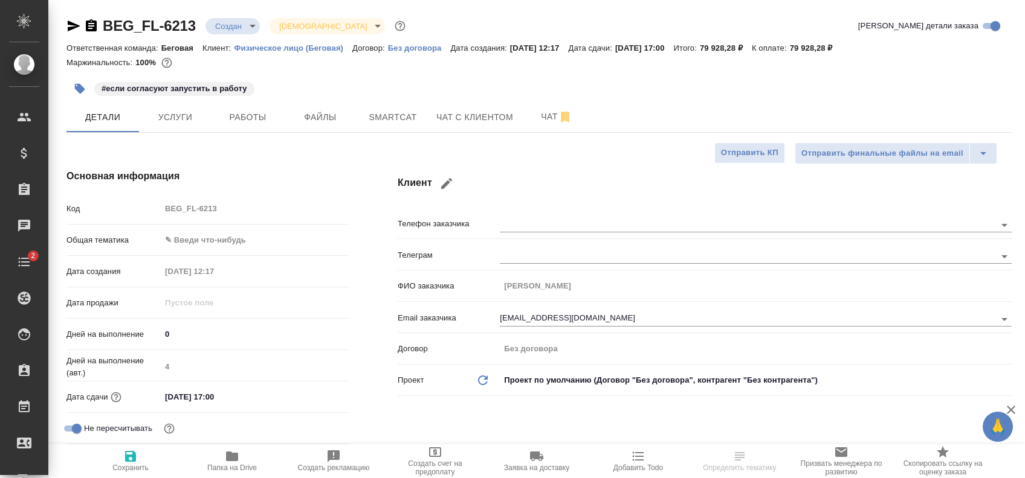
type textarea "x"
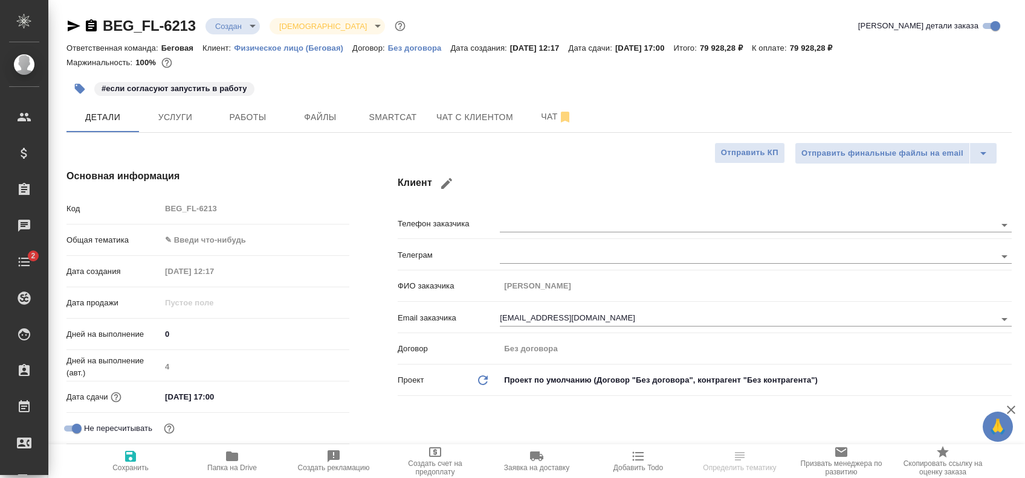
type textarea "x"
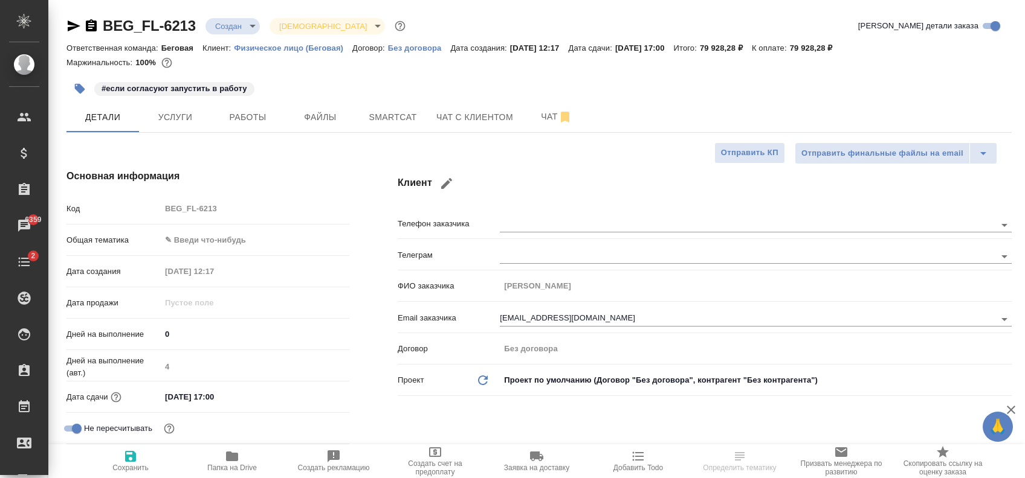
type textarea "x"
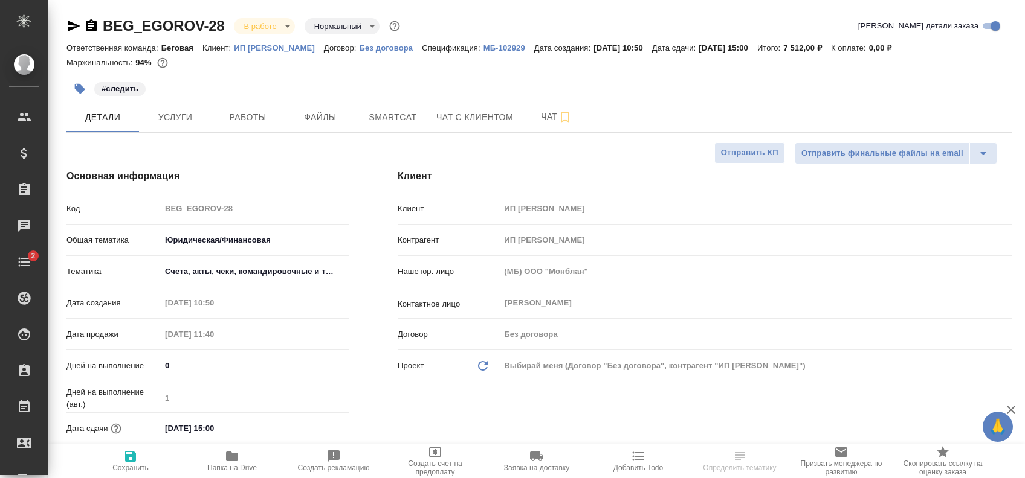
select select "RU"
click at [346, 112] on span "Файлы" at bounding box center [320, 117] width 58 height 15
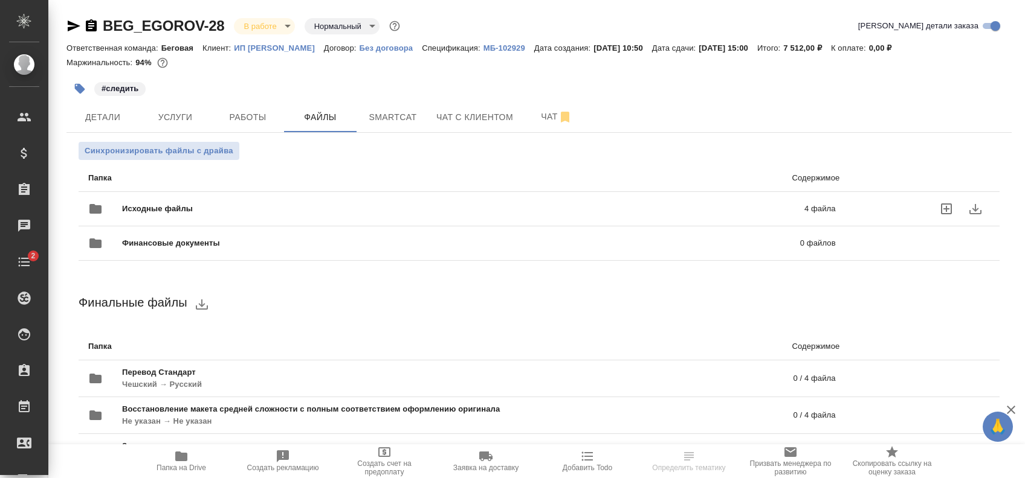
click at [361, 205] on span "Исходные файлы" at bounding box center [310, 209] width 376 height 12
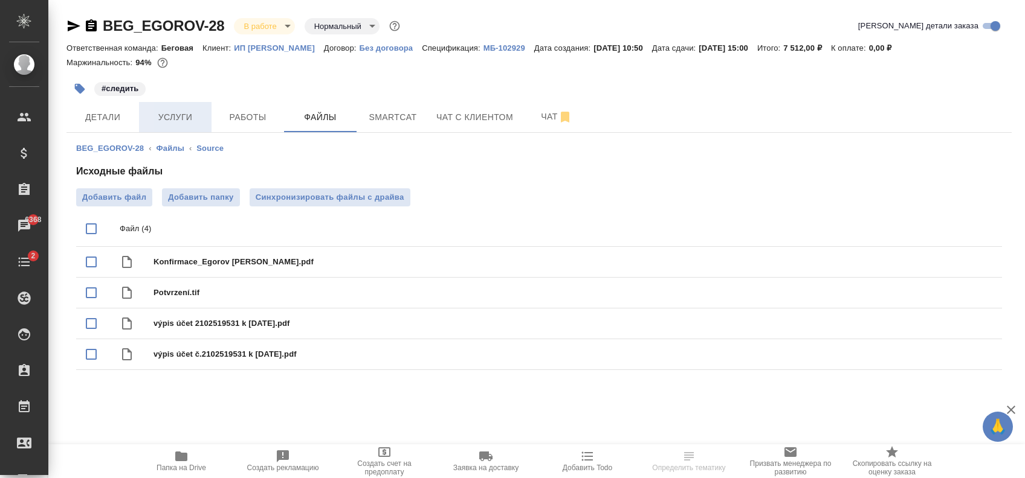
click at [170, 127] on button "Услуги" at bounding box center [175, 117] width 72 height 30
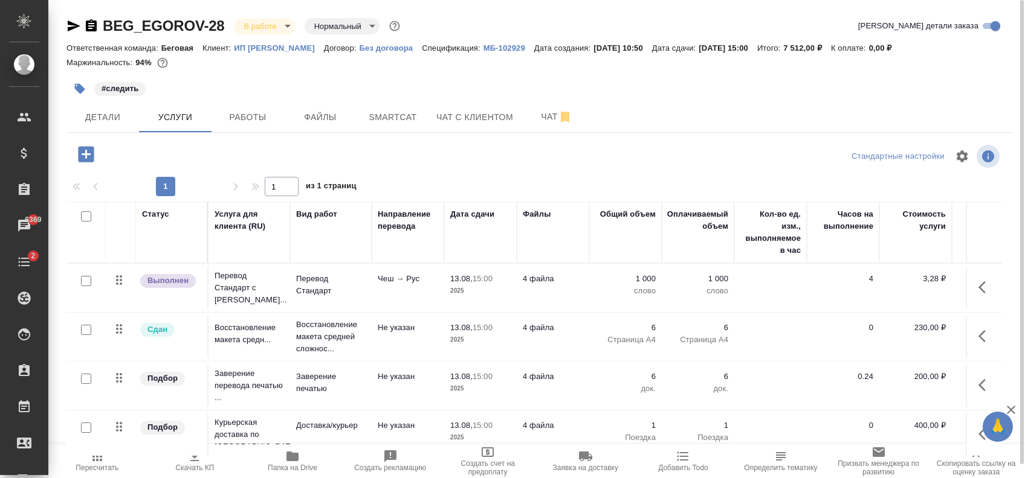
click at [297, 46] on p "ИП [PERSON_NAME]" at bounding box center [279, 47] width 90 height 9
click at [77, 24] on icon "button" at bounding box center [73, 26] width 14 height 14
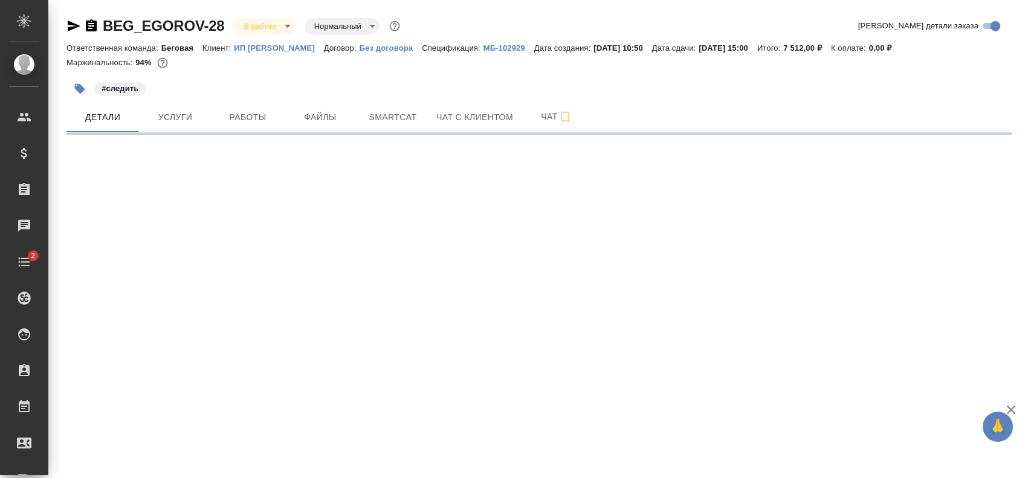
select select "RU"
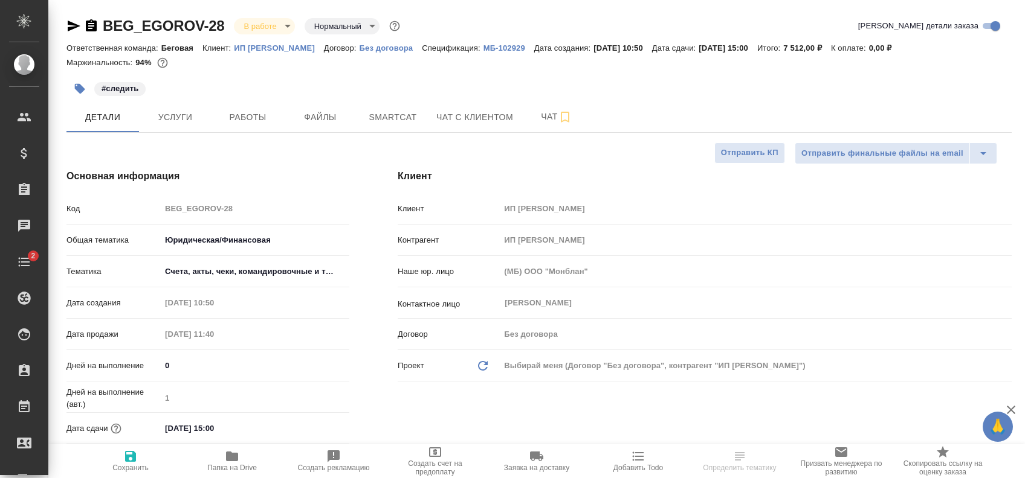
type textarea "x"
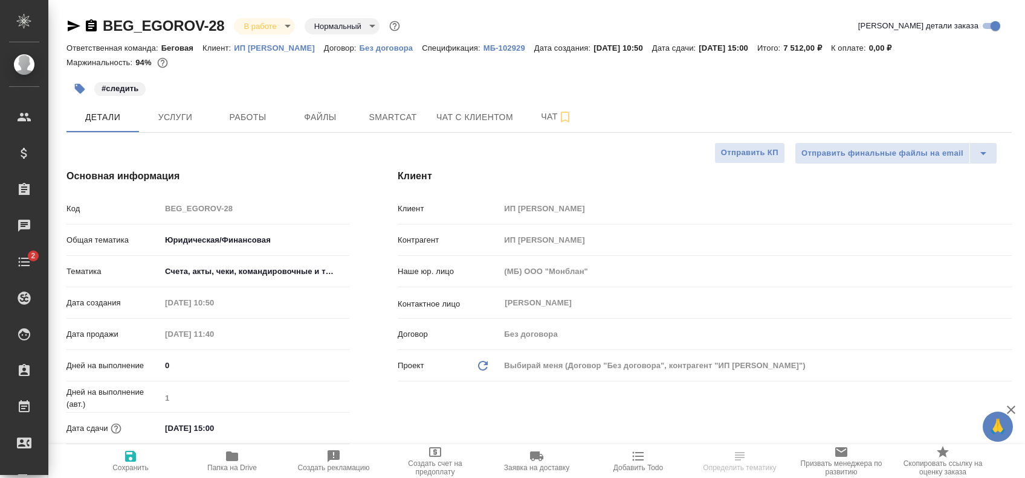
type textarea "x"
type input "[PERSON_NAME]"
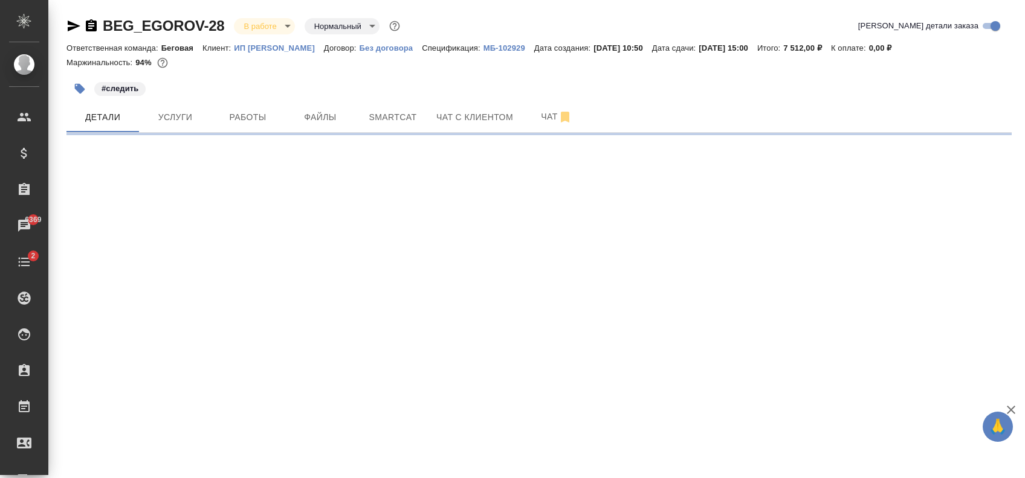
select select "RU"
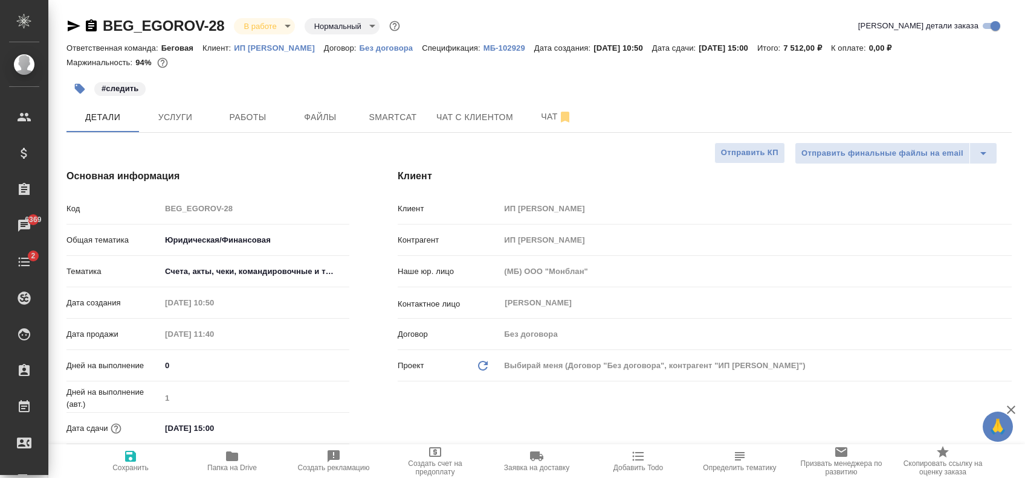
type textarea "x"
click at [324, 47] on p "ИП [PERSON_NAME]" at bounding box center [279, 47] width 90 height 9
type textarea "x"
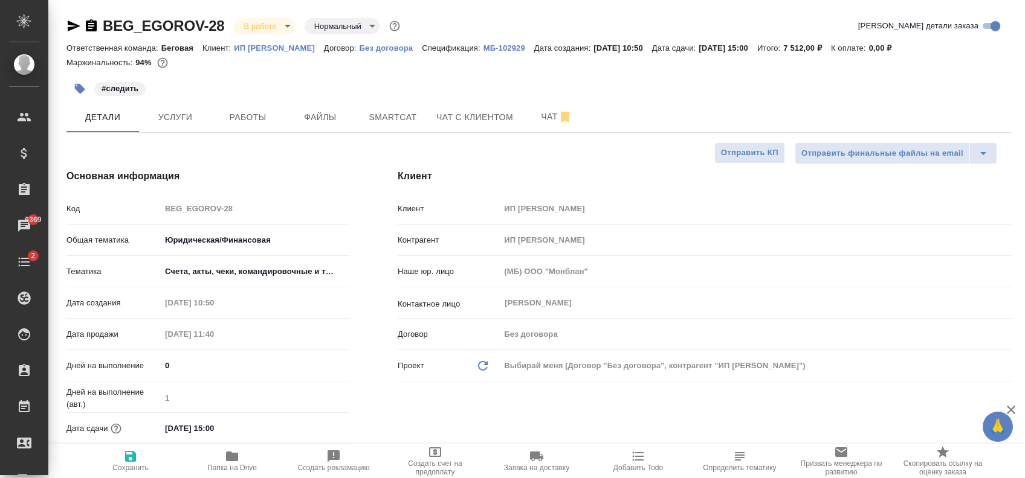
type textarea "x"
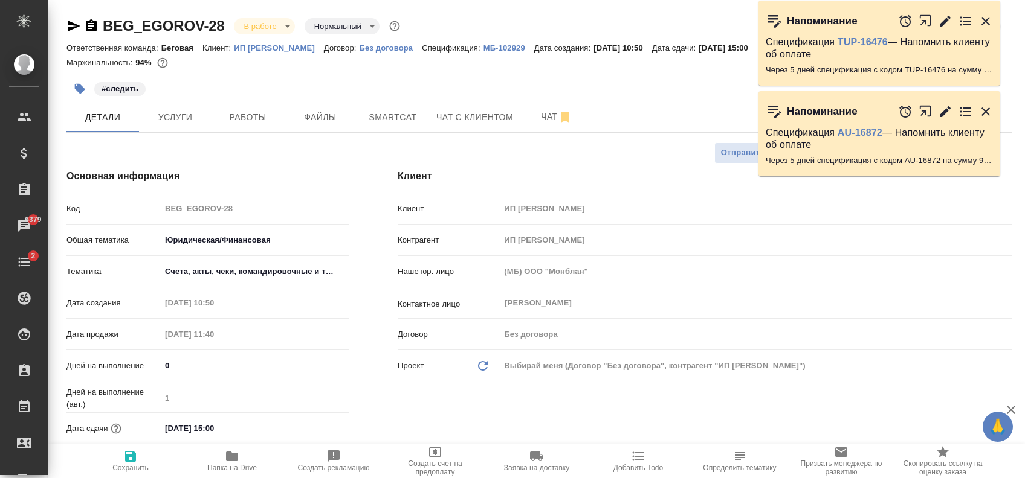
type textarea "x"
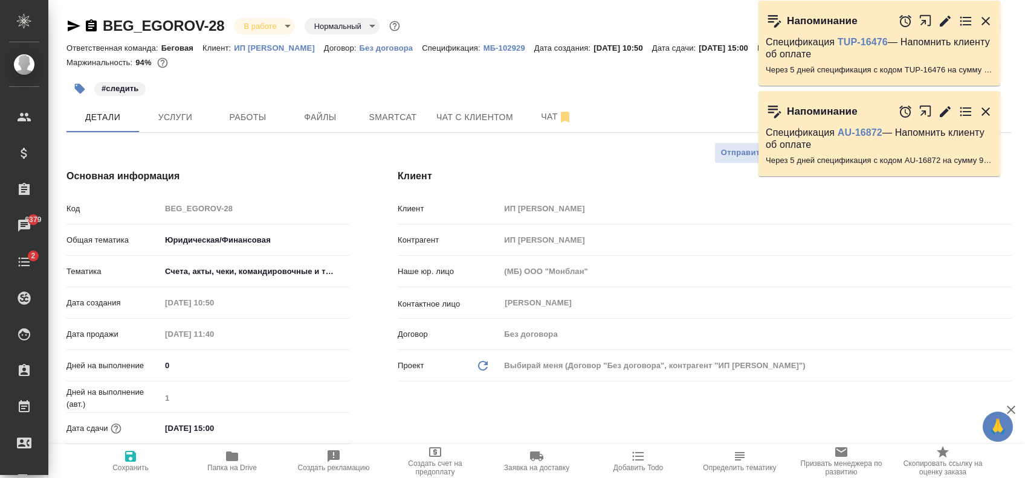
type textarea "x"
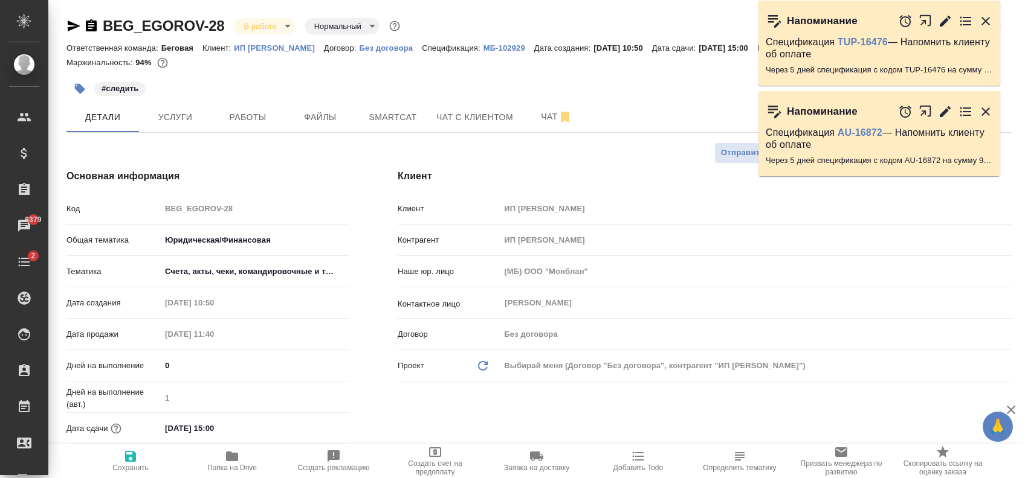
type textarea "x"
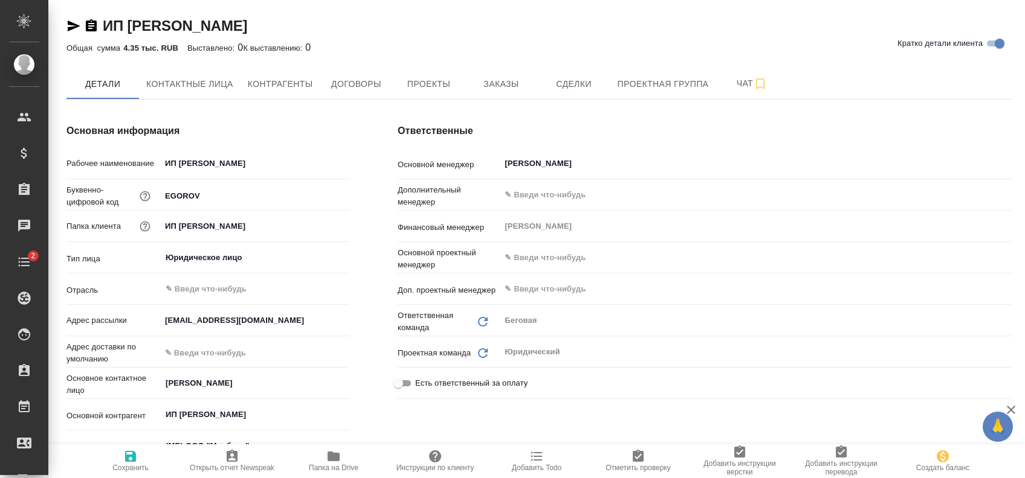
type textarea "x"
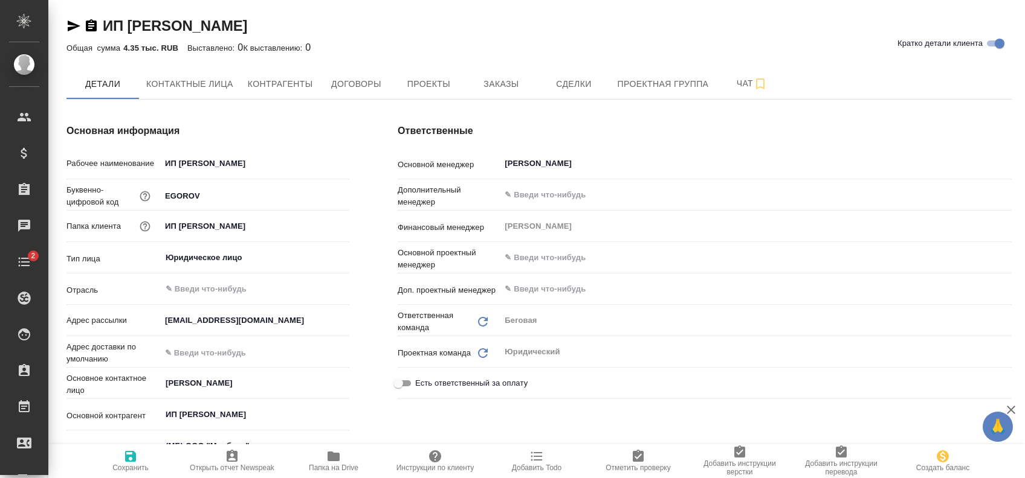
type textarea "x"
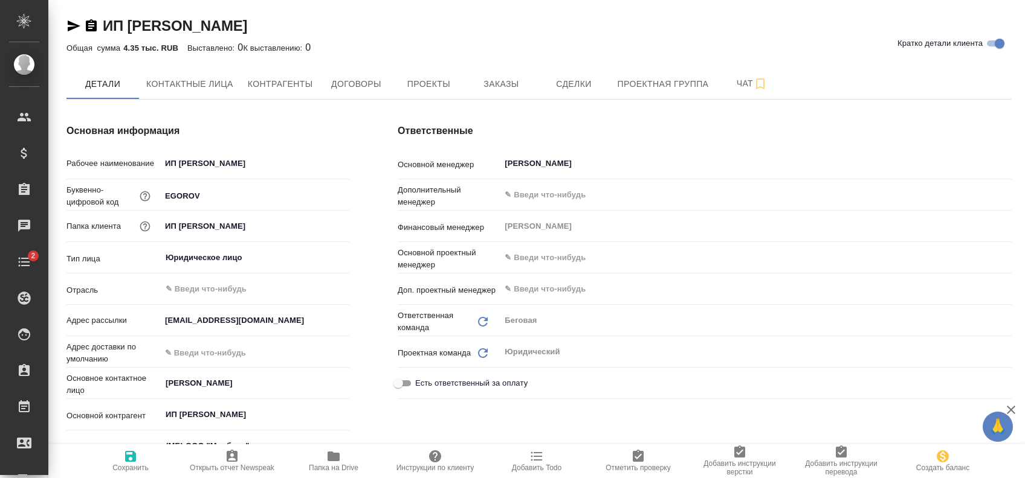
type textarea "x"
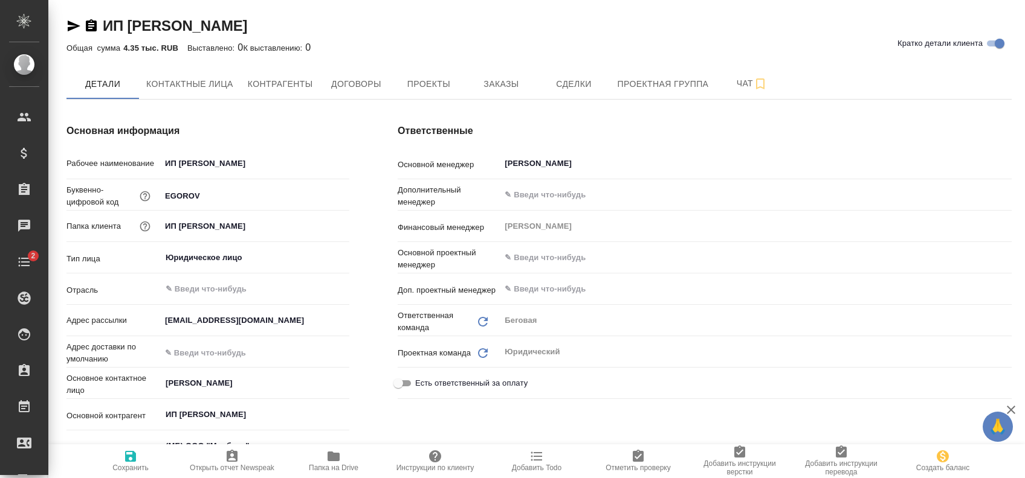
type textarea "x"
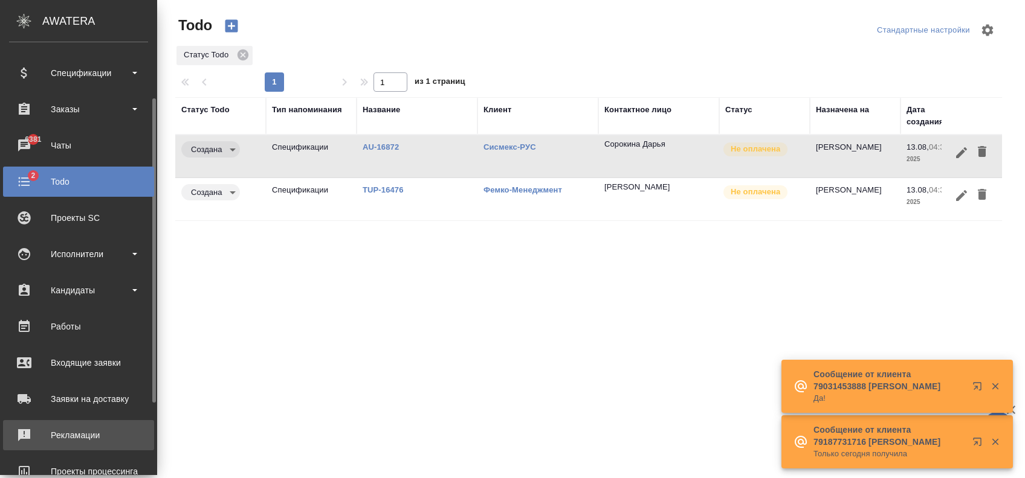
scroll to position [161, 0]
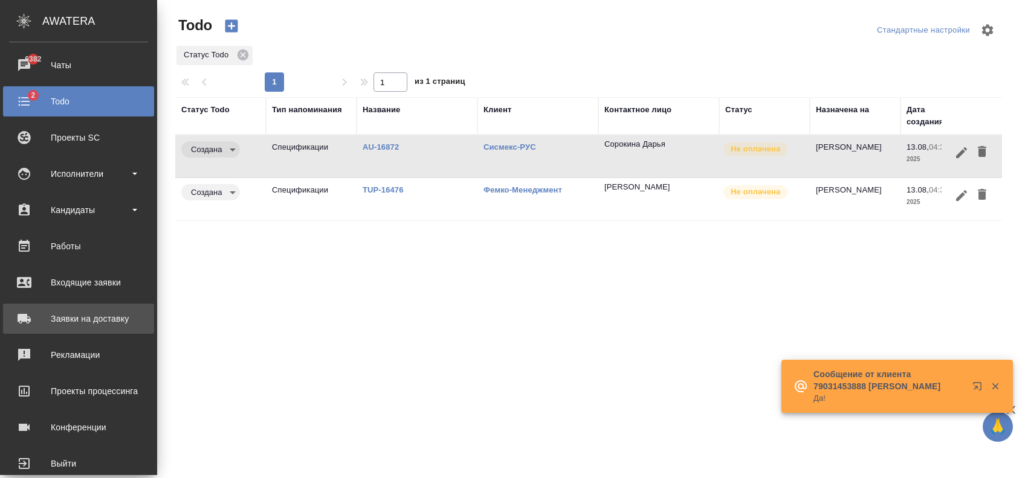
click at [92, 321] on div "Заявки на доставку" at bounding box center [78, 319] width 139 height 18
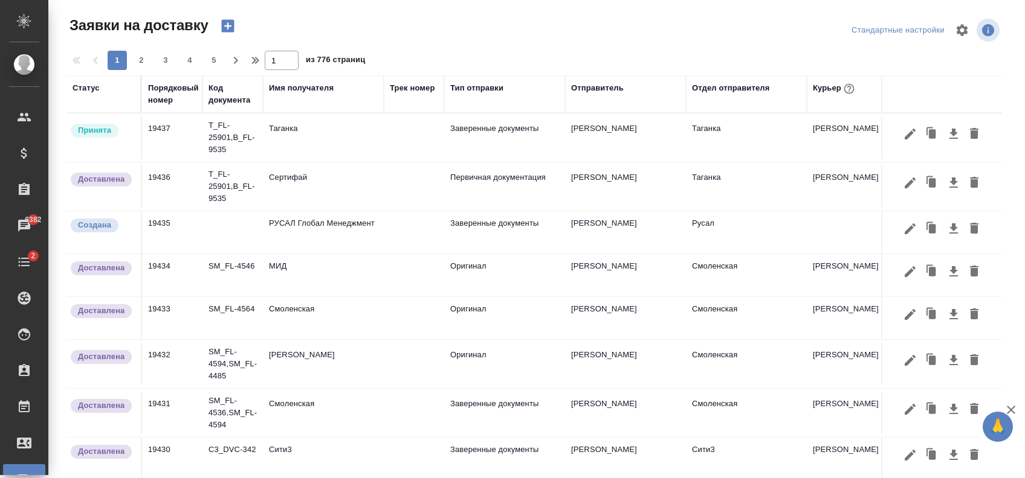
click at [297, 88] on div "Имя получателя" at bounding box center [301, 88] width 65 height 12
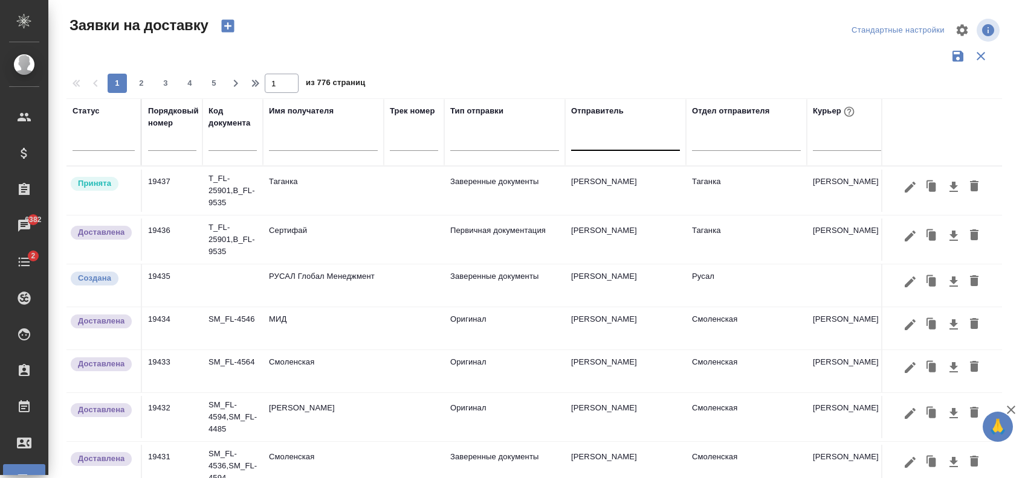
click at [597, 140] on div at bounding box center [625, 139] width 109 height 18
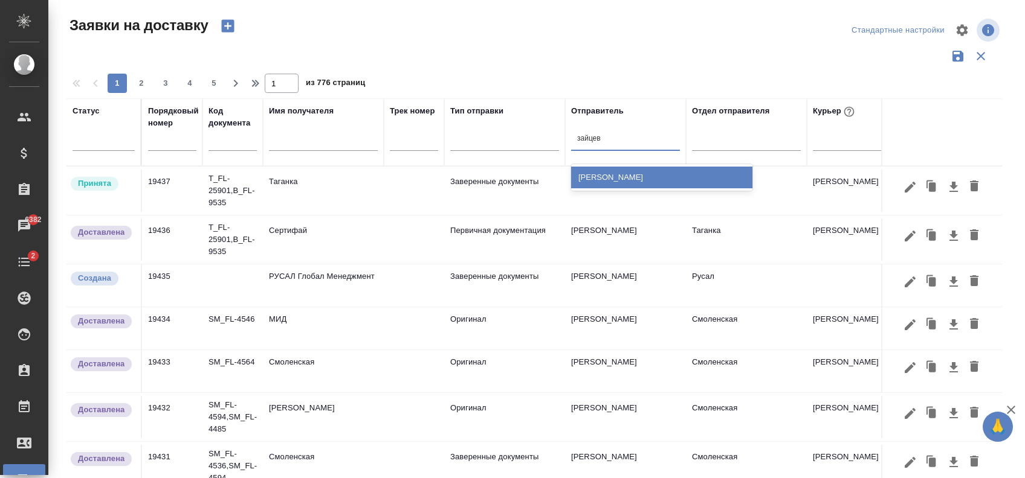
type input "зайцева"
click at [629, 178] on div "[PERSON_NAME]" at bounding box center [661, 178] width 181 height 22
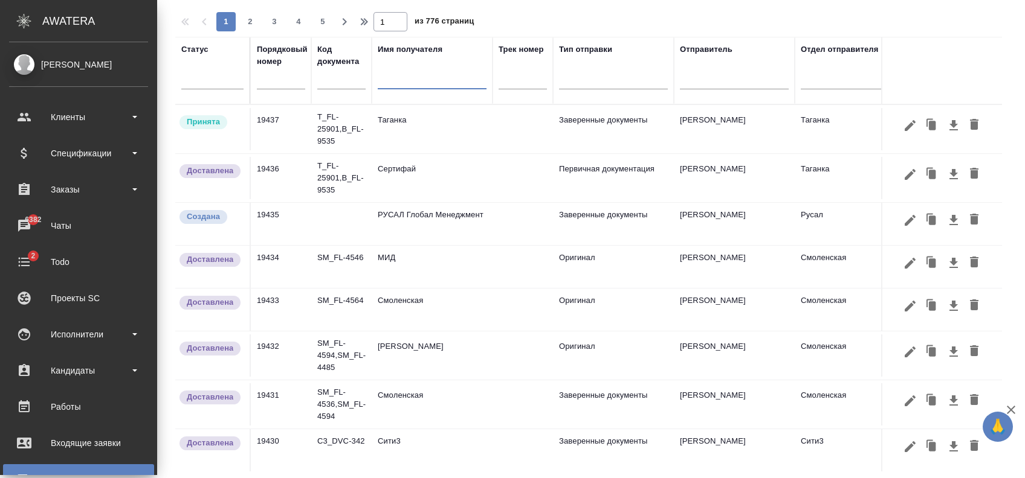
click at [394, 74] on input "text" at bounding box center [432, 81] width 109 height 15
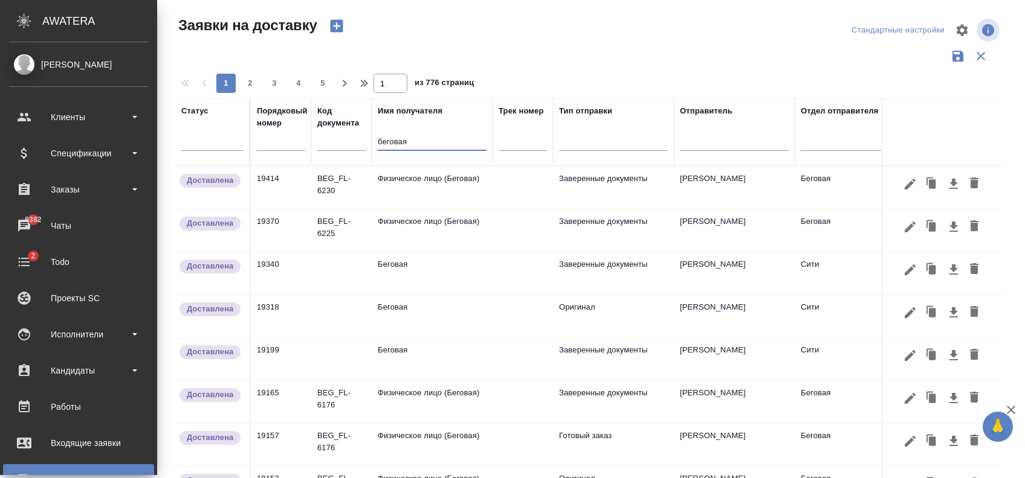
type input "беговая"
